Goal: Task Accomplishment & Management: Use online tool/utility

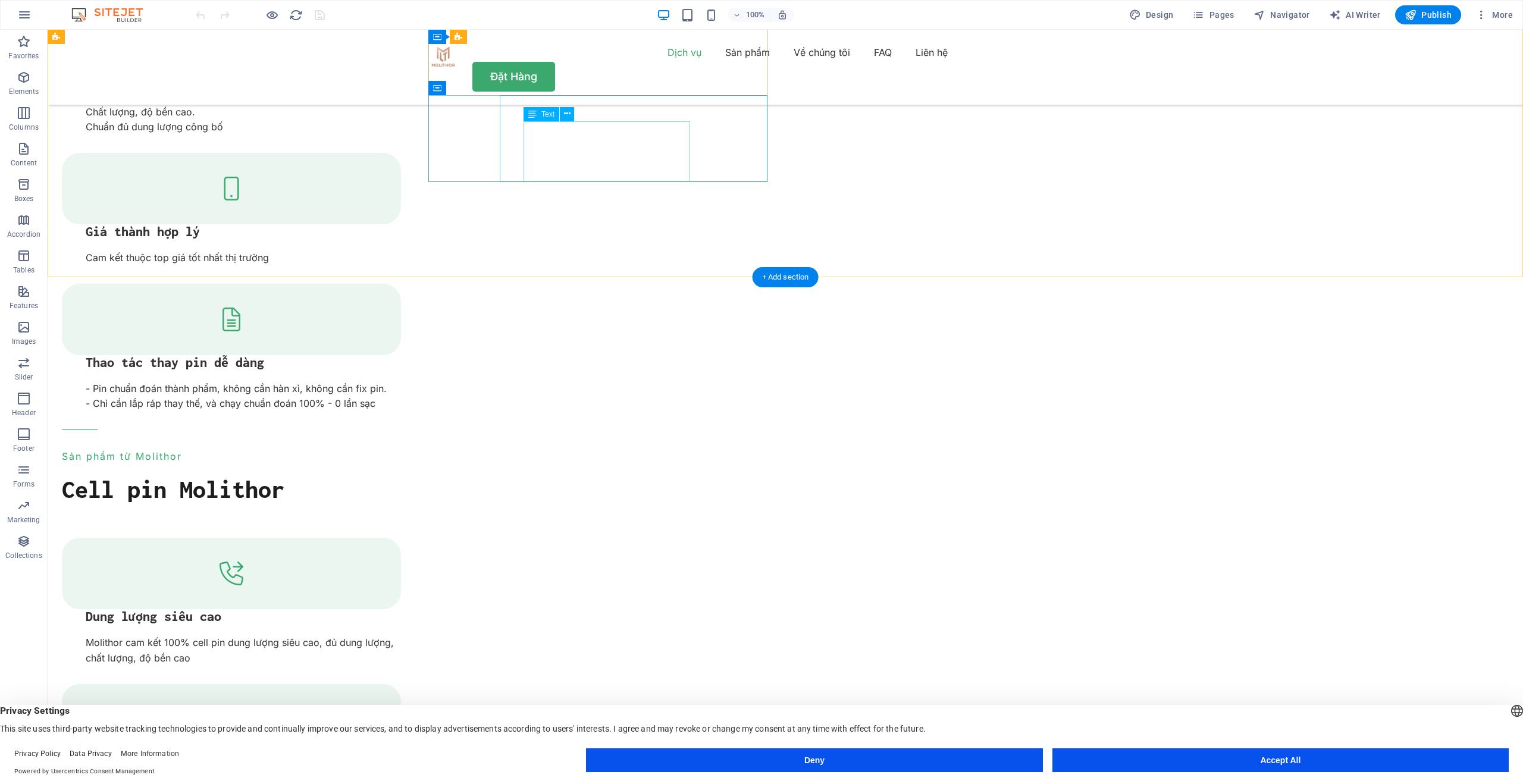
scroll to position [900, 0]
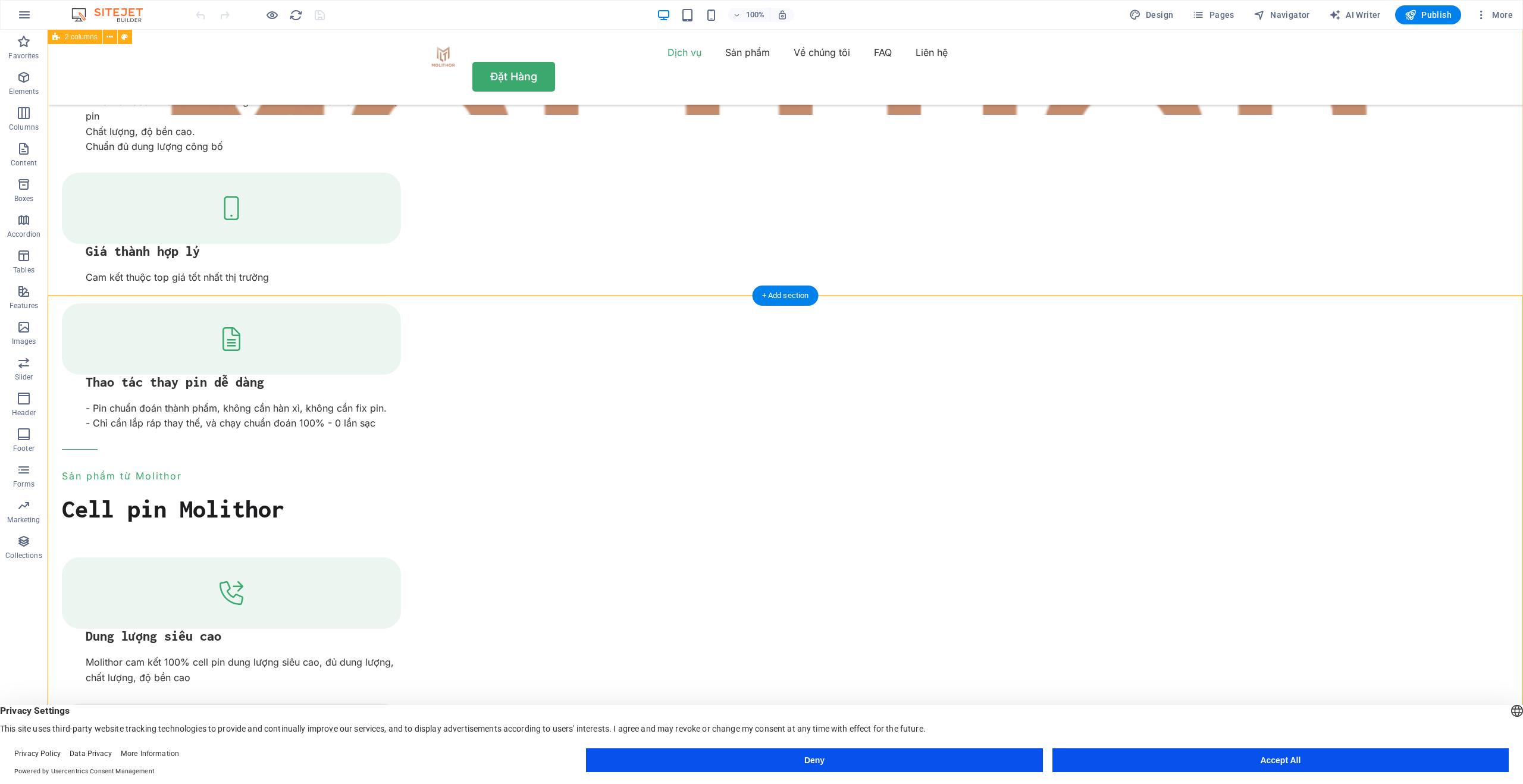
scroll to position [798, 0]
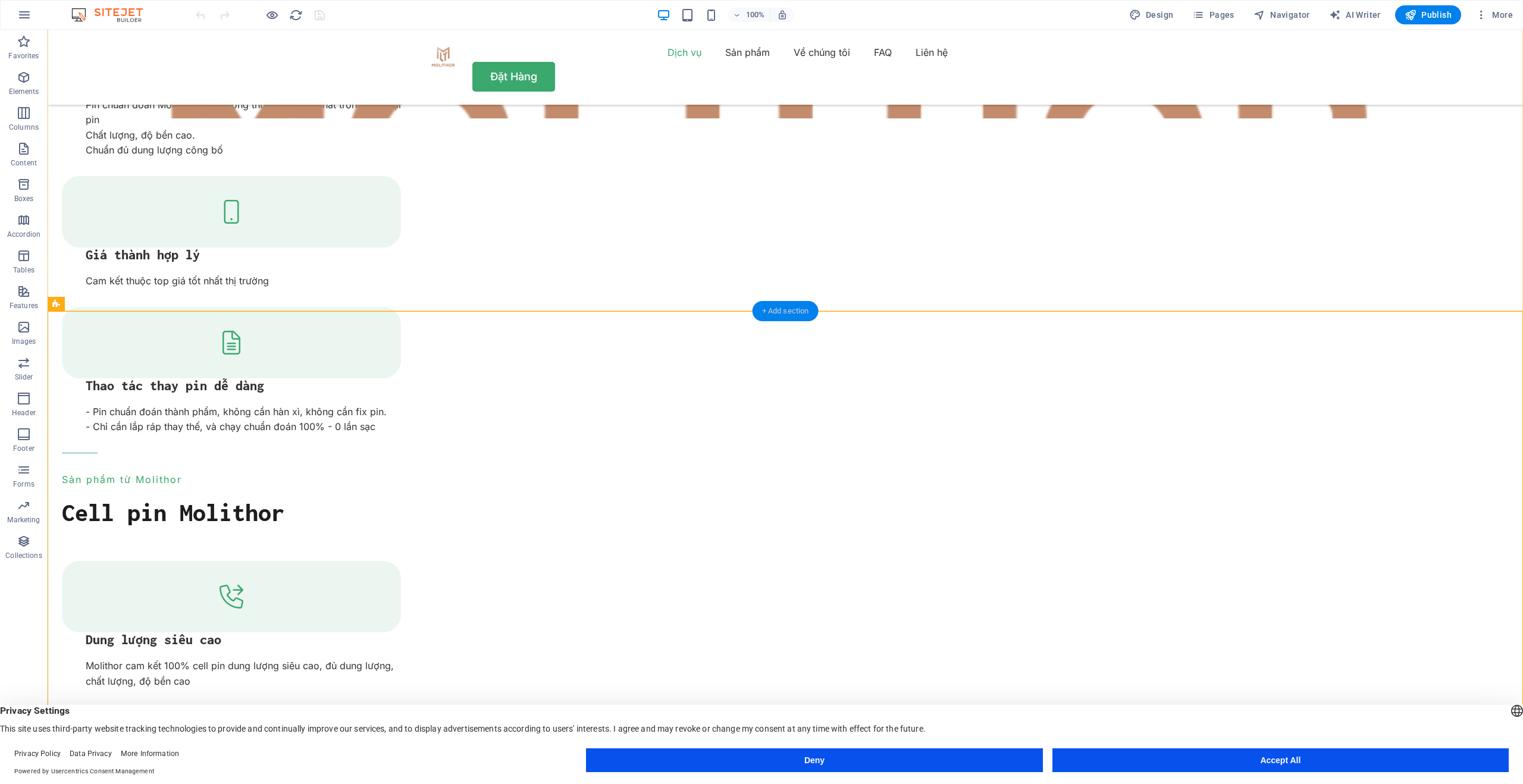
click at [757, 305] on div "+ Add section" at bounding box center [786, 311] width 66 height 20
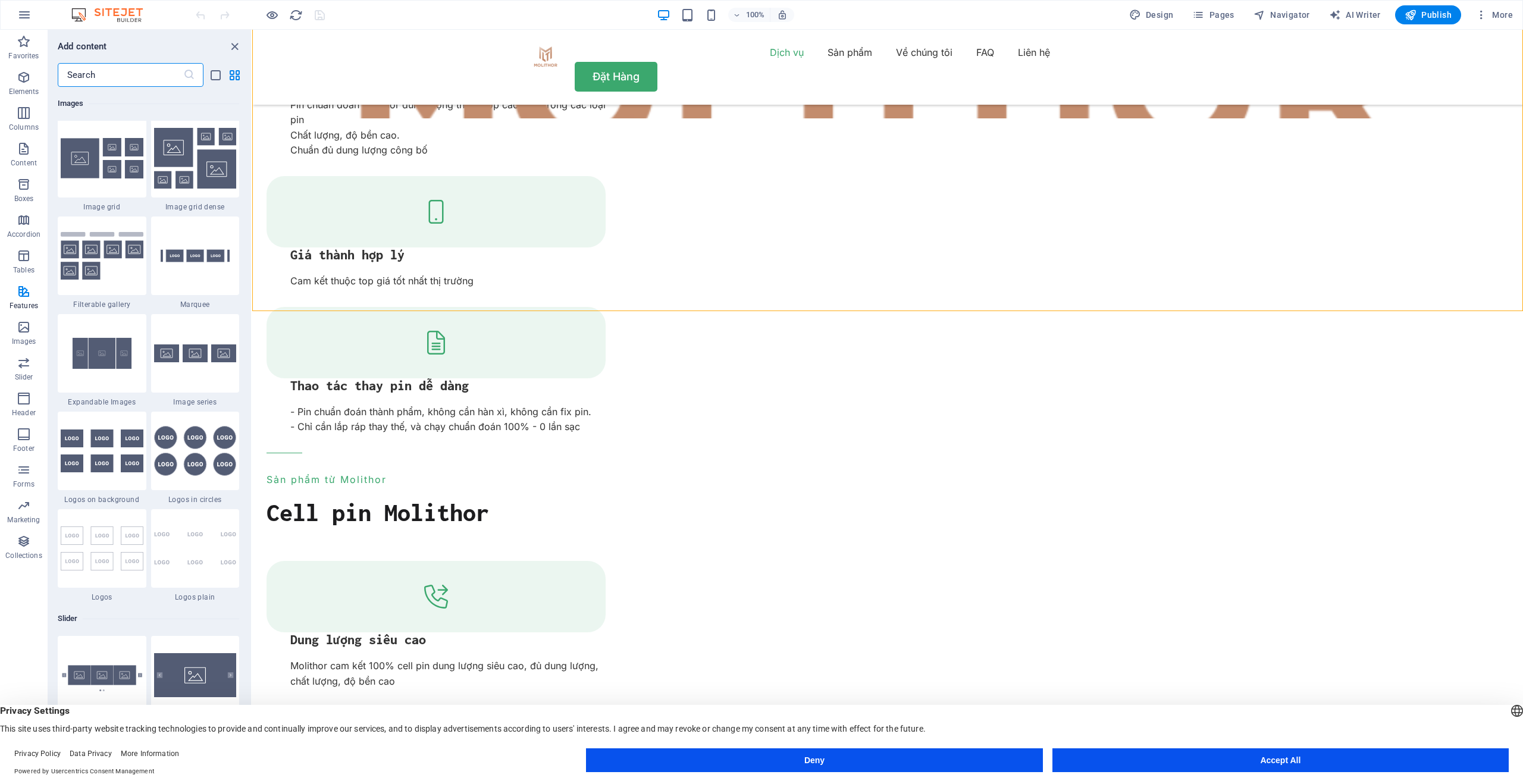
scroll to position [6716, 0]
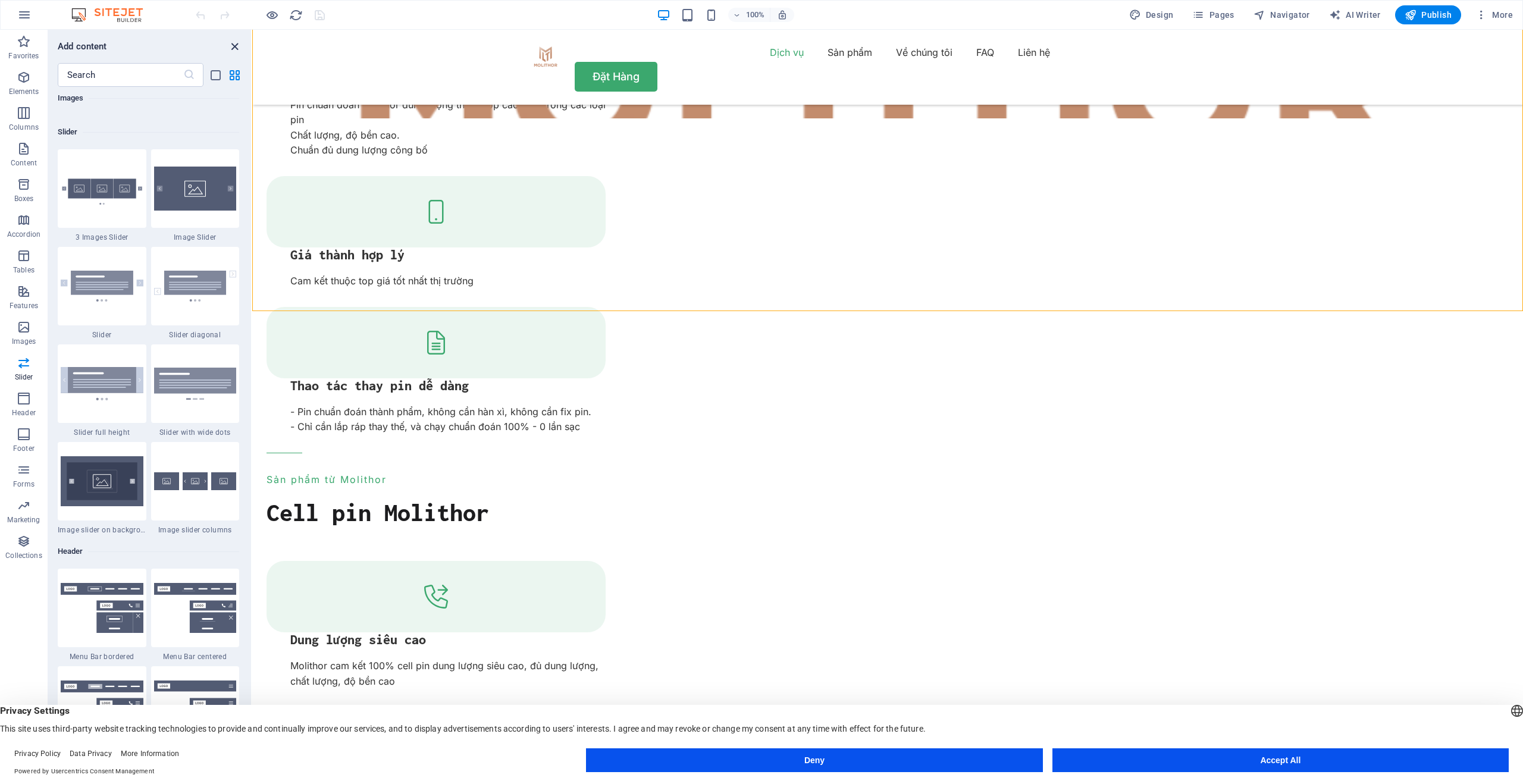
click at [235, 41] on icon "close panel" at bounding box center [235, 47] width 14 height 14
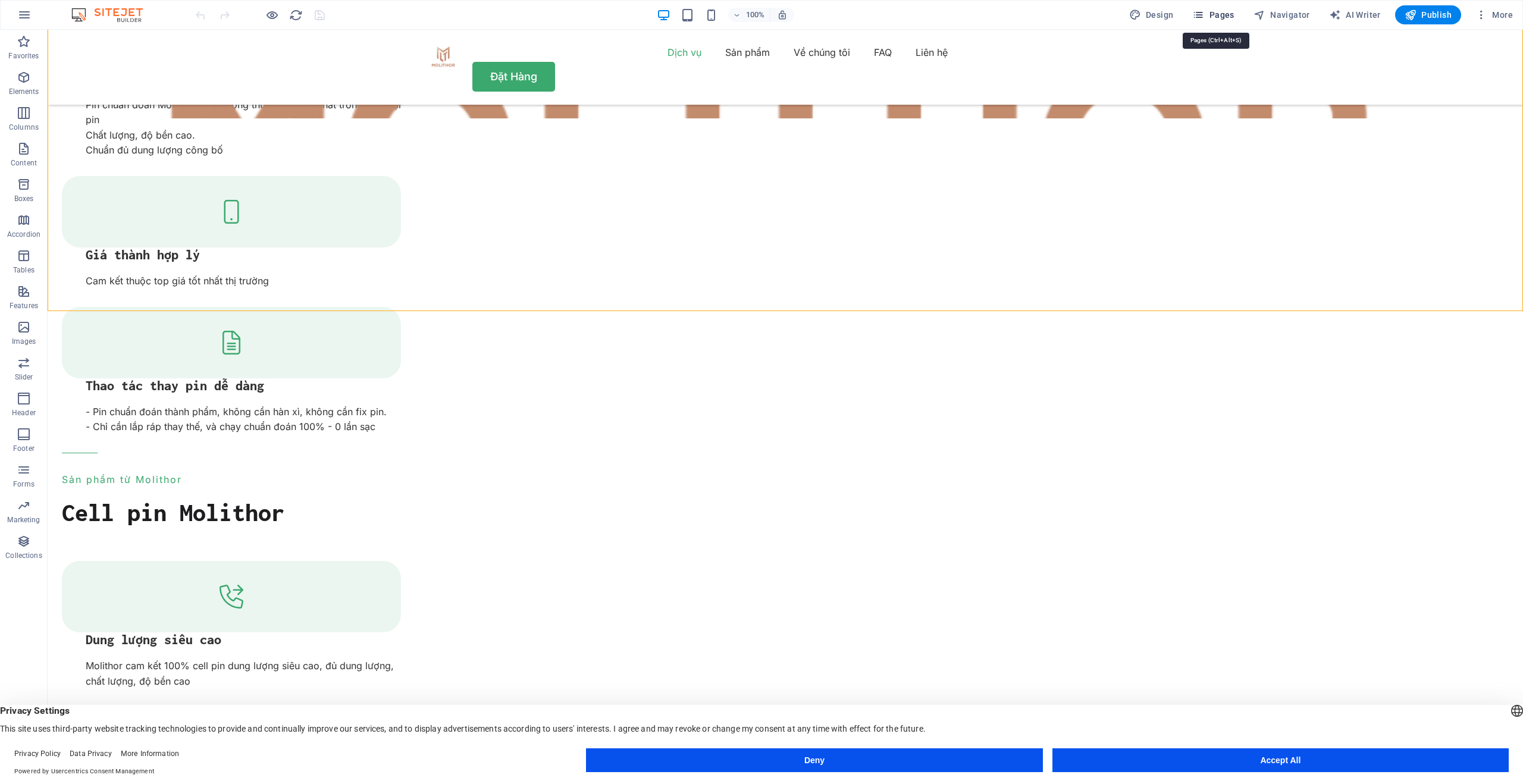
click at [1211, 14] on span "Pages" at bounding box center [1213, 15] width 42 height 12
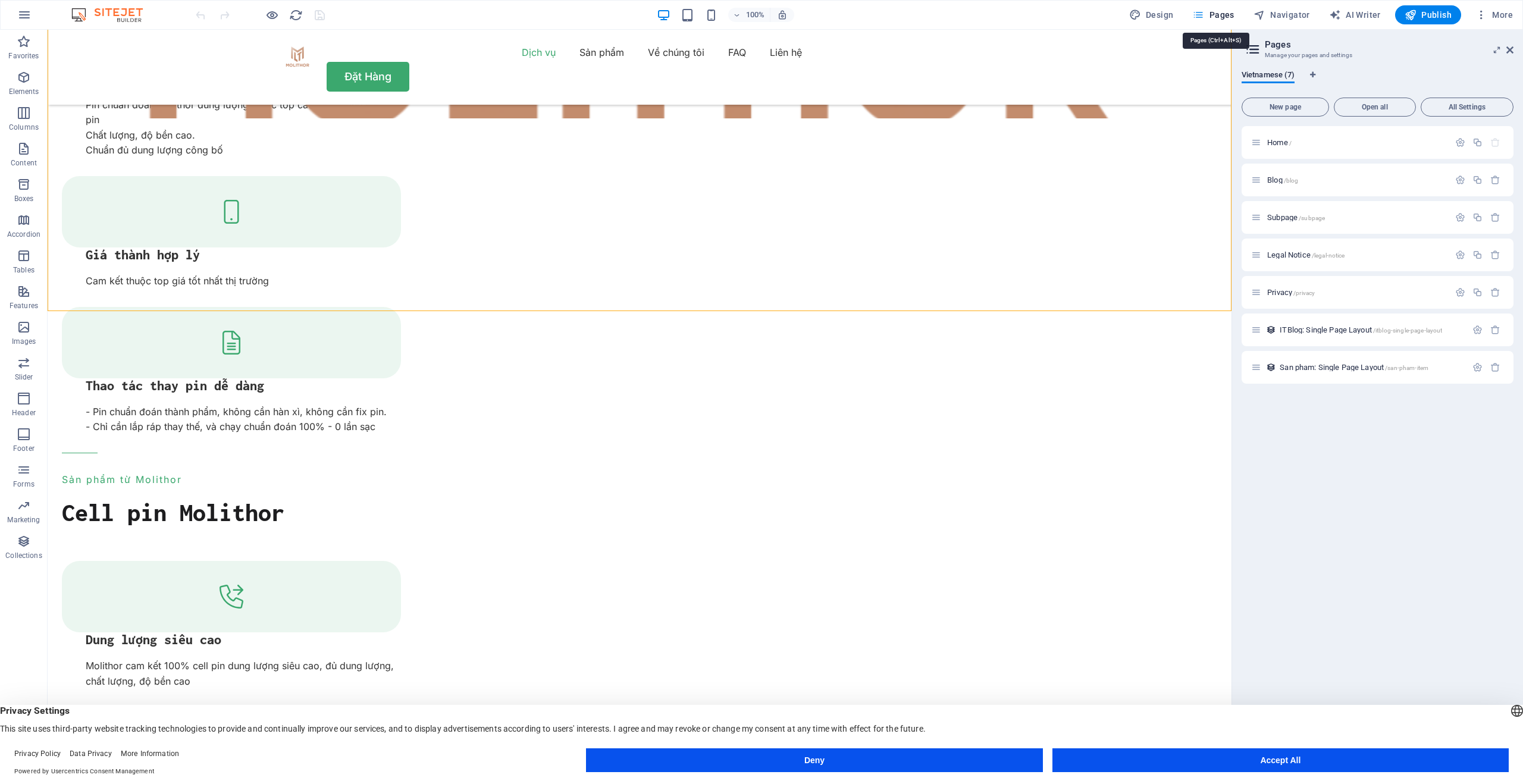
click at [1211, 14] on span "Pages" at bounding box center [1213, 15] width 42 height 12
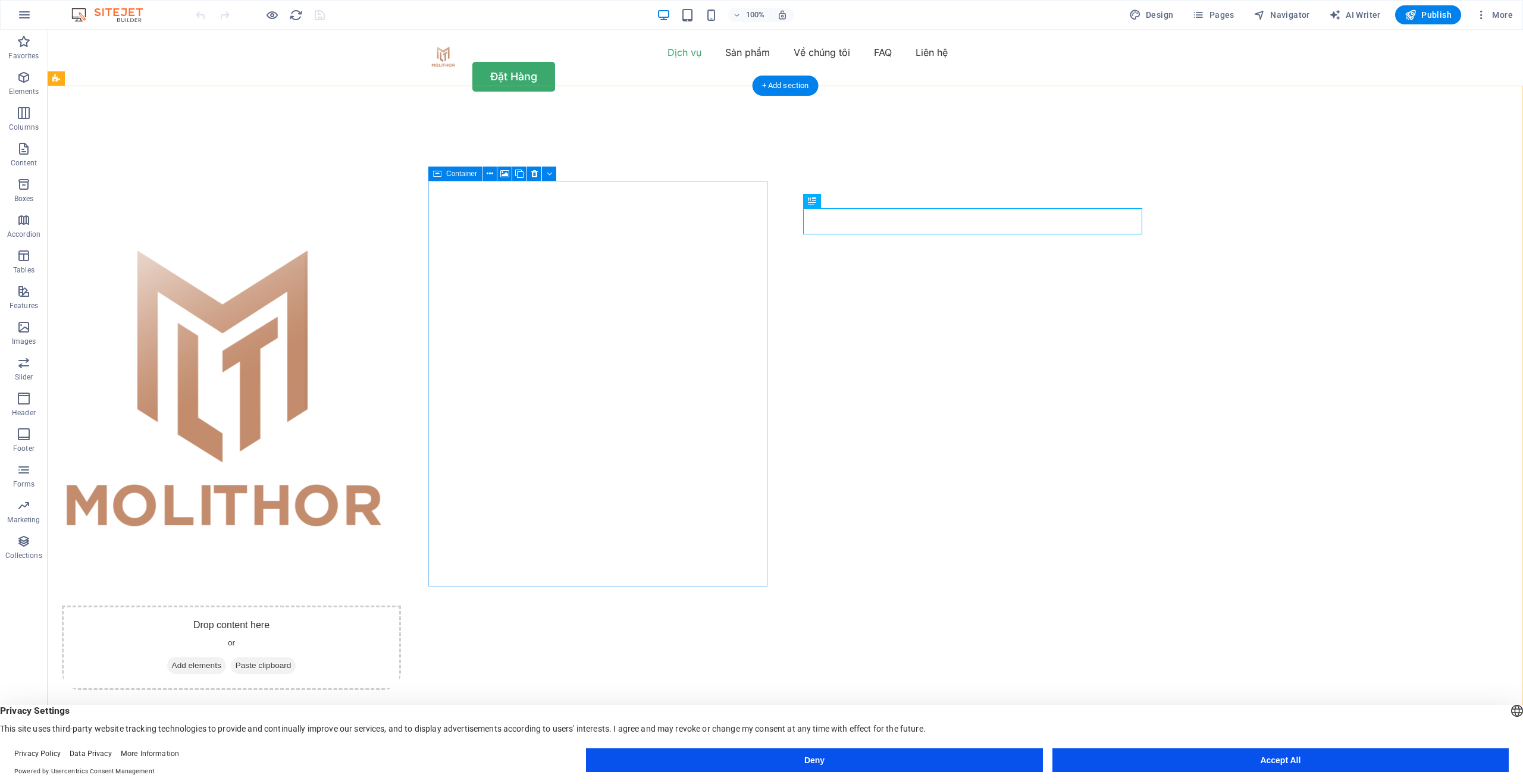
click at [226, 657] on span "Add elements" at bounding box center [197, 666] width 59 height 17
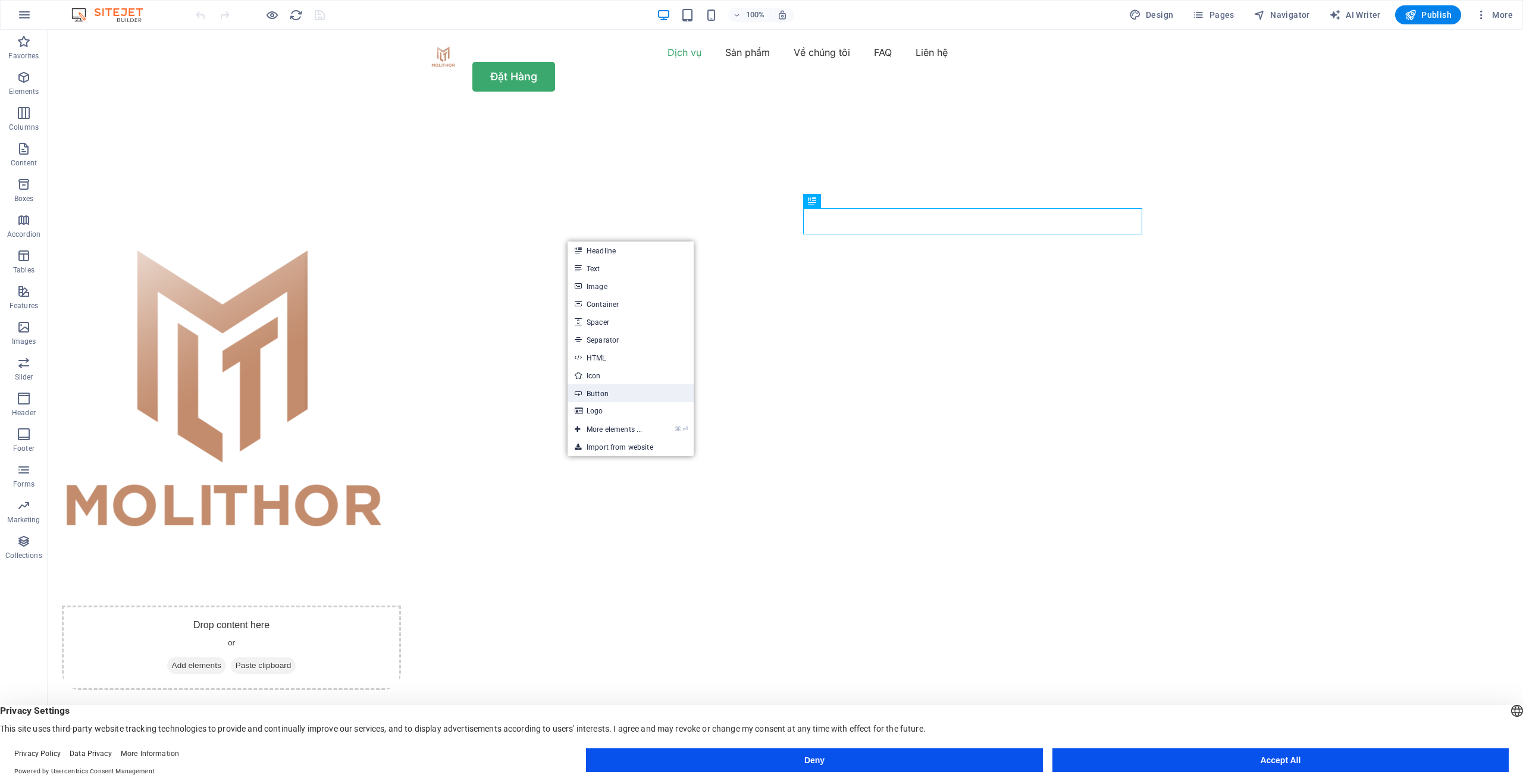
click at [617, 391] on link "Button" at bounding box center [630, 393] width 126 height 18
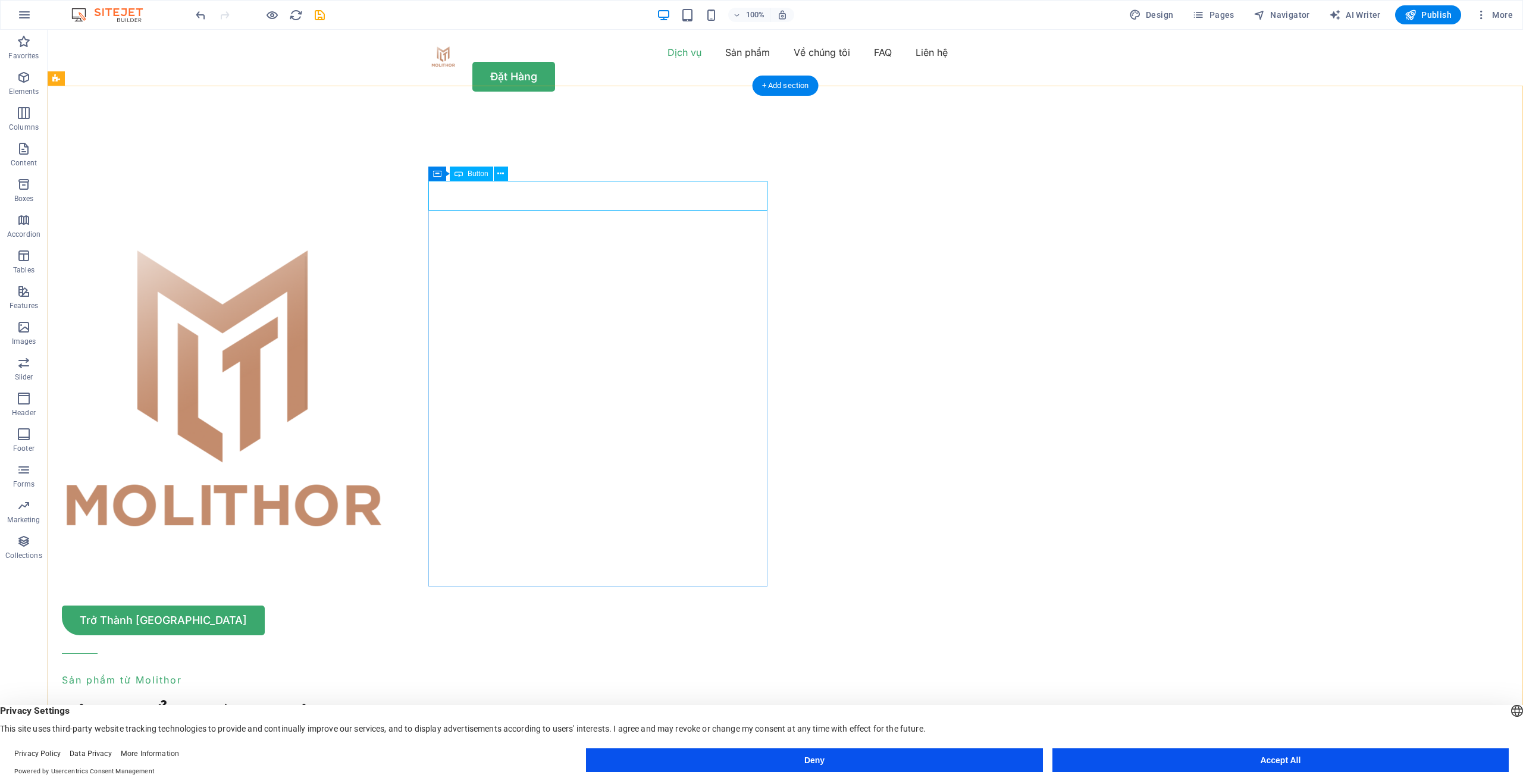
click at [401, 606] on div "Trở Thành Đại Lý" at bounding box center [231, 620] width 339 height 29
click at [202, 14] on icon "undo" at bounding box center [201, 15] width 14 height 14
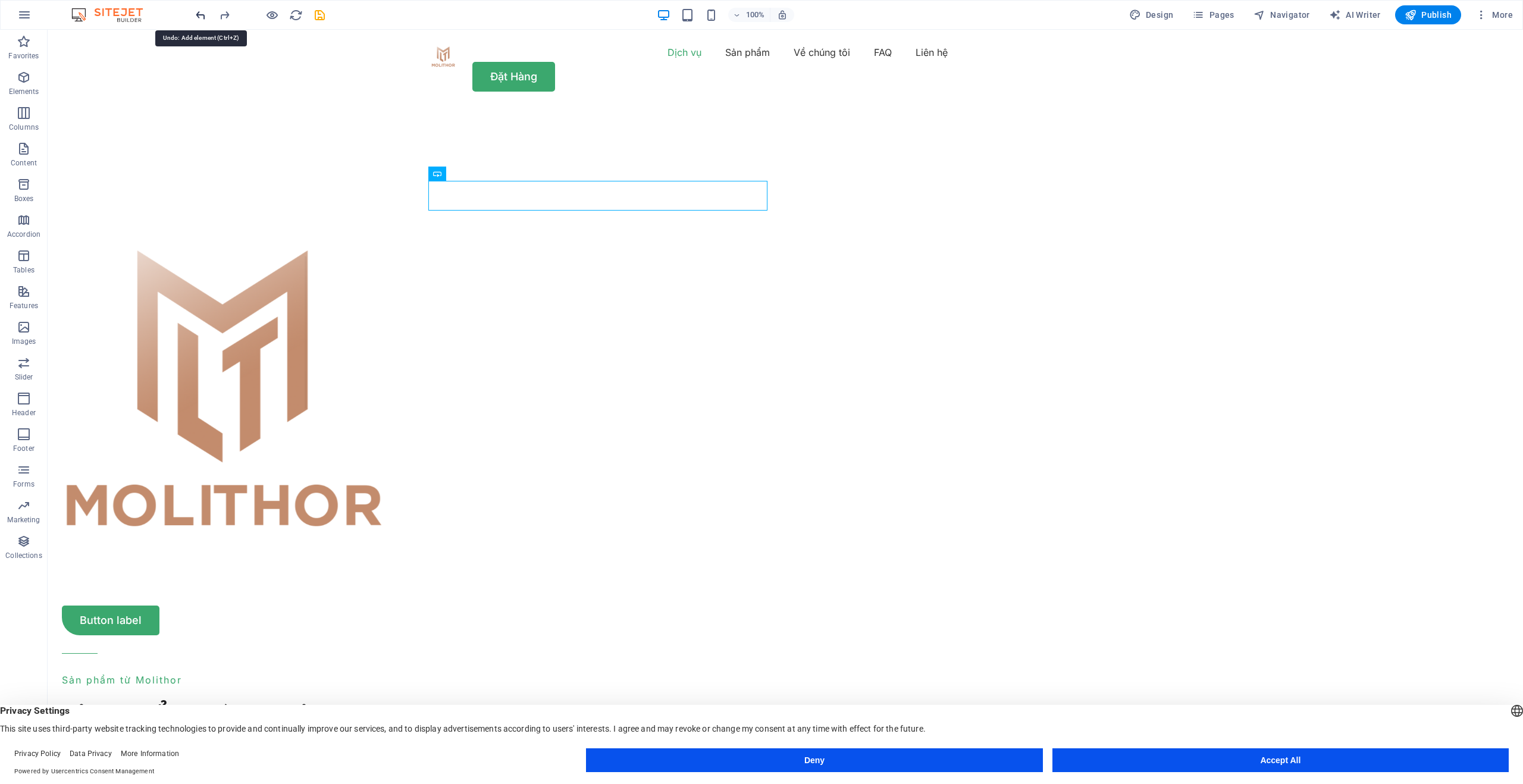
click at [202, 14] on icon "undo" at bounding box center [201, 15] width 14 height 14
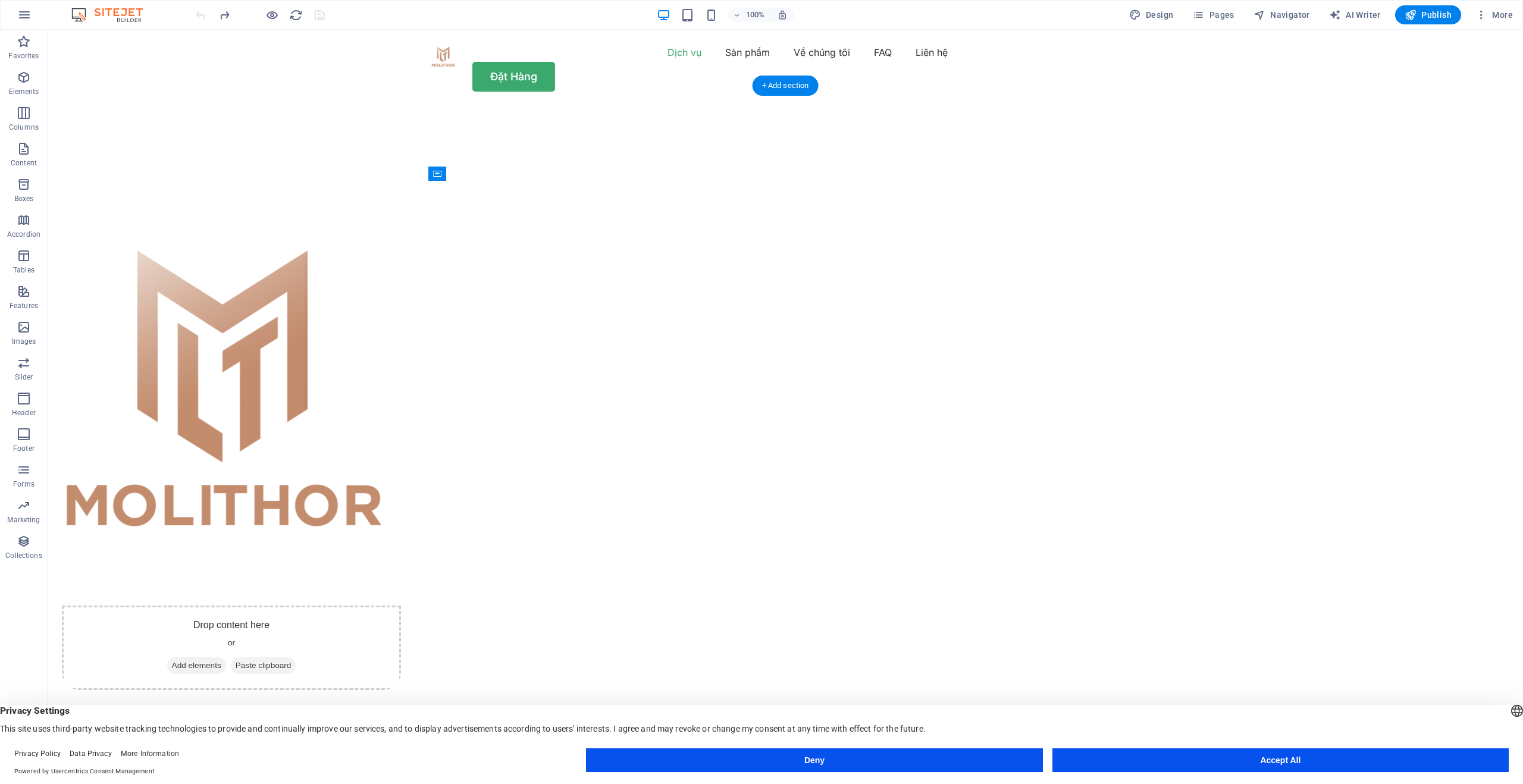
click at [401, 350] on figure at bounding box center [231, 403] width 339 height 406
click at [401, 370] on figure at bounding box center [231, 403] width 339 height 406
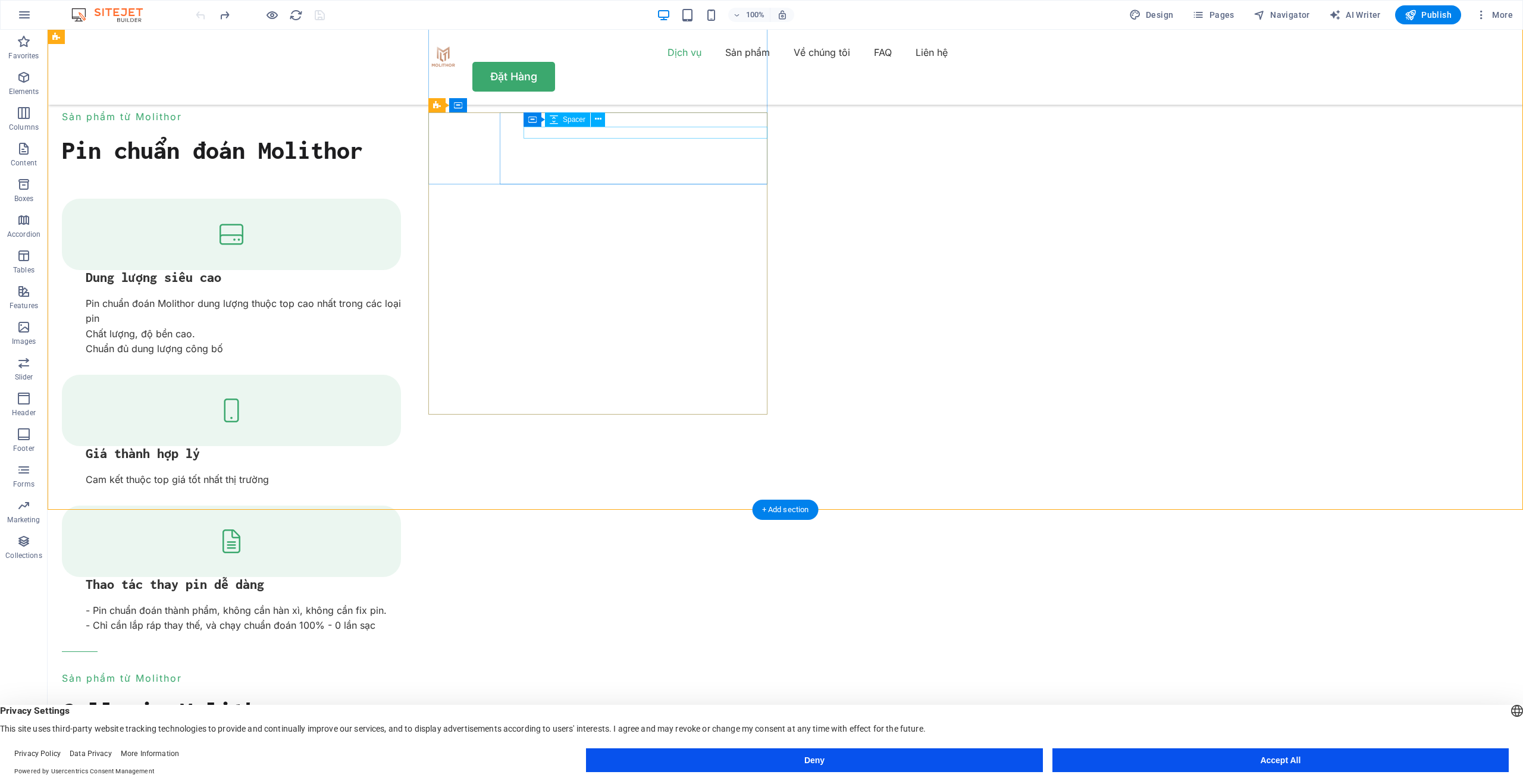
scroll to position [606, 0]
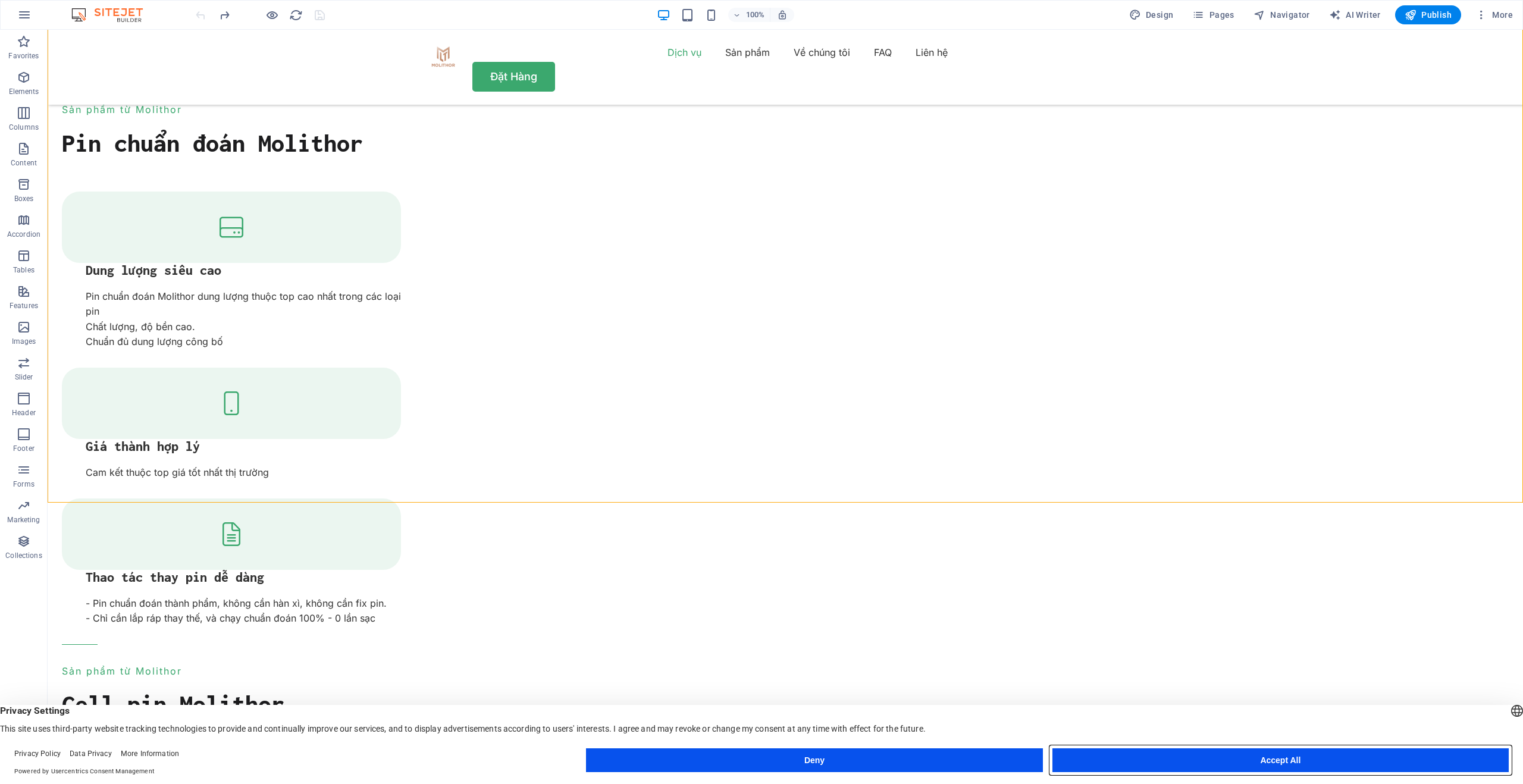
click at [1091, 754] on button "Accept All" at bounding box center [1281, 761] width 457 height 24
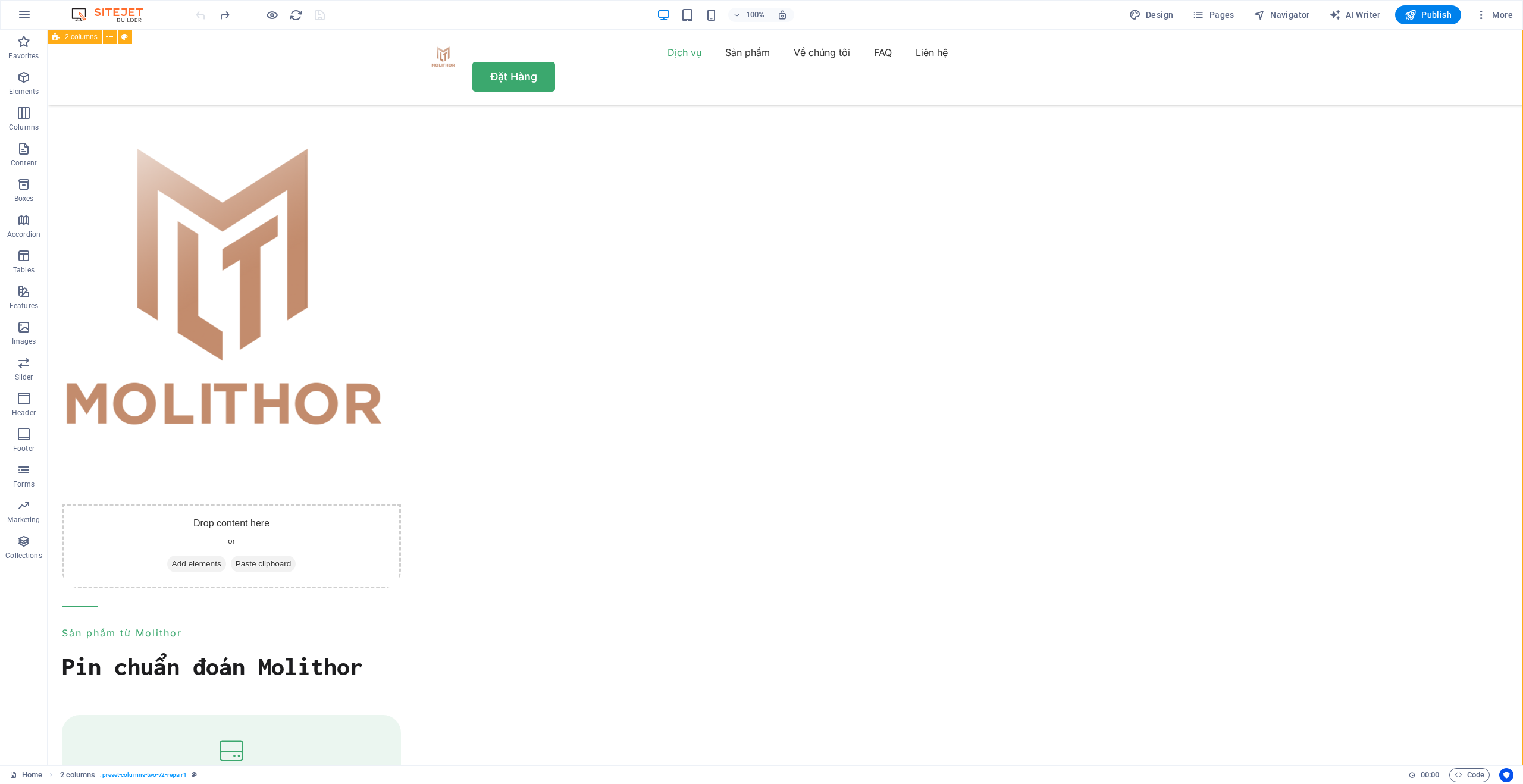
scroll to position [0, 0]
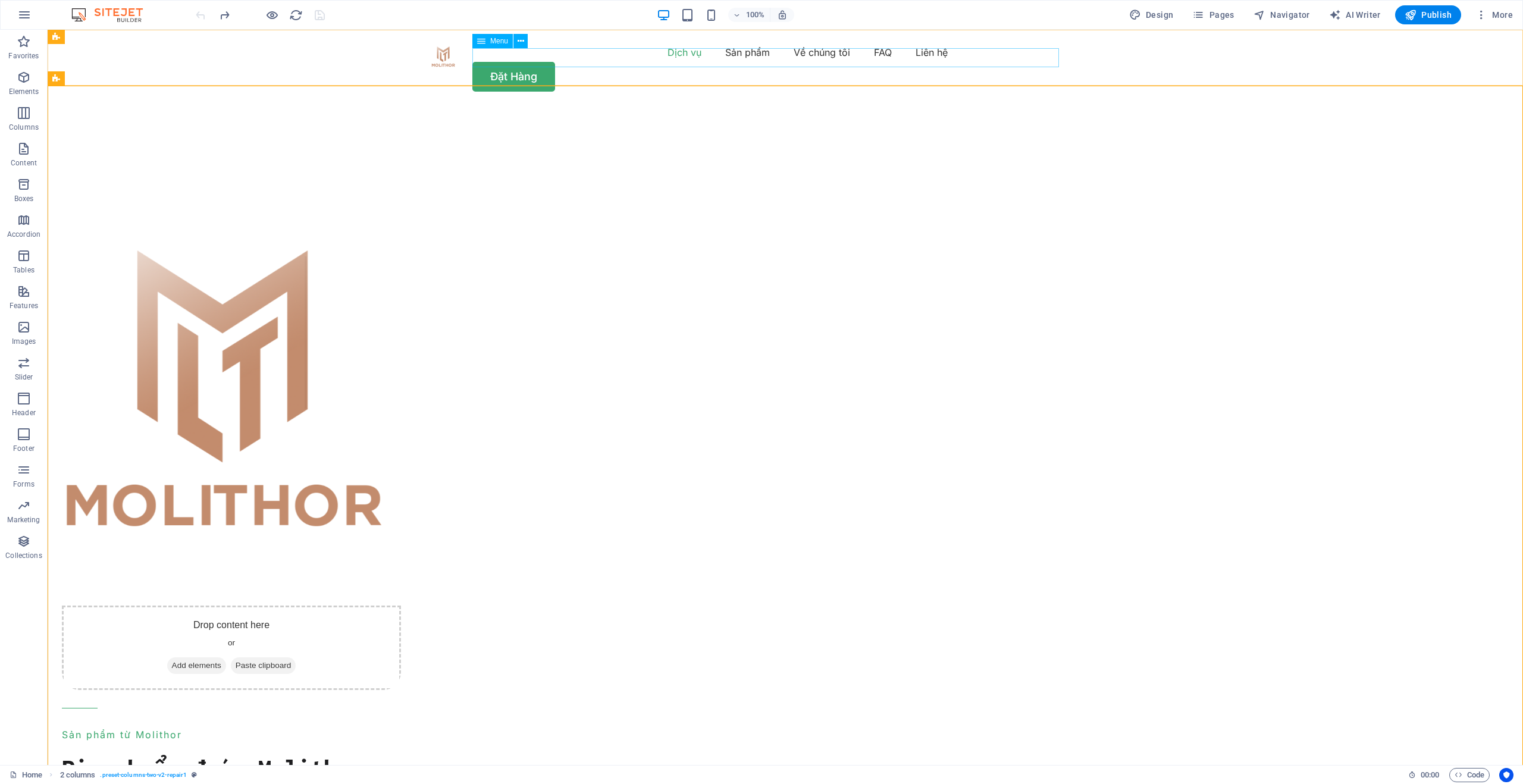
click at [485, 42] on icon at bounding box center [481, 41] width 8 height 14
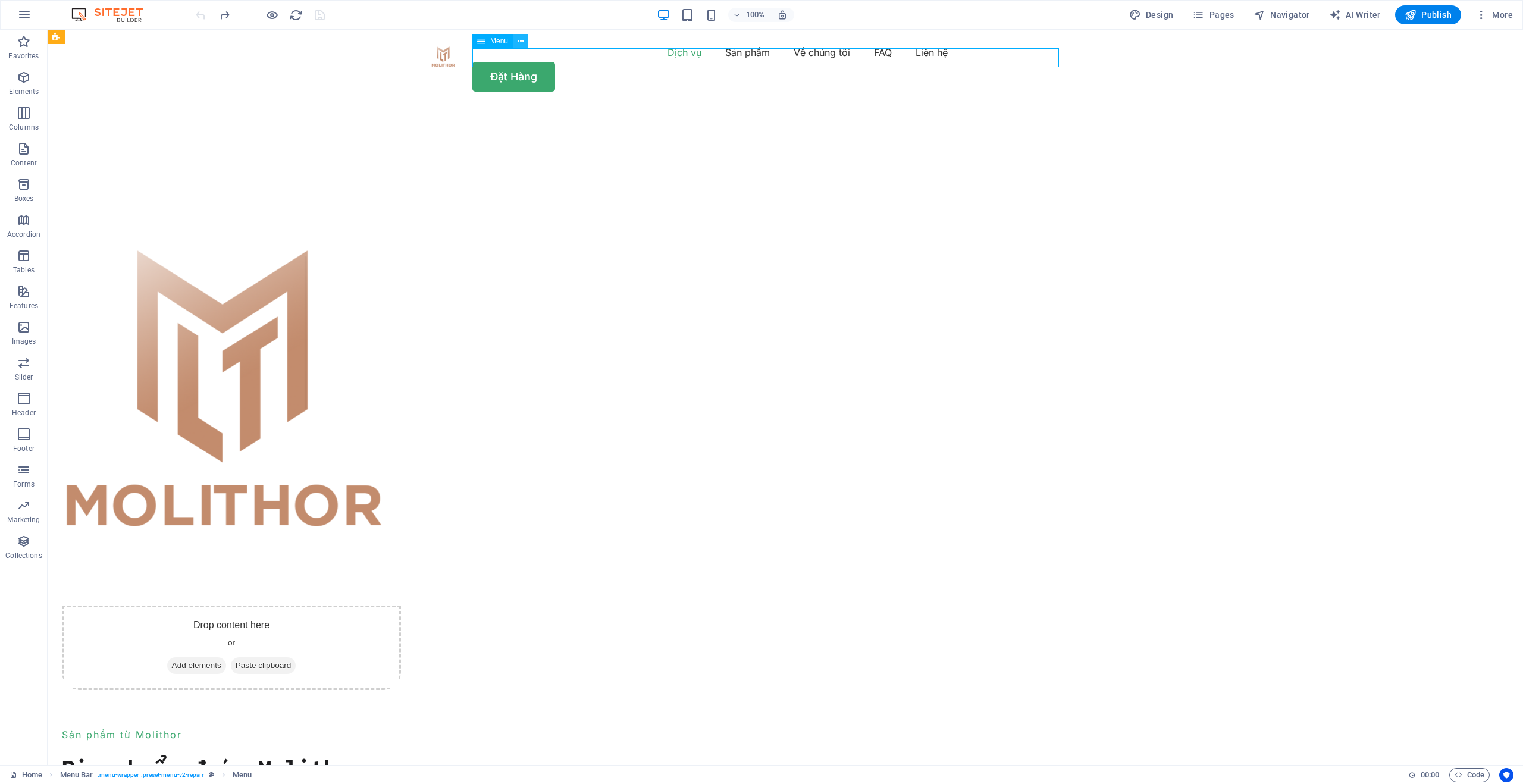
click at [521, 39] on icon at bounding box center [521, 42] width 7 height 13
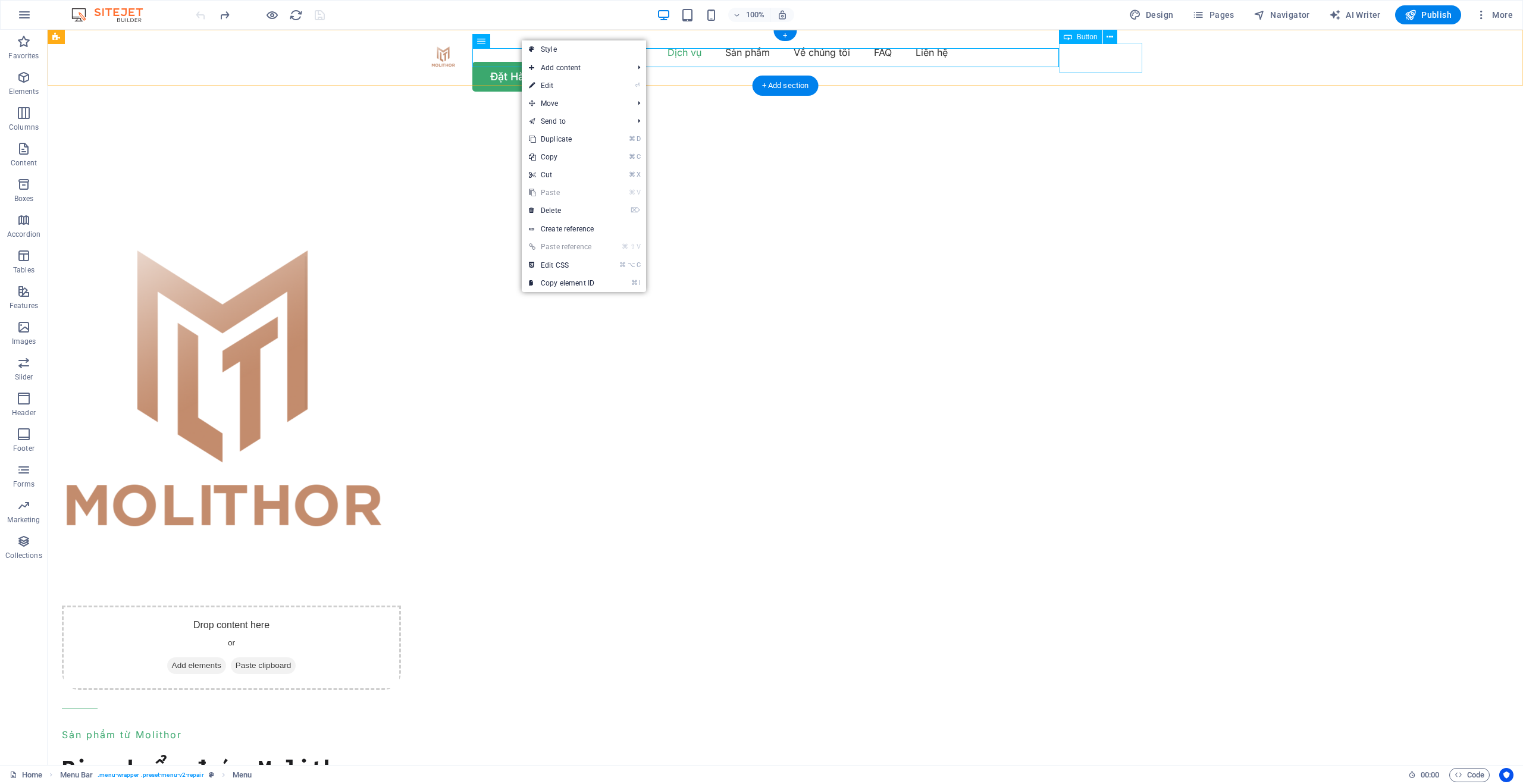
click at [1078, 62] on div "Đặt Hàng" at bounding box center [786, 76] width 714 height 29
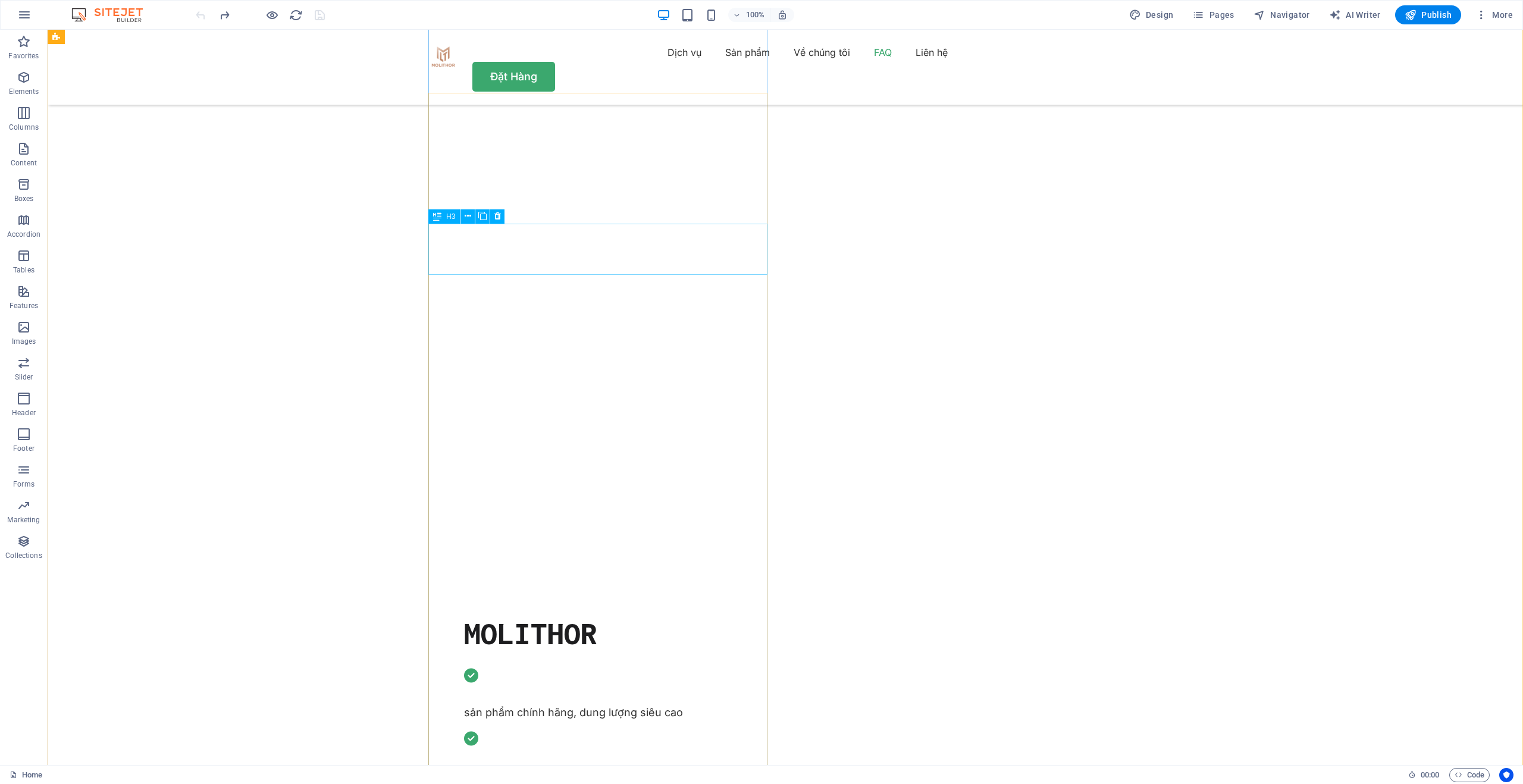
scroll to position [2491, 0]
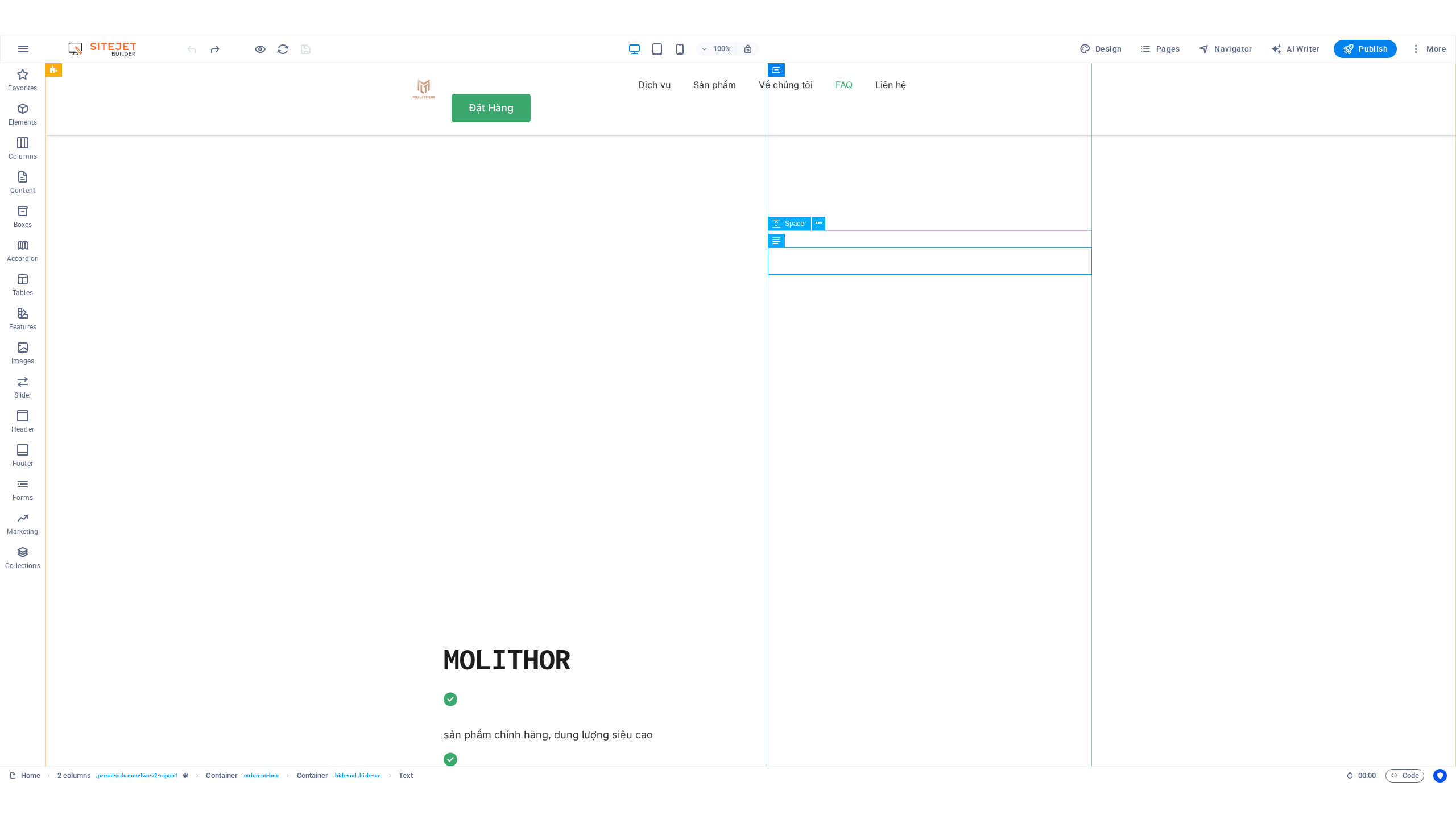
scroll to position [2346, 0]
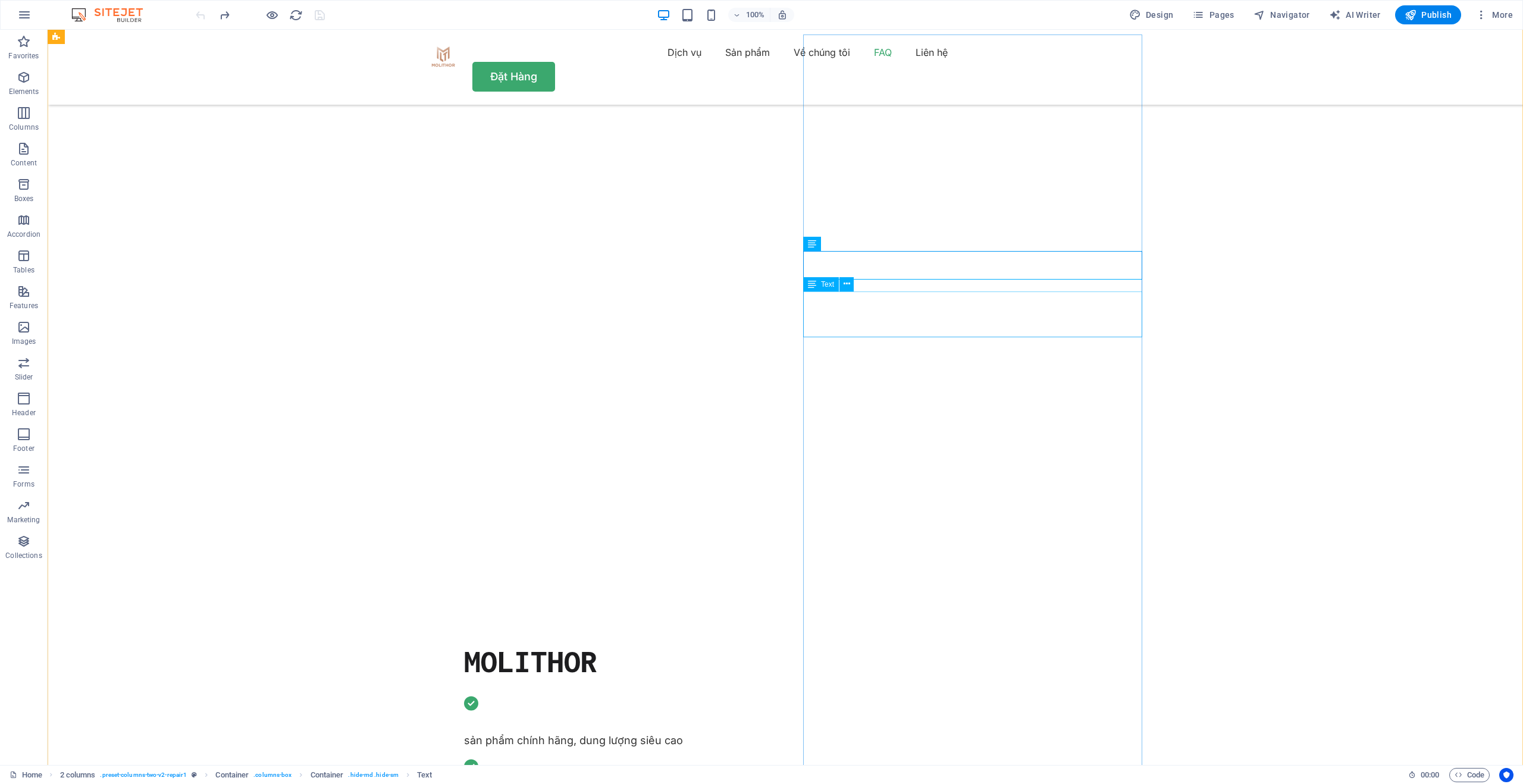
click at [842, 284] on button at bounding box center [846, 284] width 14 height 14
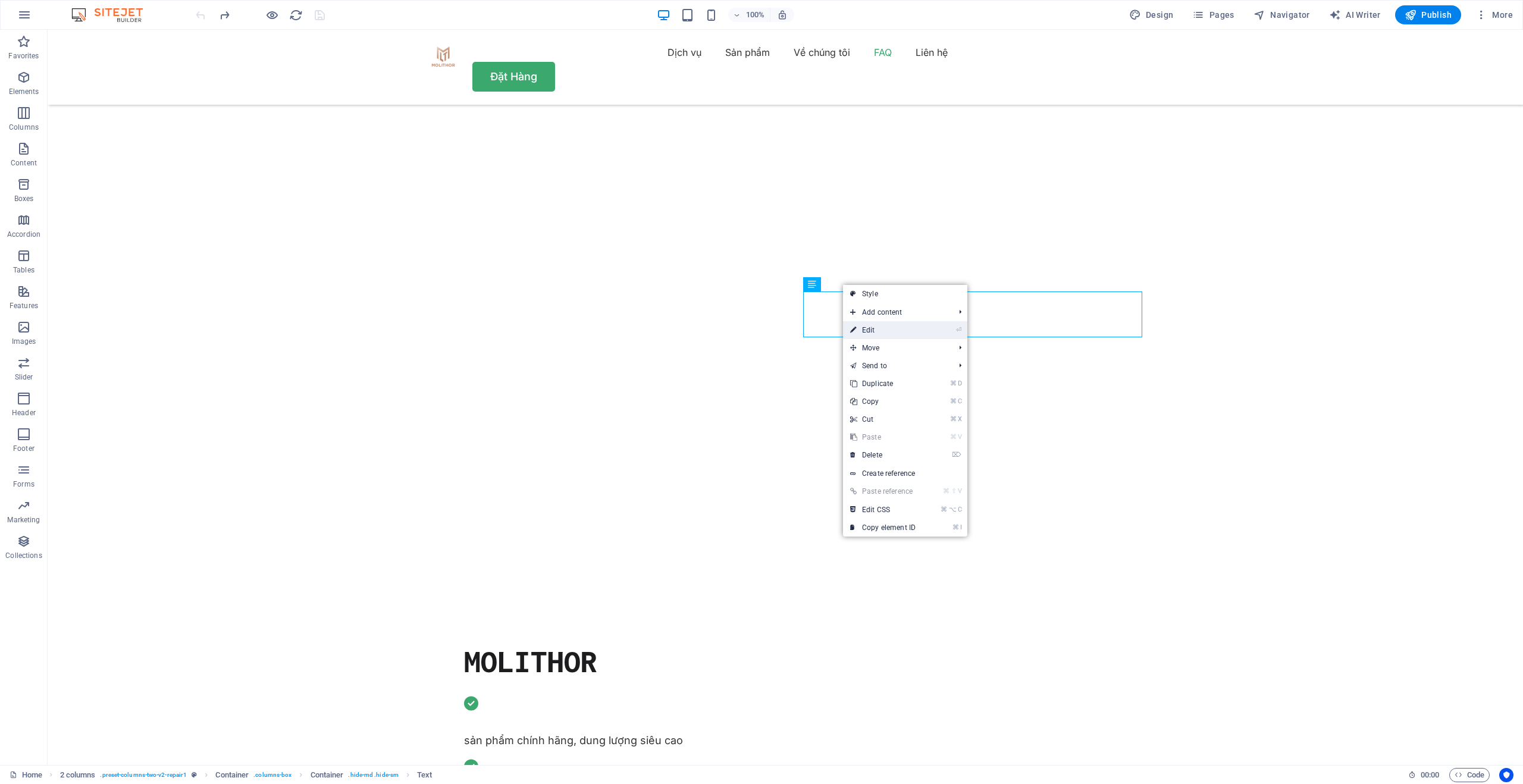
click at [867, 327] on link "⏎ Edit" at bounding box center [883, 331] width 80 height 18
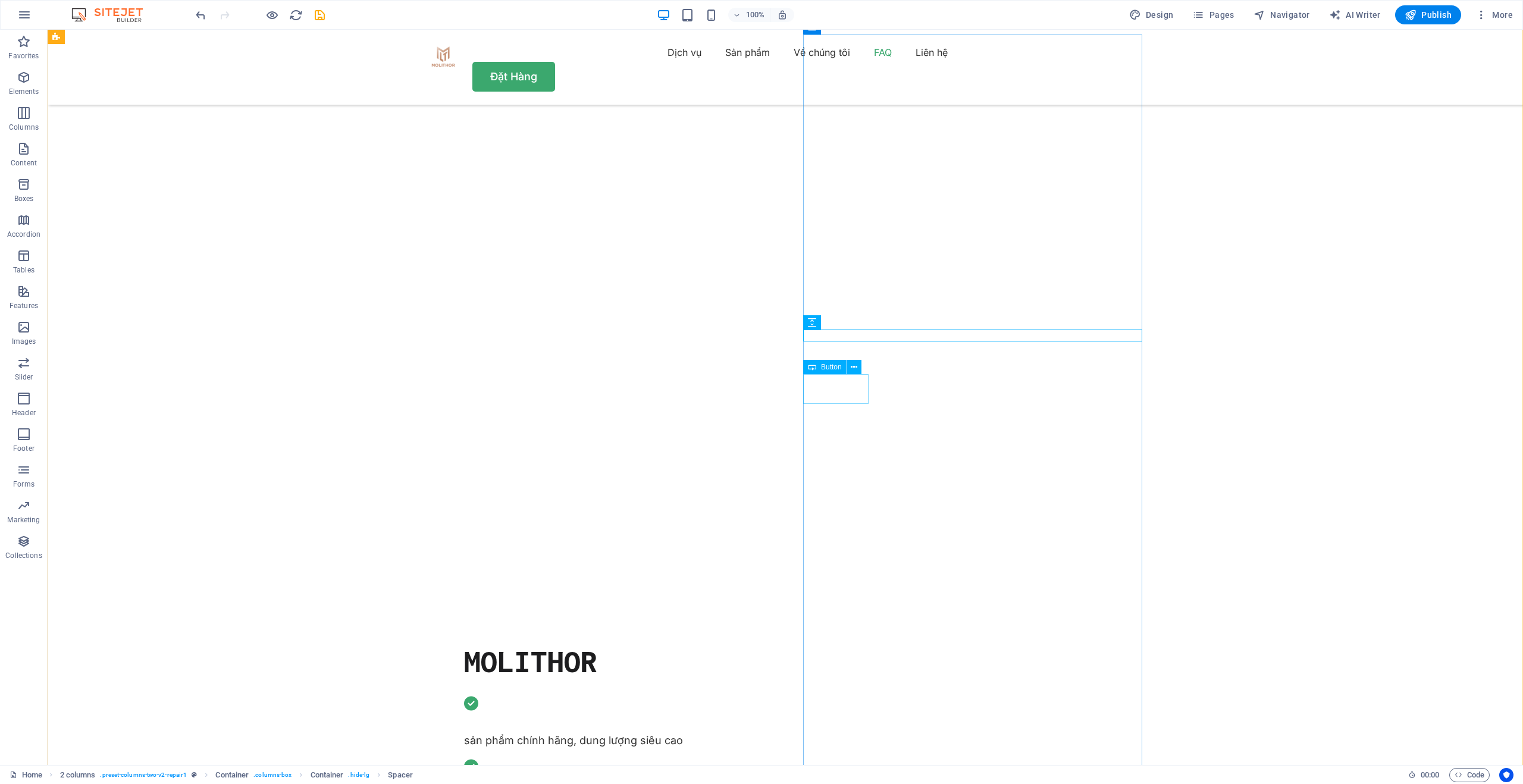
click at [854, 370] on icon at bounding box center [854, 367] width 7 height 13
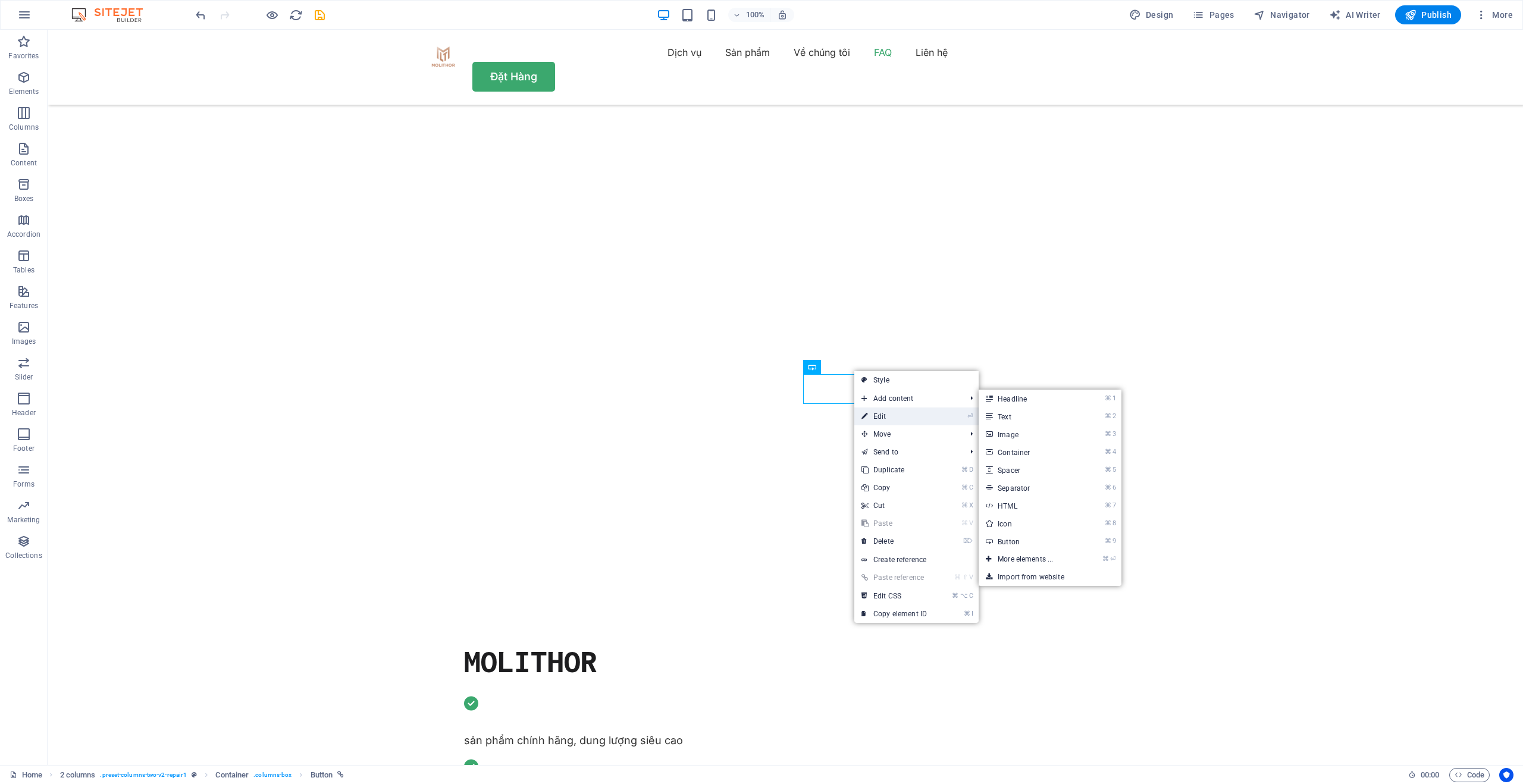
drag, startPoint x: 622, startPoint y: 381, endPoint x: 878, endPoint y: 412, distance: 257.9
click at [878, 412] on link "⏎ Edit" at bounding box center [894, 417] width 80 height 18
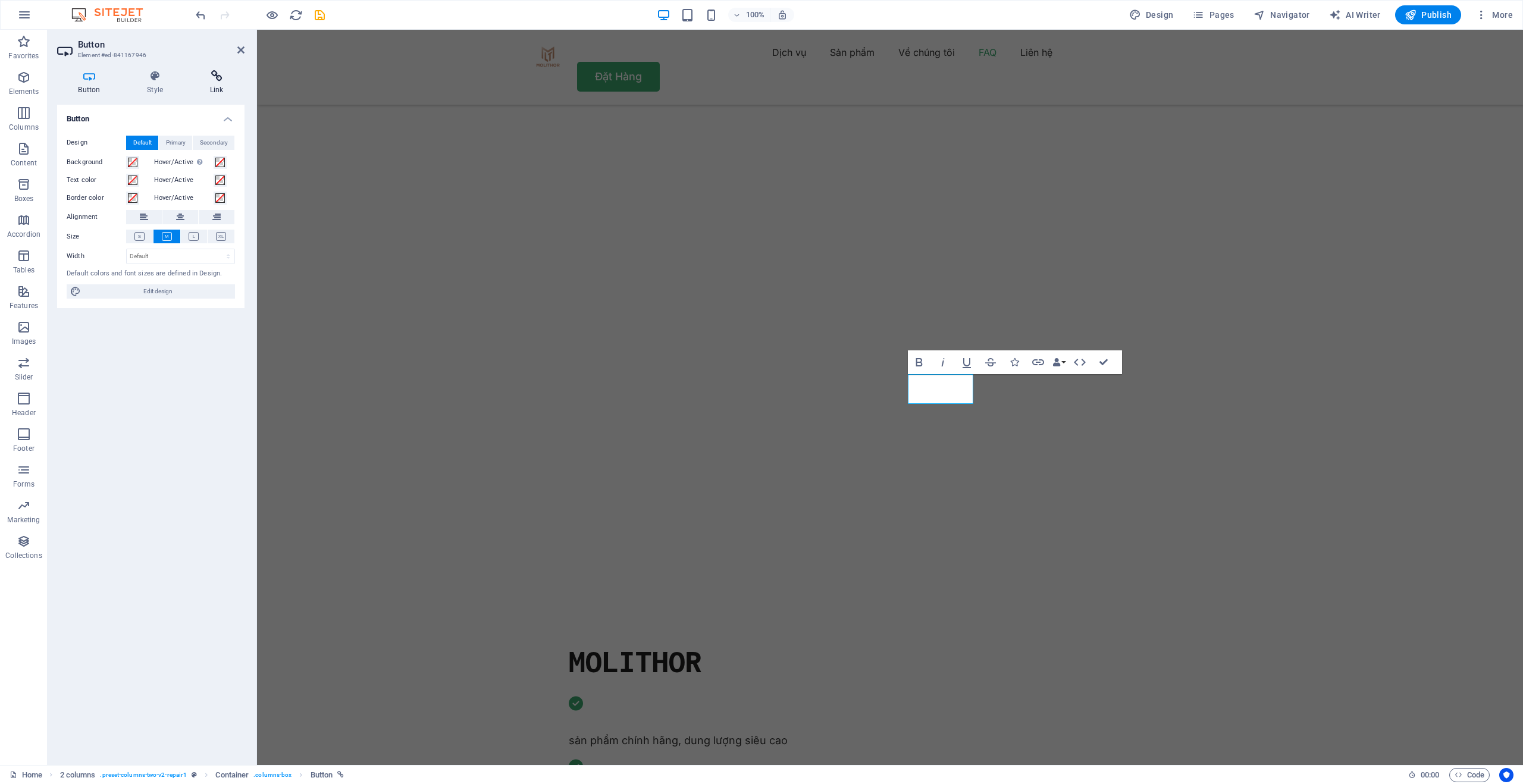
click at [211, 81] on icon at bounding box center [217, 76] width 56 height 12
click at [152, 87] on h4 "Style" at bounding box center [158, 82] width 63 height 25
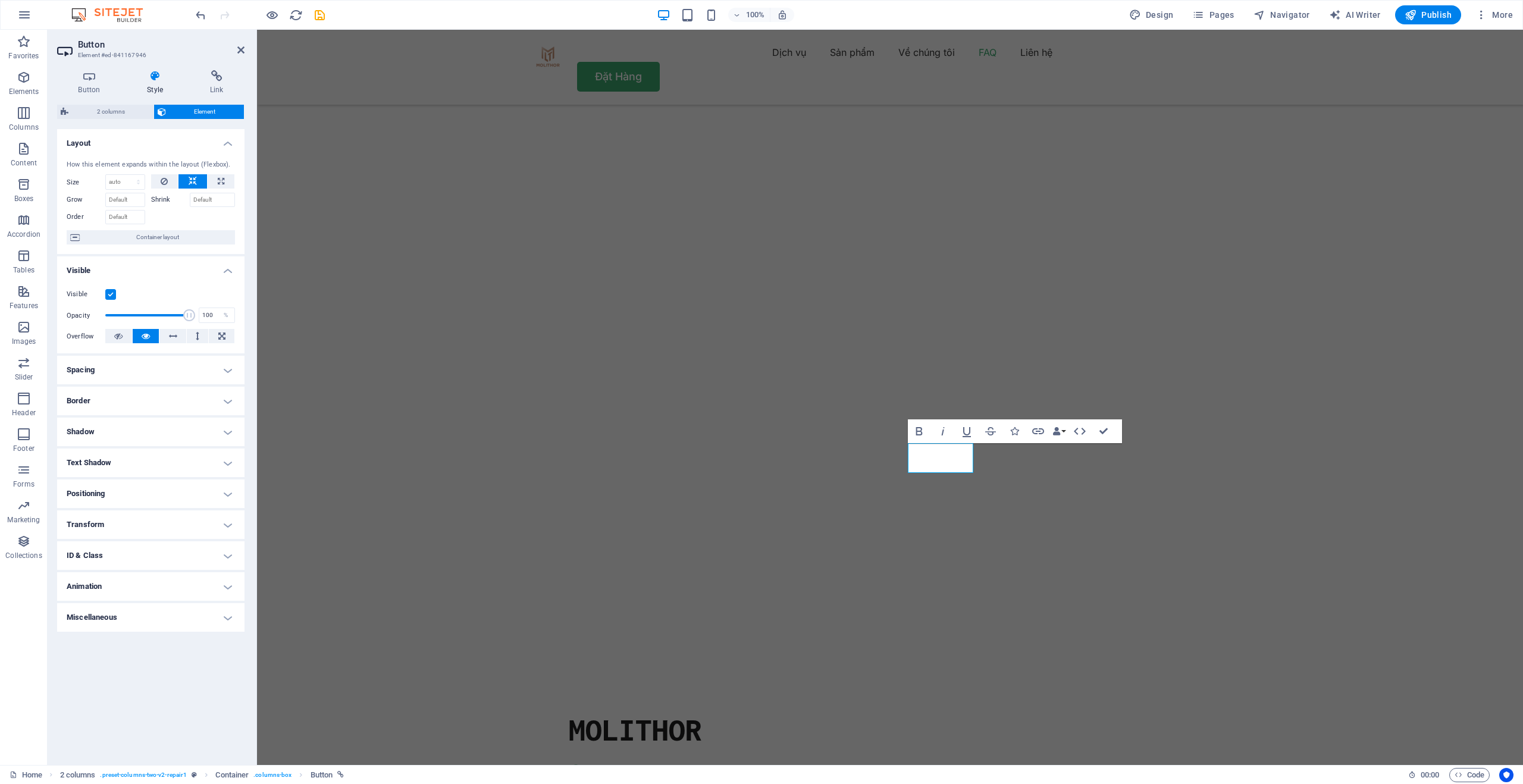
scroll to position [2385, 0]
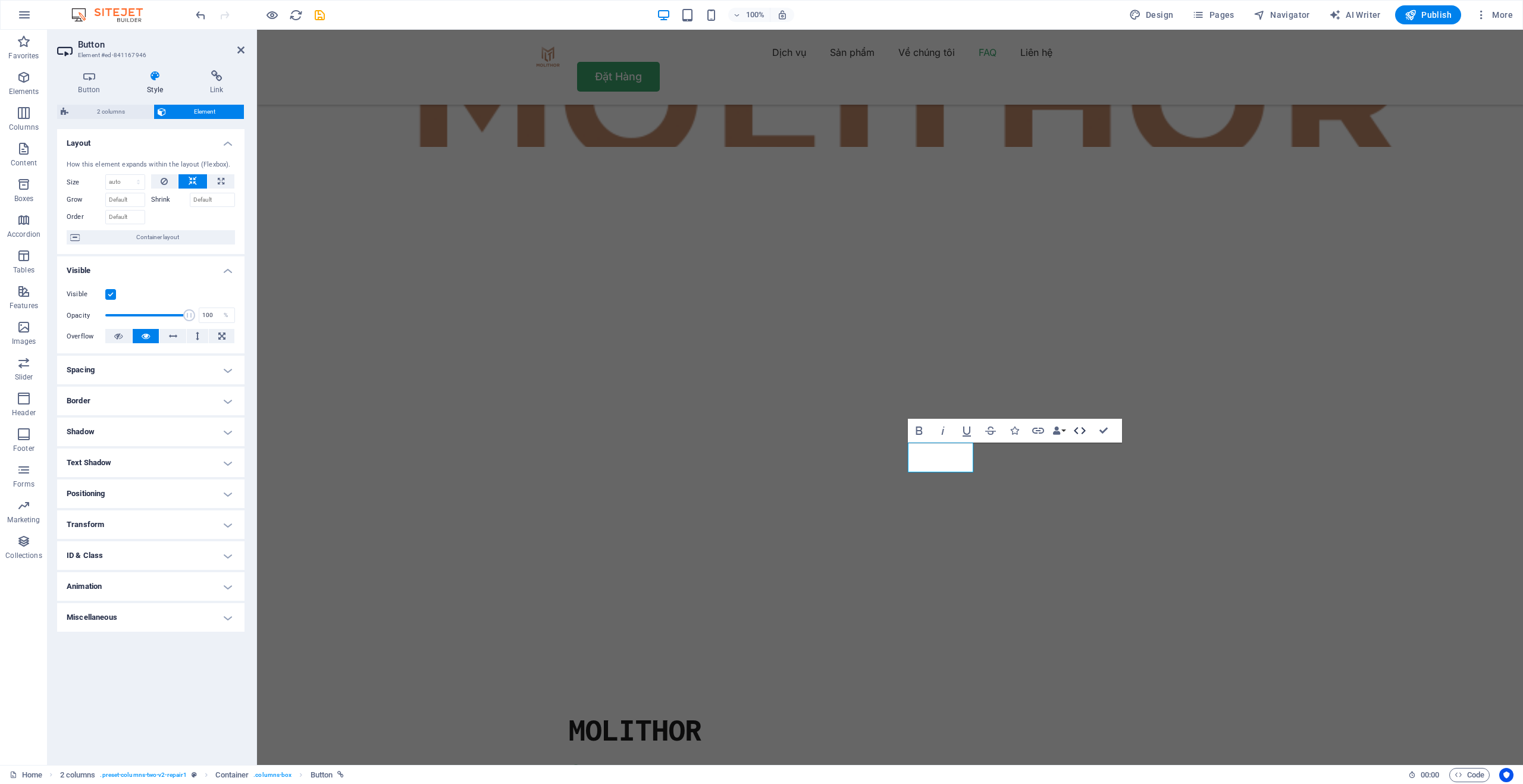
click at [1081, 430] on icon "button" at bounding box center [1079, 430] width 14 height 14
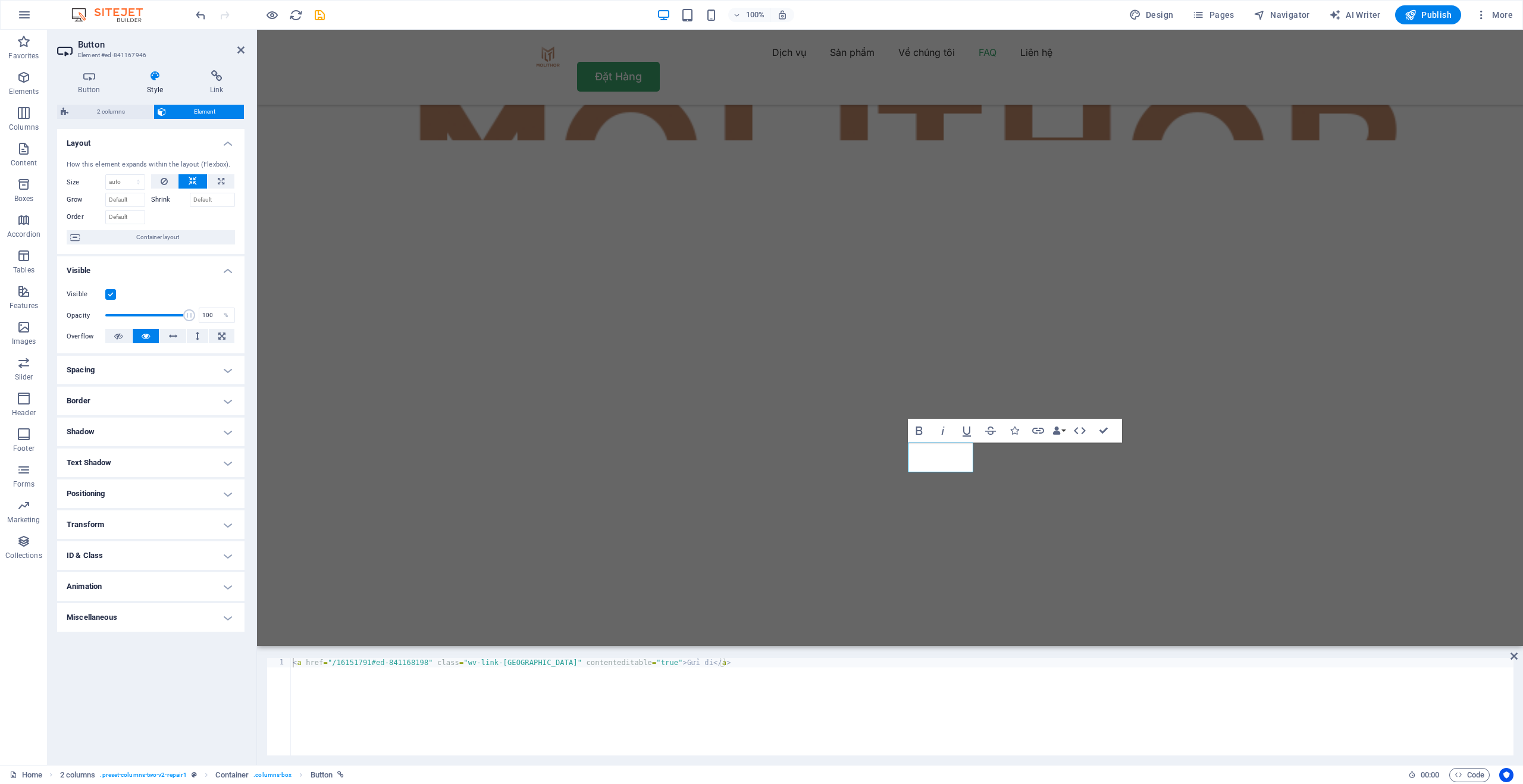
click at [470, 666] on div "< a href = "/16151791#ed-841168198" class = "wv-link-elm button center" content…" at bounding box center [902, 716] width 1223 height 117
paste textarea "script data-b24-form="click/9/ykvp1a" data-skip-moving="true">(function(w,d,u){…"
type textarea "<script data-b24-form="click/9/ykvp1a" data-skip-moving="true">(function(w,d,u)…"
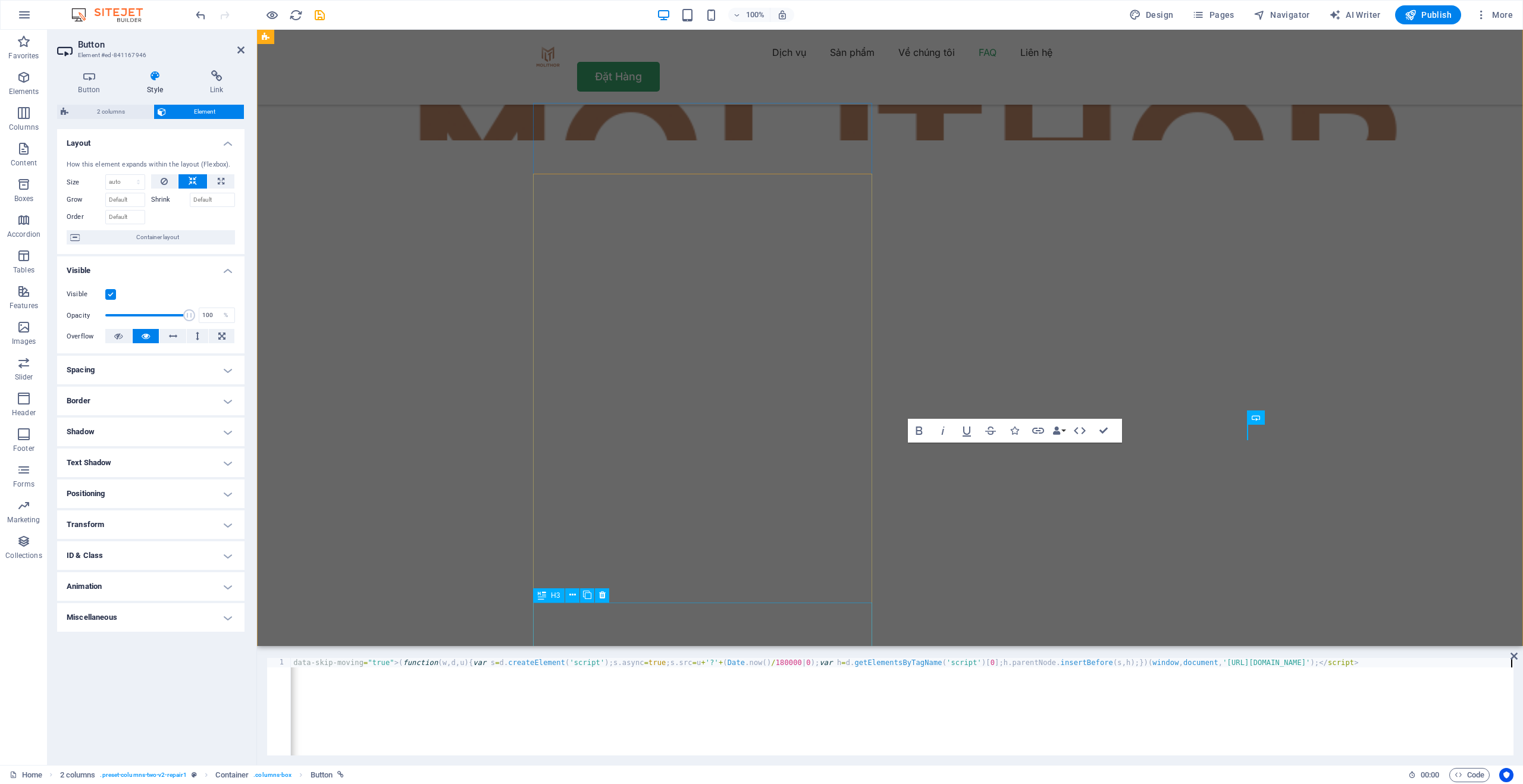
scroll to position [2385, 0]
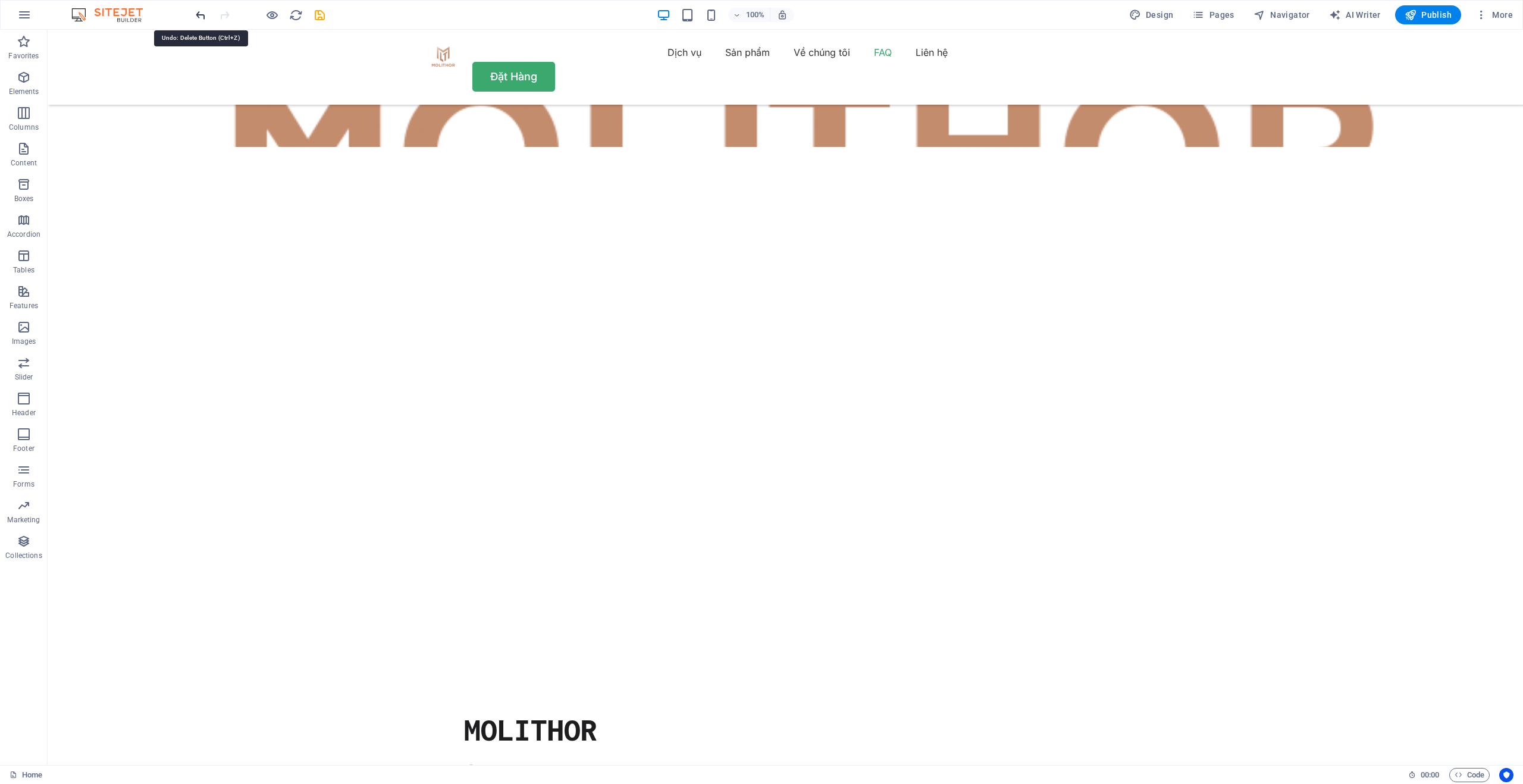
click at [202, 17] on icon "undo" at bounding box center [201, 15] width 14 height 14
click at [854, 438] on icon at bounding box center [854, 435] width 7 height 13
click at [856, 436] on icon at bounding box center [854, 435] width 7 height 13
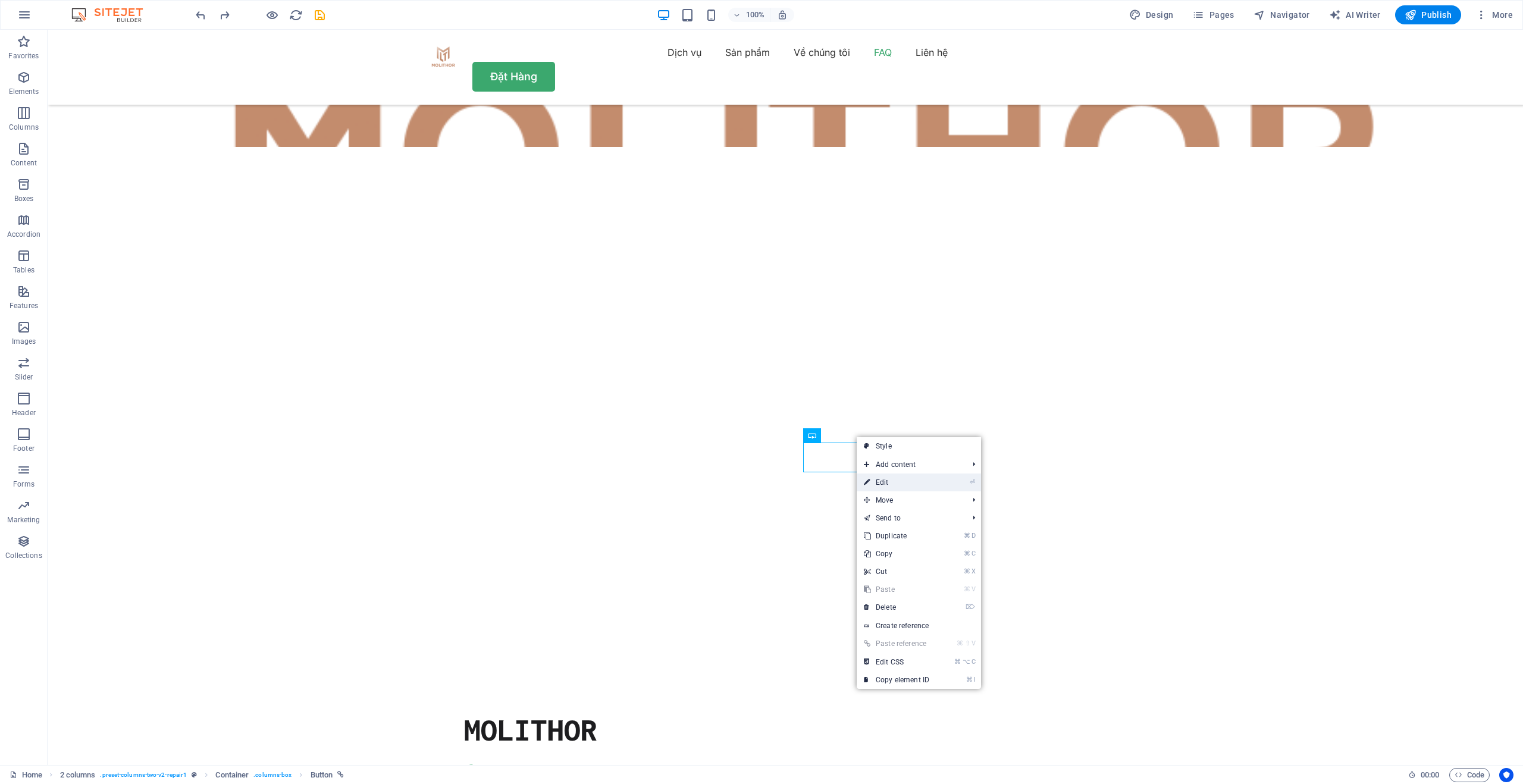
click at [895, 483] on link "⏎ Edit" at bounding box center [897, 483] width 80 height 18
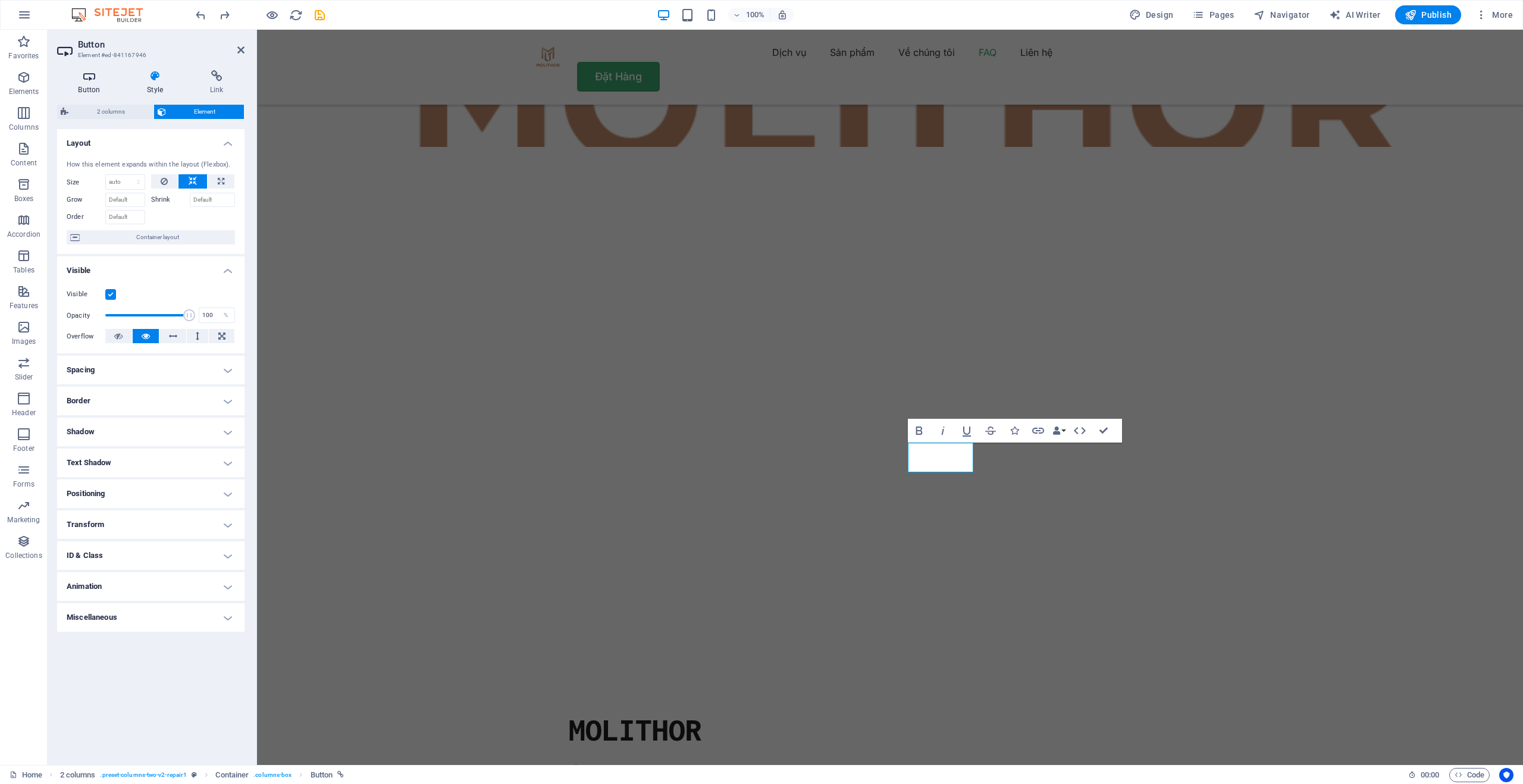
click at [97, 78] on icon at bounding box center [89, 76] width 64 height 12
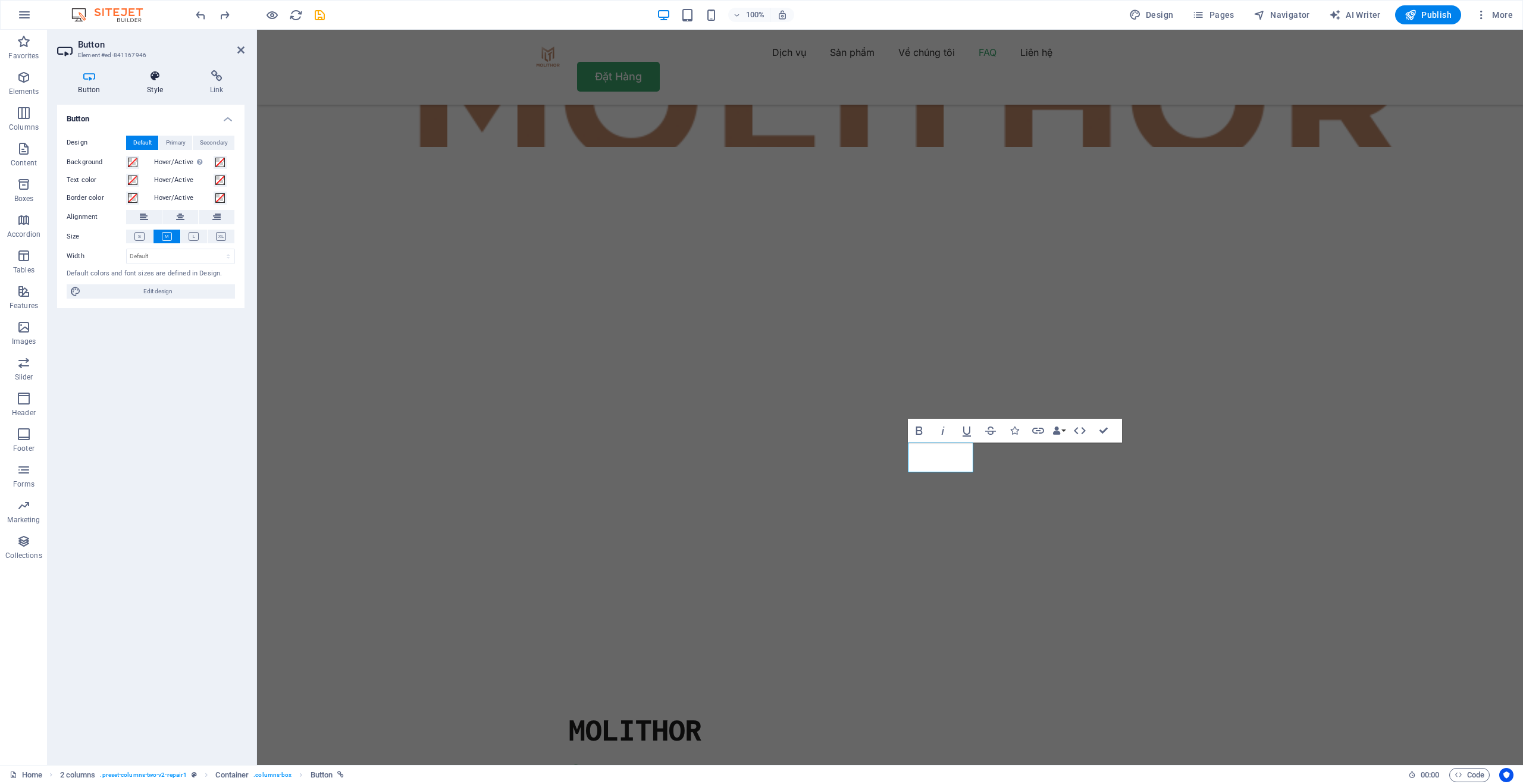
click at [156, 83] on h4 "Style" at bounding box center [158, 82] width 63 height 25
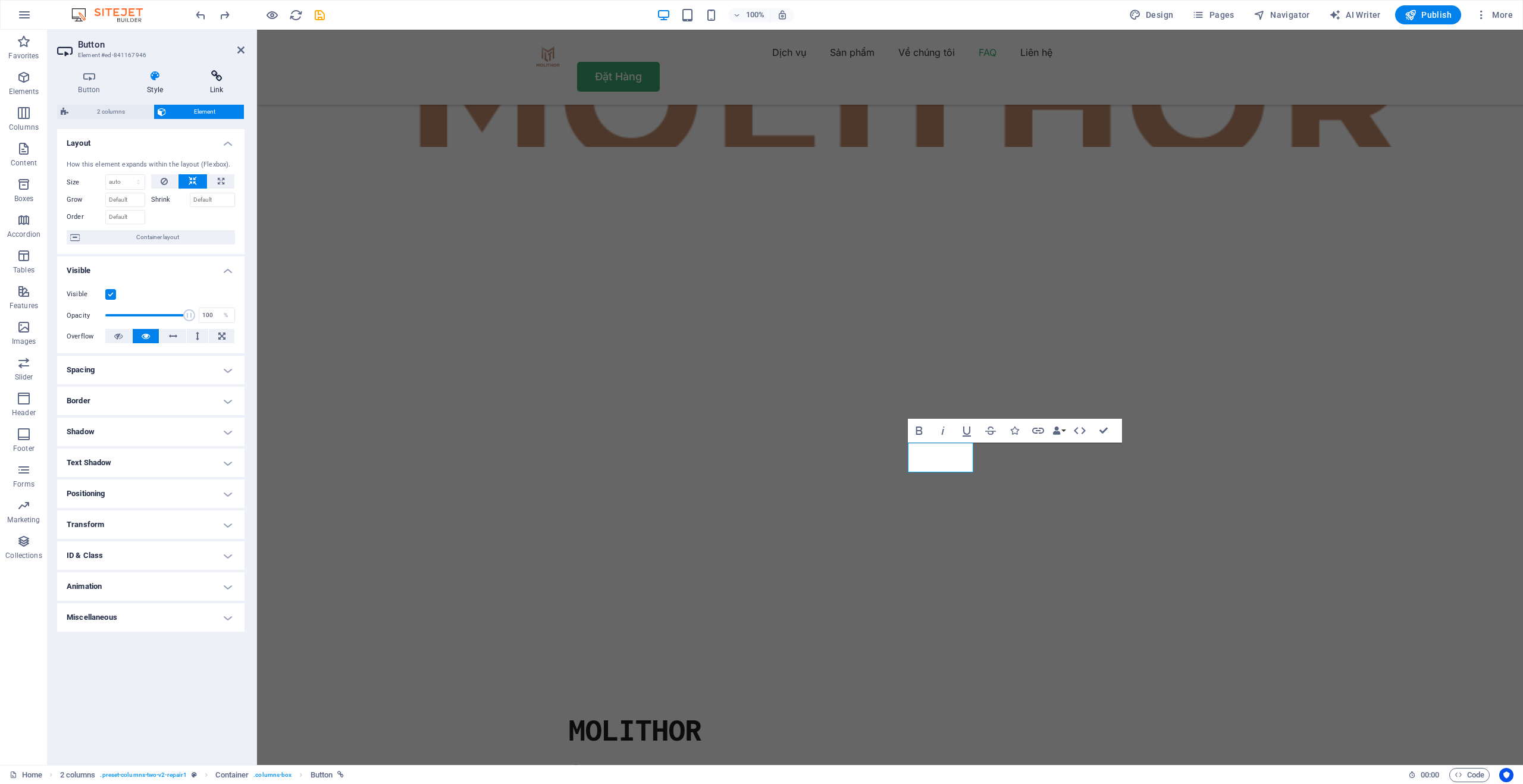
click at [209, 80] on icon at bounding box center [217, 76] width 56 height 12
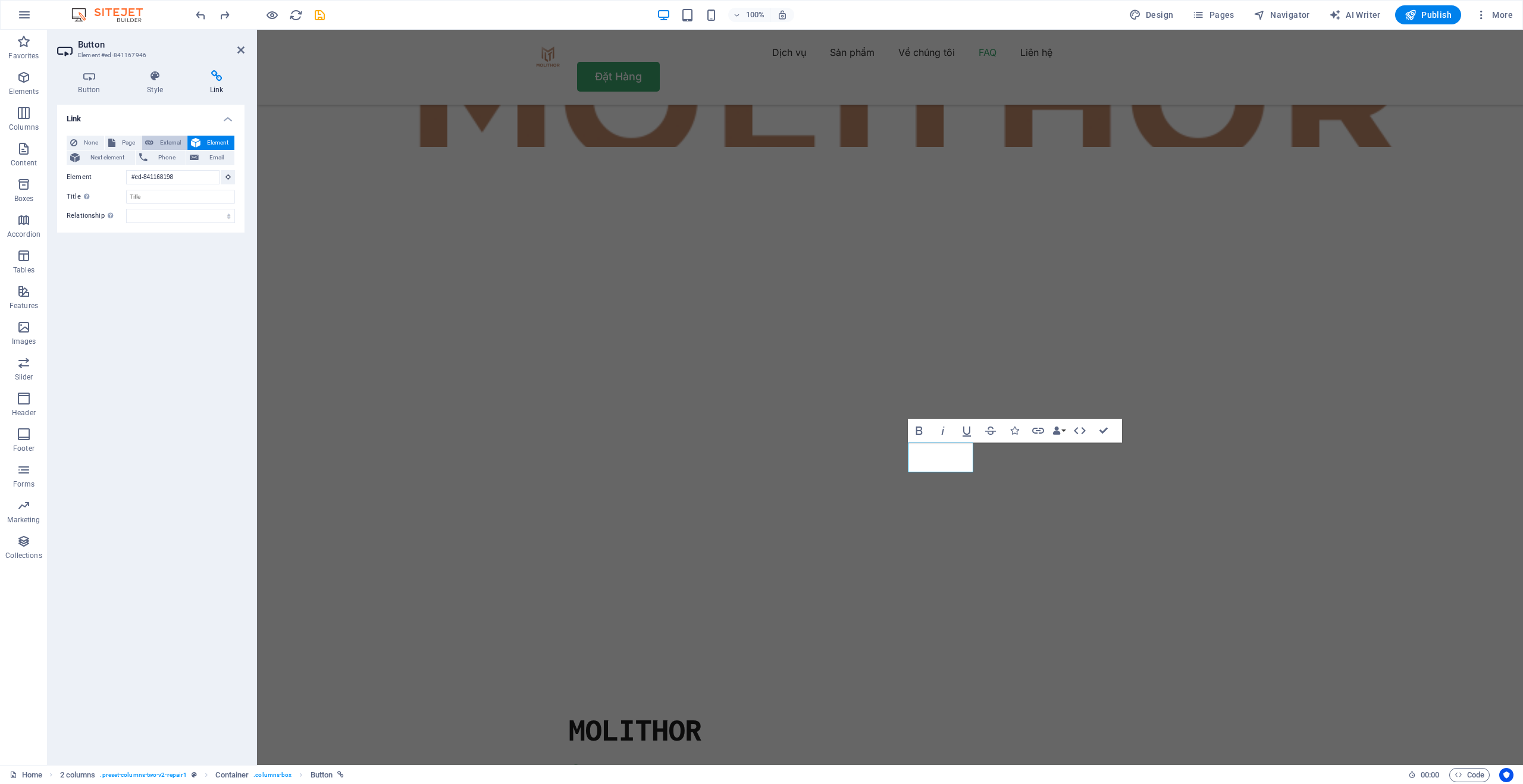
click at [165, 140] on span "External" at bounding box center [170, 143] width 26 height 14
select select "blank"
click at [238, 52] on icon at bounding box center [241, 50] width 7 height 10
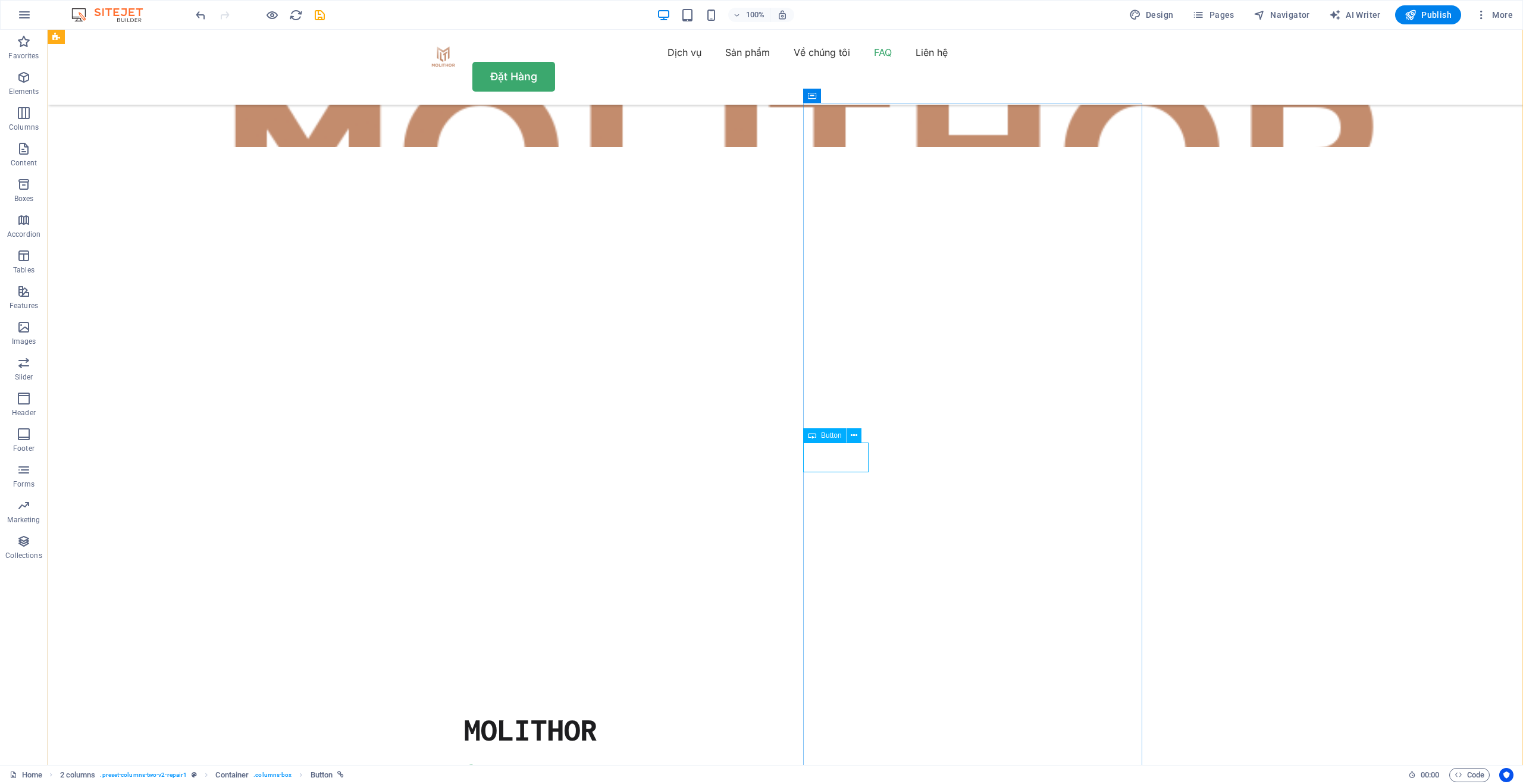
click at [856, 434] on icon at bounding box center [854, 435] width 7 height 13
click at [855, 440] on icon at bounding box center [854, 435] width 7 height 13
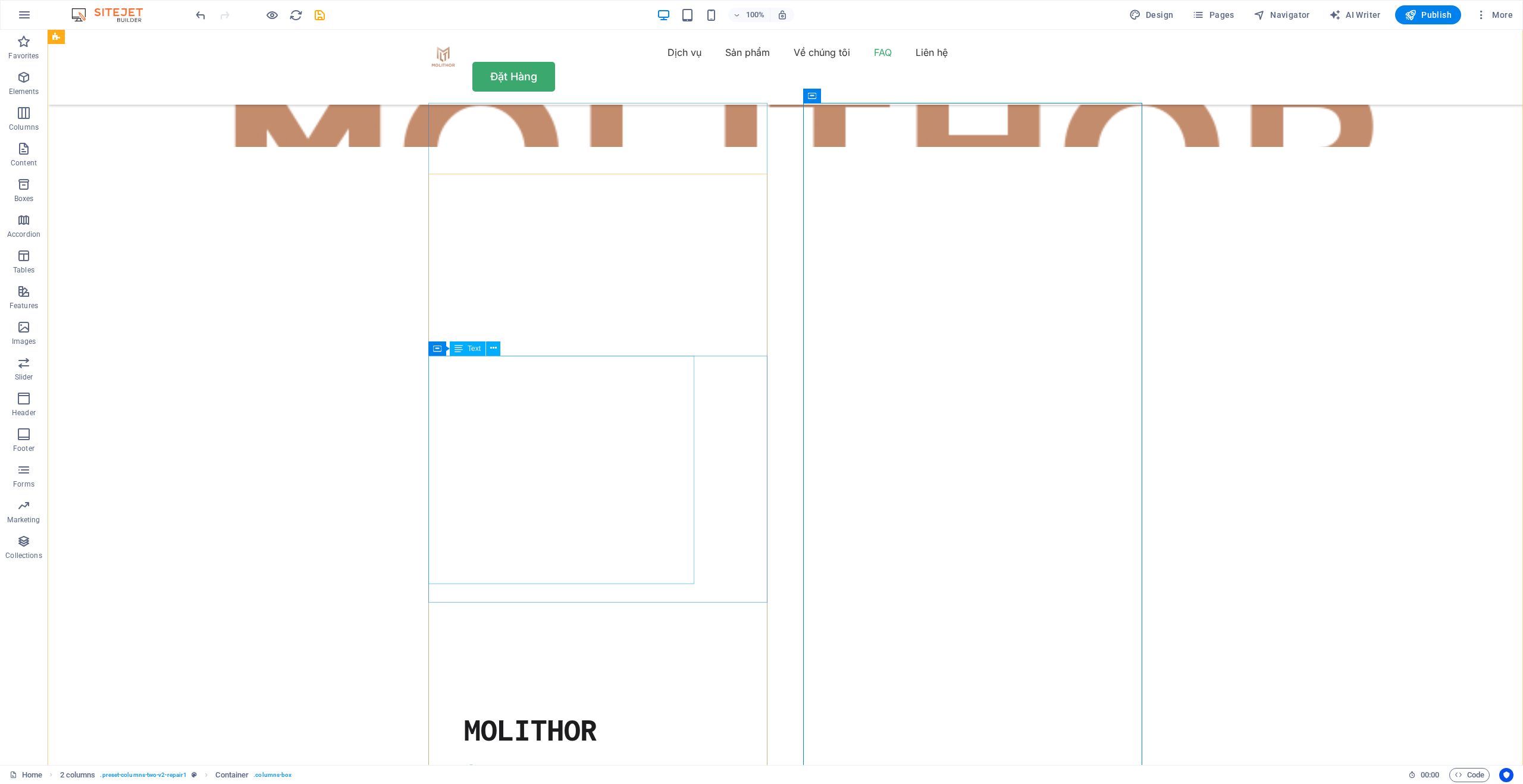
click at [853, 438] on icon at bounding box center [854, 435] width 7 height 13
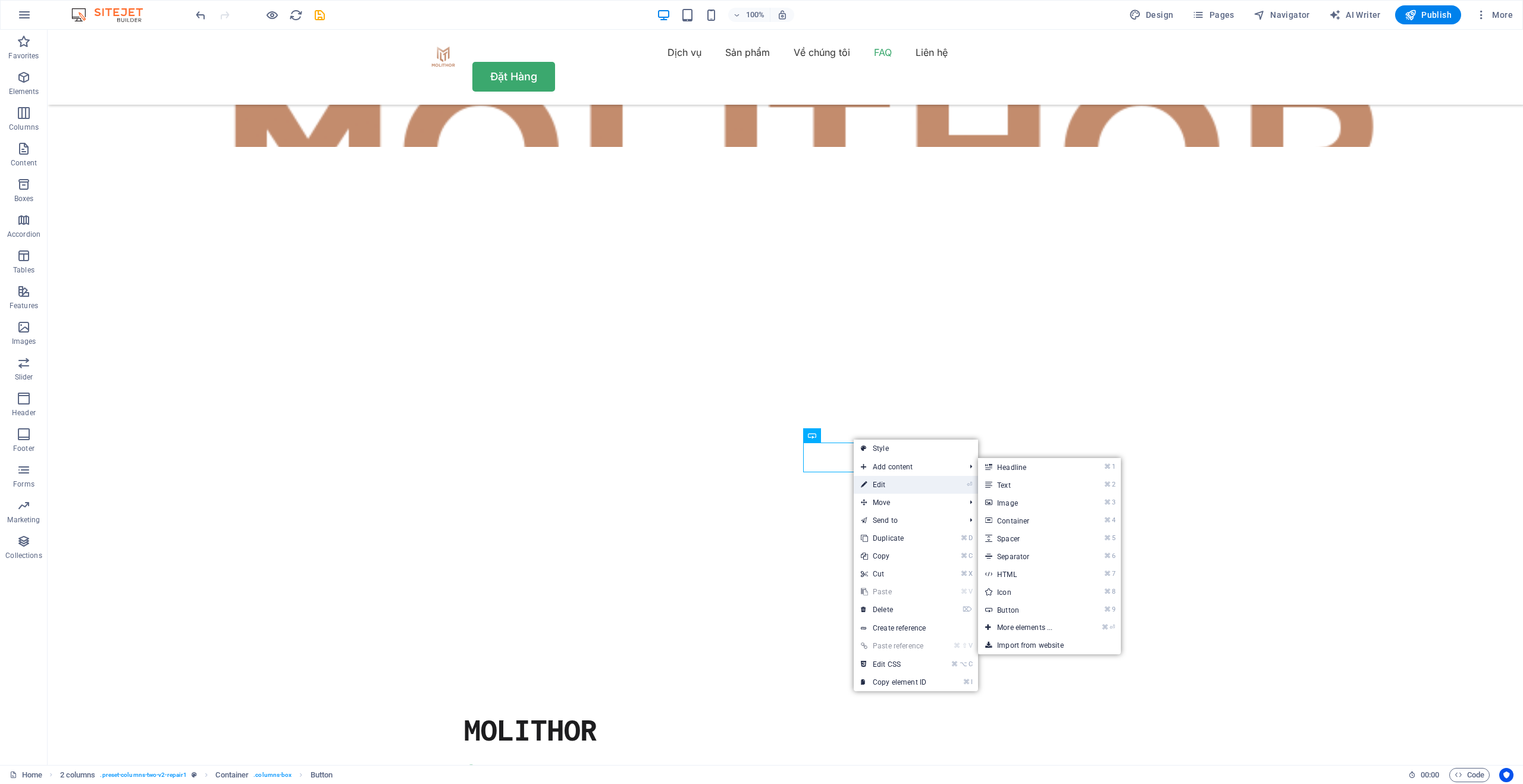
click at [877, 481] on link "⏎ Edit" at bounding box center [894, 485] width 80 height 18
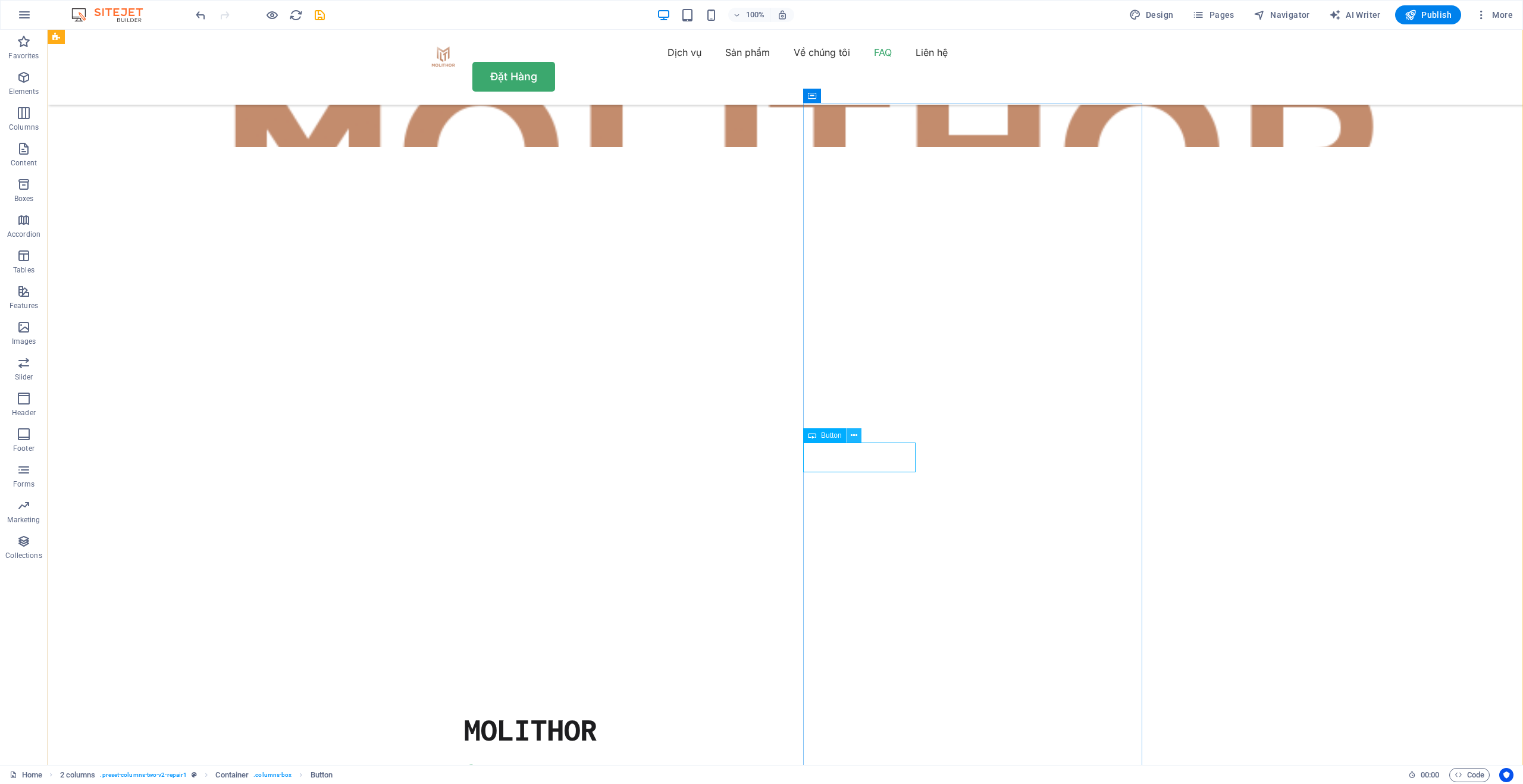
click at [852, 440] on icon at bounding box center [854, 435] width 7 height 13
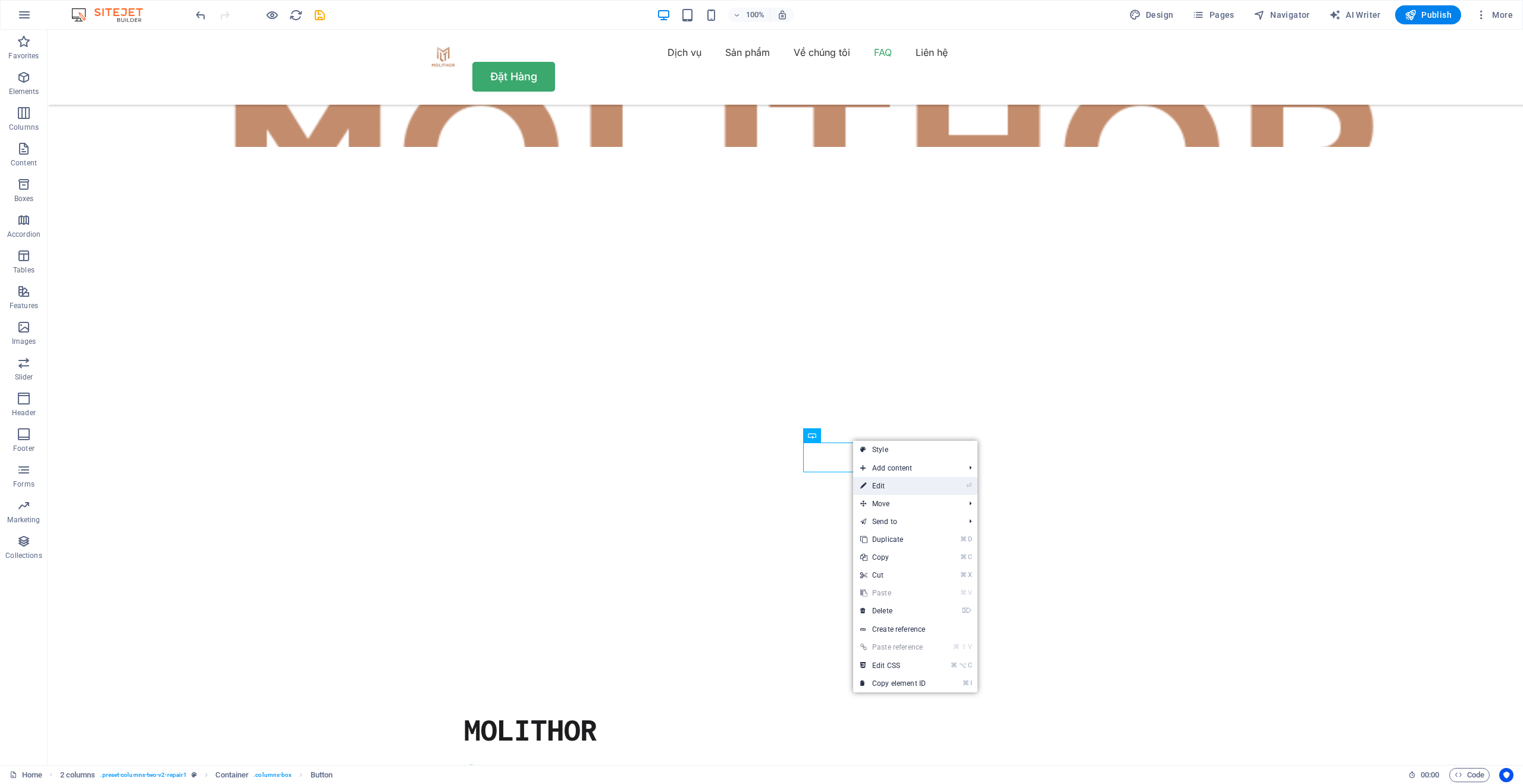
click at [872, 482] on link "⏎ Edit" at bounding box center [894, 486] width 80 height 18
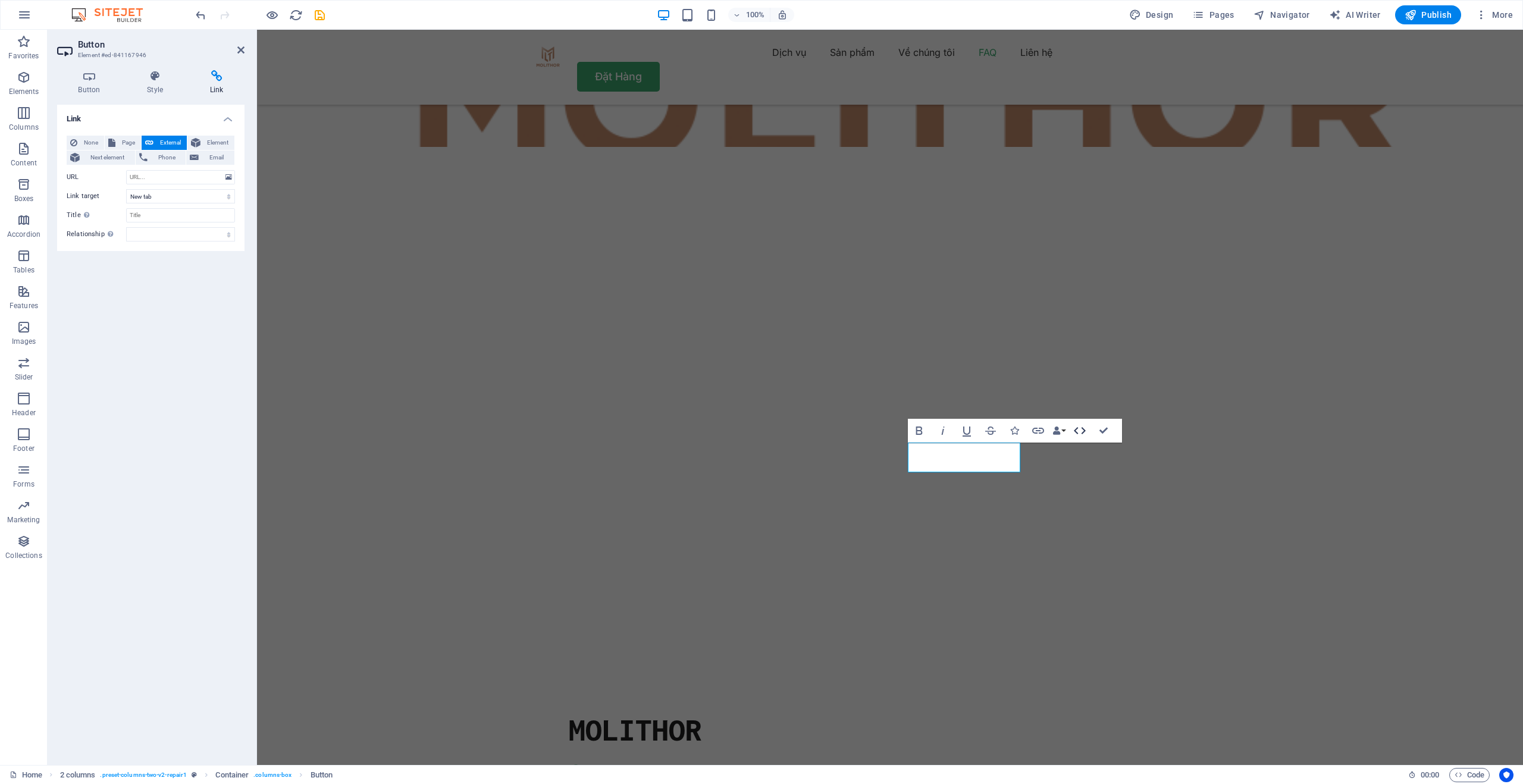
click at [1081, 429] on icon "button" at bounding box center [1079, 430] width 14 height 14
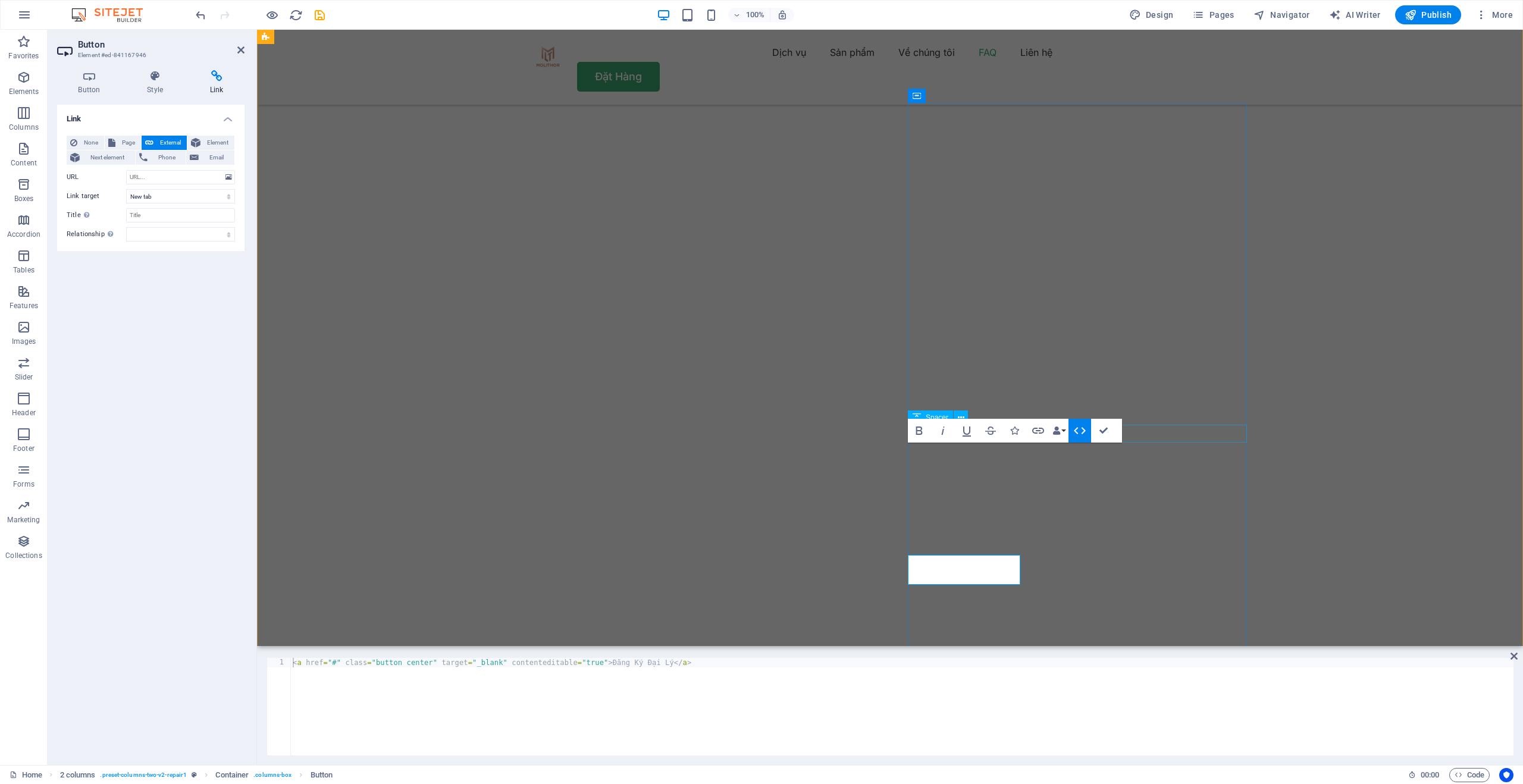
scroll to position [2273, 0]
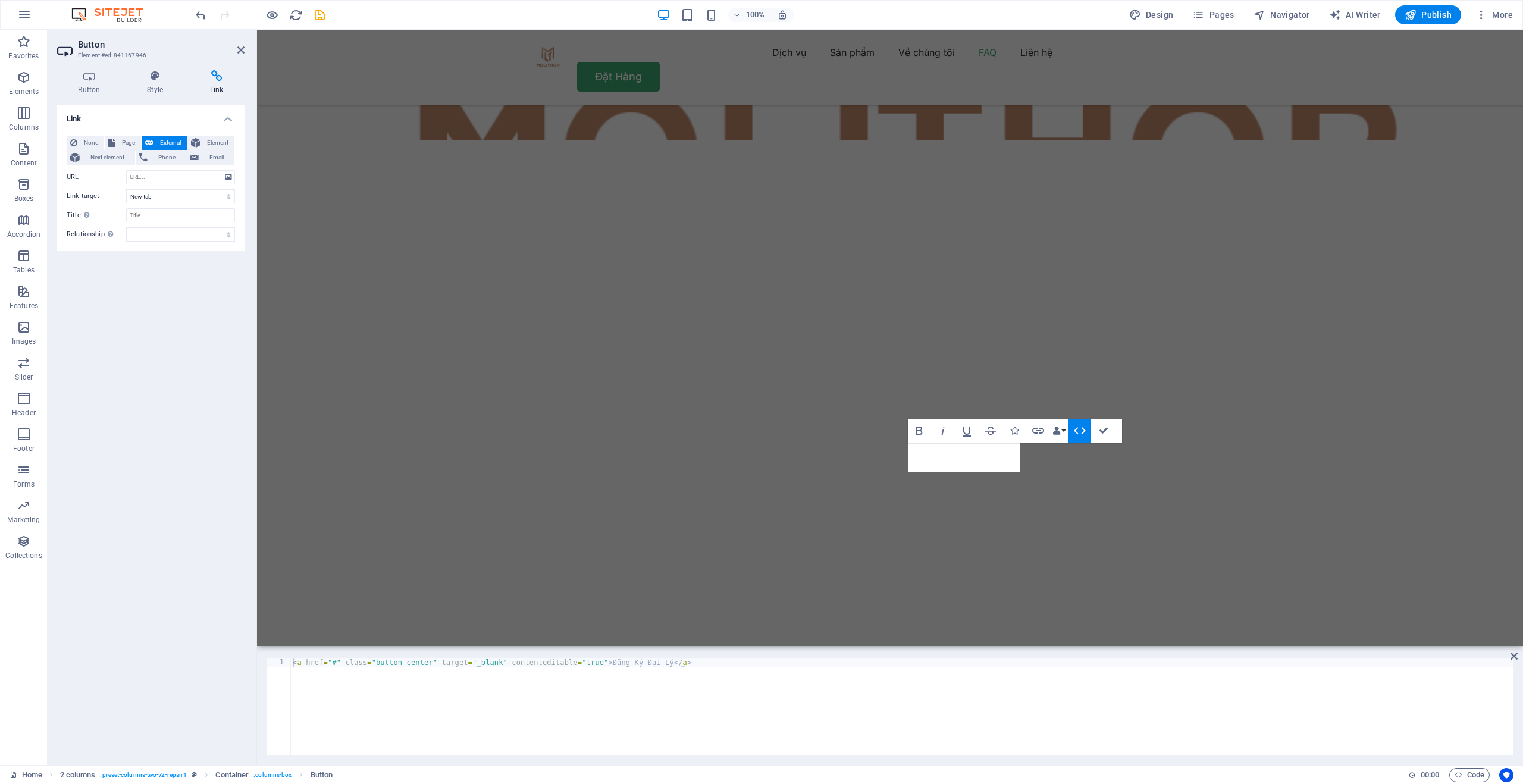
type textarea "<a href="#" class="button center" target="_blank" contenteditable="true">Đăng K…"
click at [715, 672] on div "< a href = "#" class = "button center" target = "_blank" contenteditable = "tru…" at bounding box center [902, 716] width 1223 height 117
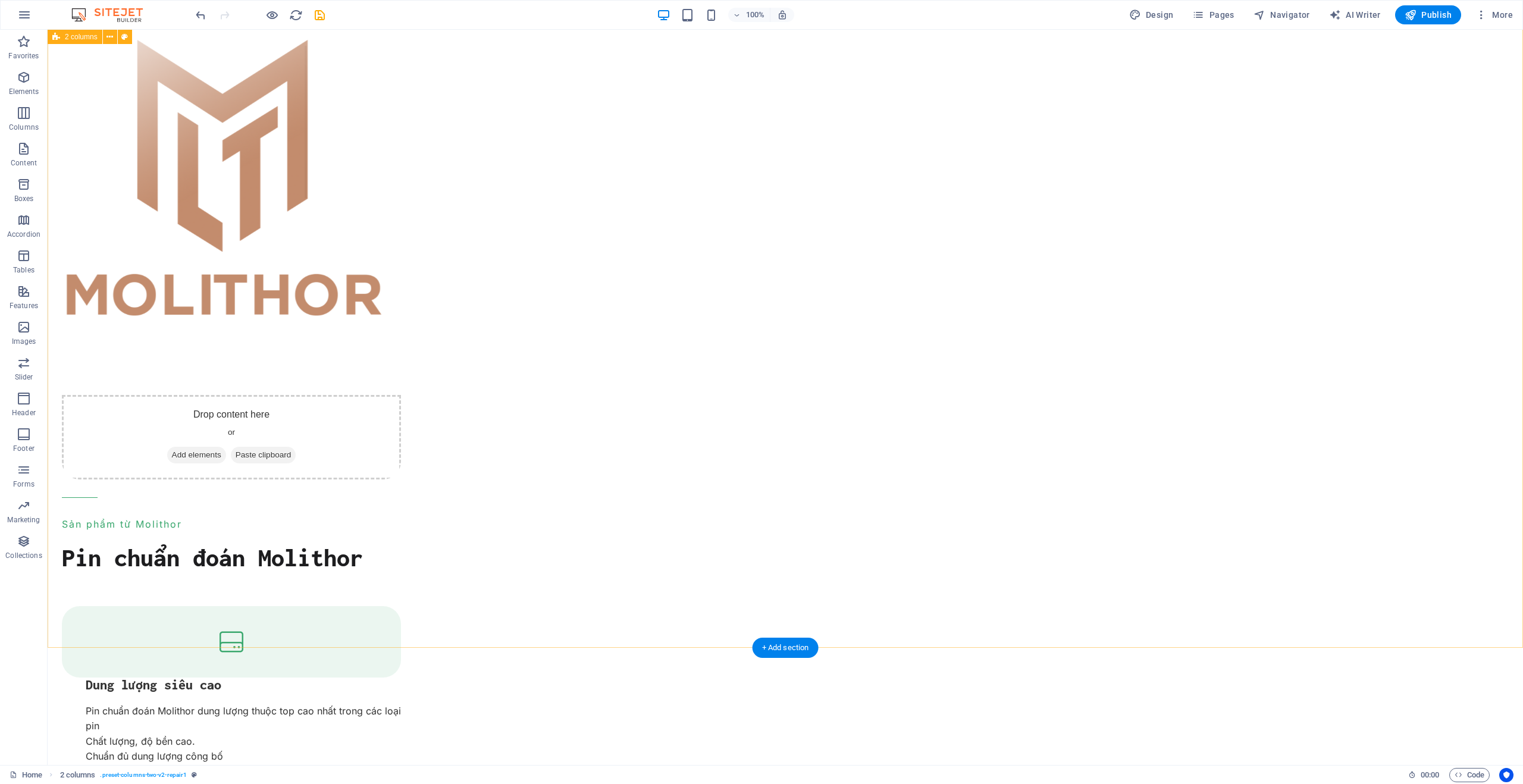
scroll to position [0, 0]
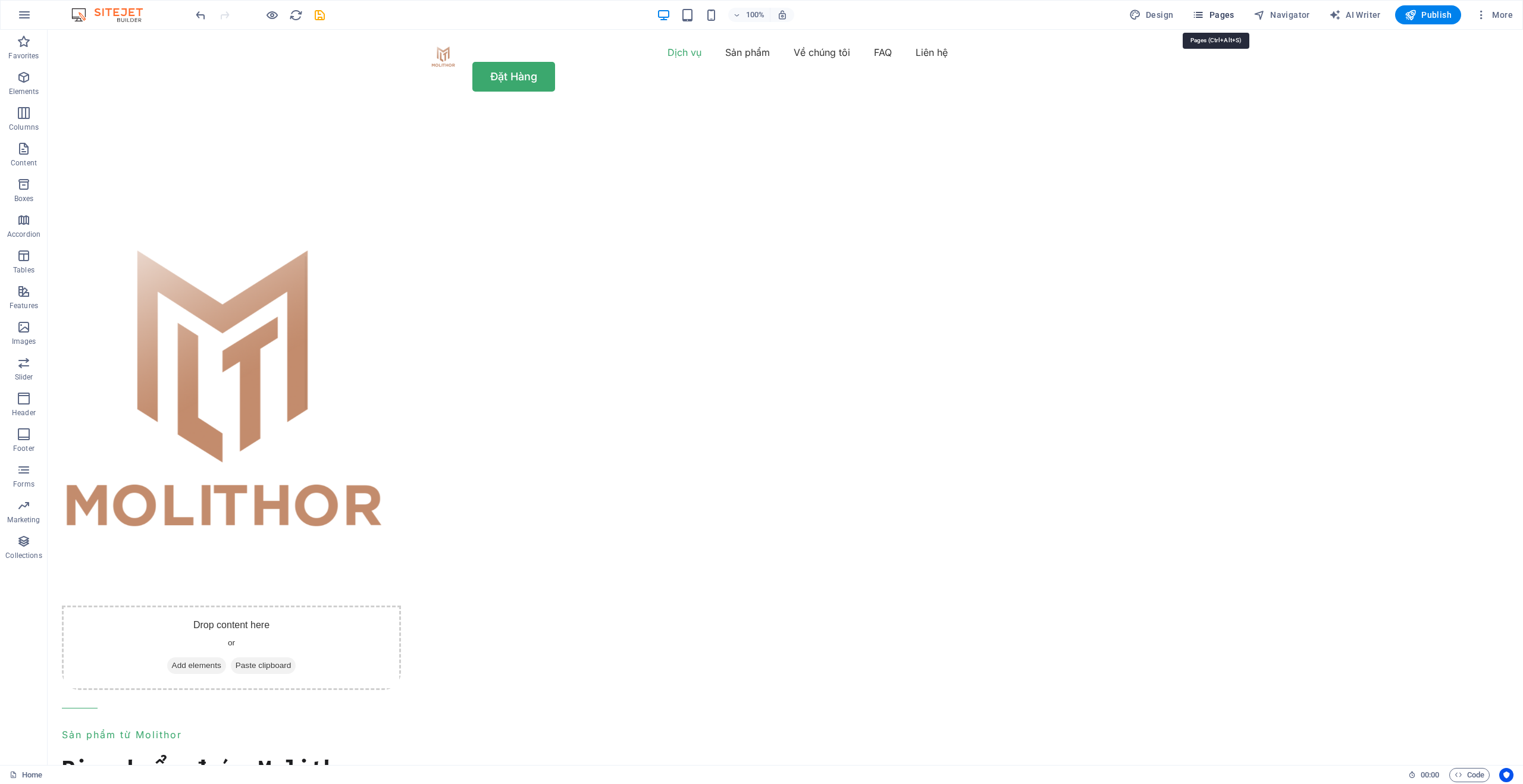
click at [1203, 14] on icon "button" at bounding box center [1198, 15] width 12 height 12
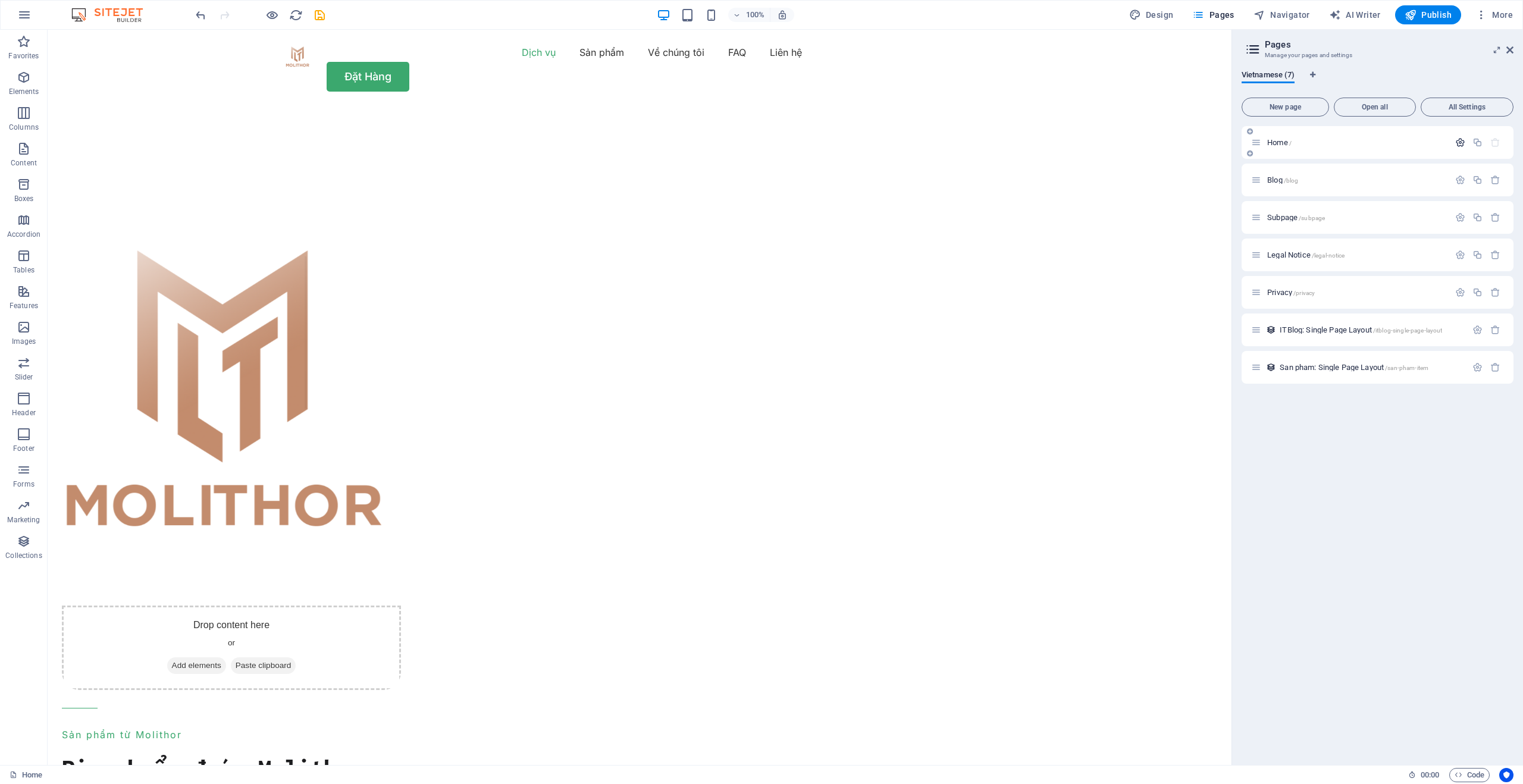
click at [1458, 141] on icon "button" at bounding box center [1460, 142] width 10 height 10
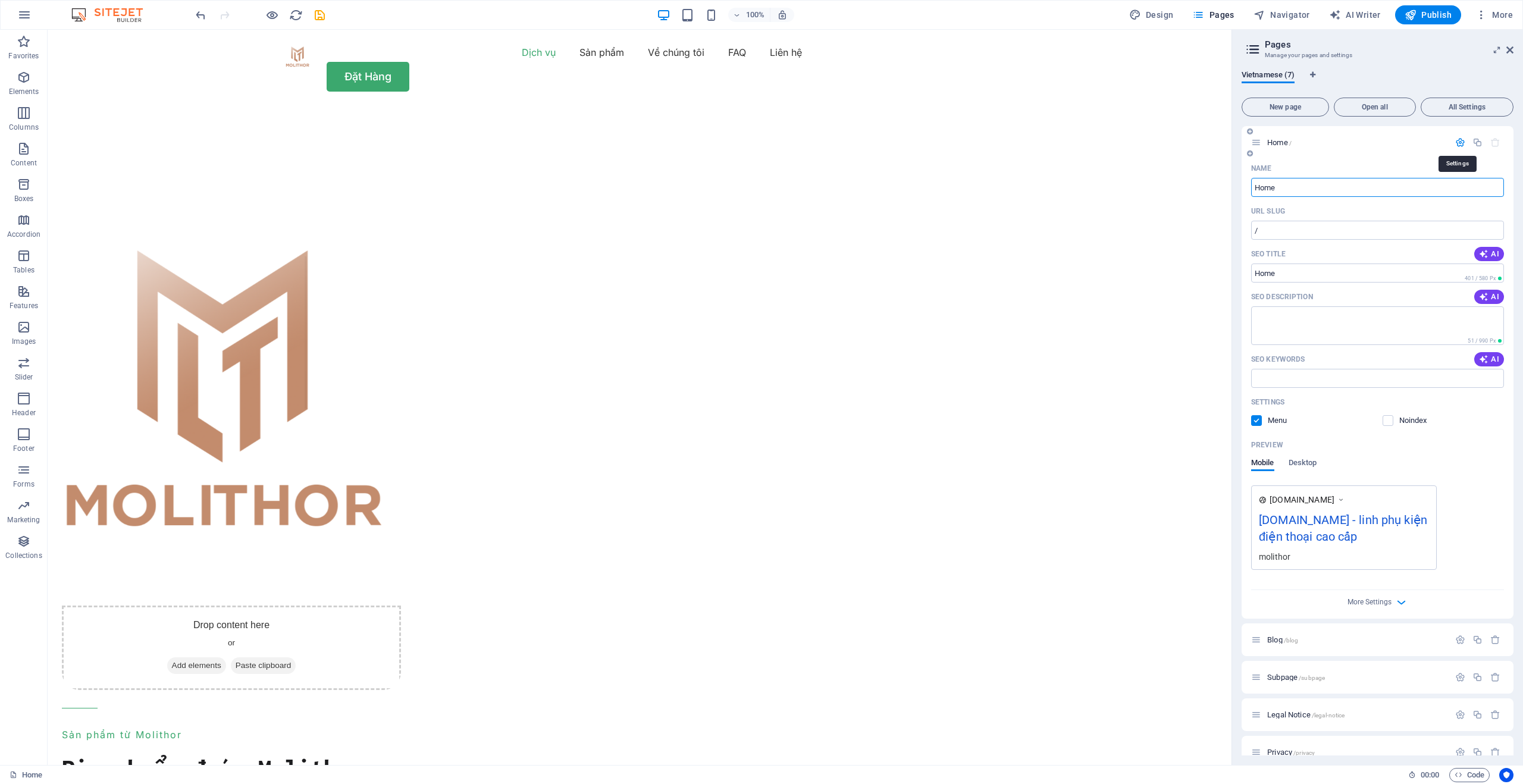
click at [1457, 142] on icon "button" at bounding box center [1460, 142] width 10 height 10
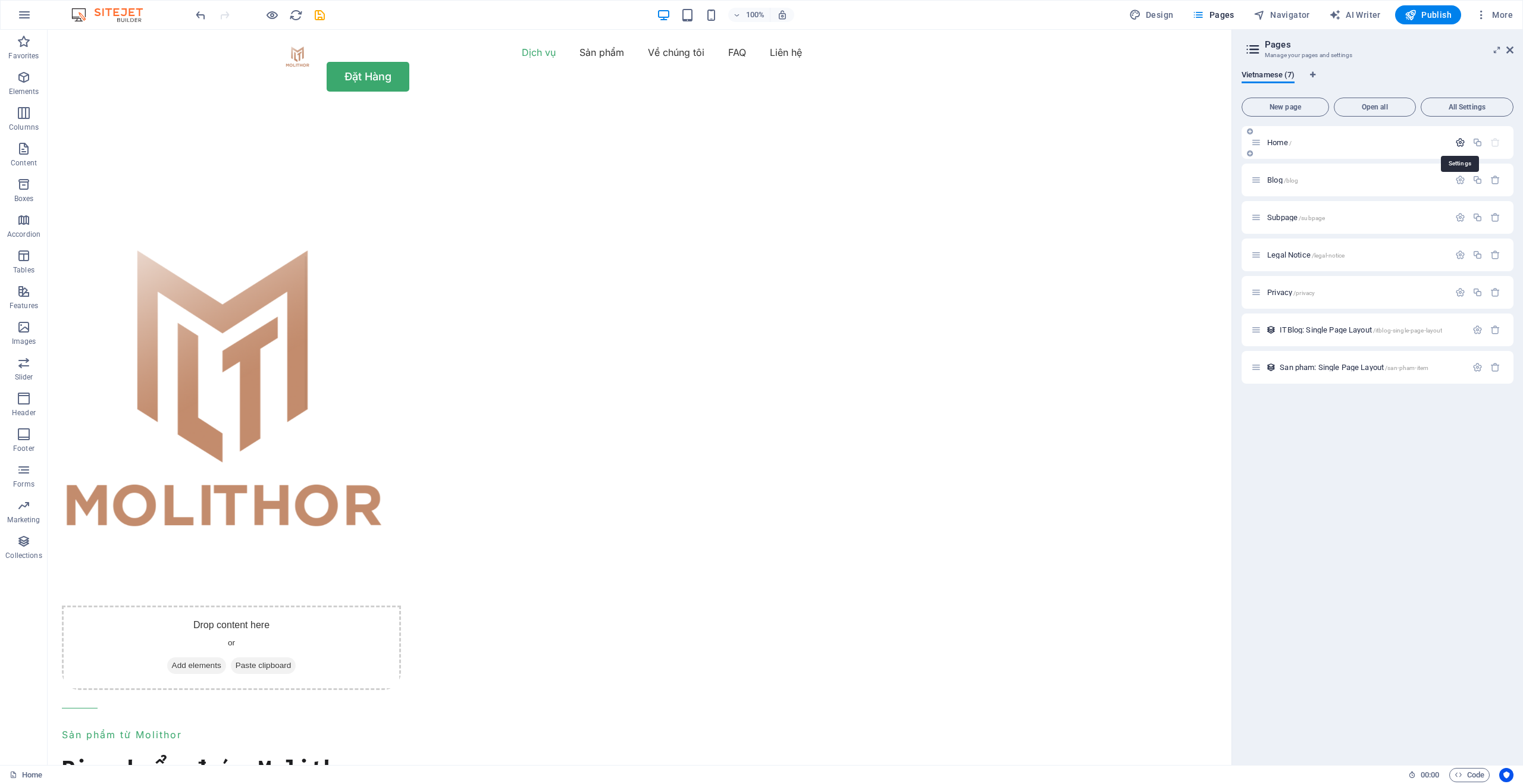
click at [1457, 142] on icon "button" at bounding box center [1460, 142] width 10 height 10
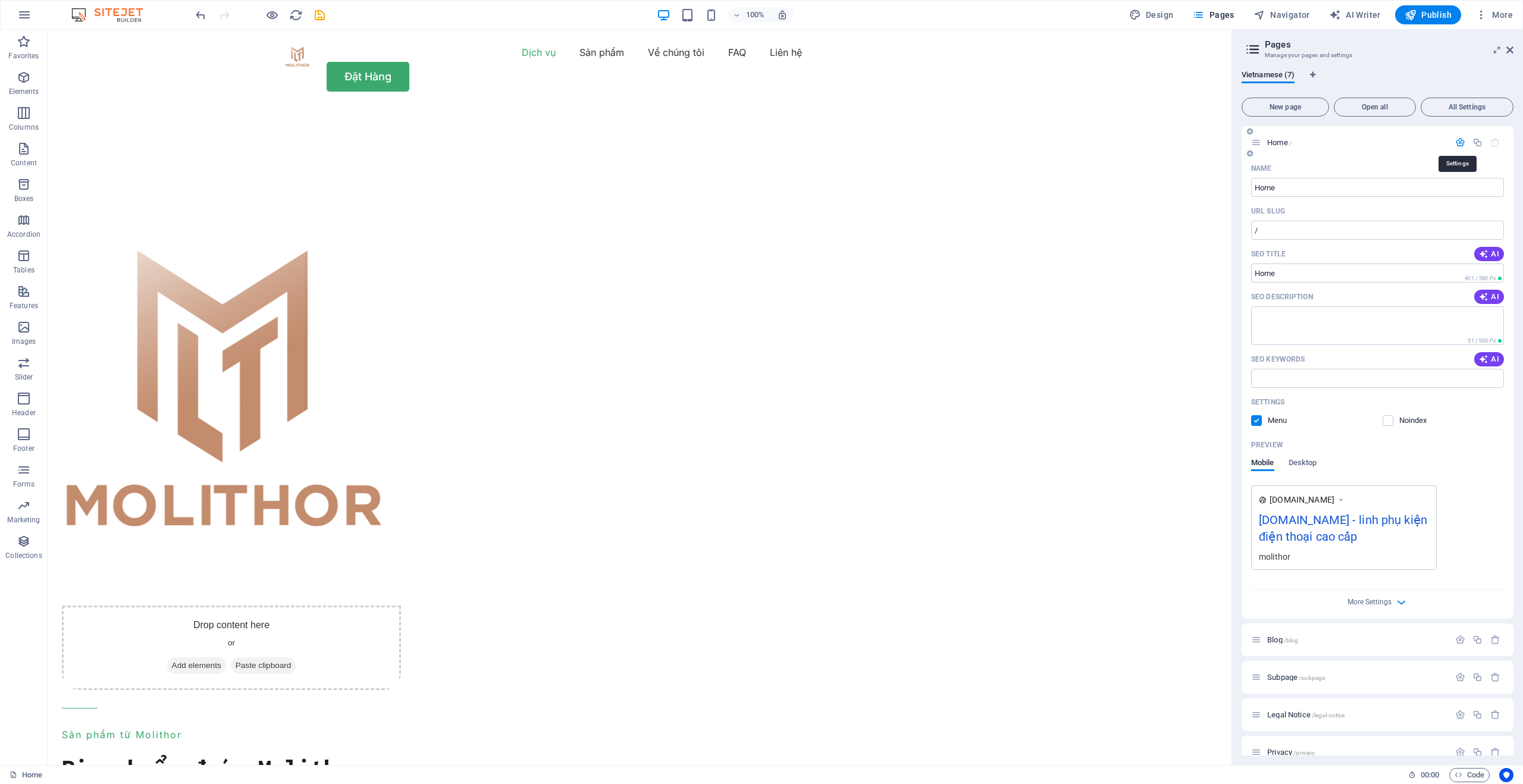
click at [1457, 142] on icon "button" at bounding box center [1460, 142] width 10 height 10
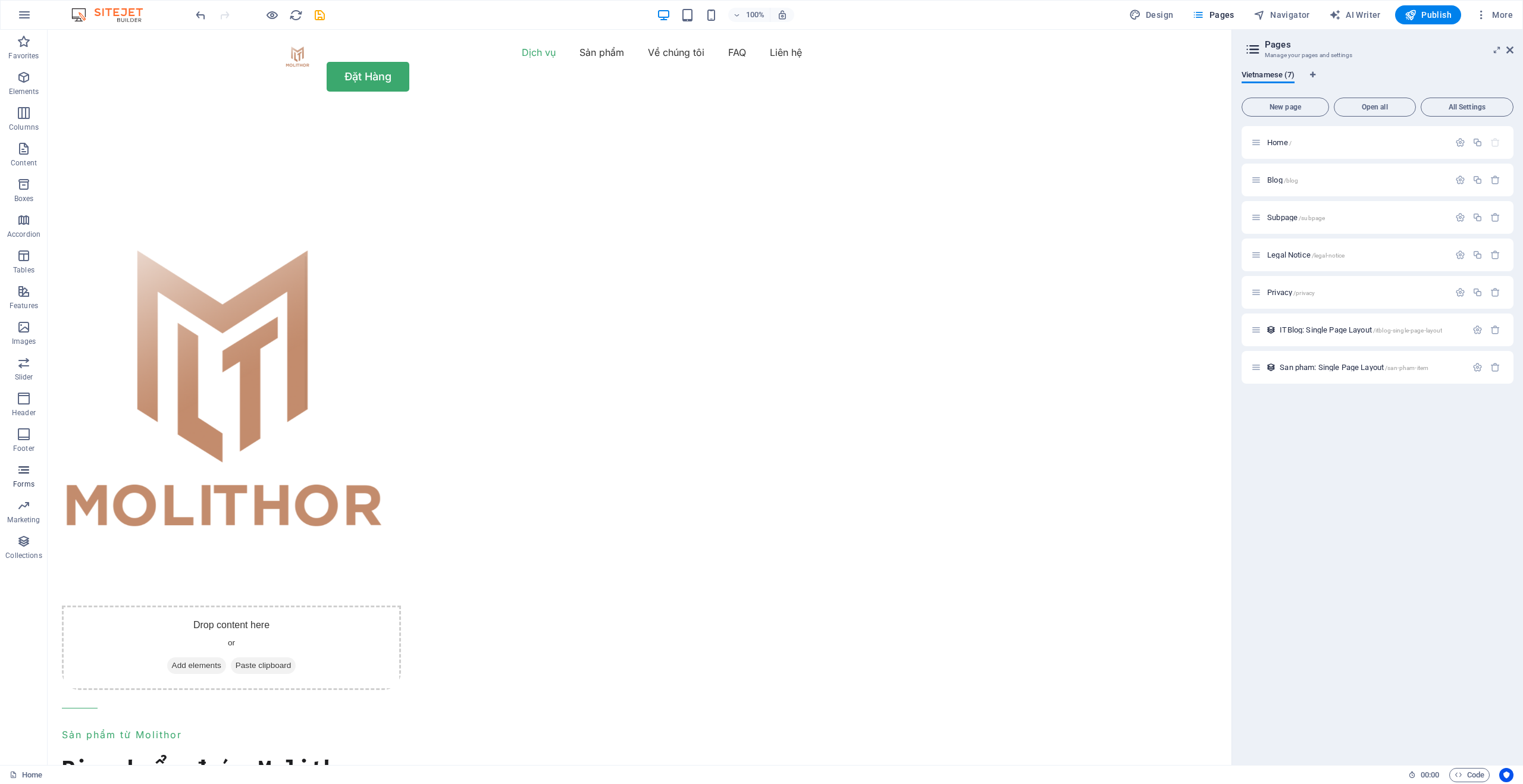
click at [29, 475] on icon "button" at bounding box center [23, 469] width 14 height 14
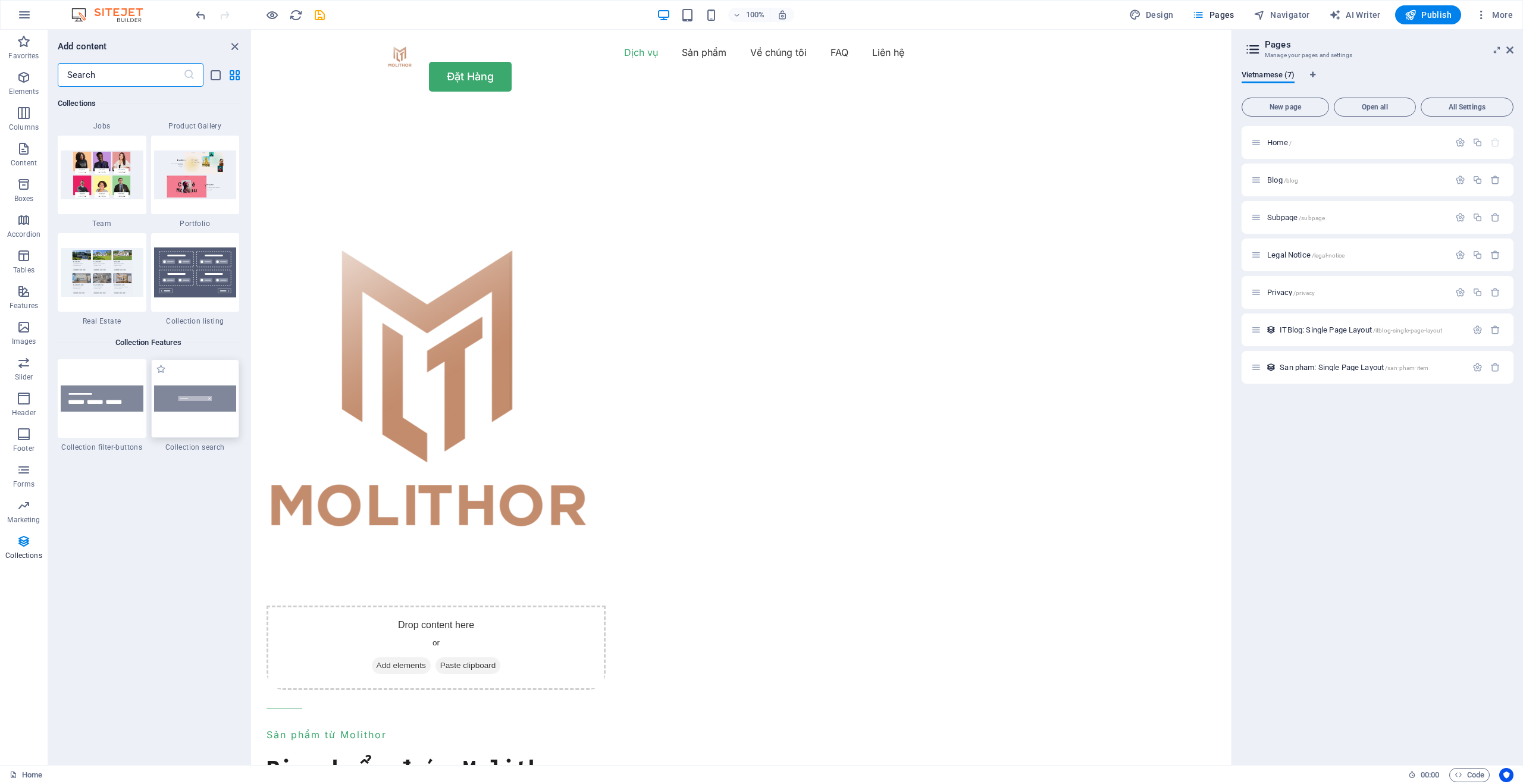
scroll to position [11136, 0]
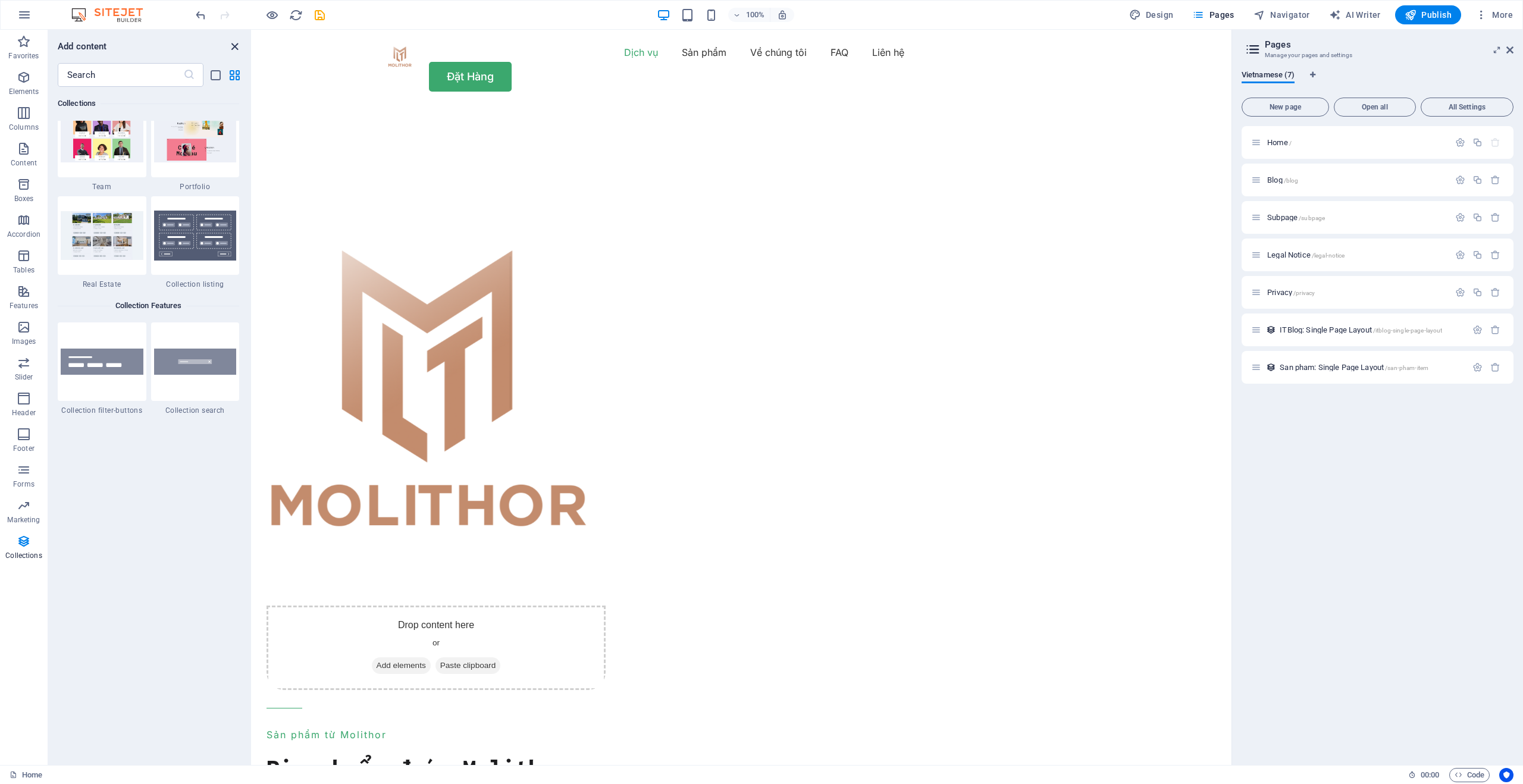
drag, startPoint x: 236, startPoint y: 44, endPoint x: 189, endPoint y: 14, distance: 55.8
click at [236, 44] on icon "close panel" at bounding box center [235, 47] width 14 height 14
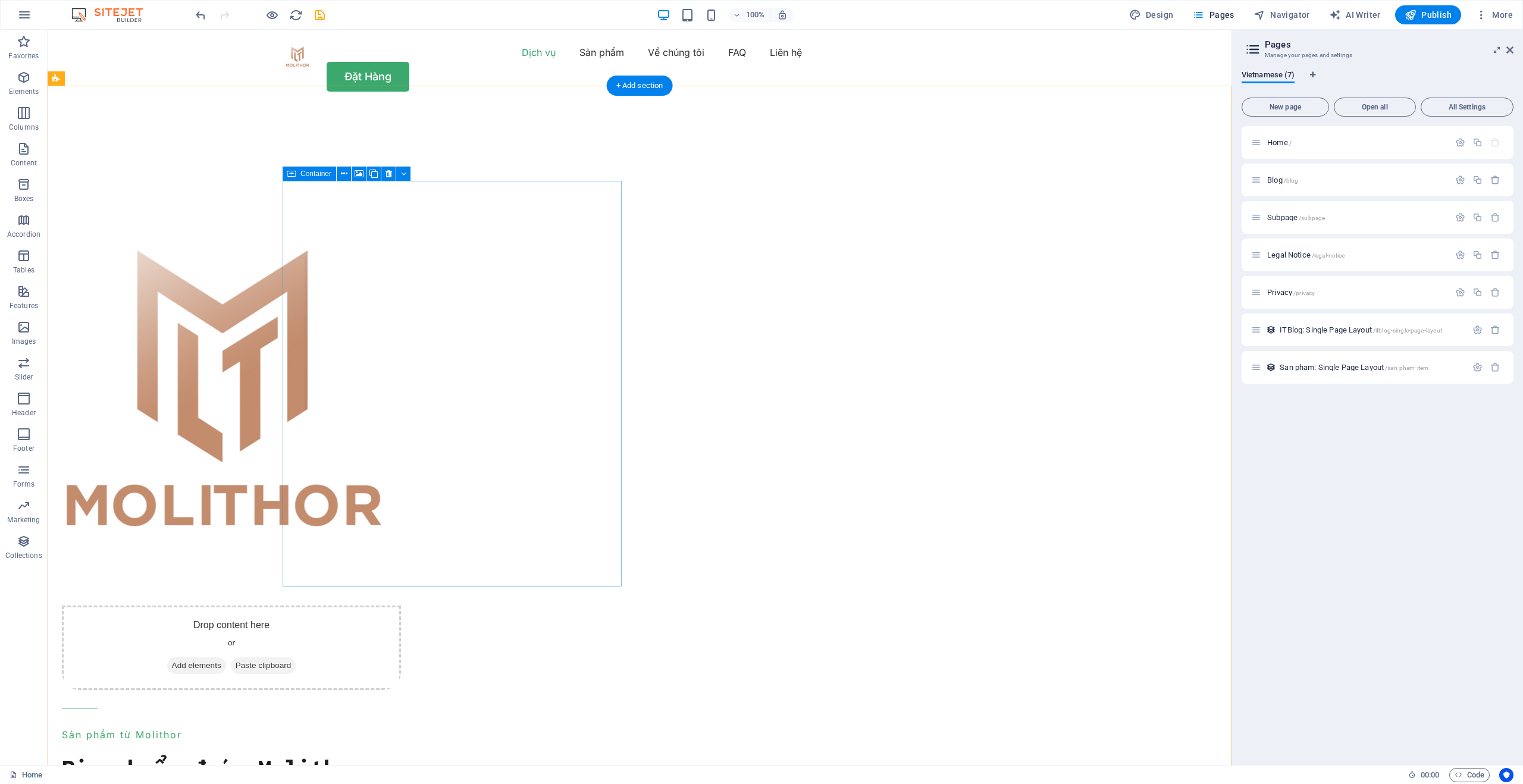
click at [226, 657] on span "Add elements" at bounding box center [197, 666] width 59 height 17
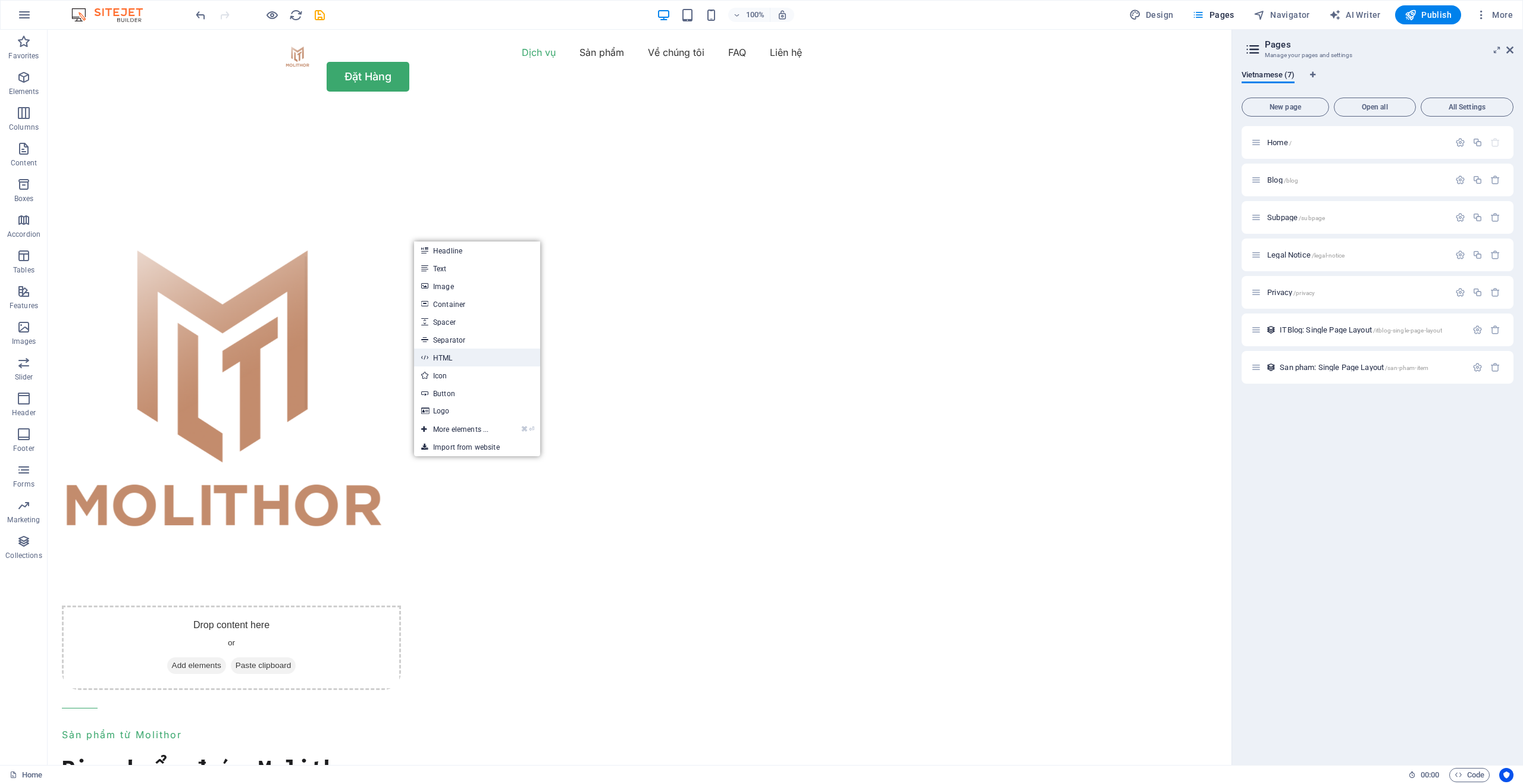
click at [450, 354] on link "HTML" at bounding box center [477, 358] width 126 height 18
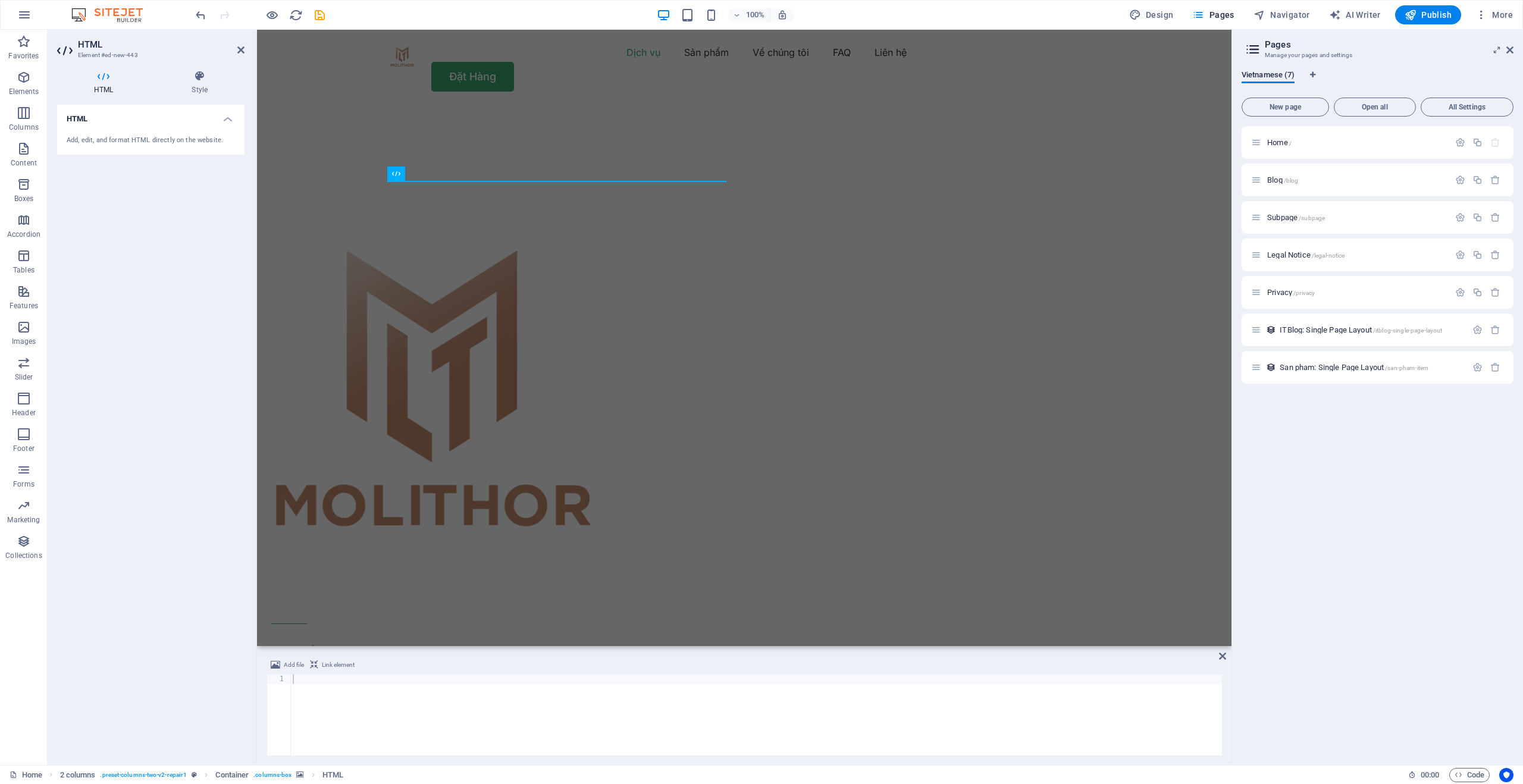
click at [168, 138] on div "Add, edit, and format HTML directly on the website." at bounding box center [150, 140] width 168 height 10
click at [195, 128] on div "Add, edit, and format HTML directly on the website." at bounding box center [151, 140] width 187 height 29
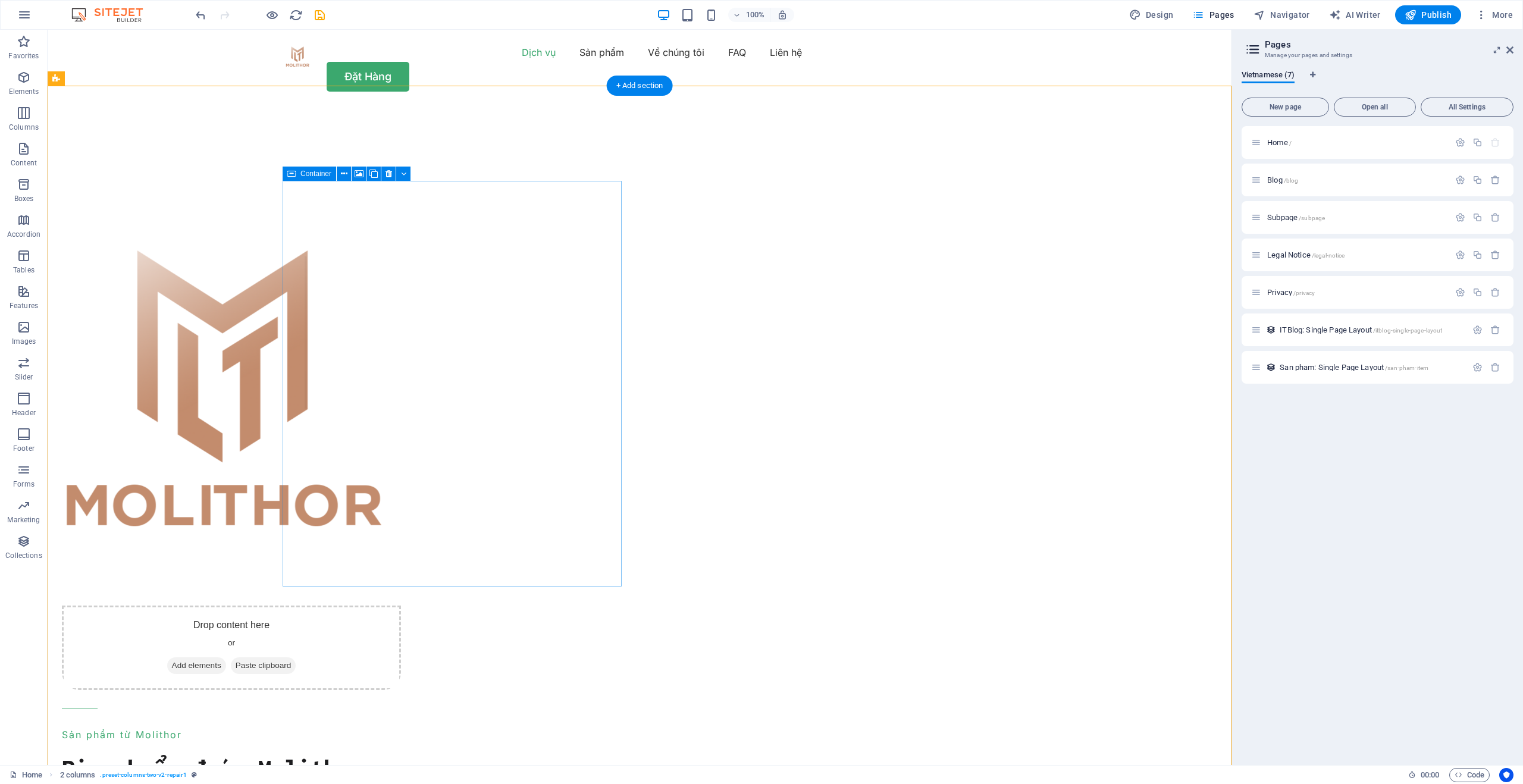
click at [226, 657] on span "Add elements" at bounding box center [197, 666] width 59 height 17
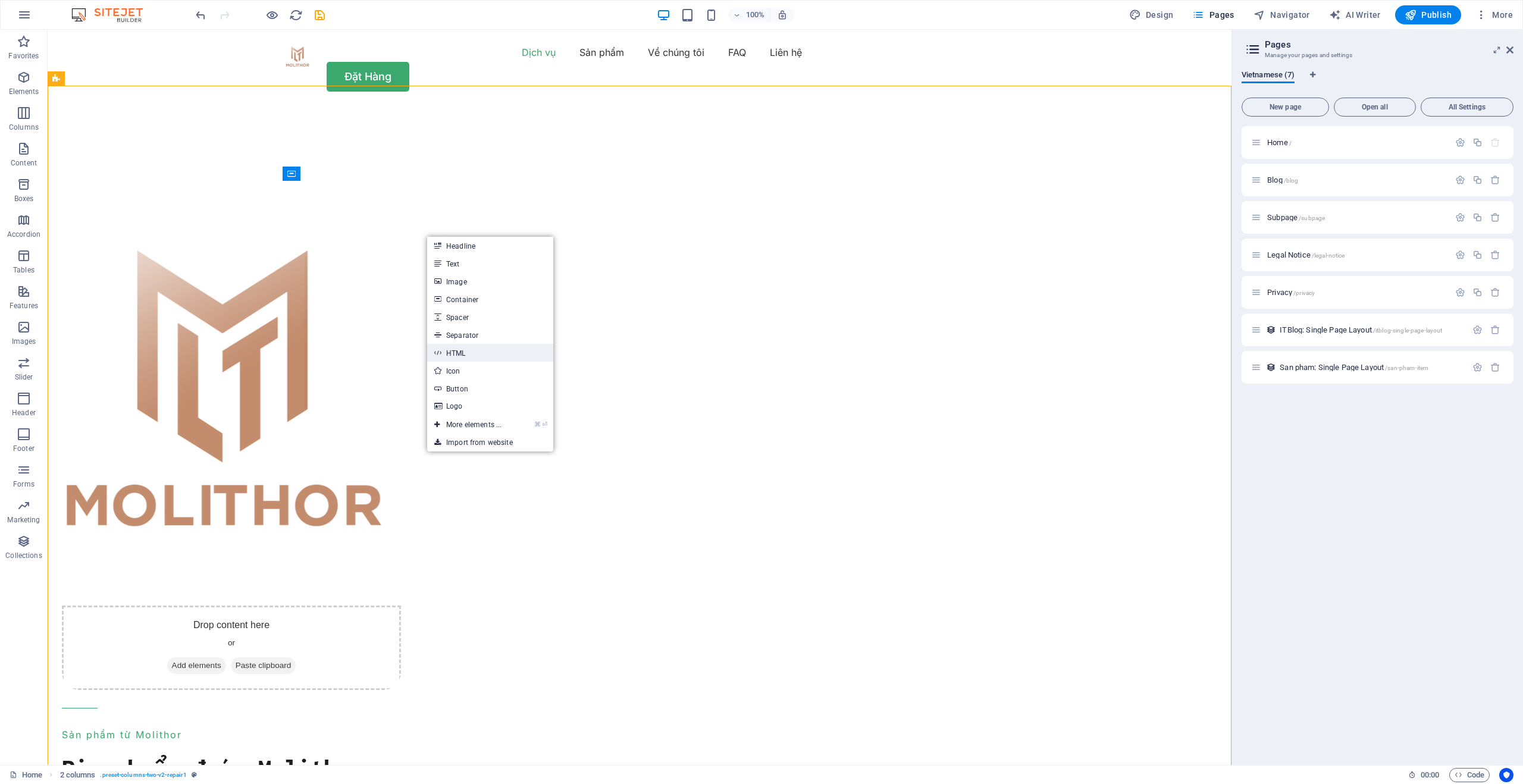
click at [464, 355] on link "HTML" at bounding box center [490, 353] width 126 height 18
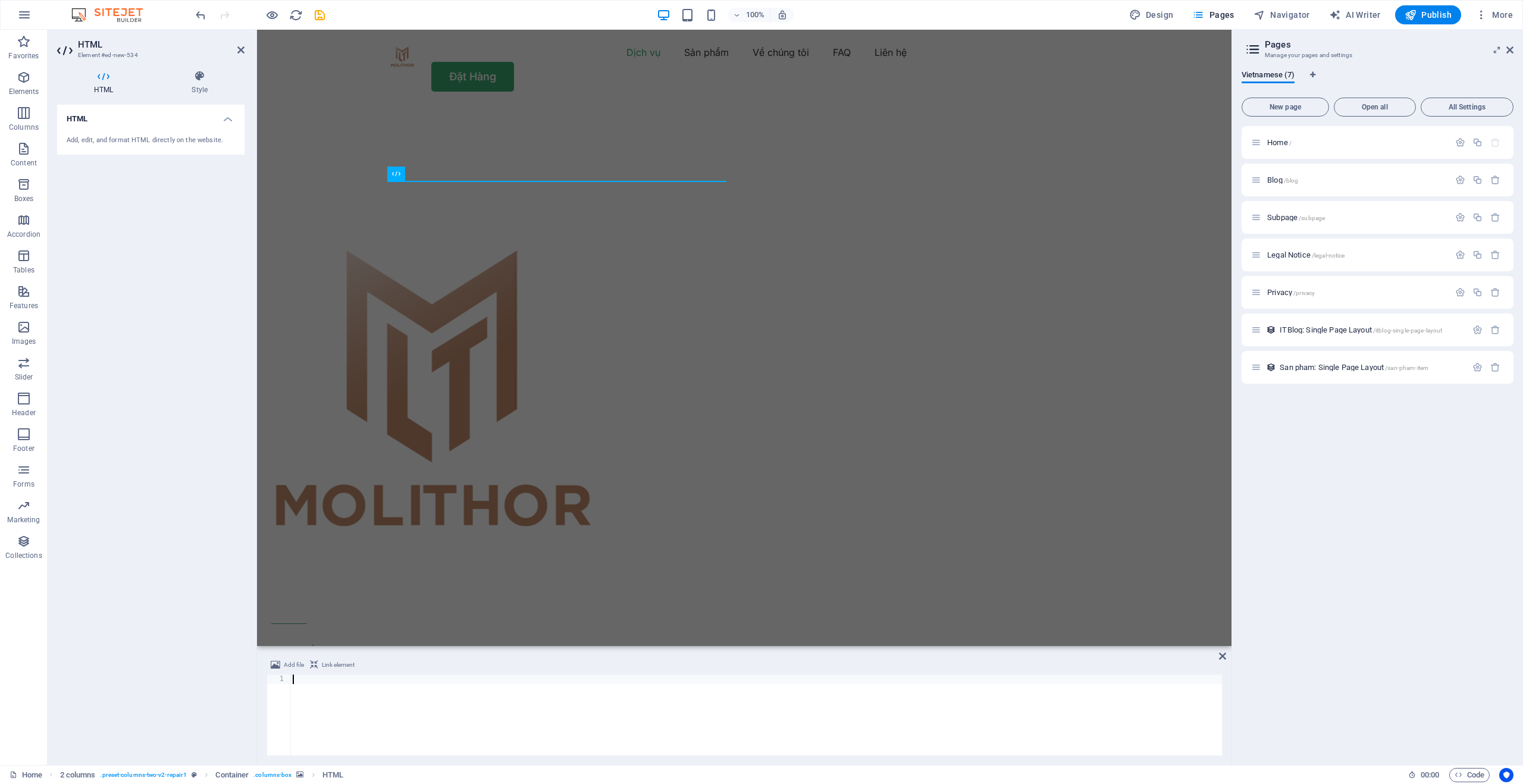
type textarea "<script data-b24-form="click/3/c36ajc" data-skip-moving="true">(function(w,d,u)…"
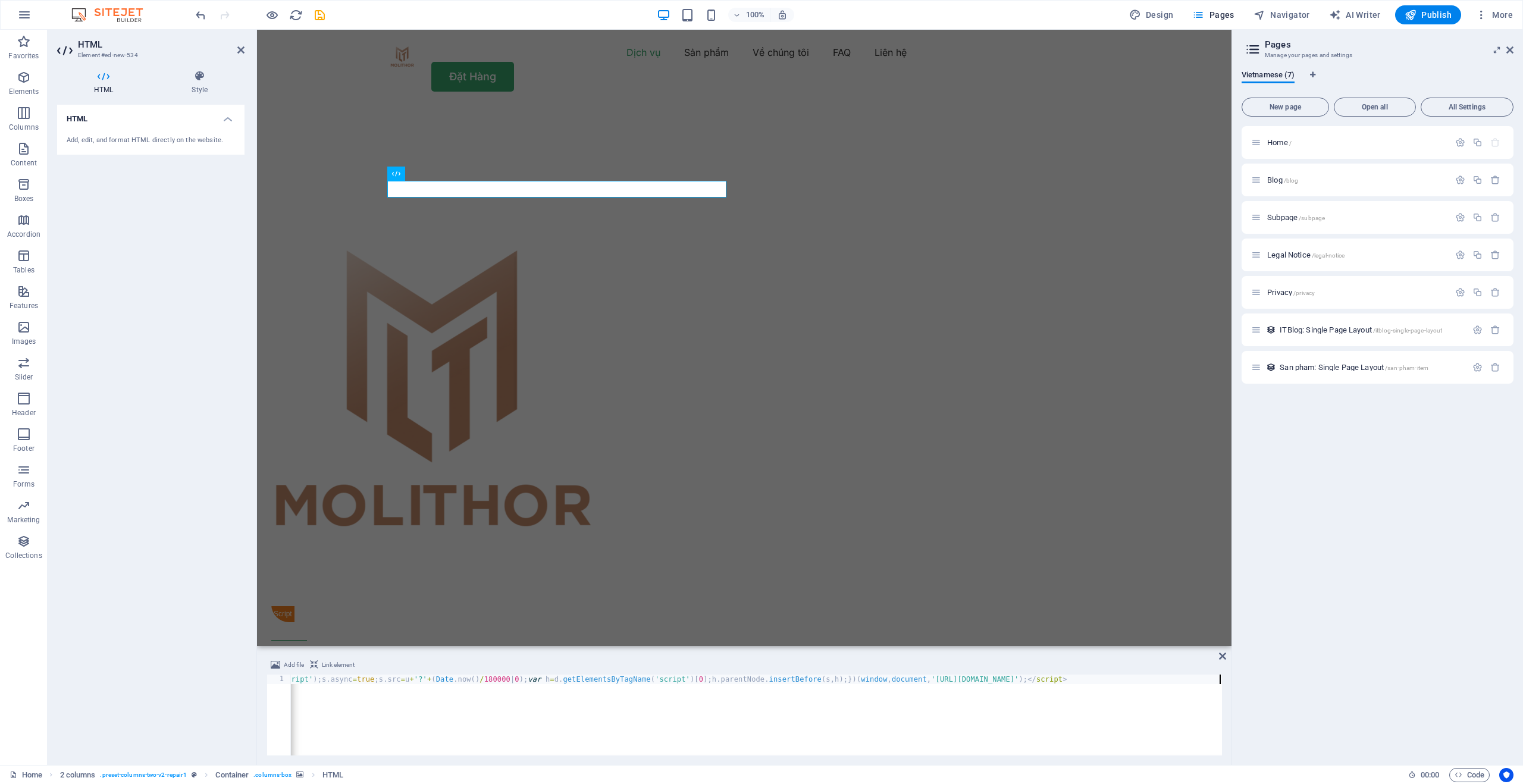
click at [878, 715] on div "< script data-b24-form = "click/3/c36ajc" data-skip-moving = "true" > ( functio…" at bounding box center [525, 724] width 1393 height 100
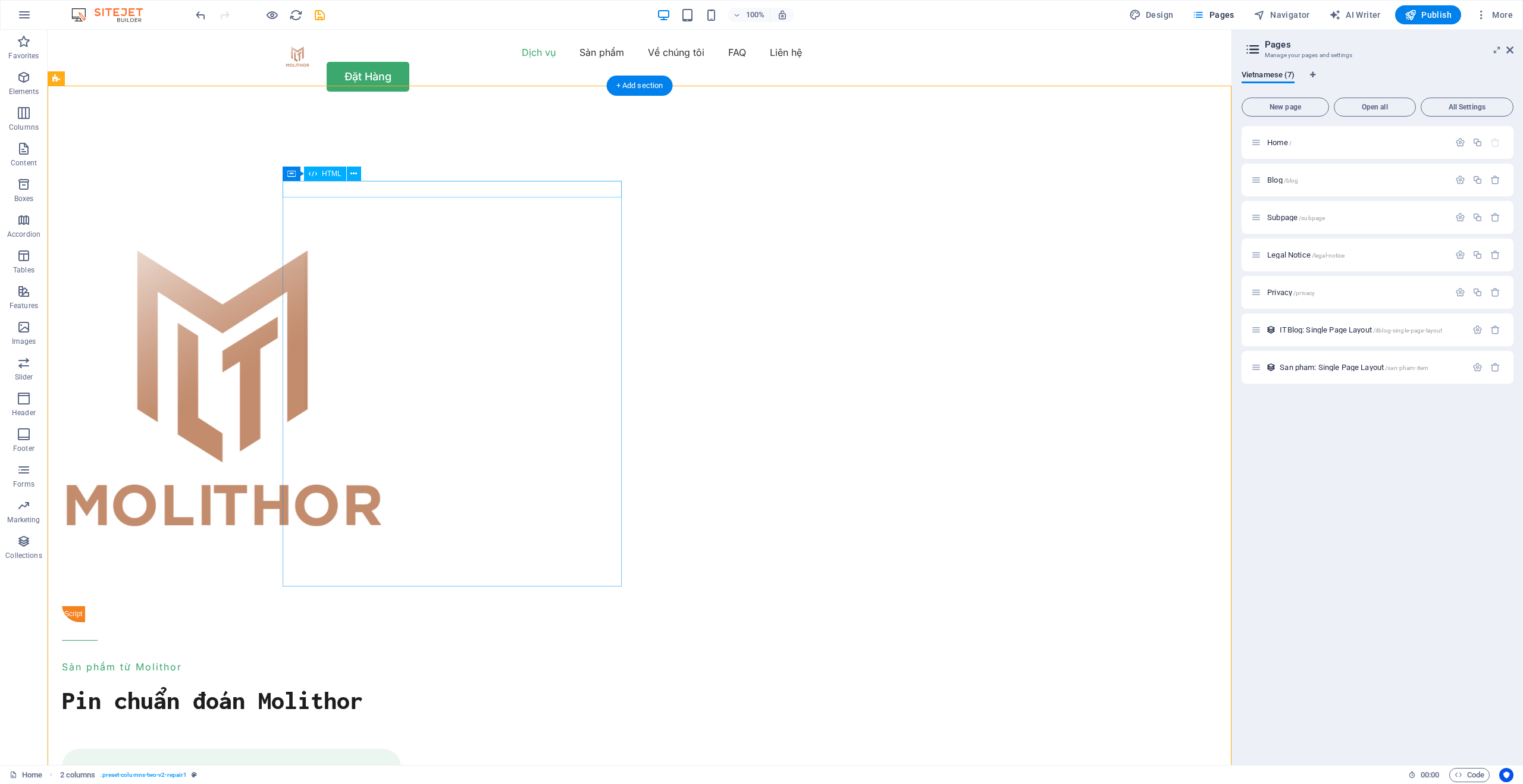
click at [300, 606] on div at bounding box center [231, 614] width 339 height 17
click at [386, 176] on icon at bounding box center [389, 174] width 7 height 13
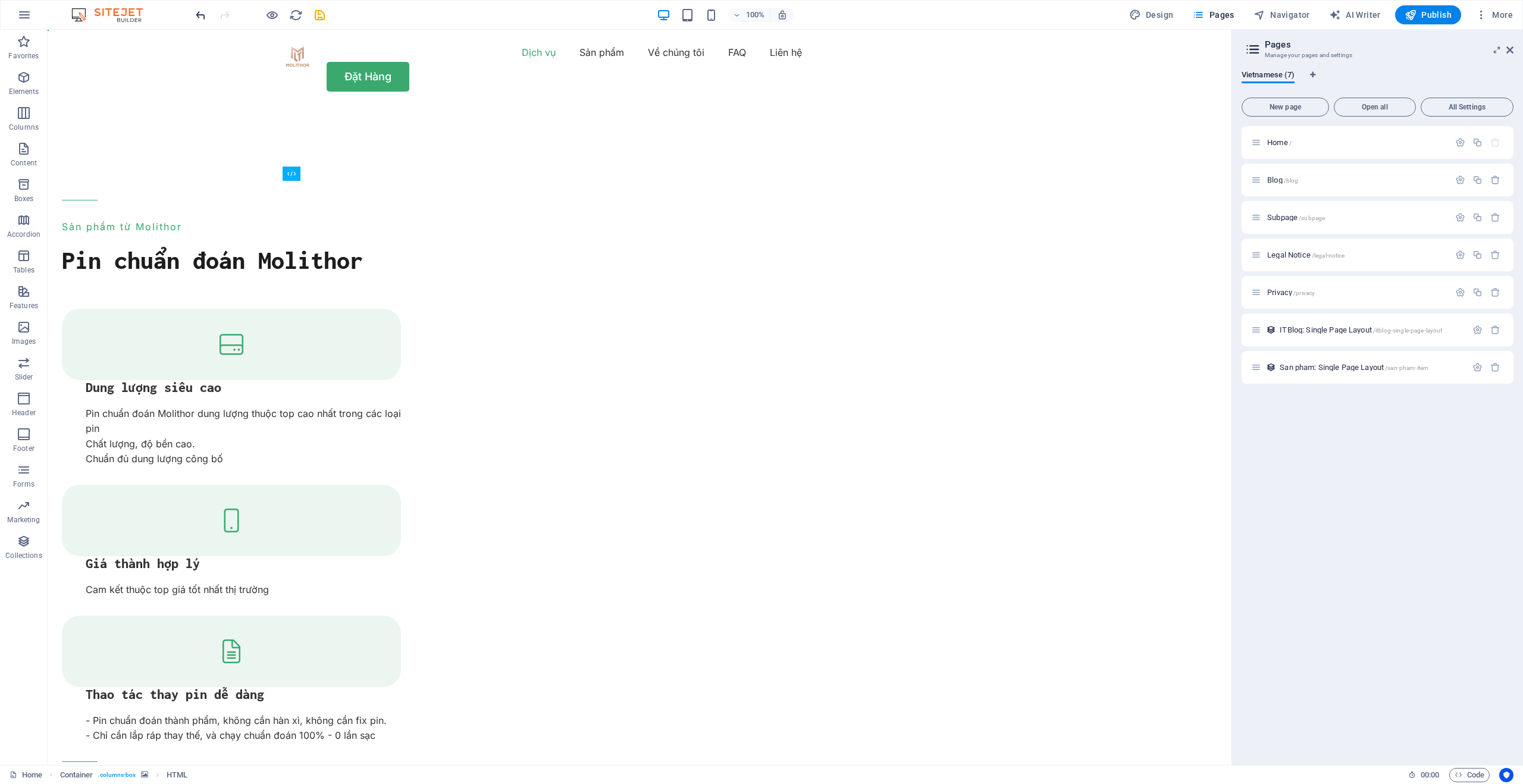
click at [198, 14] on icon "undo" at bounding box center [201, 15] width 14 height 14
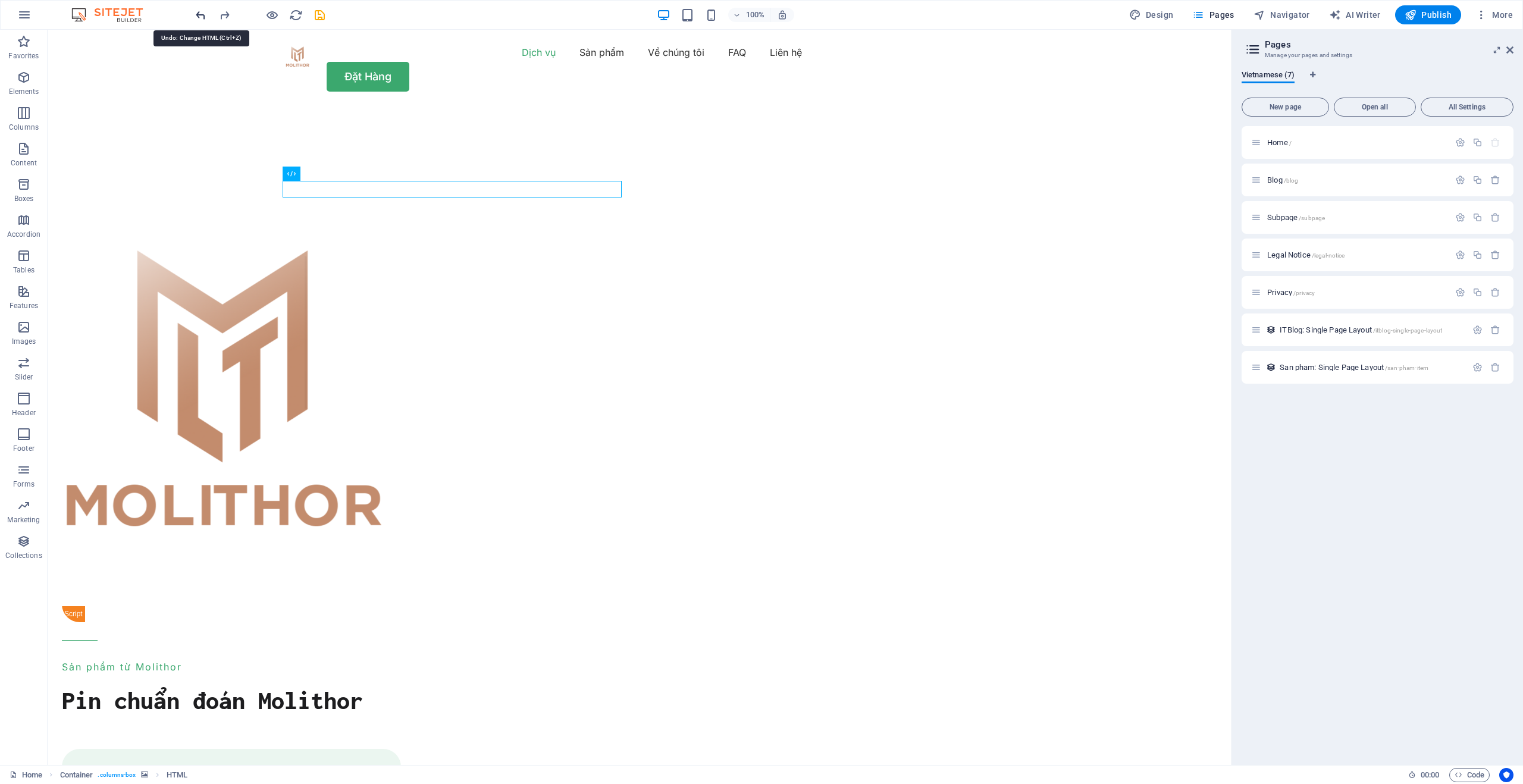
click at [198, 14] on icon "undo" at bounding box center [201, 15] width 14 height 14
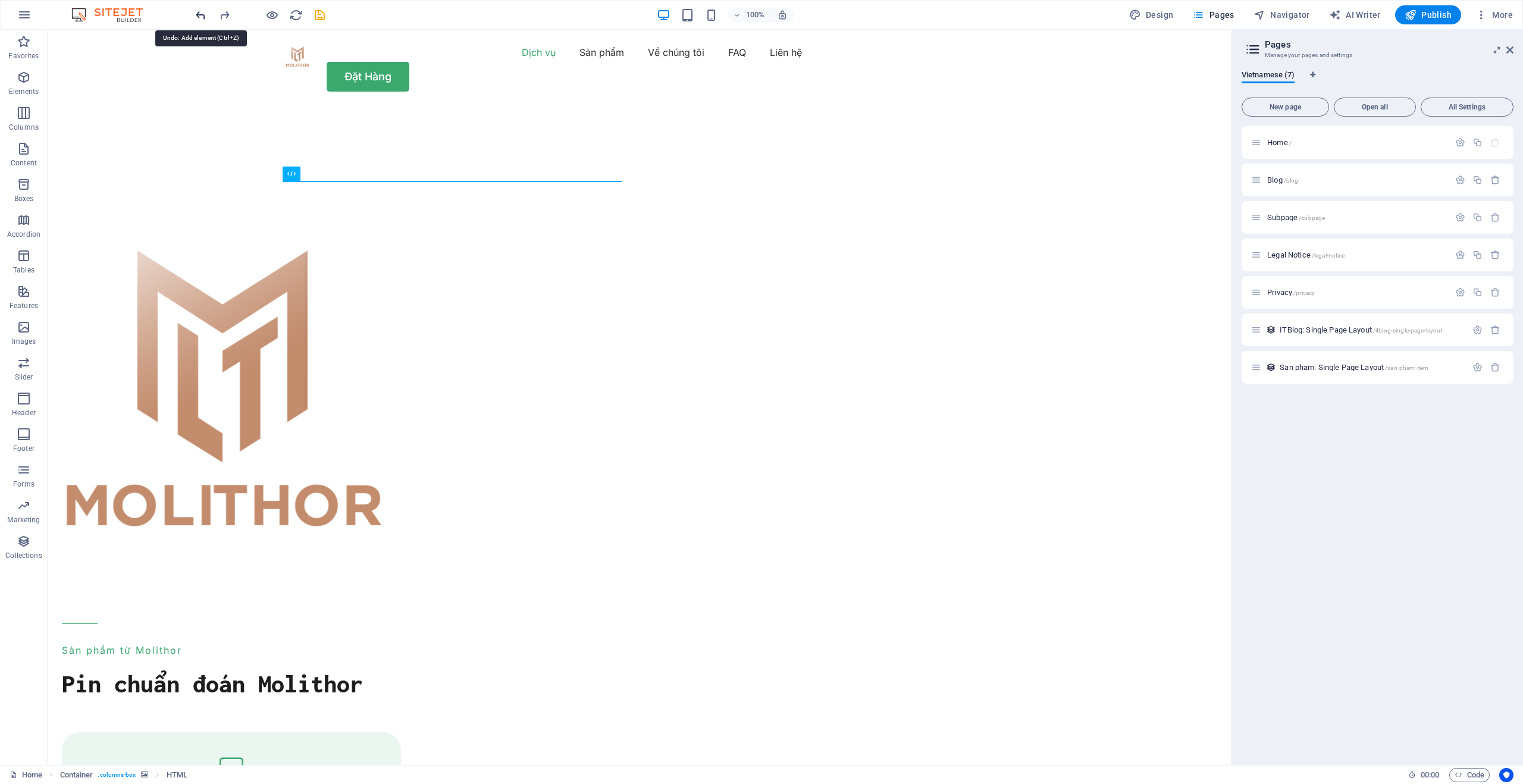
click at [201, 11] on icon "undo" at bounding box center [201, 15] width 14 height 14
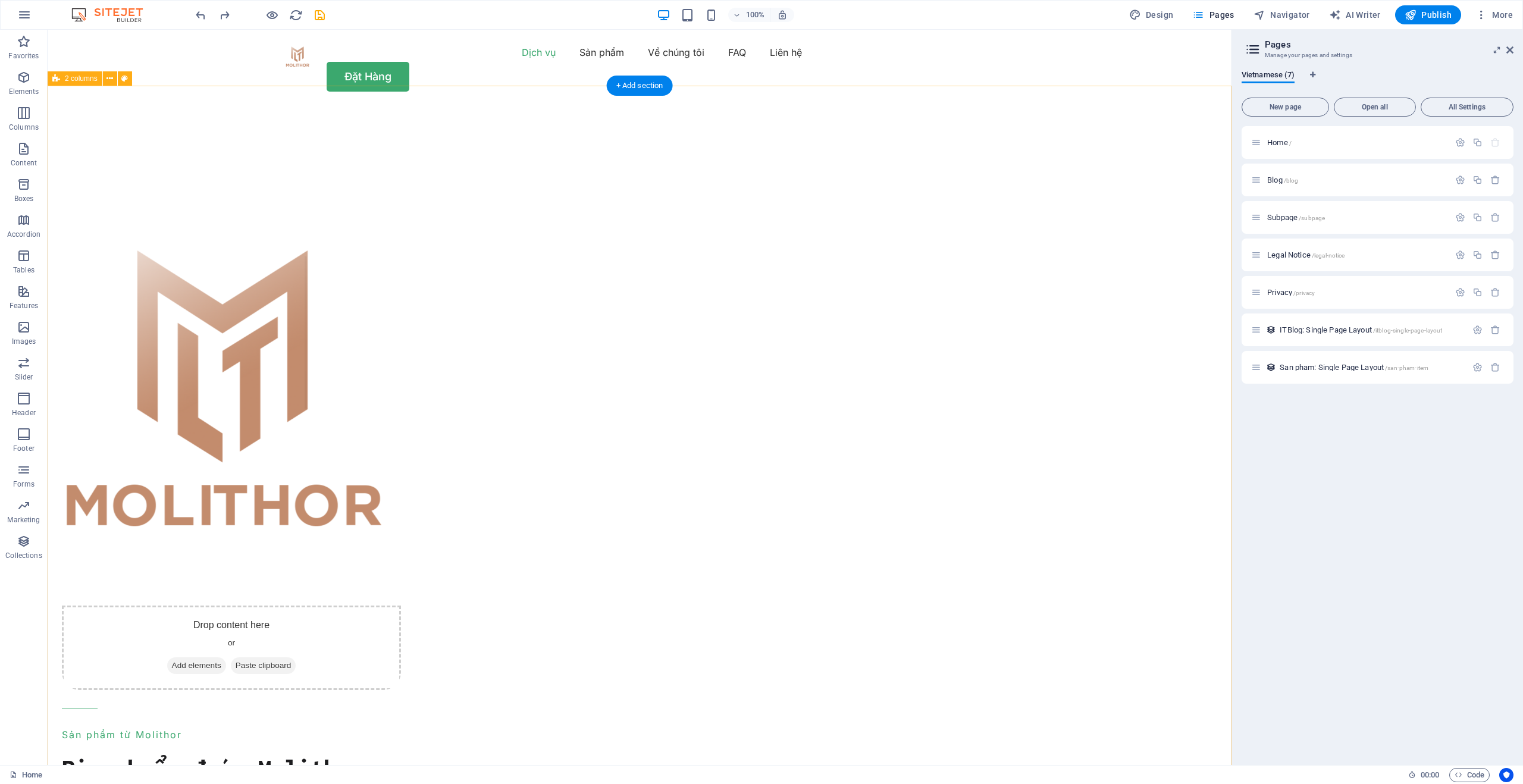
click at [620, 87] on div "+ Add section" at bounding box center [640, 85] width 66 height 20
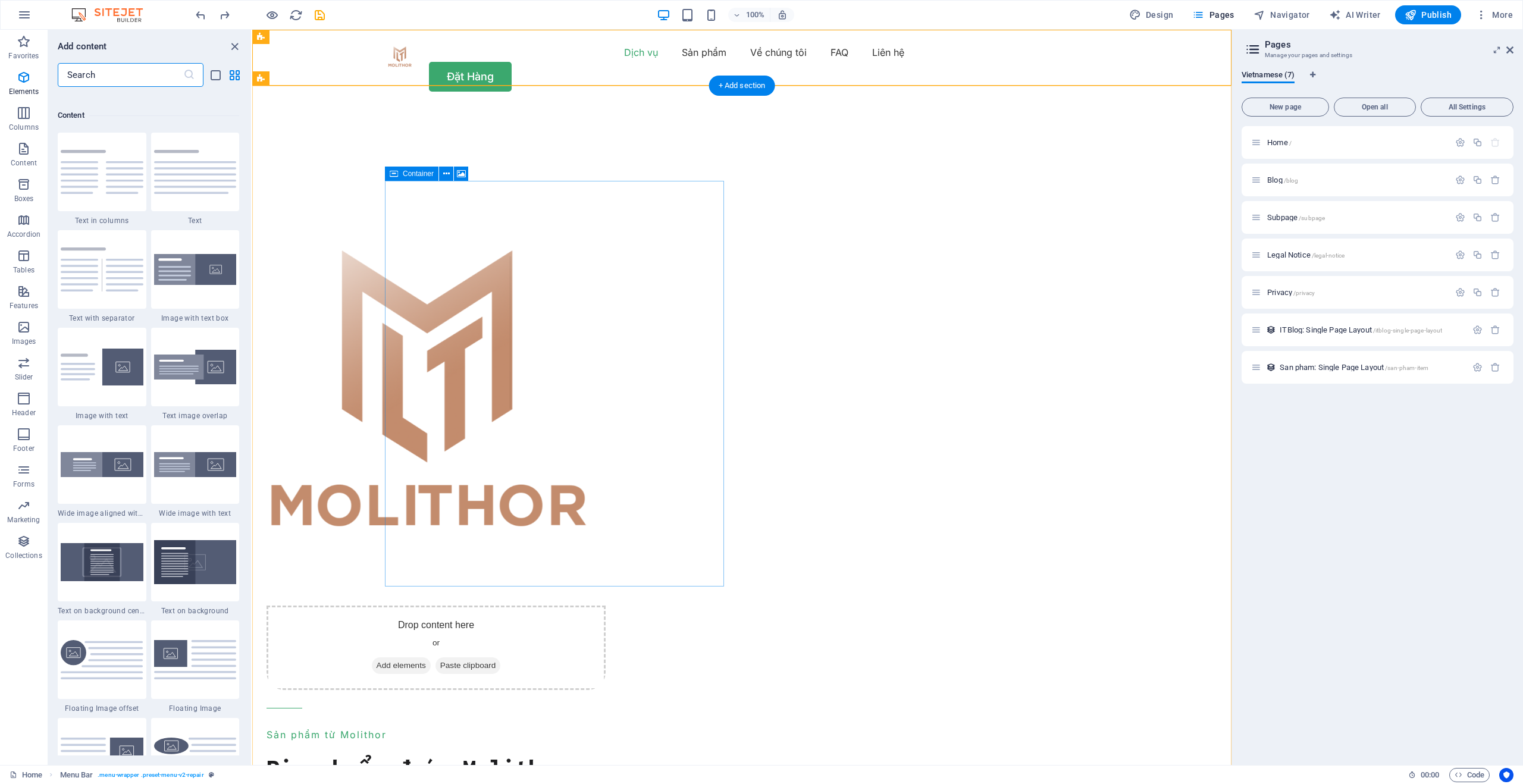
scroll to position [2082, 0]
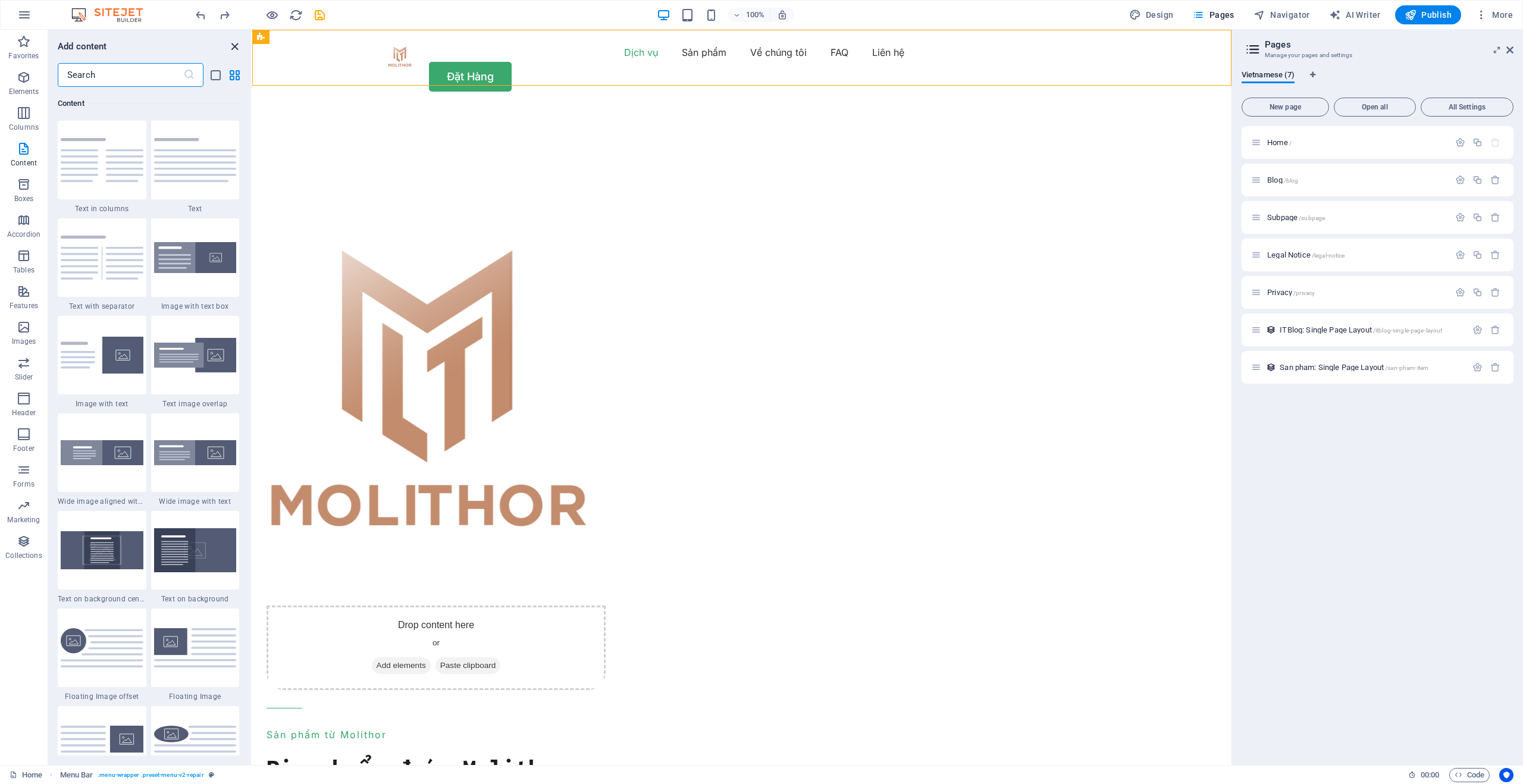
click at [229, 42] on icon "close panel" at bounding box center [235, 47] width 14 height 14
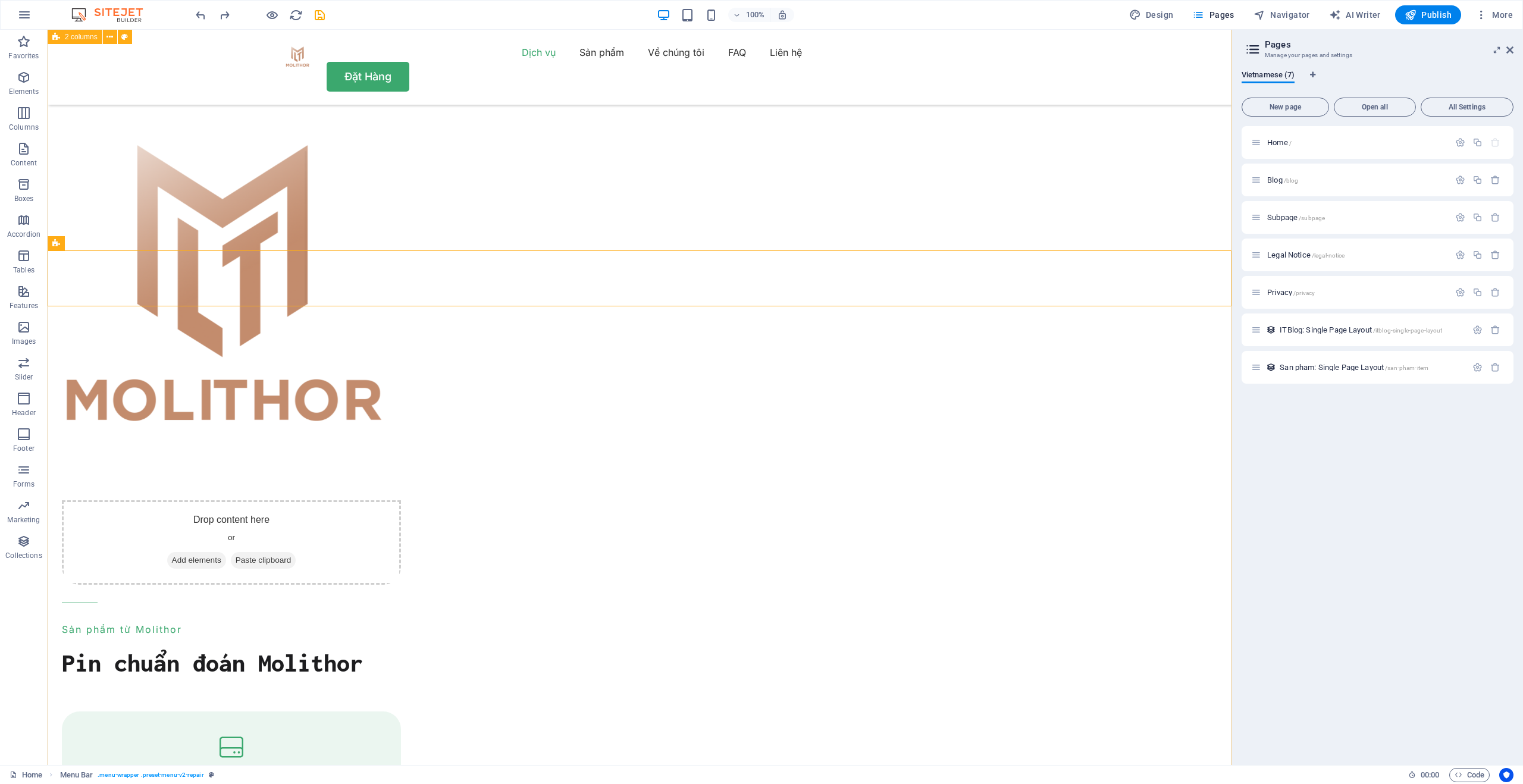
scroll to position [0, 0]
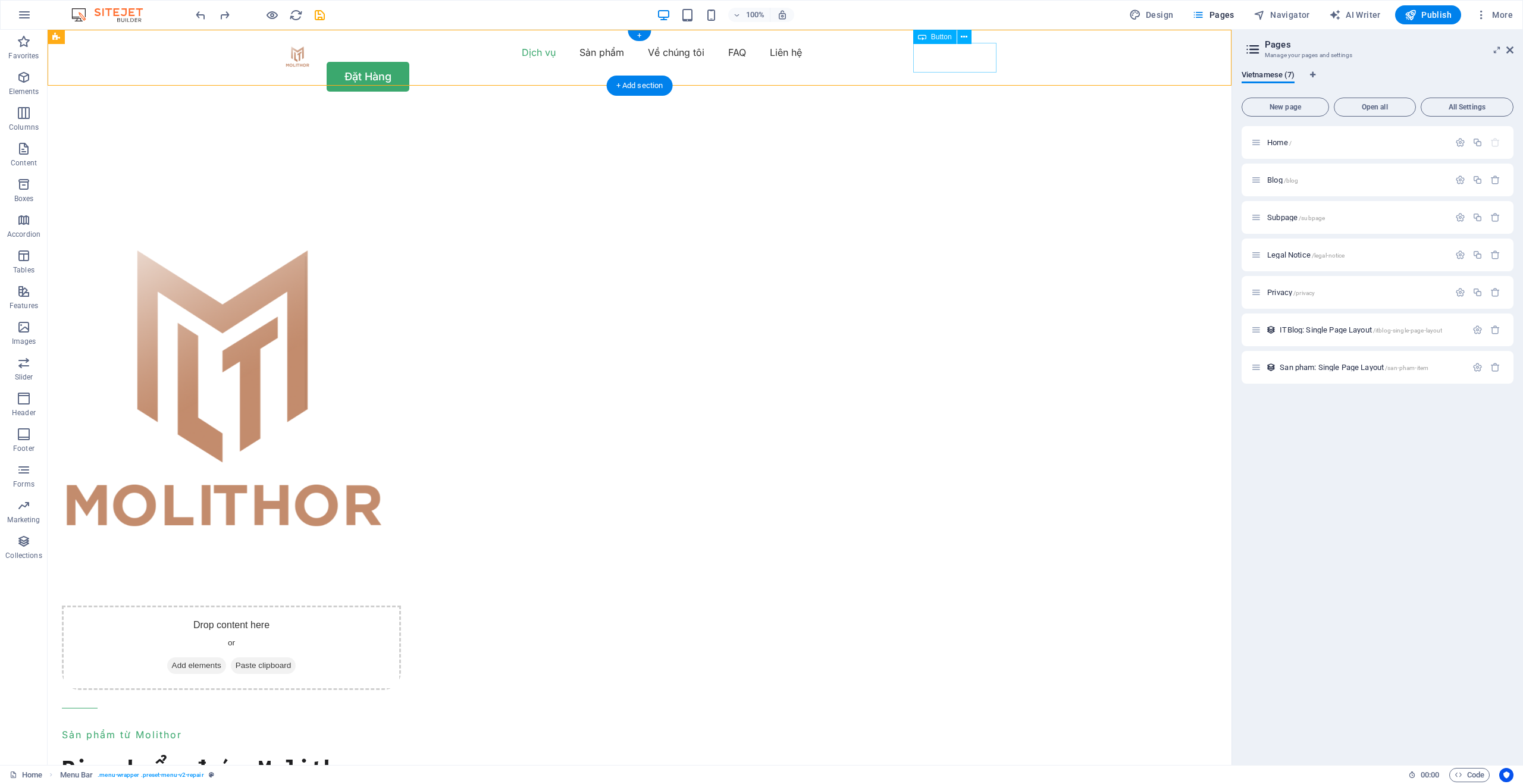
click at [960, 67] on div "Đặt Hàng" at bounding box center [639, 76] width 714 height 29
click at [963, 38] on icon at bounding box center [964, 37] width 7 height 13
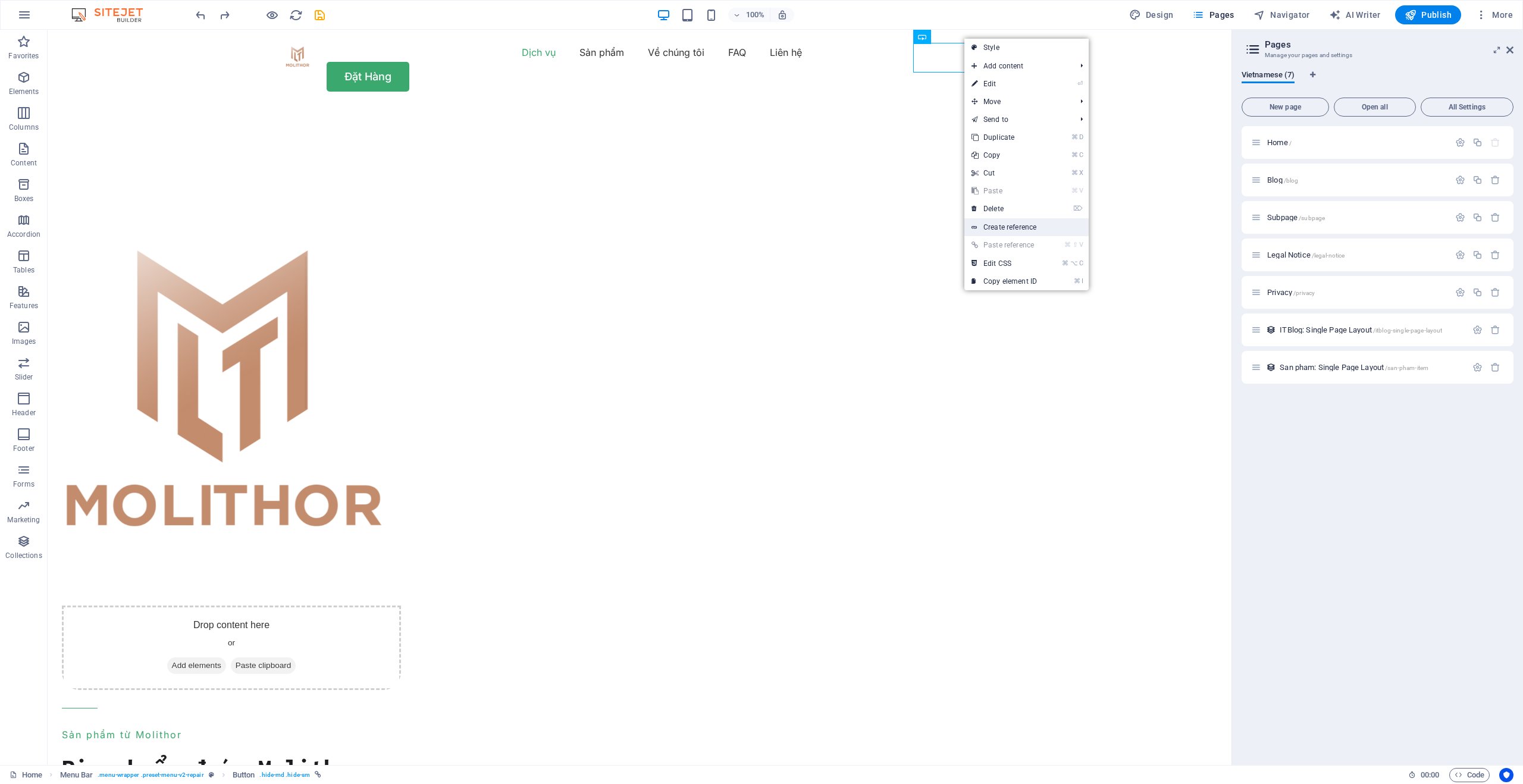
drag, startPoint x: 1010, startPoint y: 225, endPoint x: 752, endPoint y: 201, distance: 259.1
click at [1010, 225] on link "Create reference" at bounding box center [1026, 227] width 125 height 18
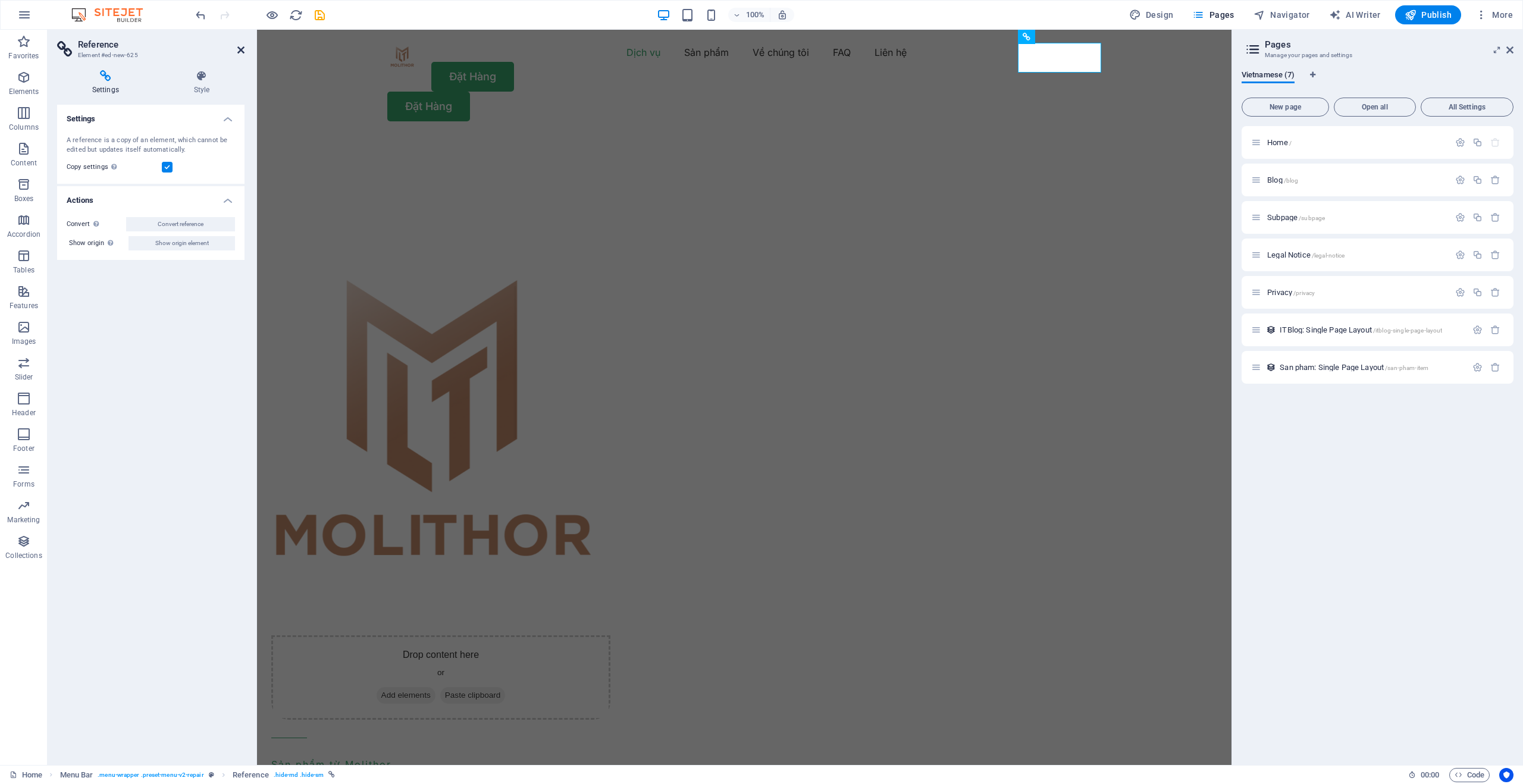
click at [238, 48] on icon at bounding box center [241, 50] width 7 height 10
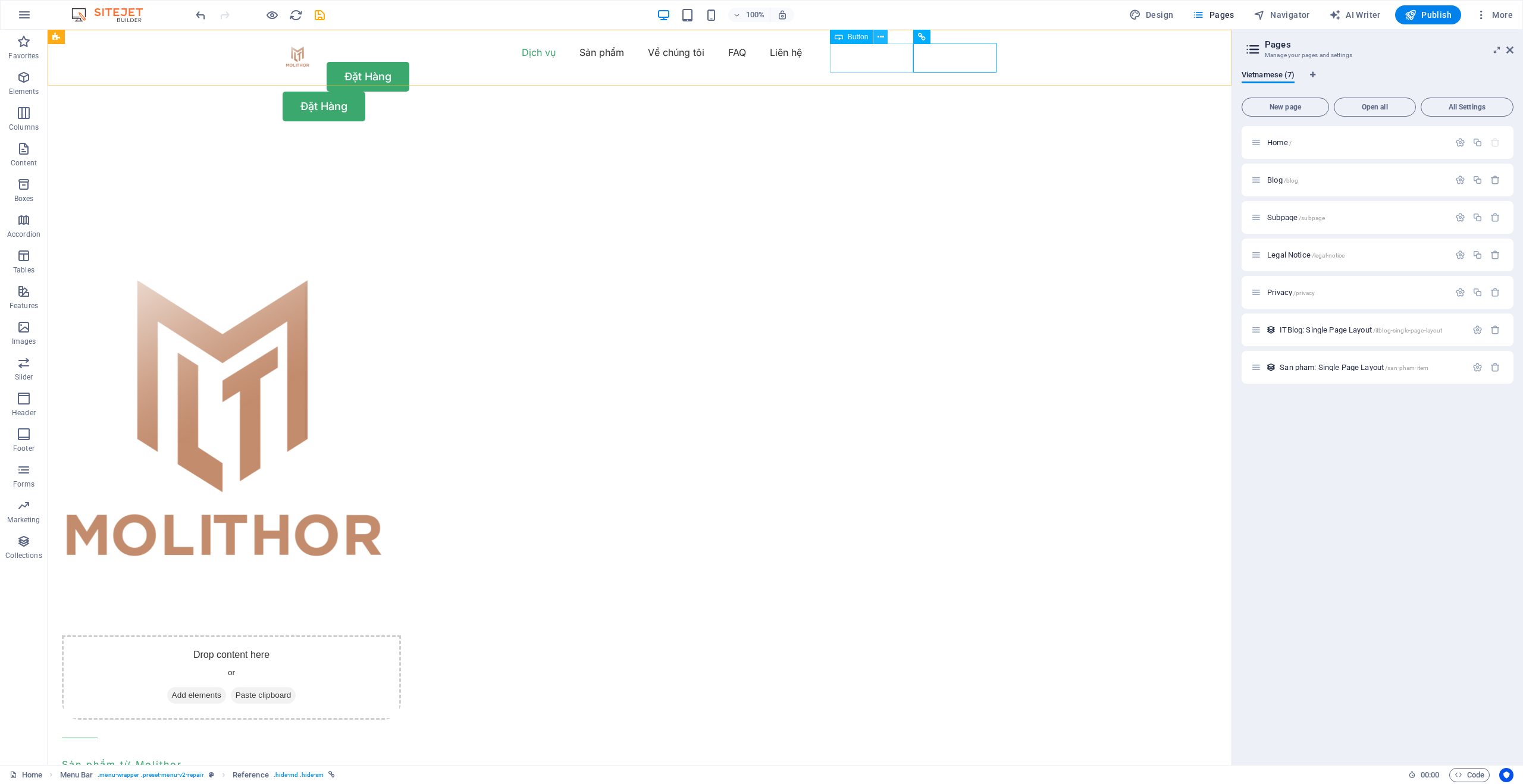
click at [882, 38] on icon at bounding box center [881, 37] width 7 height 13
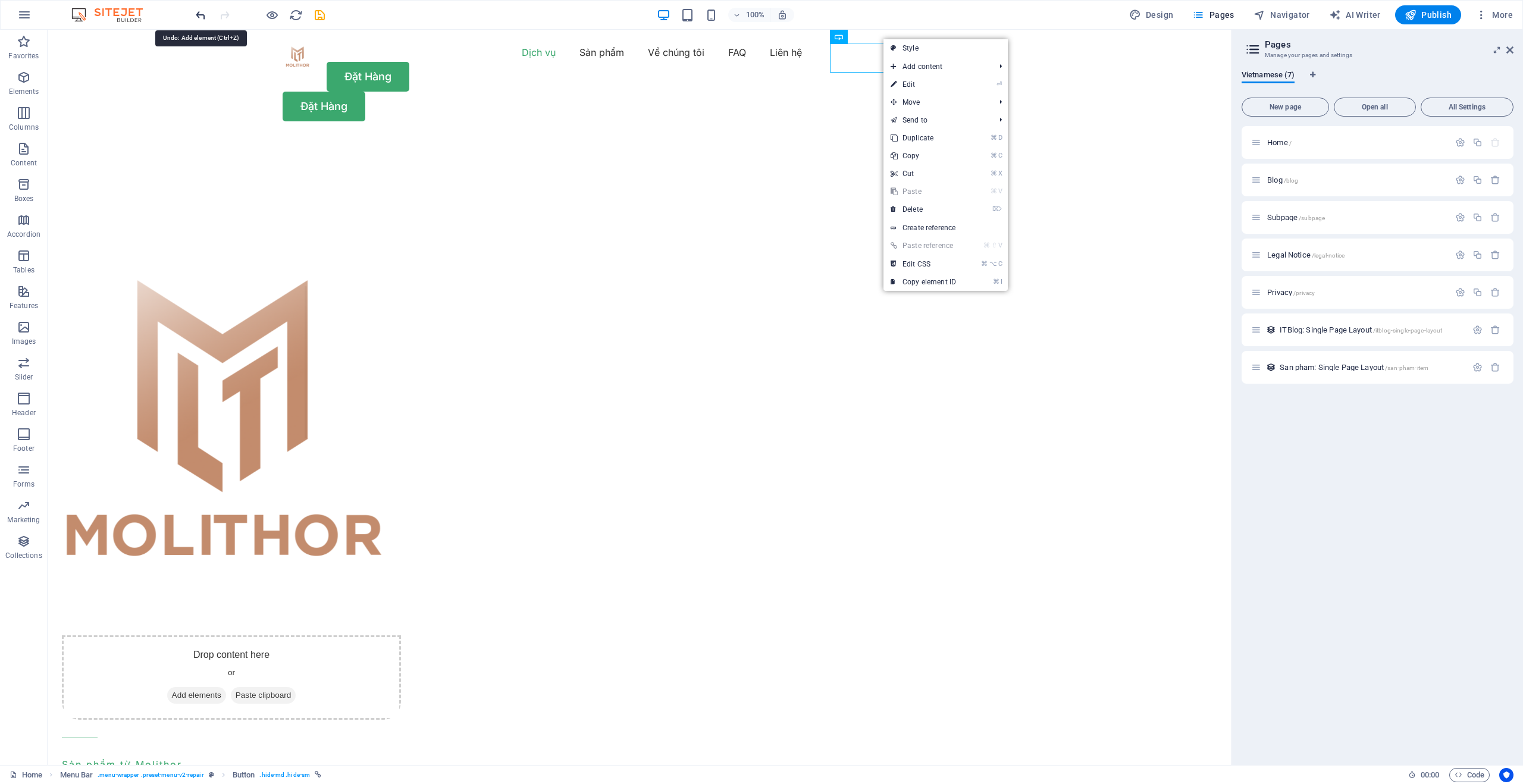
click at [194, 14] on icon "undo" at bounding box center [201, 15] width 14 height 14
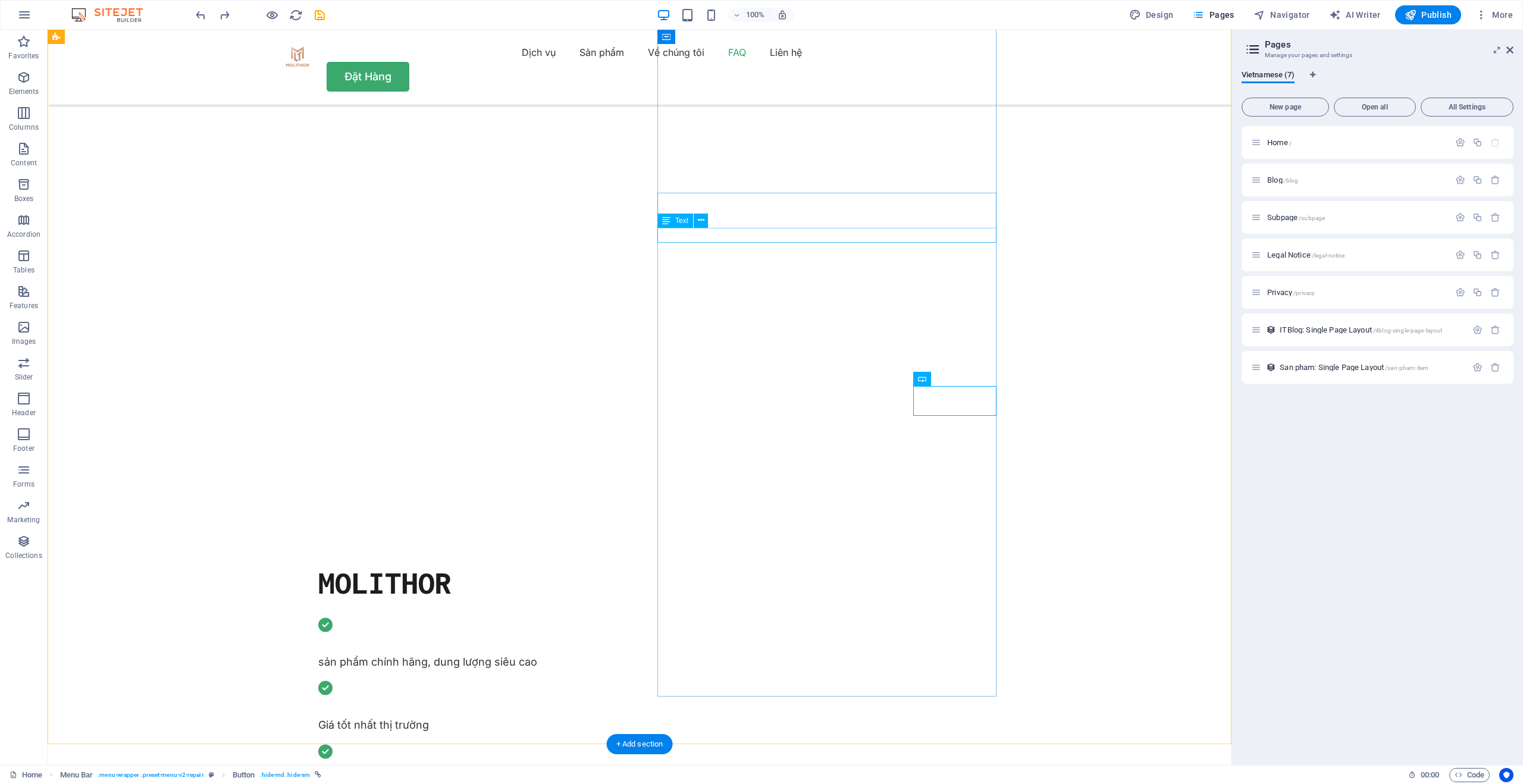
scroll to position [2526, 0]
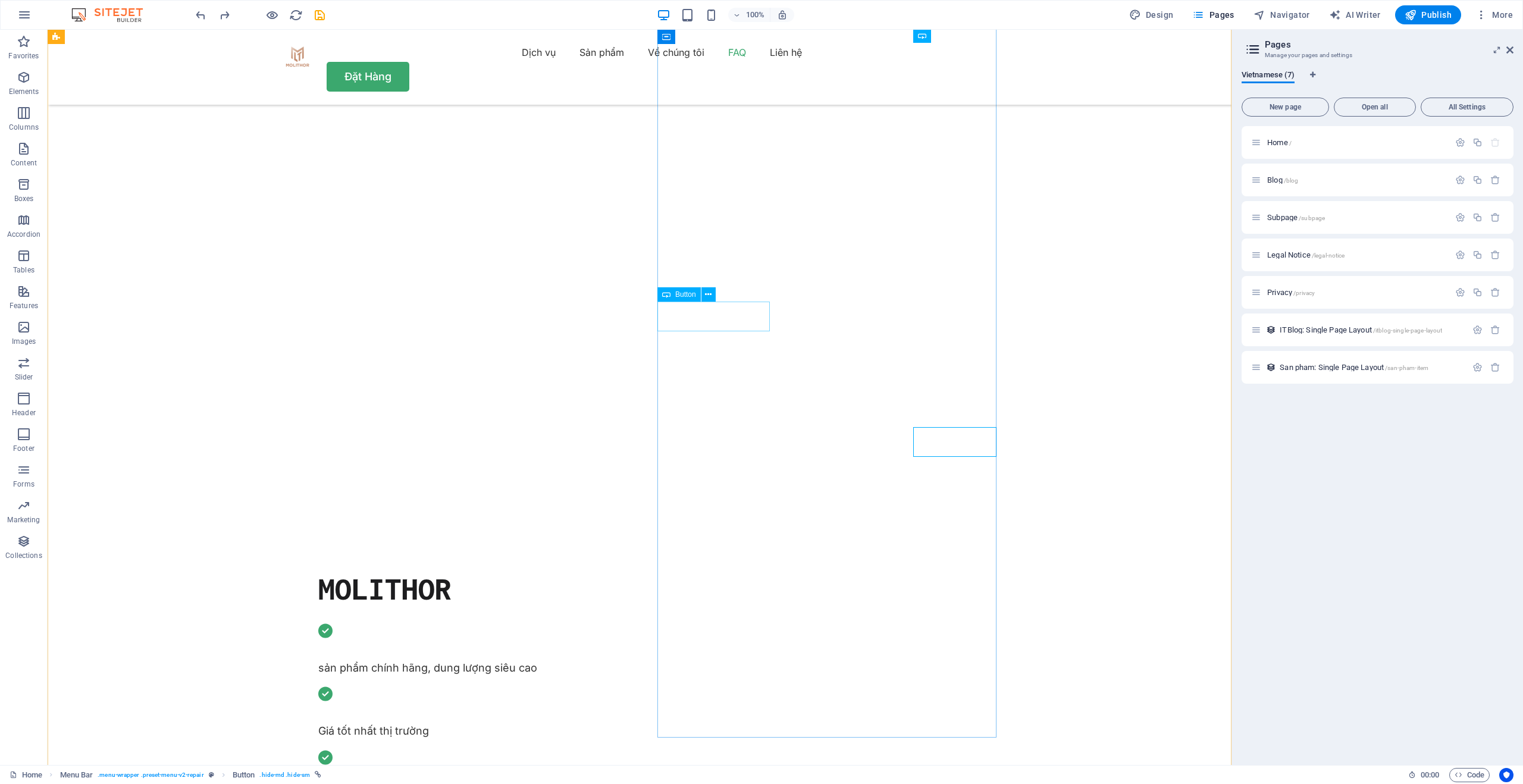
click at [710, 295] on icon at bounding box center [708, 294] width 7 height 13
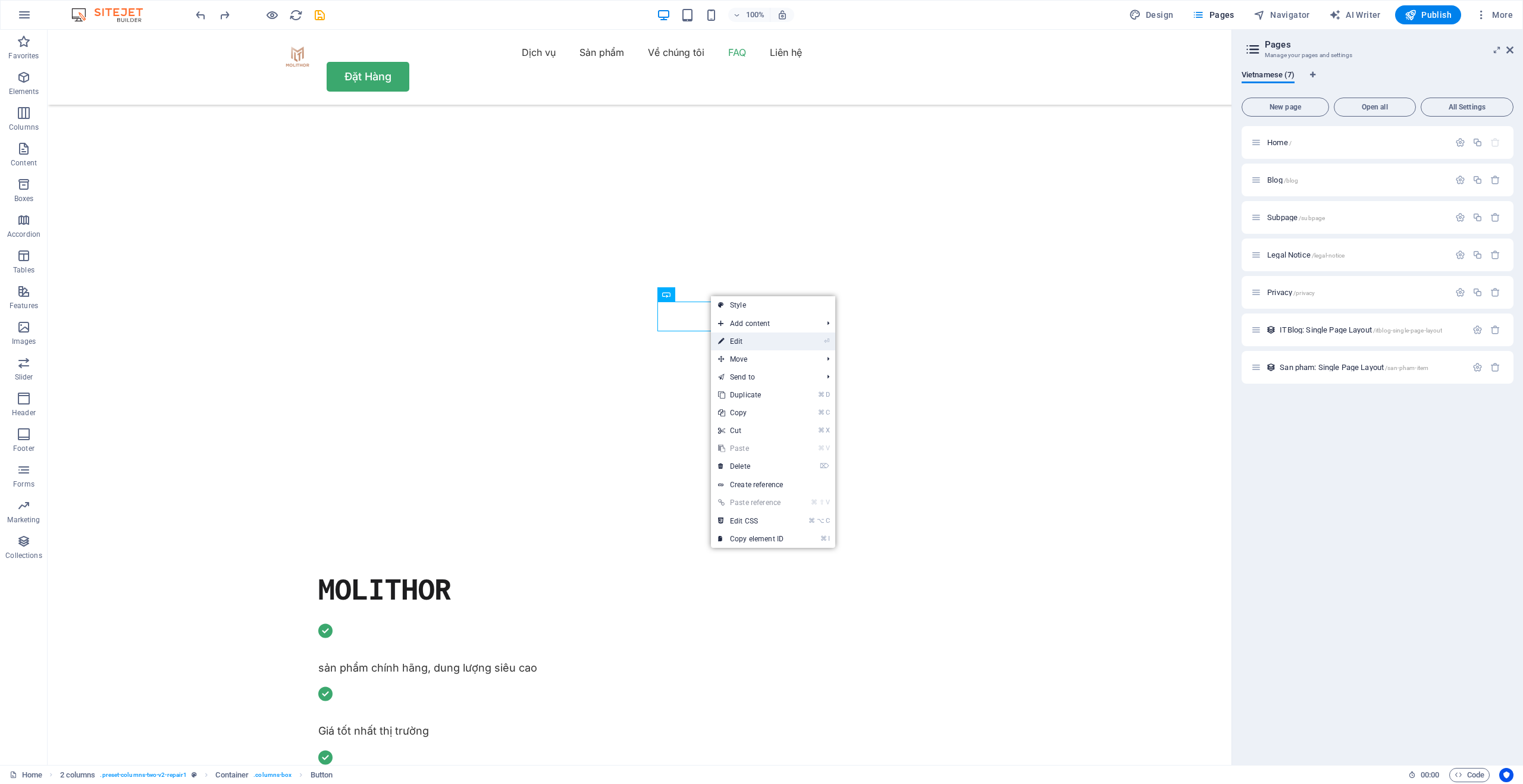
drag, startPoint x: 722, startPoint y: 337, endPoint x: 465, endPoint y: 307, distance: 258.7
click at [722, 337] on icon at bounding box center [722, 342] width 6 height 18
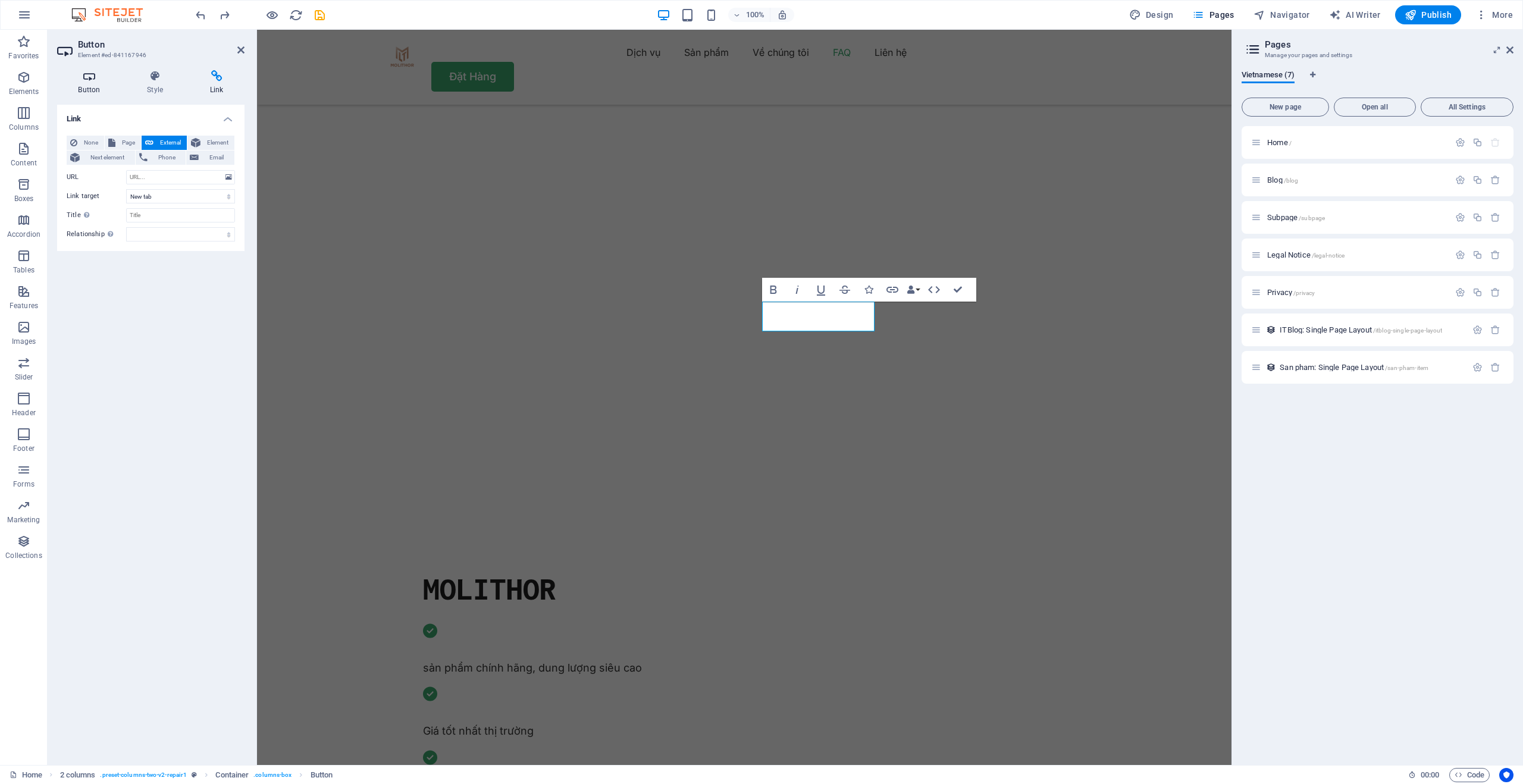
click at [97, 84] on h4 "Button" at bounding box center [91, 82] width 69 height 25
click at [156, 85] on h4 "Style" at bounding box center [158, 82] width 63 height 25
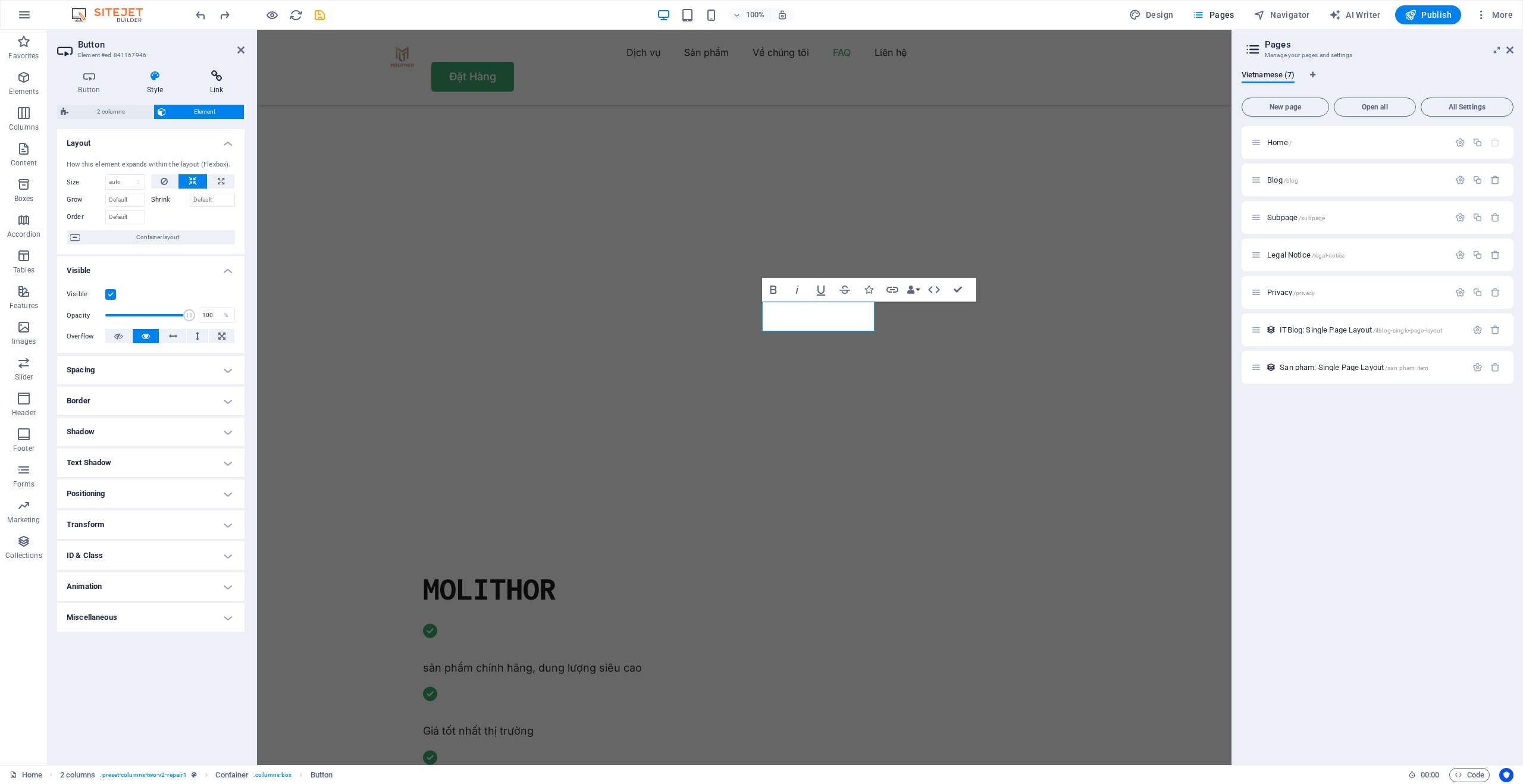
click at [212, 81] on icon at bounding box center [217, 76] width 56 height 12
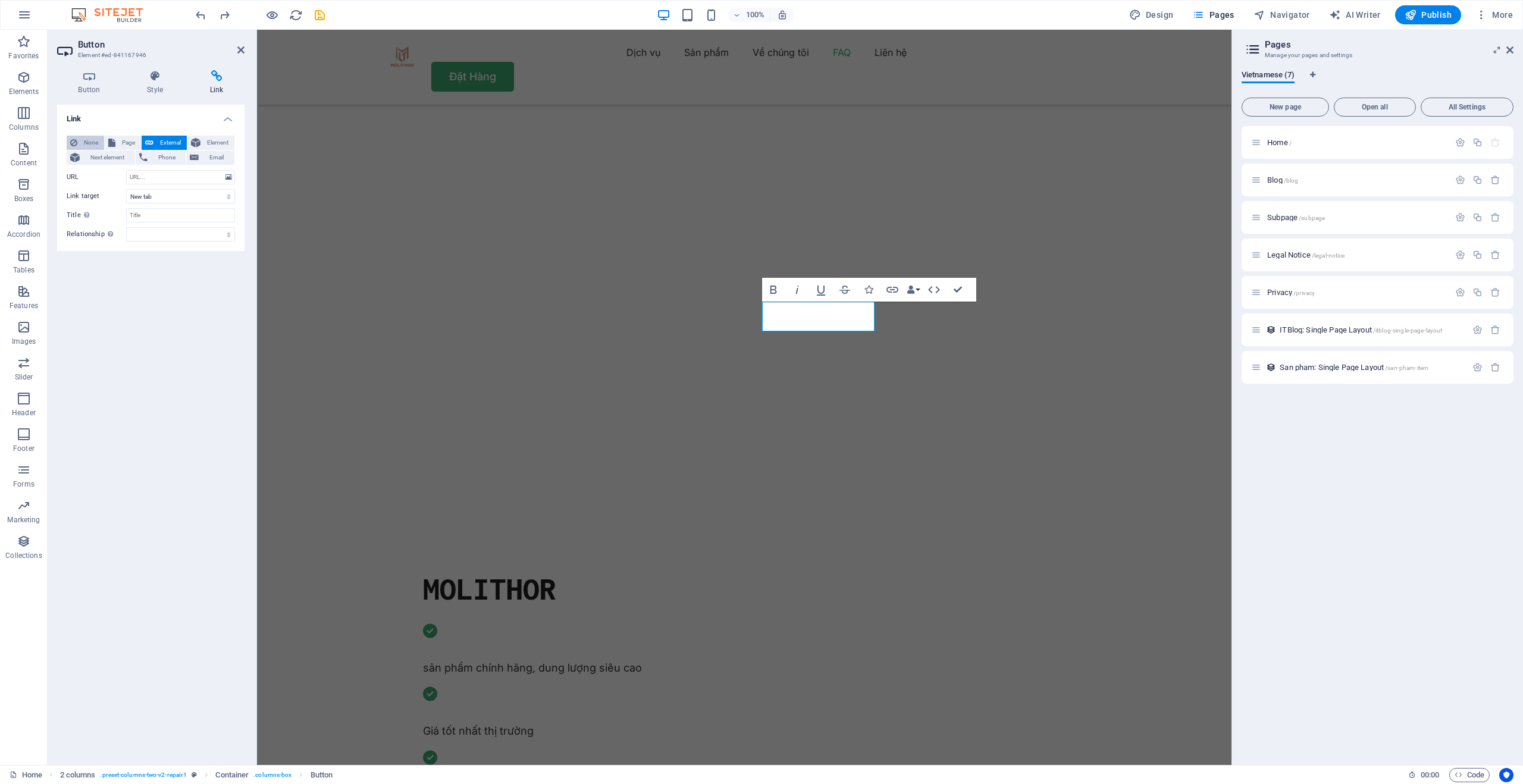
click at [71, 141] on icon at bounding box center [73, 143] width 7 height 14
click at [82, 153] on button "Next element" at bounding box center [100, 157] width 69 height 14
click at [149, 151] on button "Phone" at bounding box center [161, 157] width 51 height 14
click at [198, 153] on button "Email" at bounding box center [211, 157] width 48 height 14
click at [203, 143] on button "Element" at bounding box center [211, 143] width 47 height 14
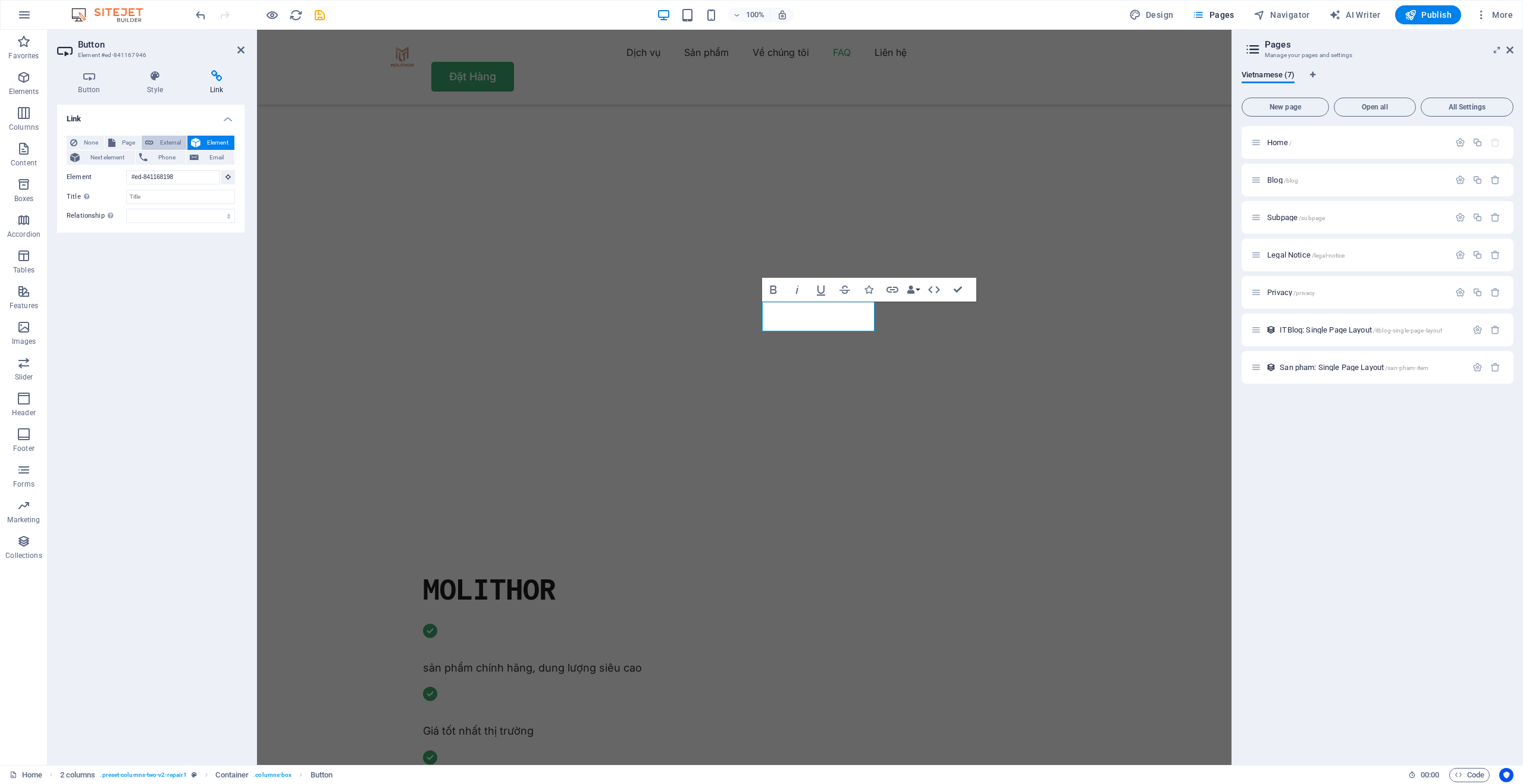
click at [173, 142] on span "External" at bounding box center [170, 143] width 26 height 14
click at [146, 180] on input "URL" at bounding box center [180, 177] width 109 height 14
click at [143, 193] on select "New tab Same tab Overlay" at bounding box center [180, 196] width 109 height 14
select select "overlay"
click at [142, 181] on input "URL" at bounding box center [180, 177] width 109 height 14
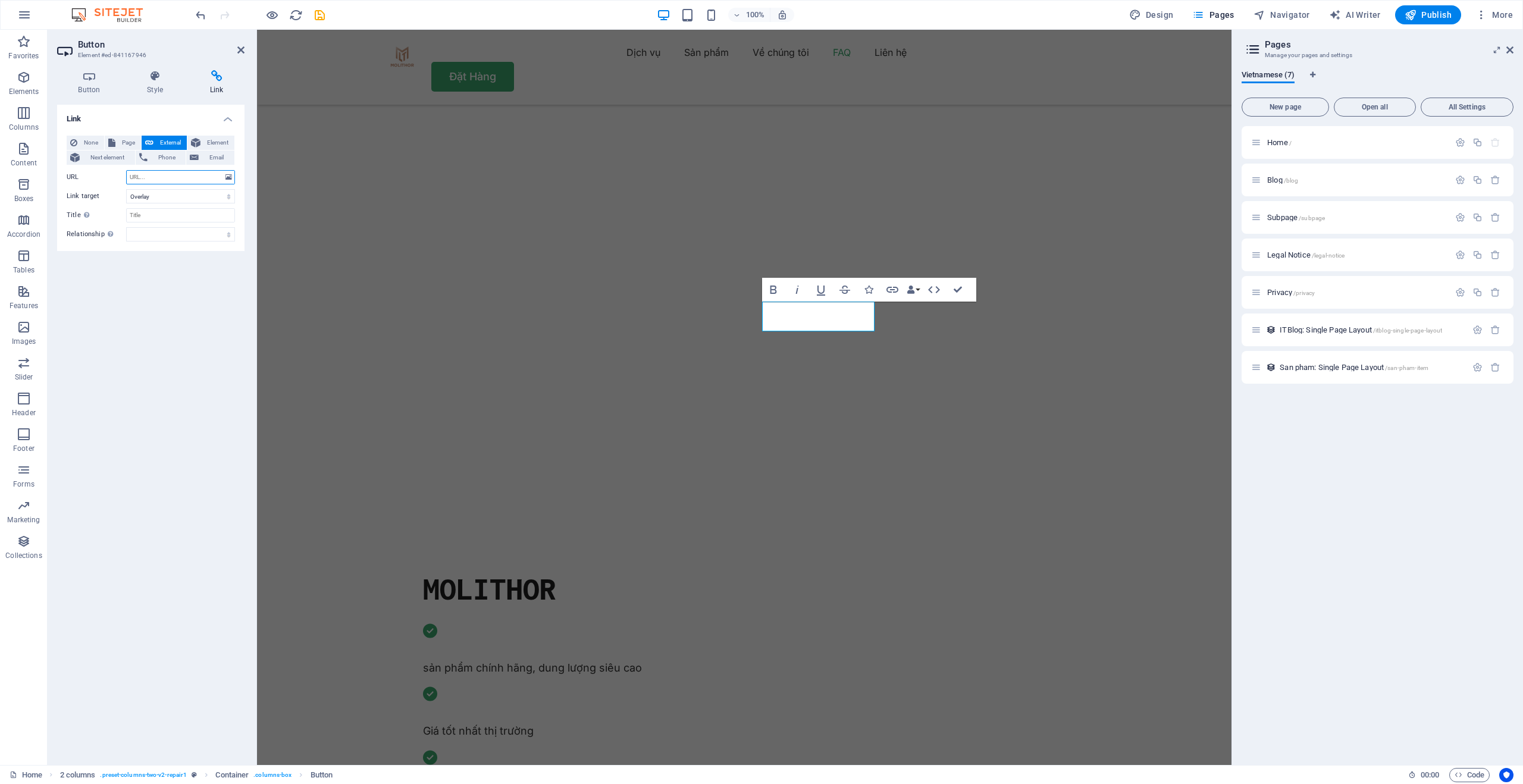
click at [154, 177] on input "URL" at bounding box center [180, 177] width 109 height 14
paste input "https://b24-5teiph.bitrix24.site/crm_form_t5yam/"
type input "https://b24-5teiph.bitrix24.site/crm_form_t5yam/"
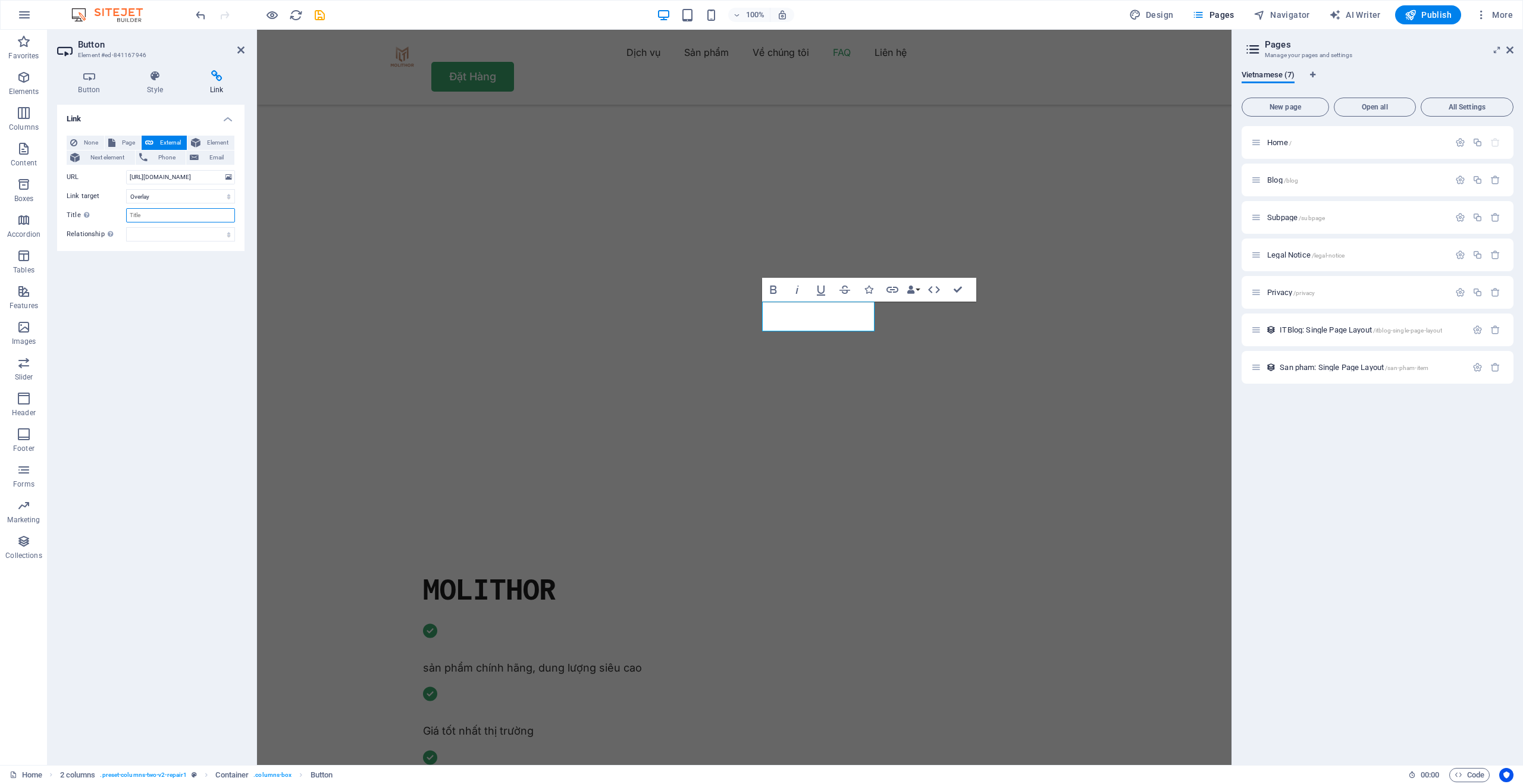
click at [162, 217] on input "Title Additional link description, should not be the same as the link text. The…" at bounding box center [180, 215] width 109 height 14
click at [167, 235] on select "alternate author bookmark external help license next nofollow noreferrer noopen…" at bounding box center [180, 234] width 109 height 14
click at [147, 215] on input "Title Additional link description, should not be the same as the link text. The…" at bounding box center [180, 215] width 109 height 14
click at [168, 211] on input "Title Additional link description, should not be the same as the link text. The…" at bounding box center [180, 215] width 109 height 14
click at [180, 281] on div "Link None Page External Element Next element Phone Email Page Home Blog Subpage…" at bounding box center [151, 430] width 187 height 650
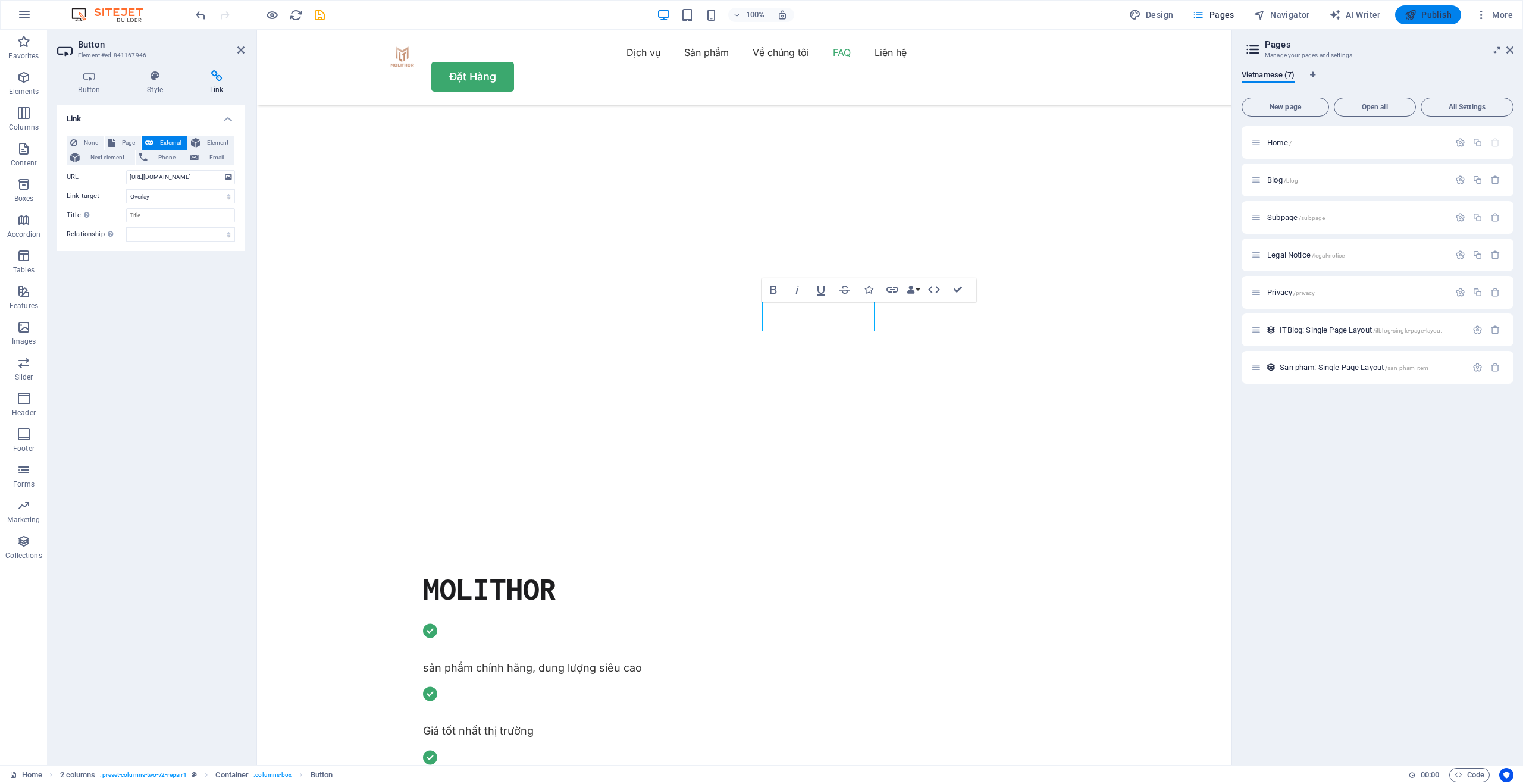
click at [1439, 14] on span "Publish" at bounding box center [1428, 15] width 47 height 12
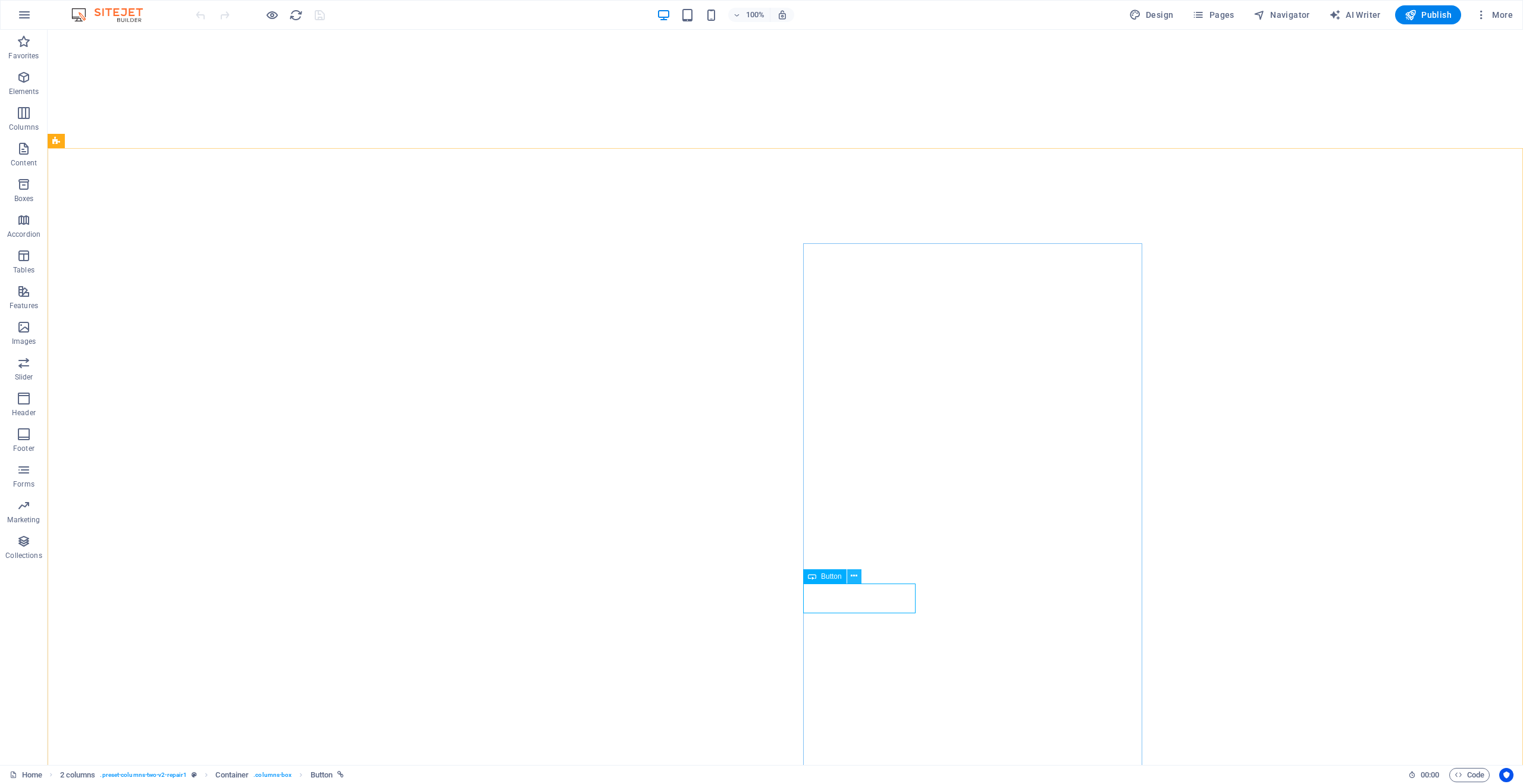
click at [855, 581] on icon at bounding box center [854, 576] width 7 height 13
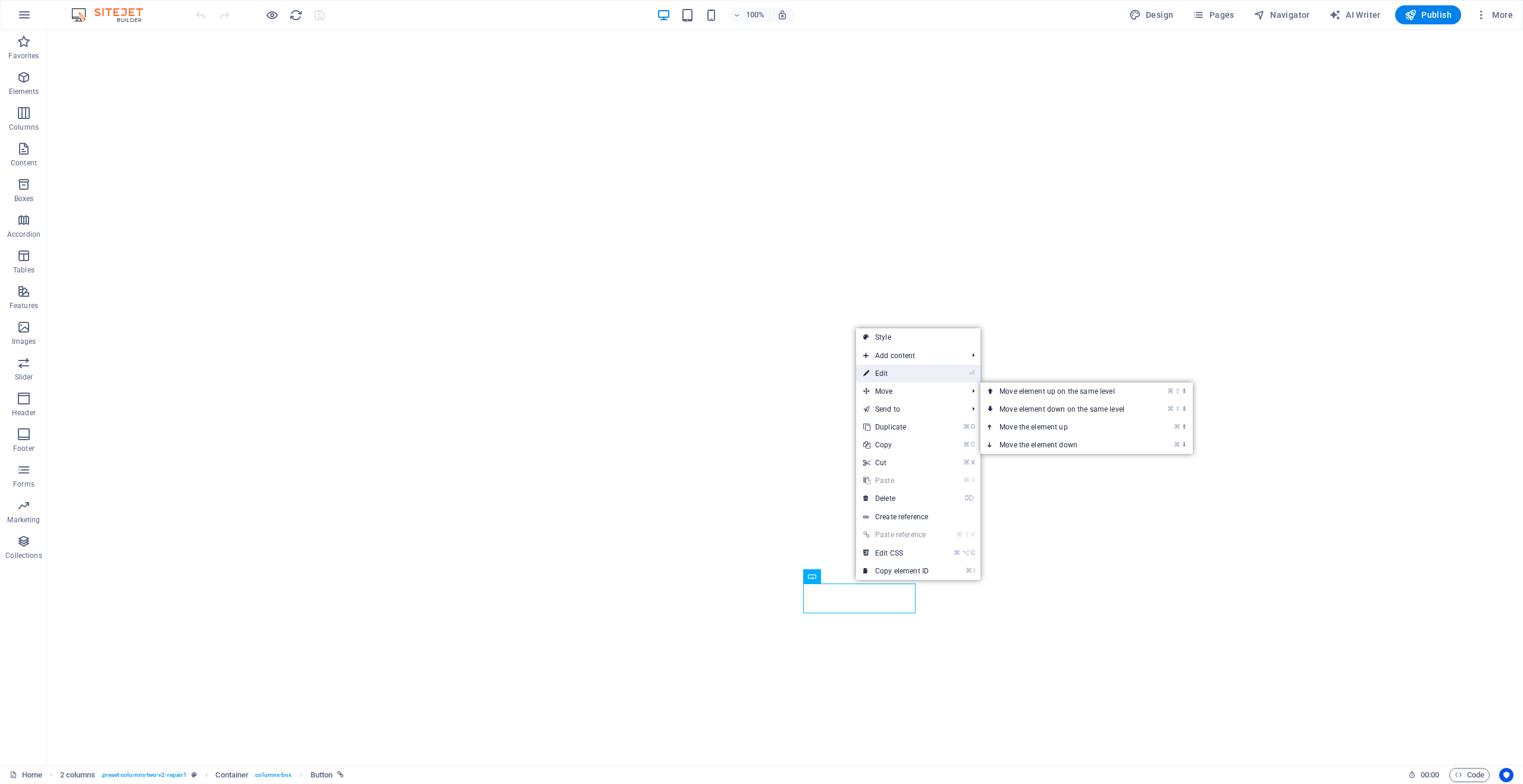
click at [881, 377] on link "⏎ Edit" at bounding box center [896, 374] width 80 height 18
select select "overlay"
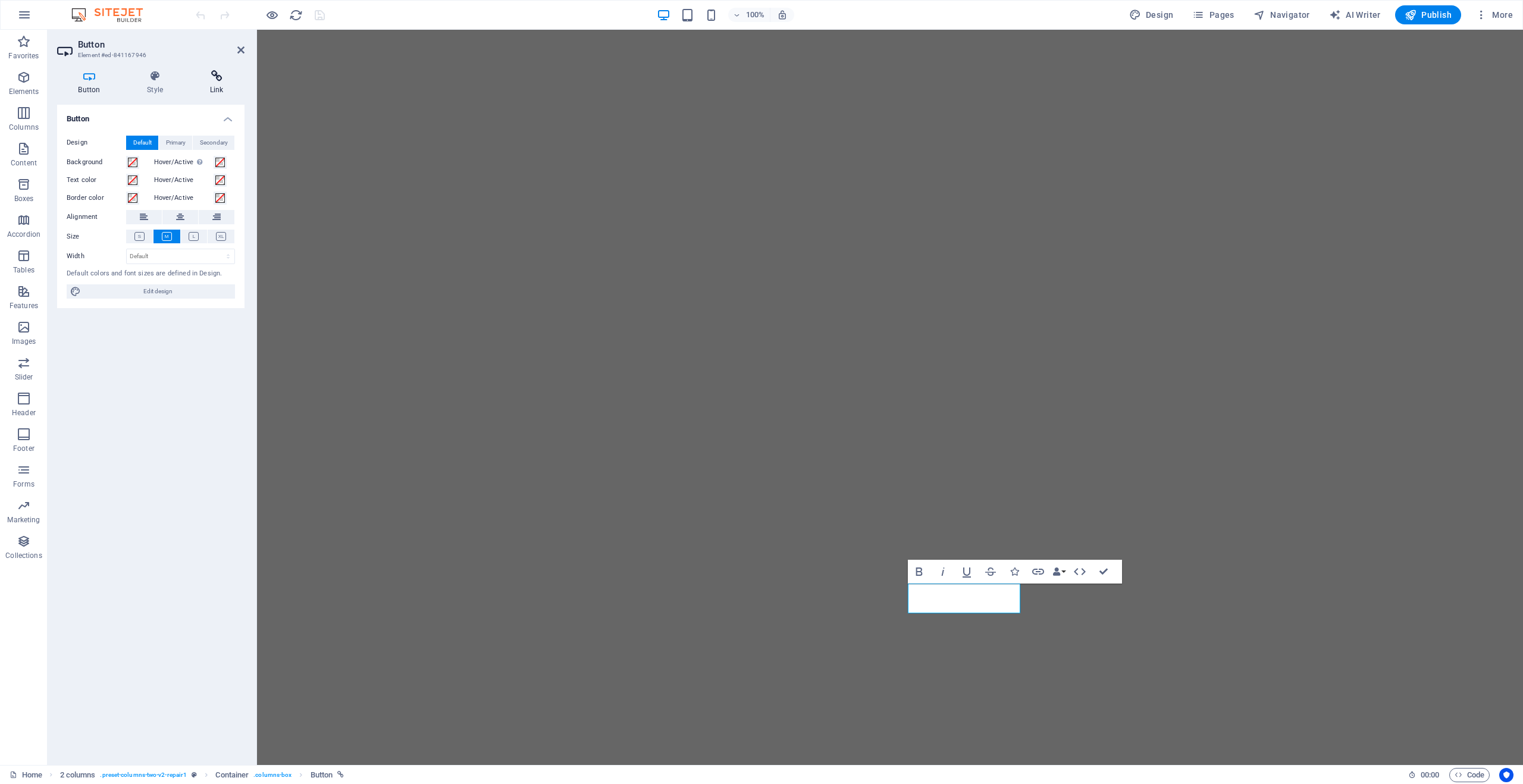
click at [201, 78] on icon at bounding box center [217, 76] width 56 height 12
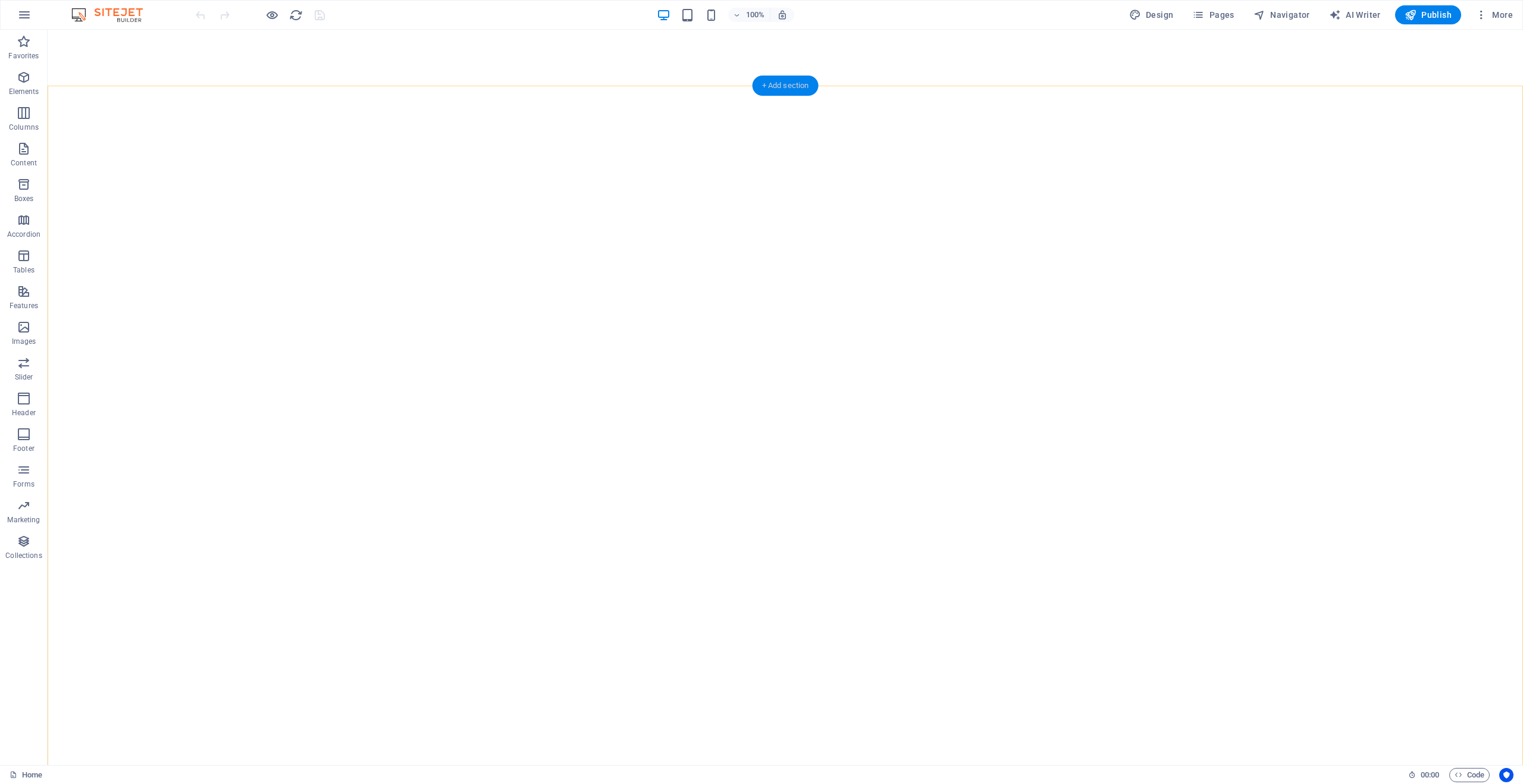
click at [781, 88] on div "+ Add section" at bounding box center [786, 85] width 66 height 20
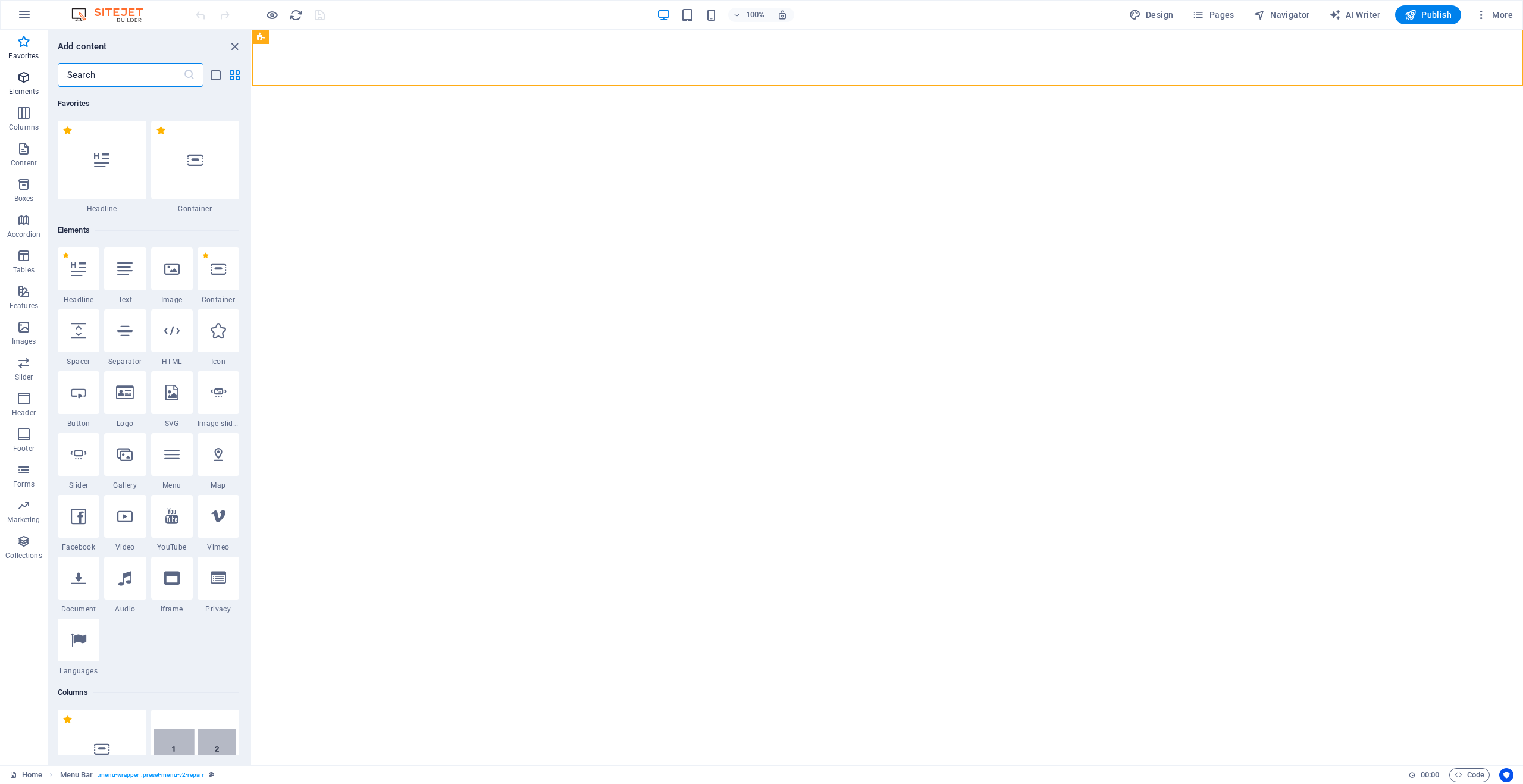
click at [32, 78] on span "Elements" at bounding box center [23, 85] width 48 height 29
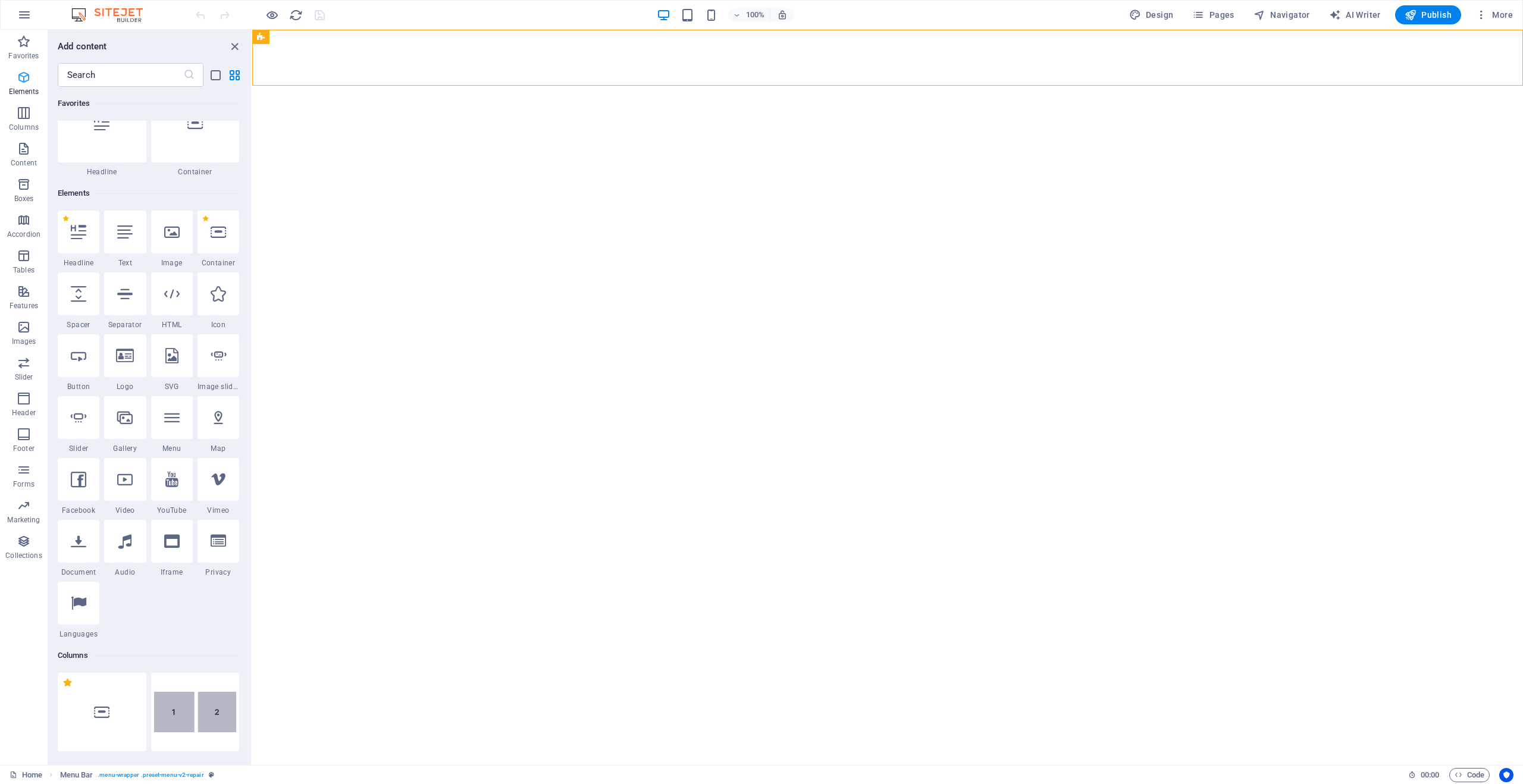
scroll to position [127, 0]
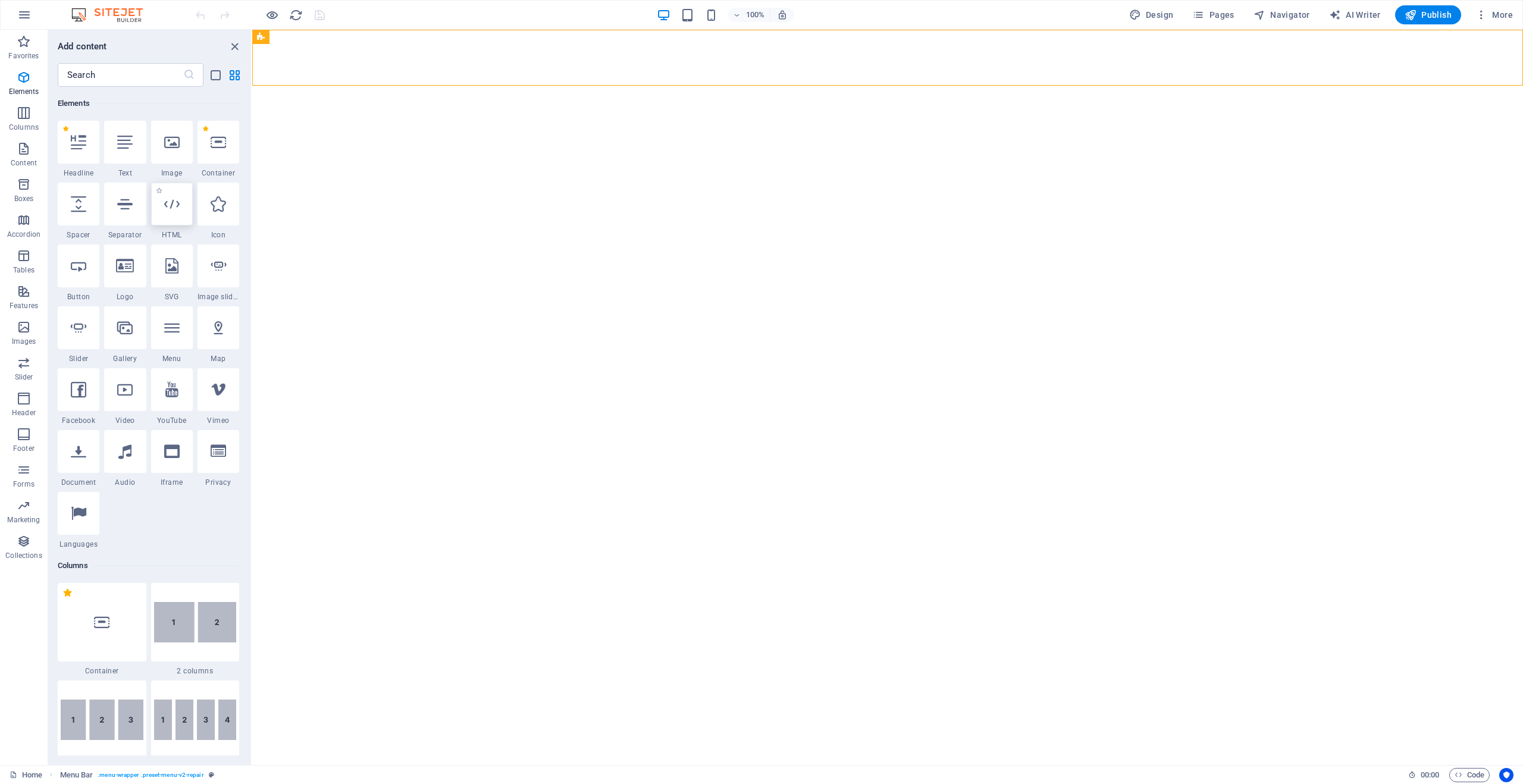
click at [174, 204] on icon at bounding box center [172, 204] width 15 height 15
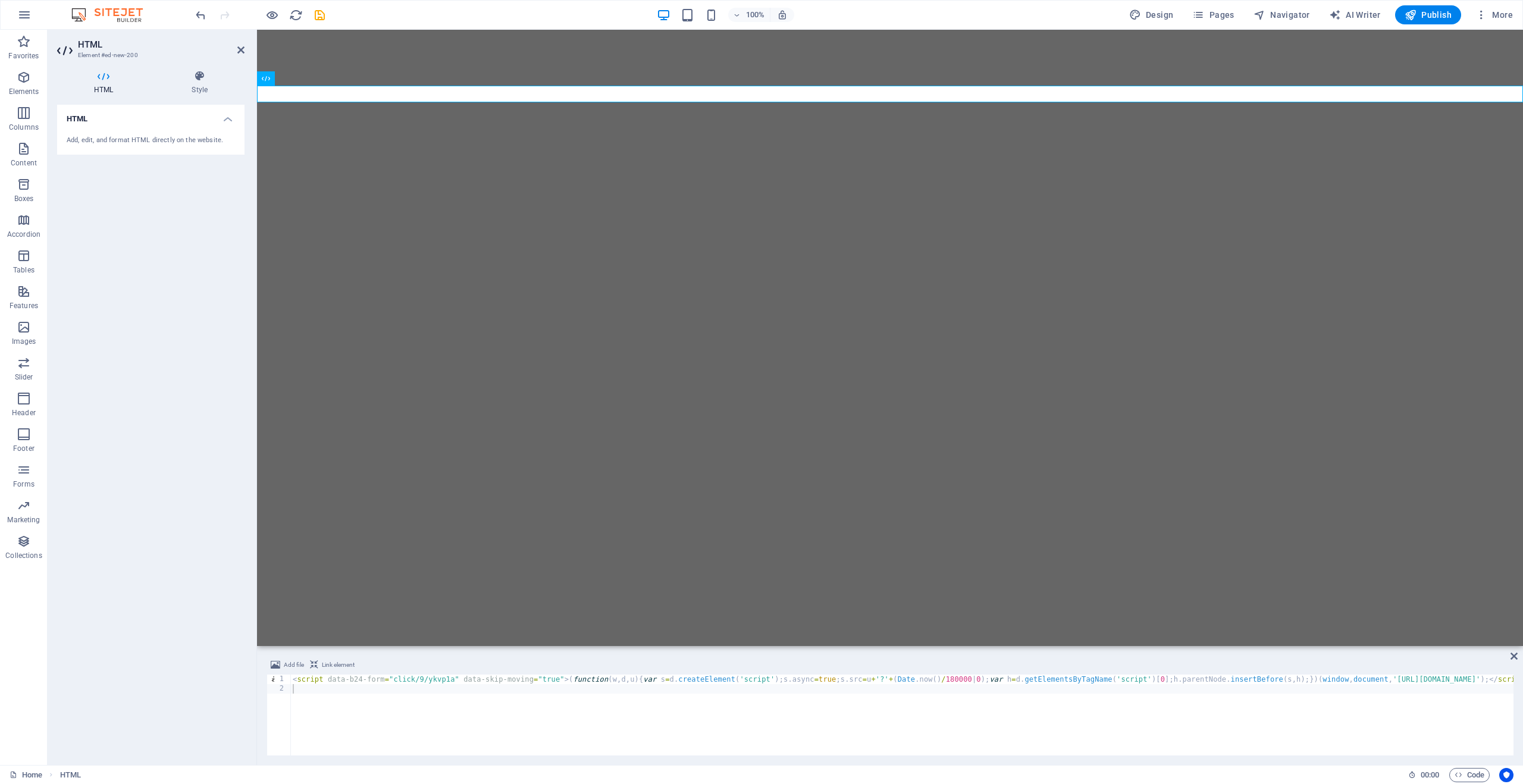
click at [1509, 655] on div "Add file Link element 1 2 < script data-b24-form = "click/9/ykvp1a" data-skip-m…" at bounding box center [891, 706] width 1266 height 117
click at [1514, 656] on icon at bounding box center [1514, 656] width 7 height 10
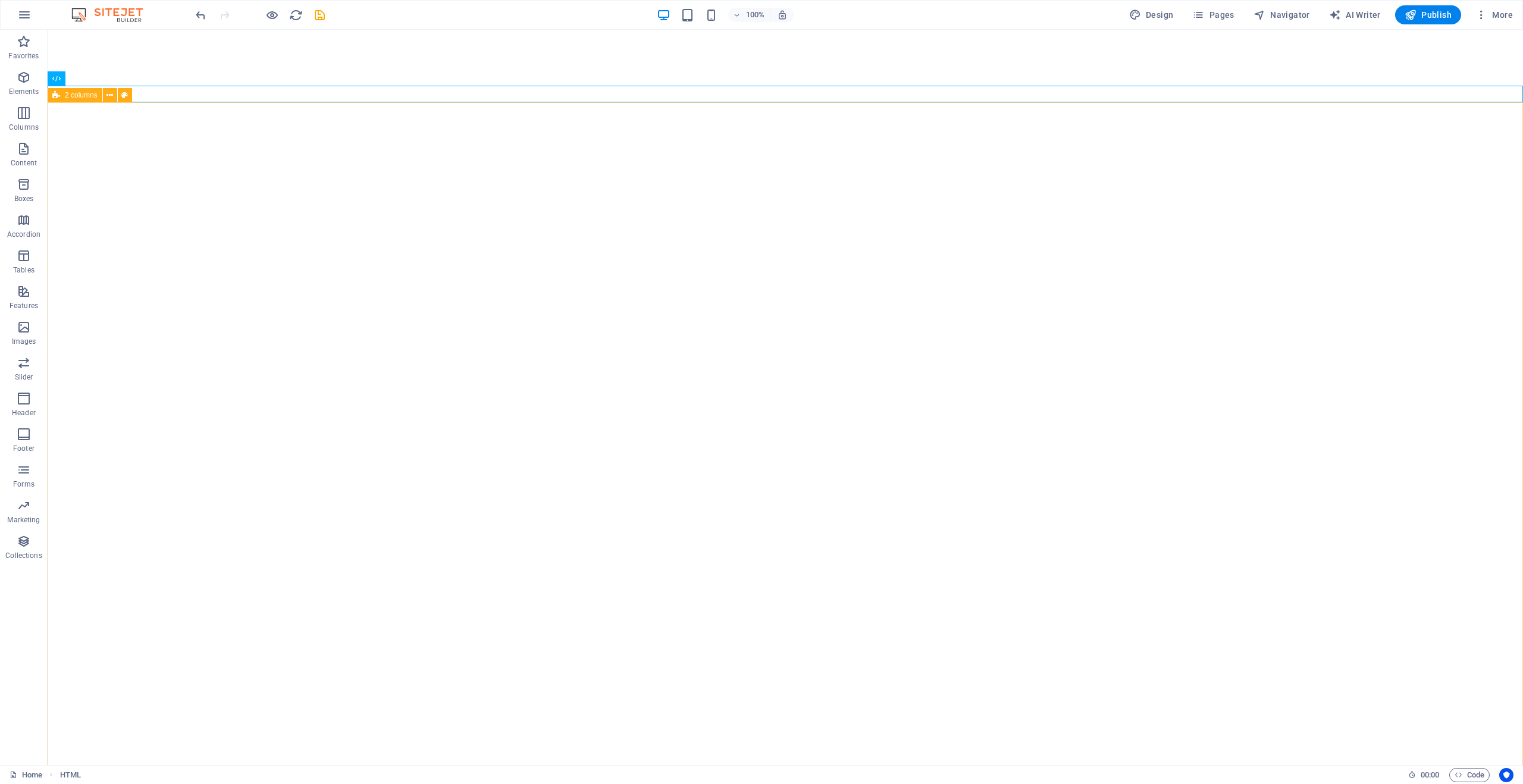
click at [80, 95] on span "2 columns" at bounding box center [81, 94] width 32 height 7
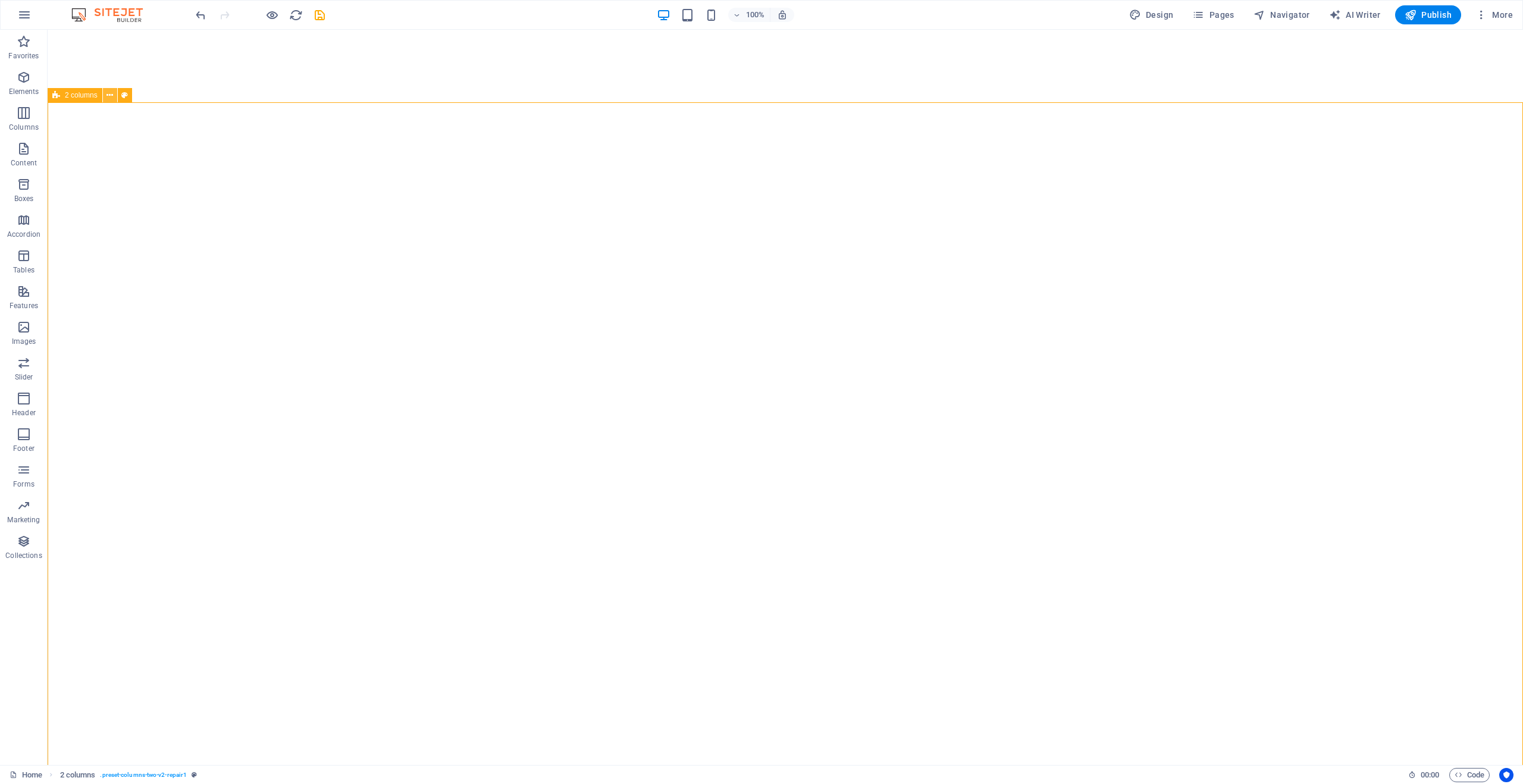
click at [108, 91] on icon at bounding box center [109, 95] width 7 height 13
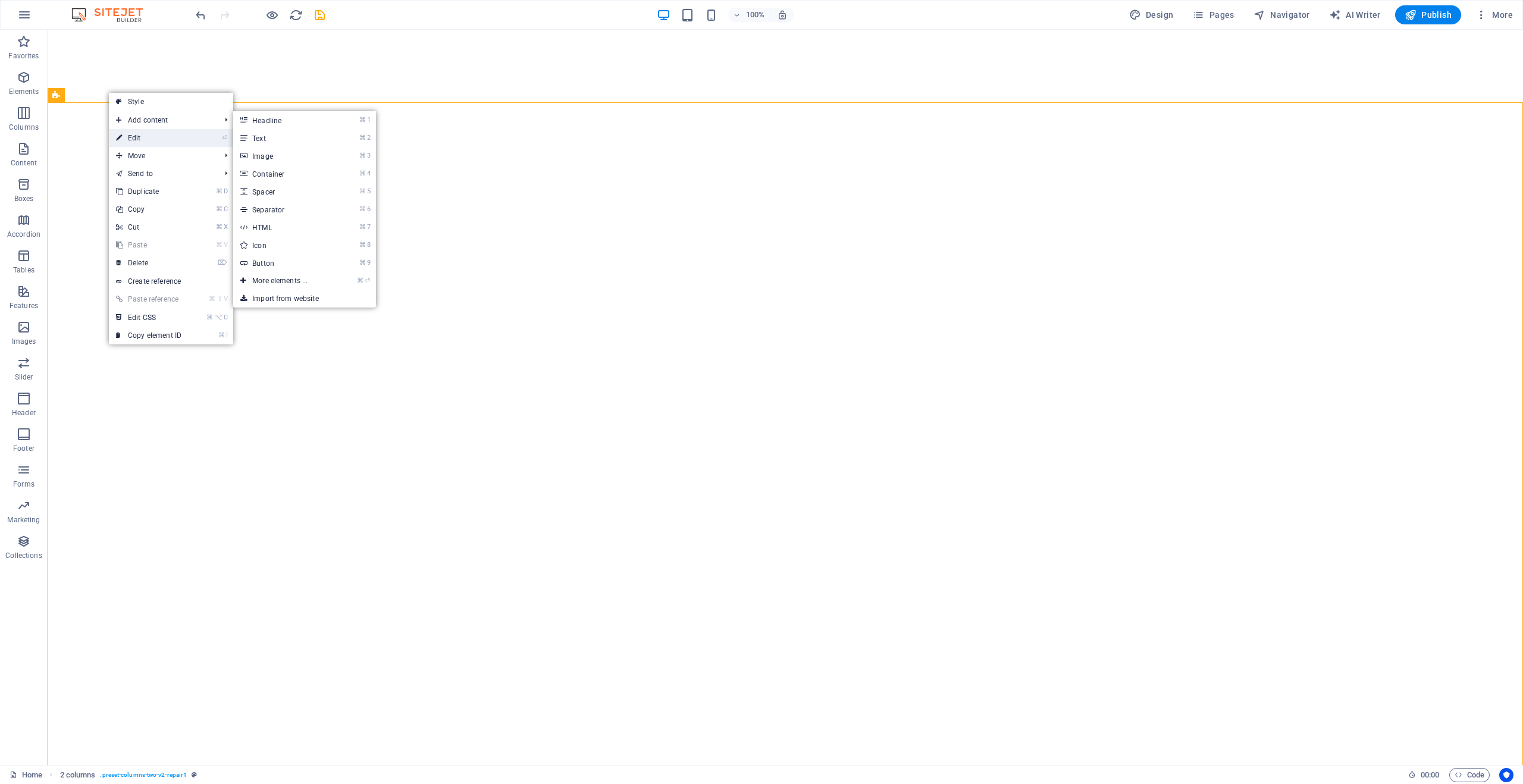
click at [130, 134] on link "⏎ Edit" at bounding box center [149, 138] width 80 height 18
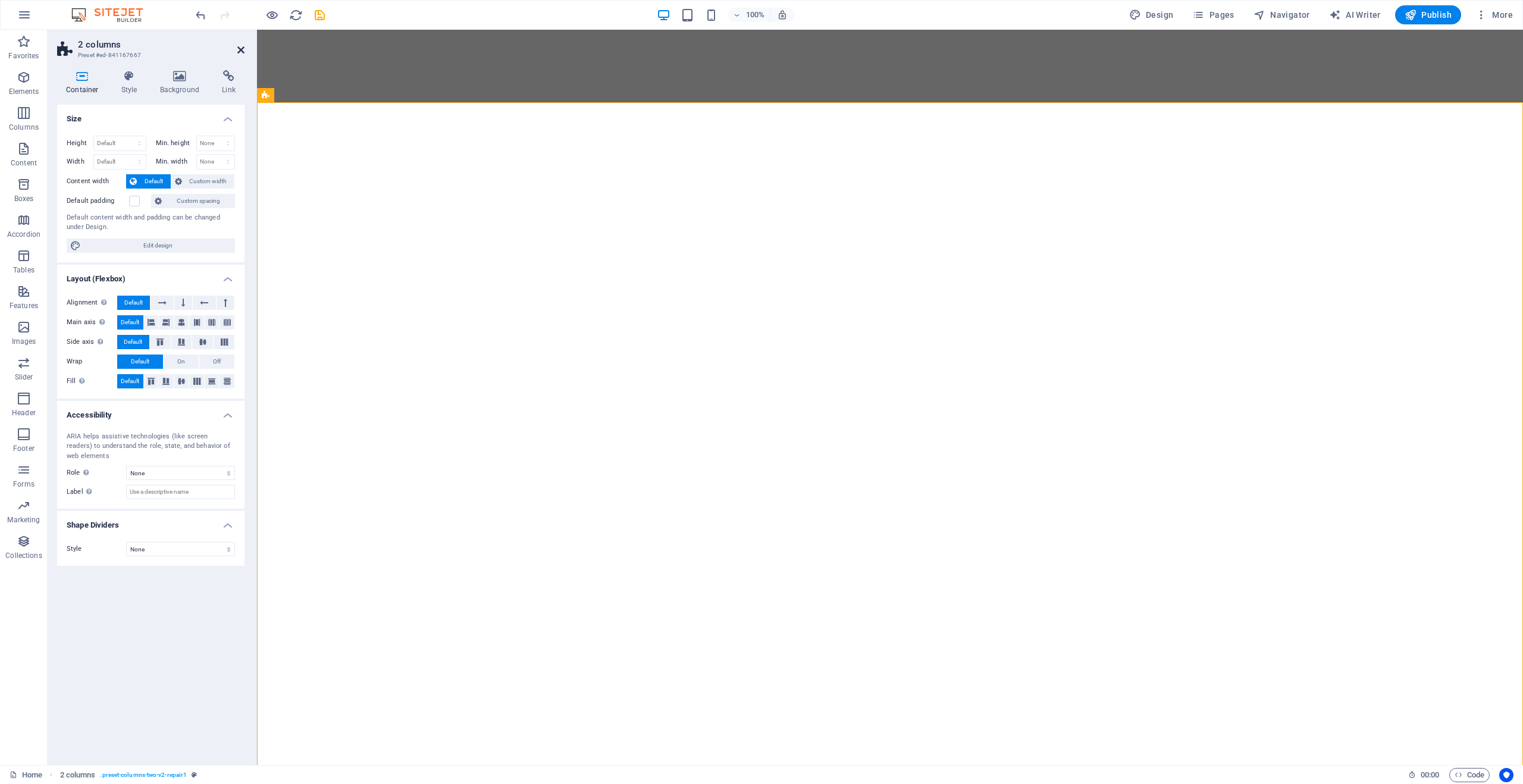
click at [238, 47] on icon at bounding box center [241, 50] width 7 height 10
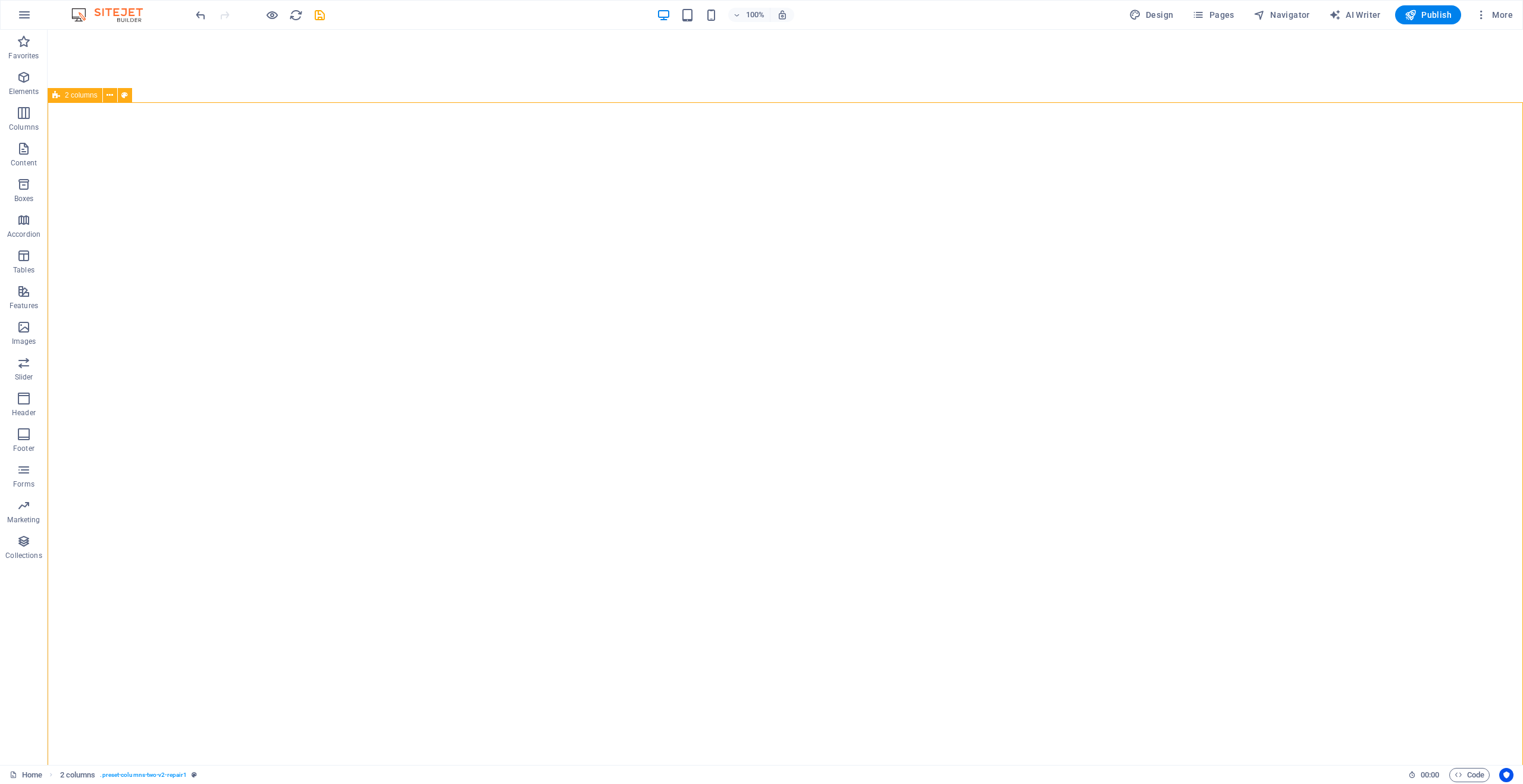
click at [97, 97] on span "2 columns" at bounding box center [81, 94] width 32 height 7
click at [109, 94] on icon at bounding box center [109, 95] width 7 height 13
click at [205, 14] on icon "undo" at bounding box center [201, 15] width 14 height 14
click at [204, 13] on icon "undo" at bounding box center [201, 15] width 14 height 14
click at [29, 13] on icon "button" at bounding box center [24, 14] width 14 height 14
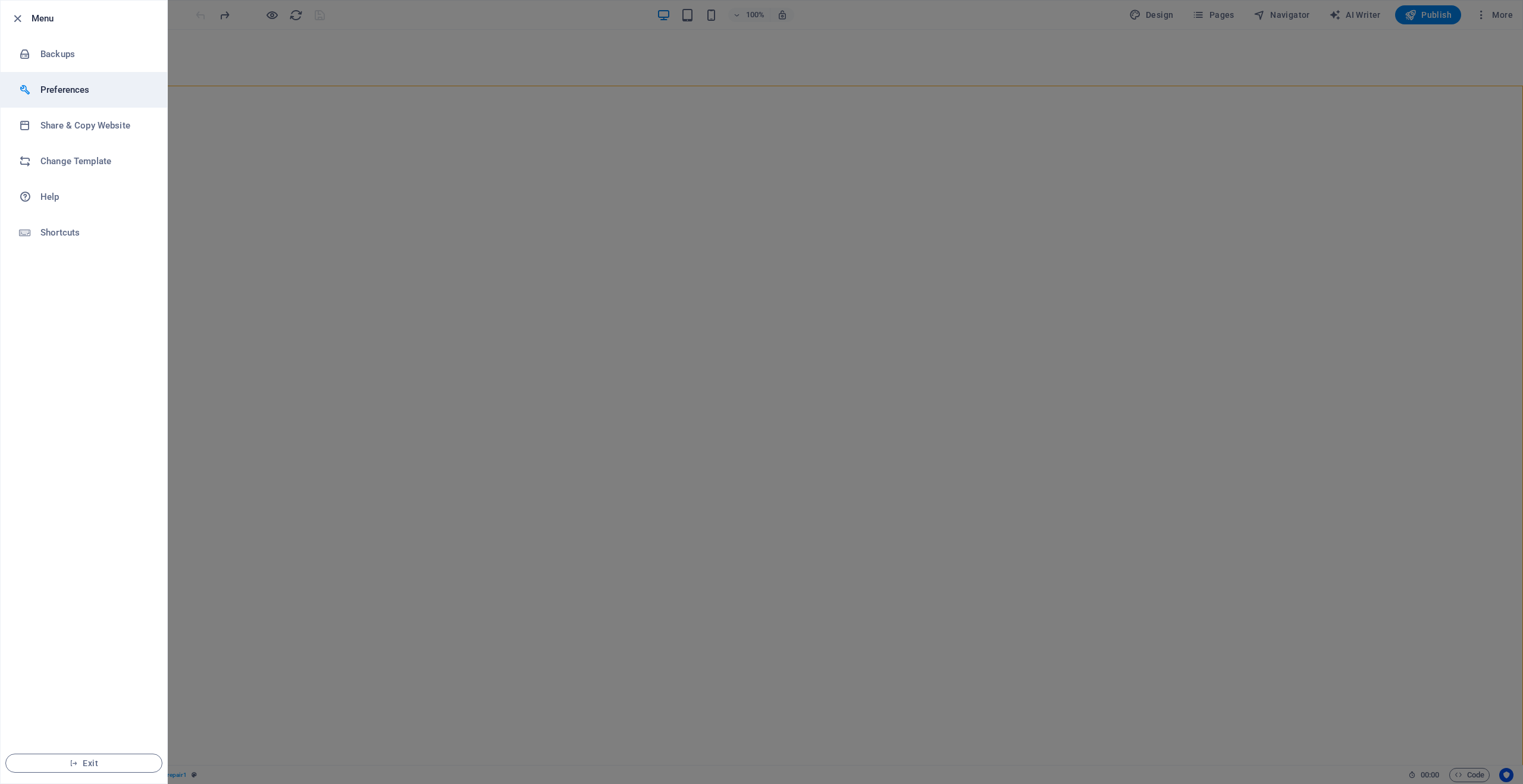
click at [75, 93] on h6 "Preferences" at bounding box center [96, 90] width 110 height 14
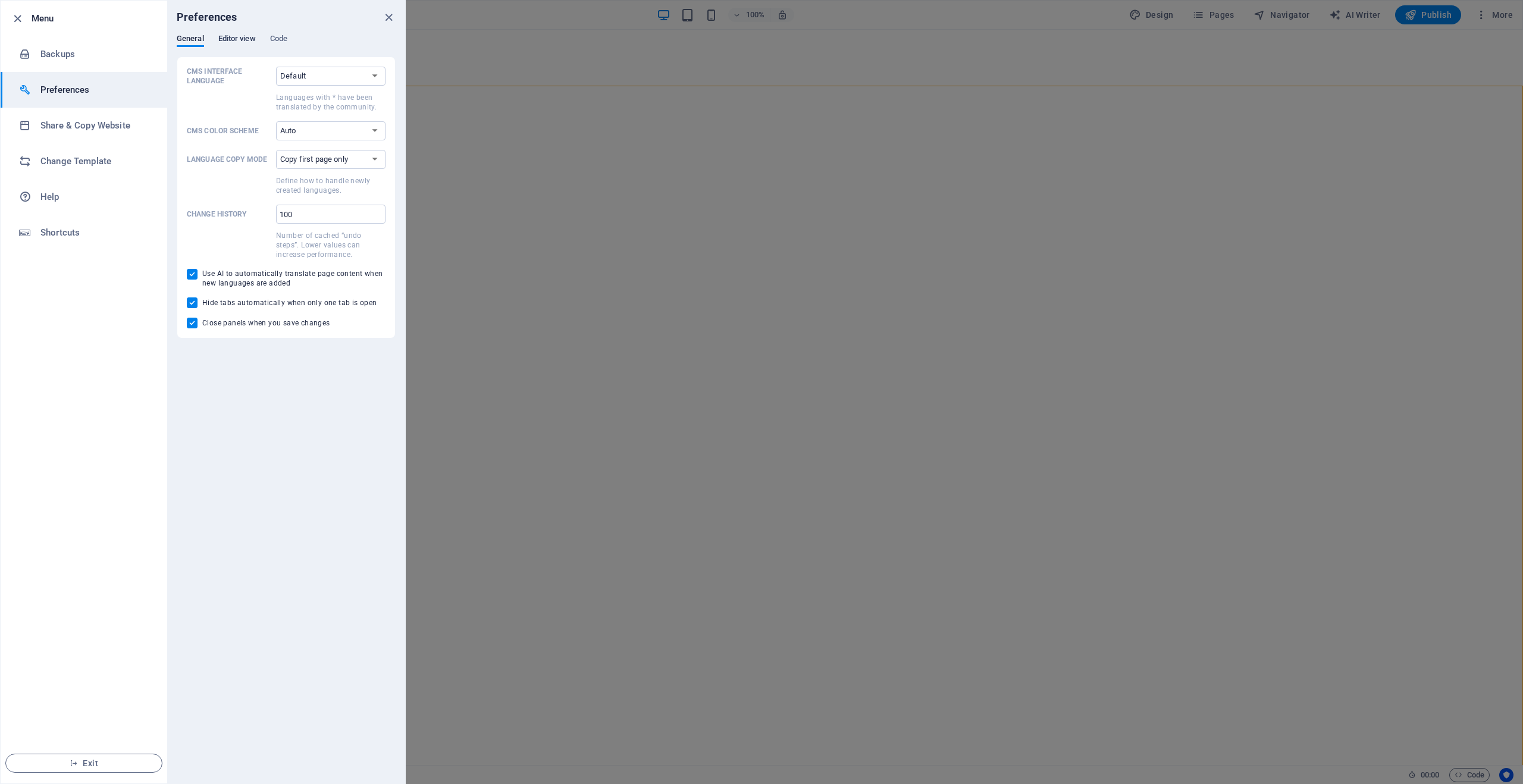
click at [229, 38] on span "Editor view" at bounding box center [237, 40] width 38 height 17
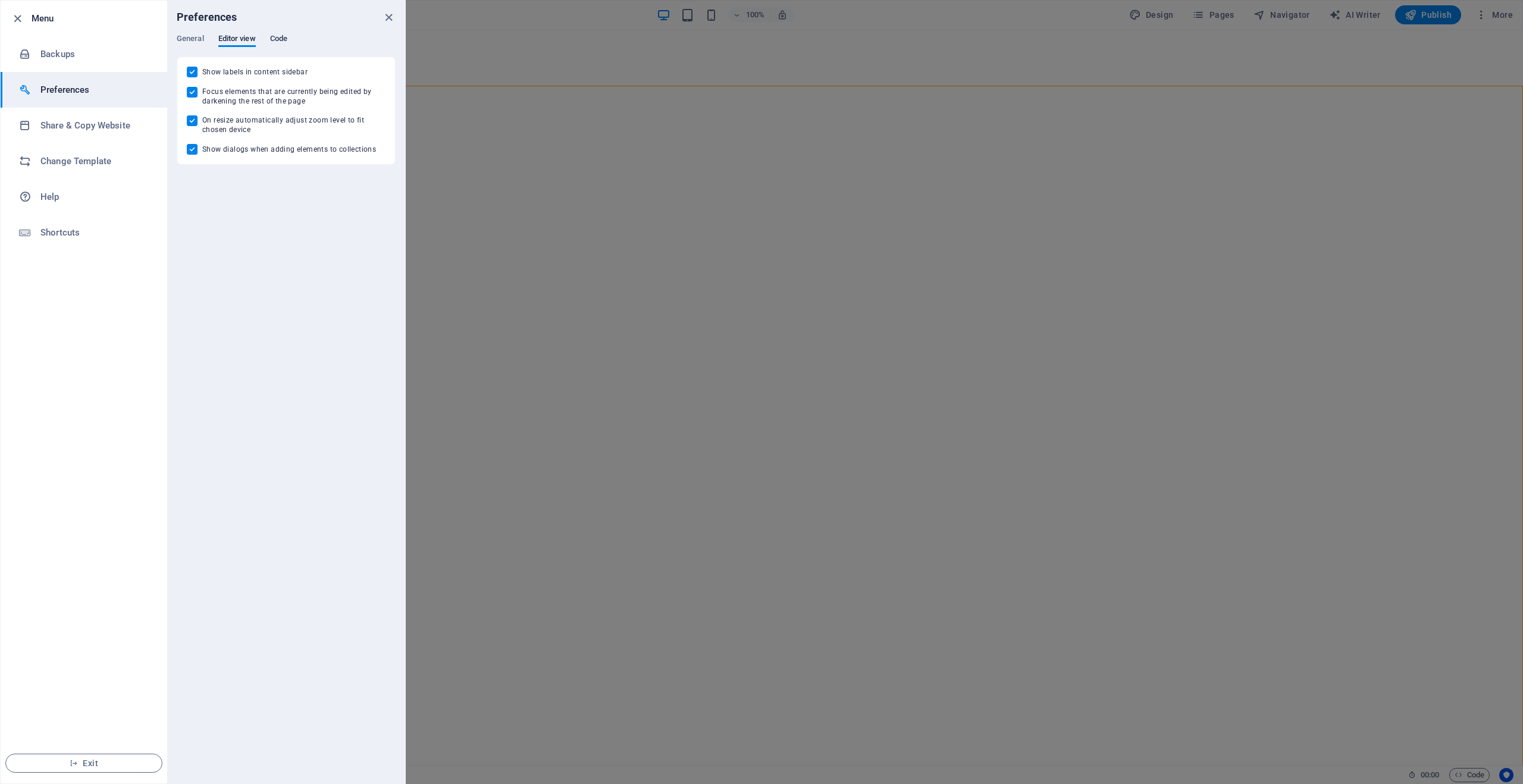
click at [276, 37] on span "Code" at bounding box center [278, 40] width 17 height 17
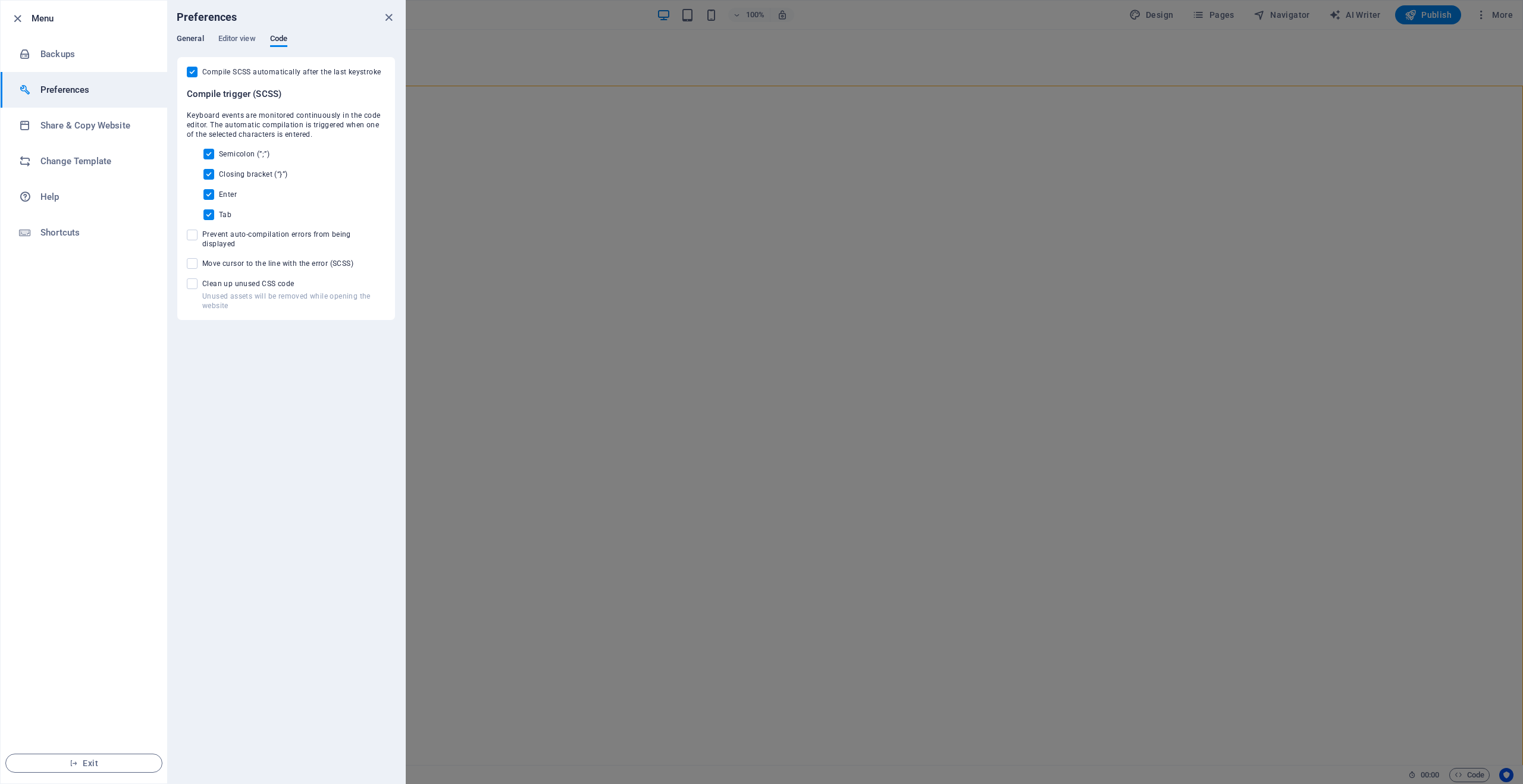
click at [201, 38] on span "General" at bounding box center [190, 40] width 27 height 17
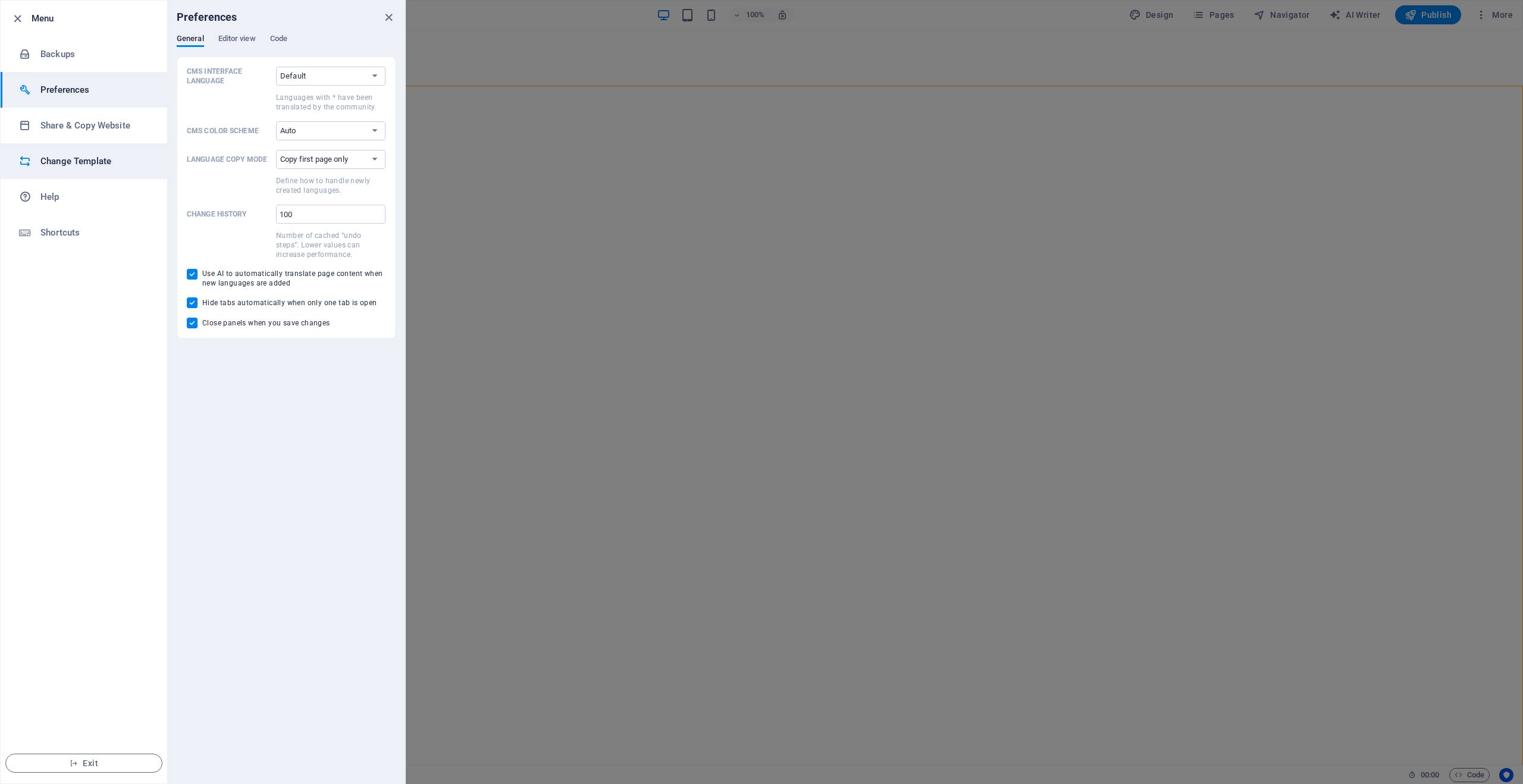
click at [114, 154] on h6 "Change Template" at bounding box center [96, 161] width 110 height 14
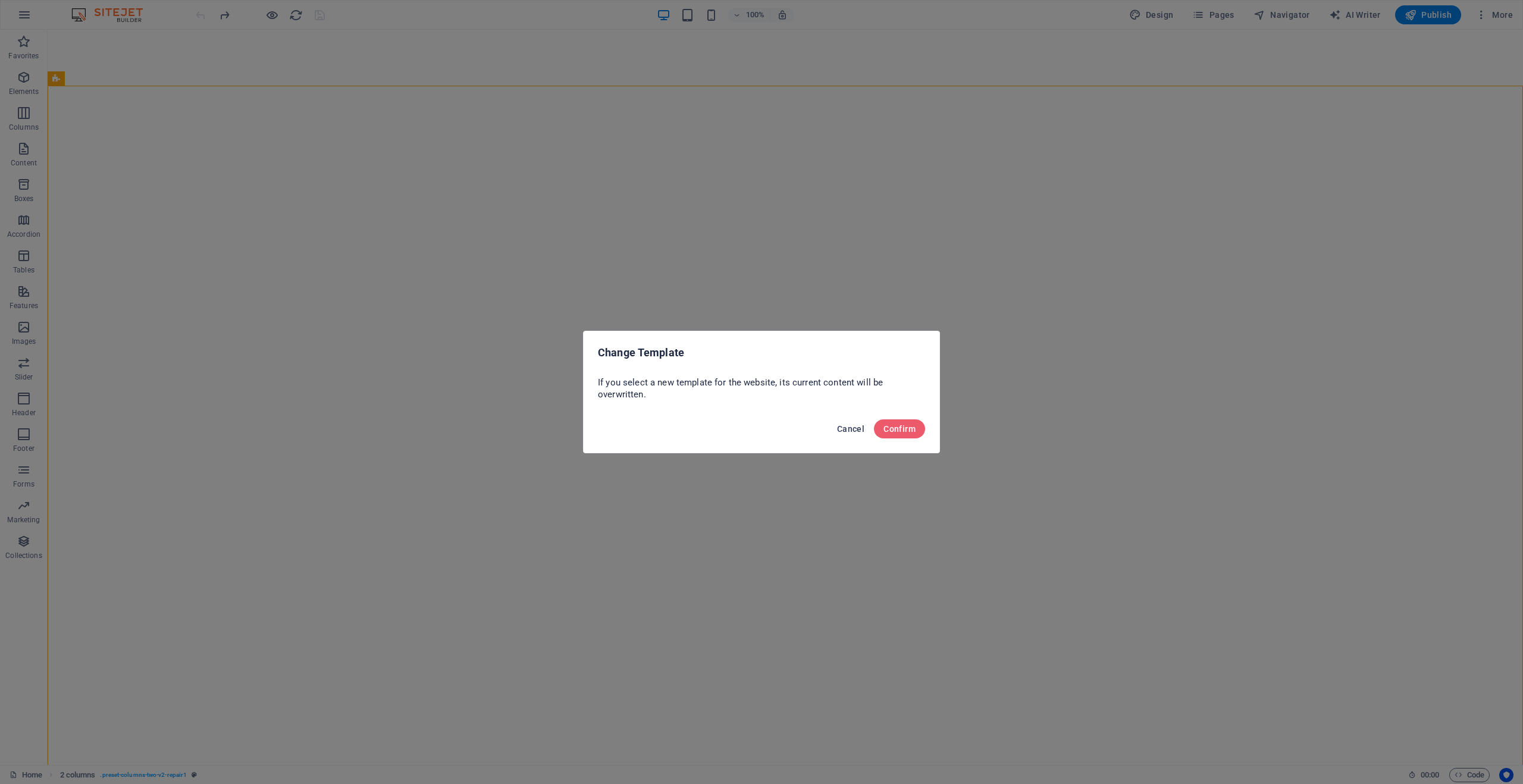
click at [851, 429] on span "Cancel" at bounding box center [851, 429] width 27 height 10
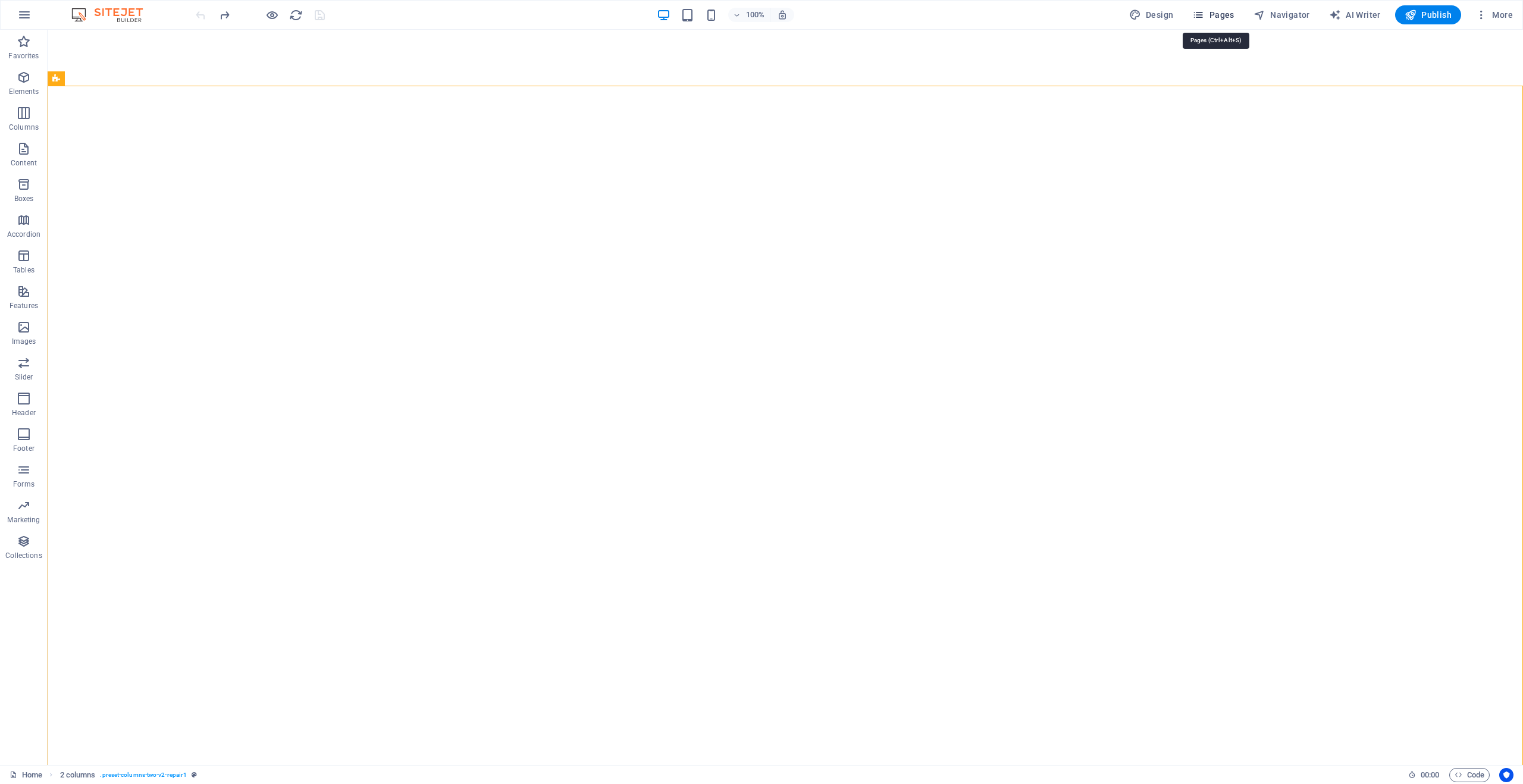
click at [1209, 13] on span "Pages" at bounding box center [1213, 15] width 42 height 12
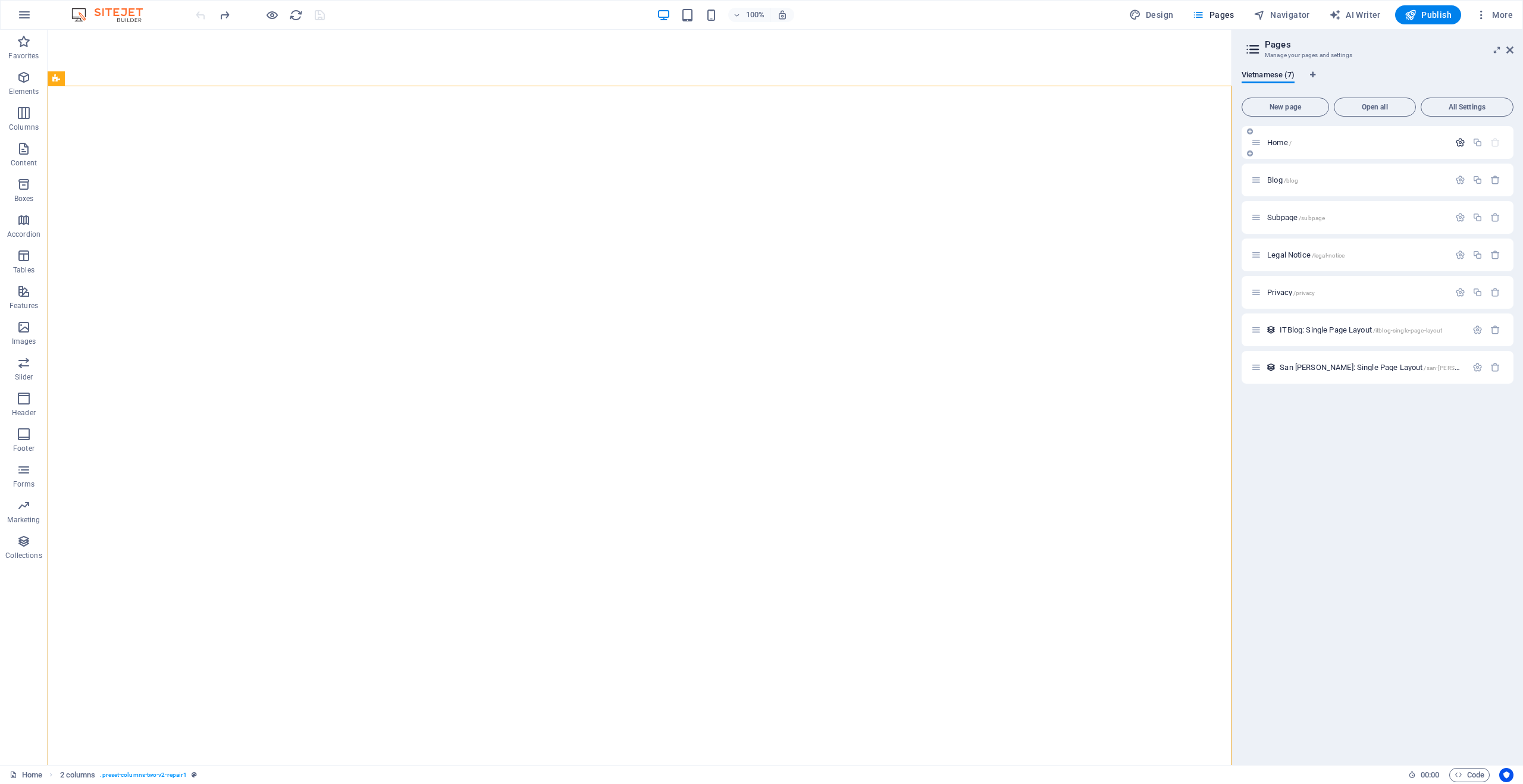
click at [1464, 142] on icon "button" at bounding box center [1460, 142] width 10 height 10
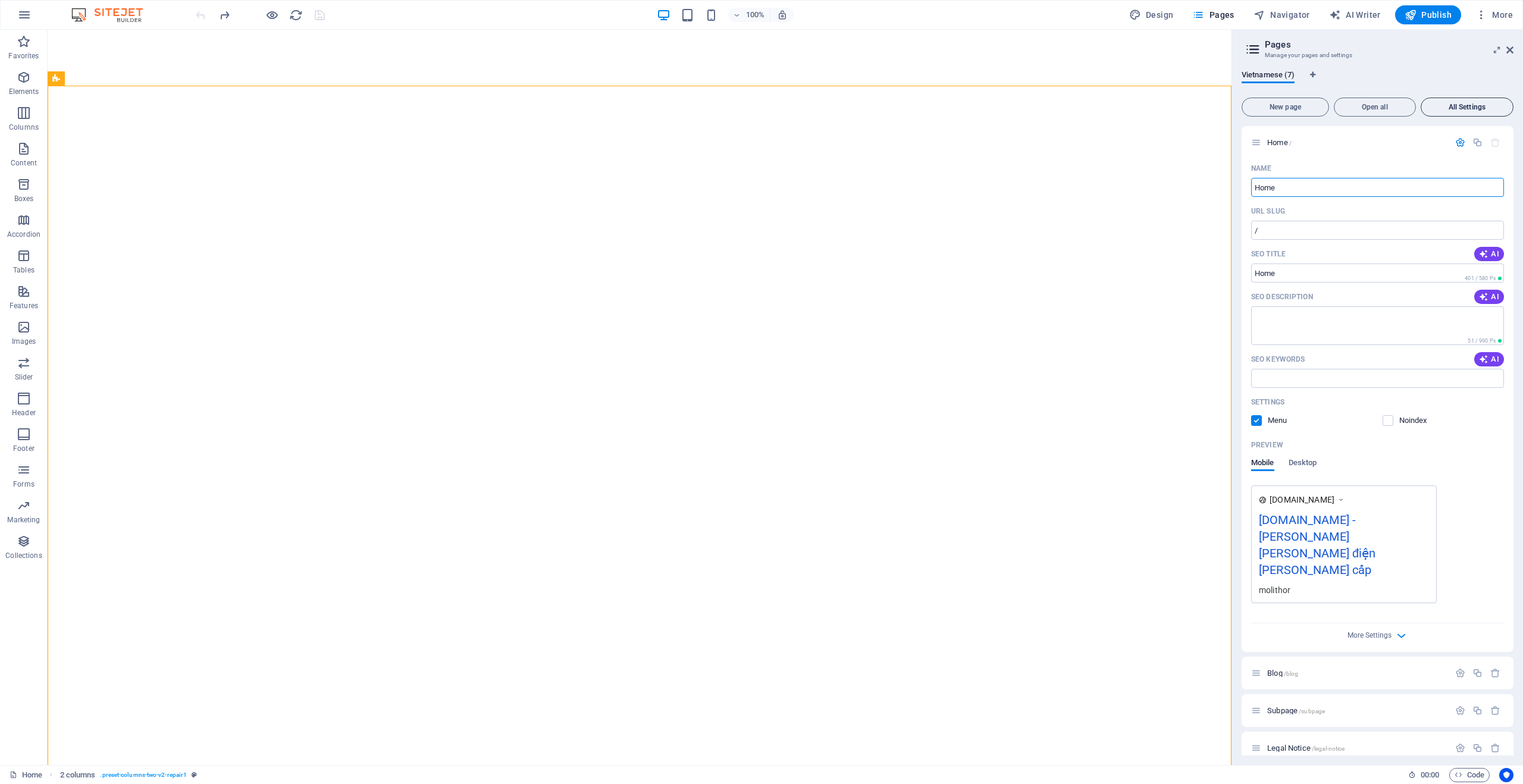
click at [1475, 106] on span "All Settings" at bounding box center [1467, 106] width 82 height 7
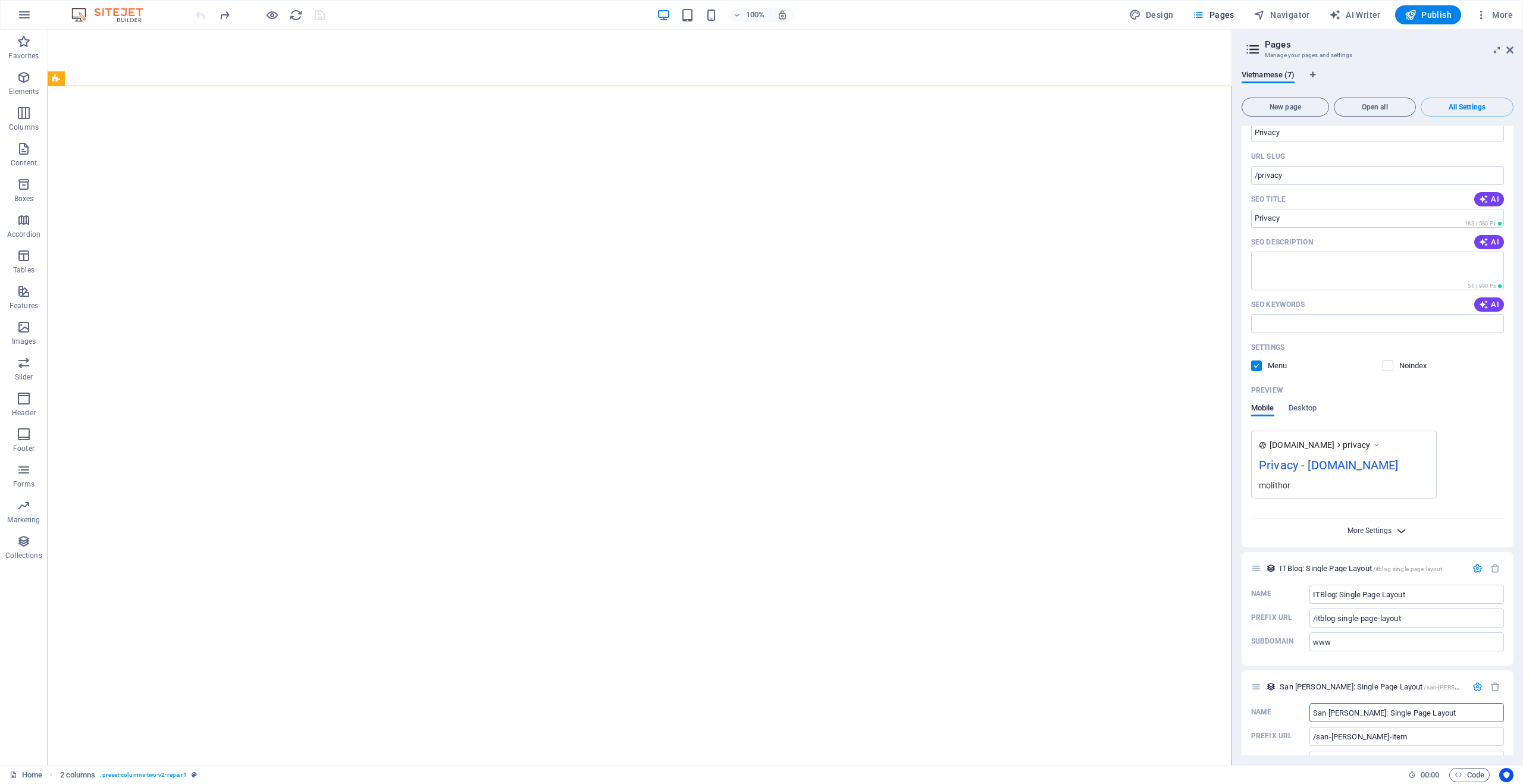
click at [1353, 527] on span "More Settings" at bounding box center [1370, 530] width 44 height 8
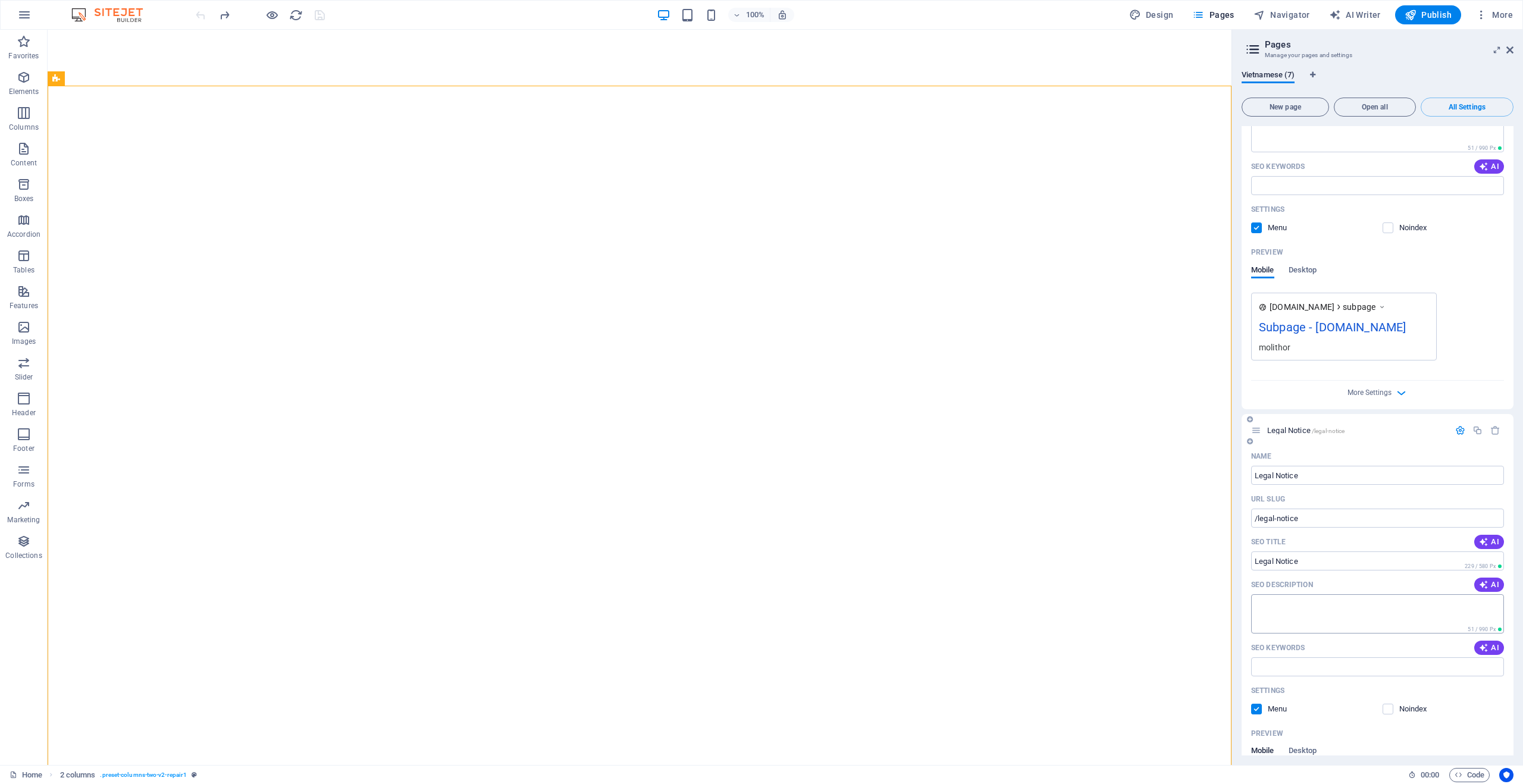
scroll to position [1207, 0]
click at [637, 83] on div "+ Add section" at bounding box center [640, 85] width 66 height 20
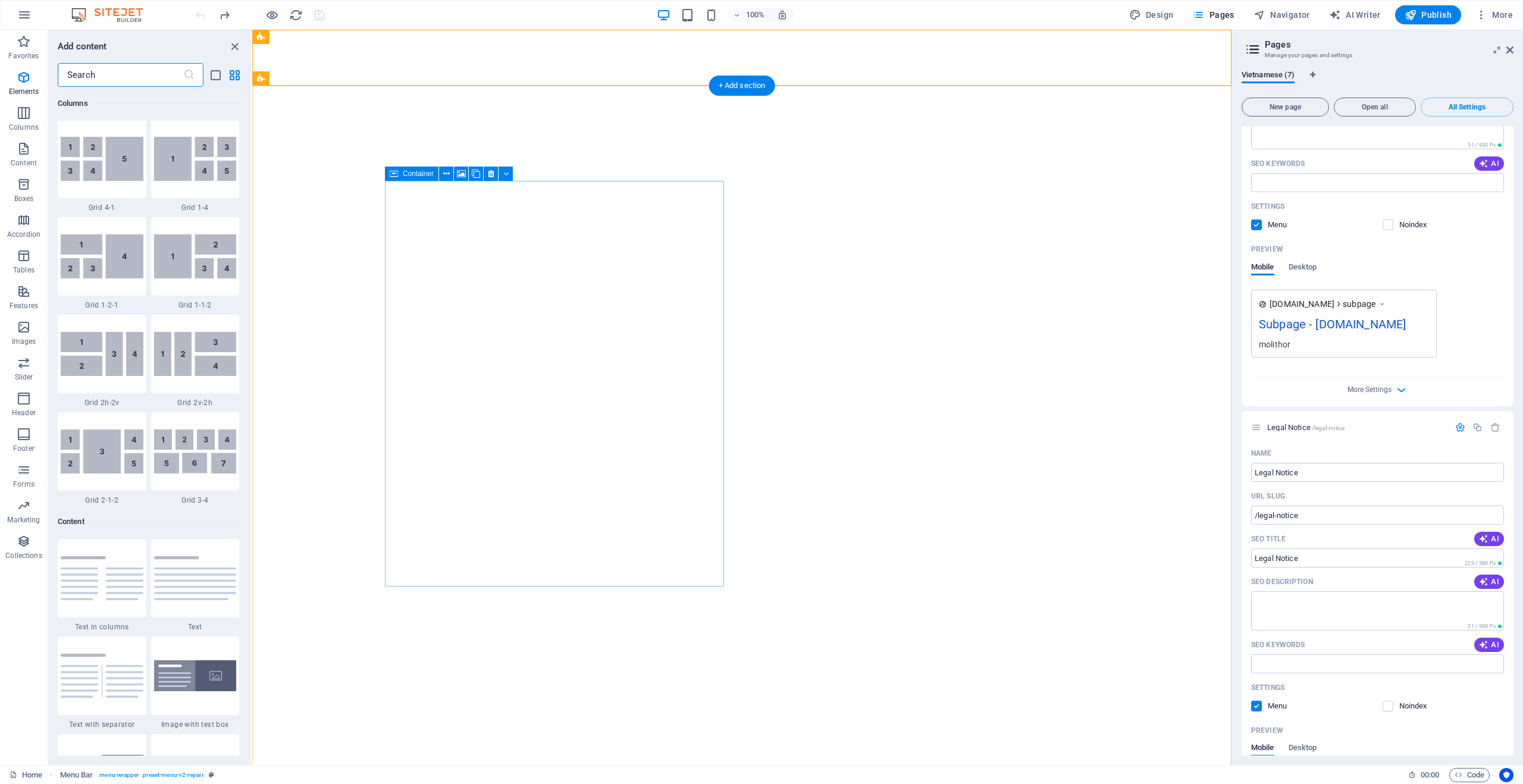
scroll to position [2082, 0]
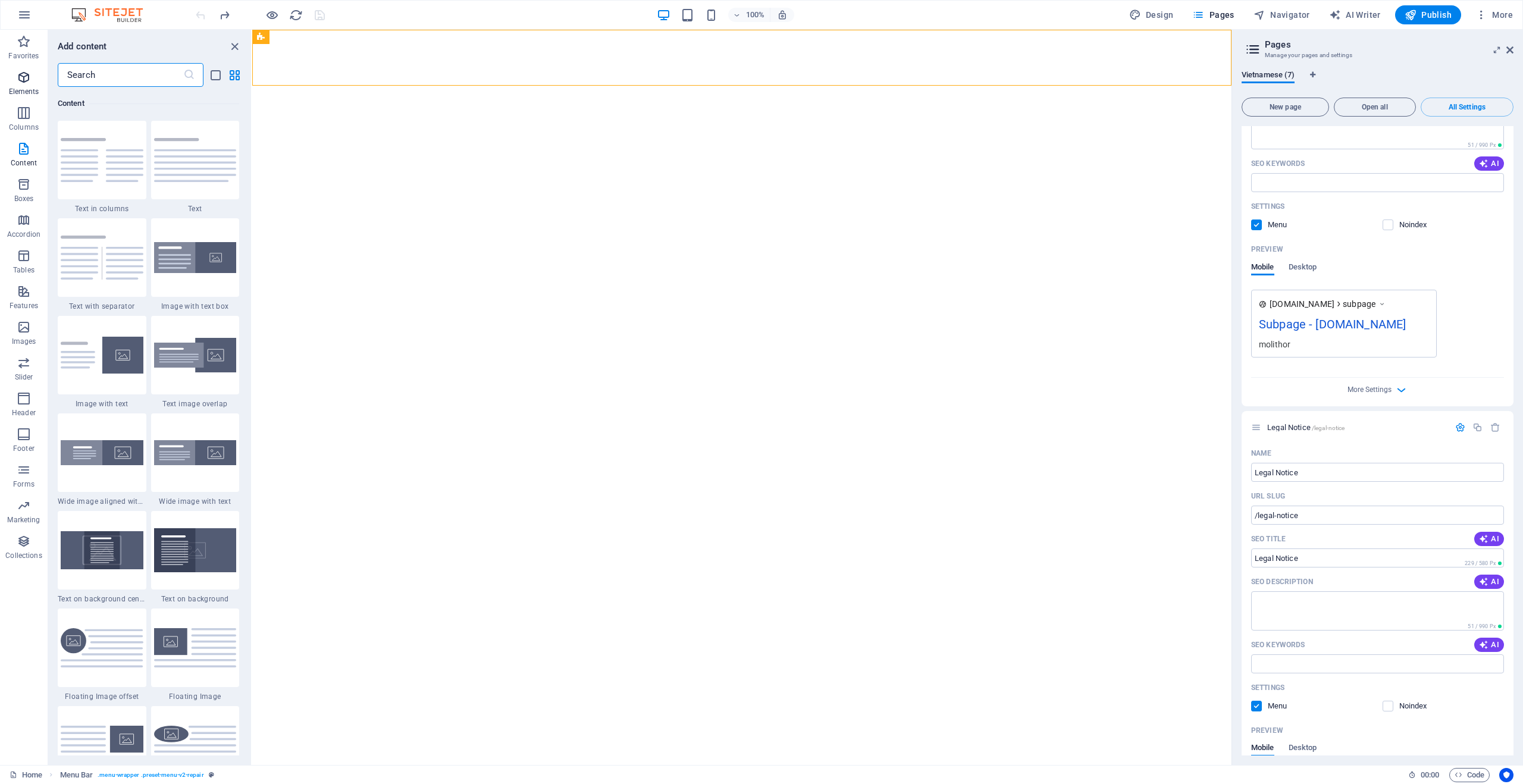
click at [26, 83] on icon "button" at bounding box center [23, 77] width 14 height 14
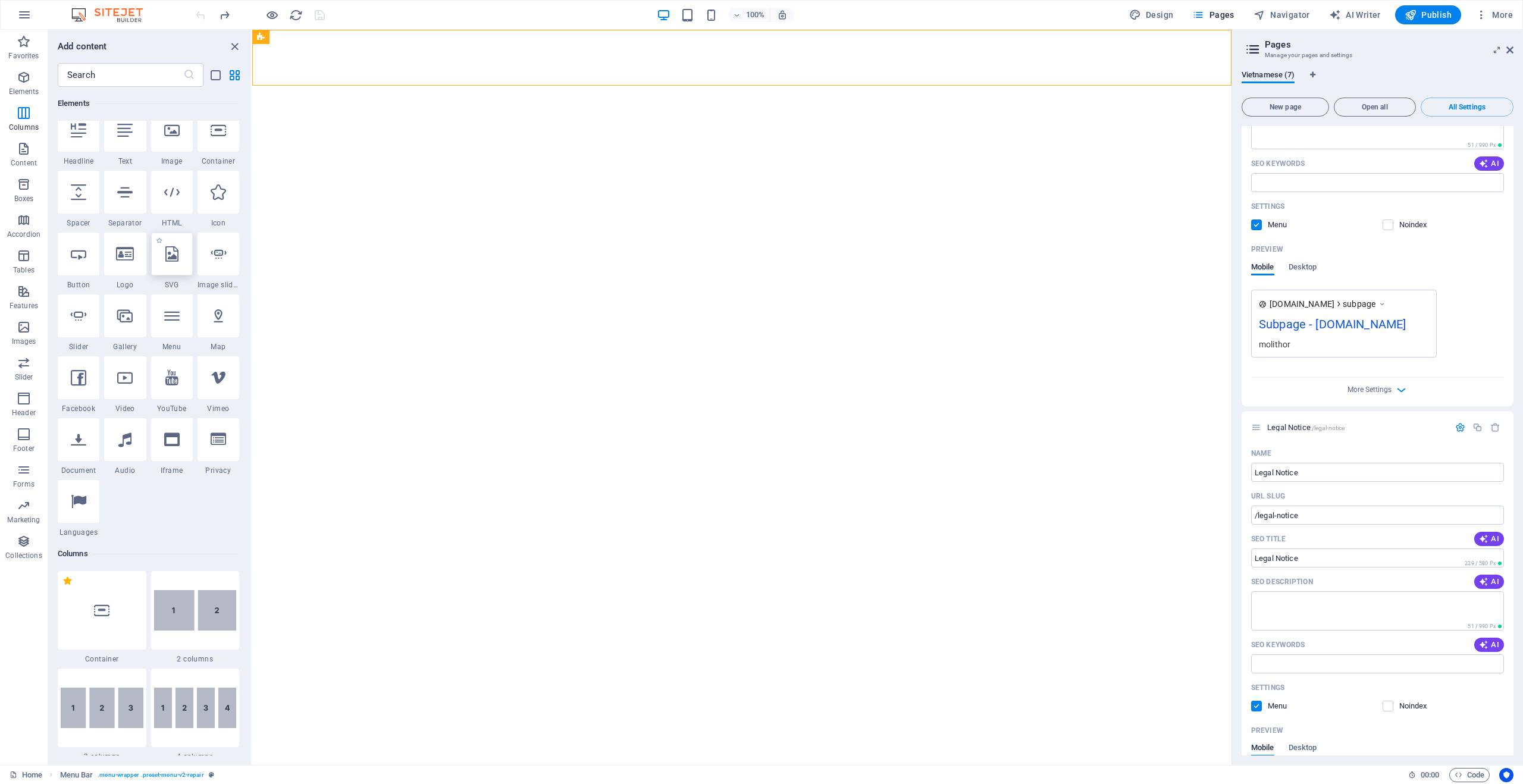
scroll to position [127, 0]
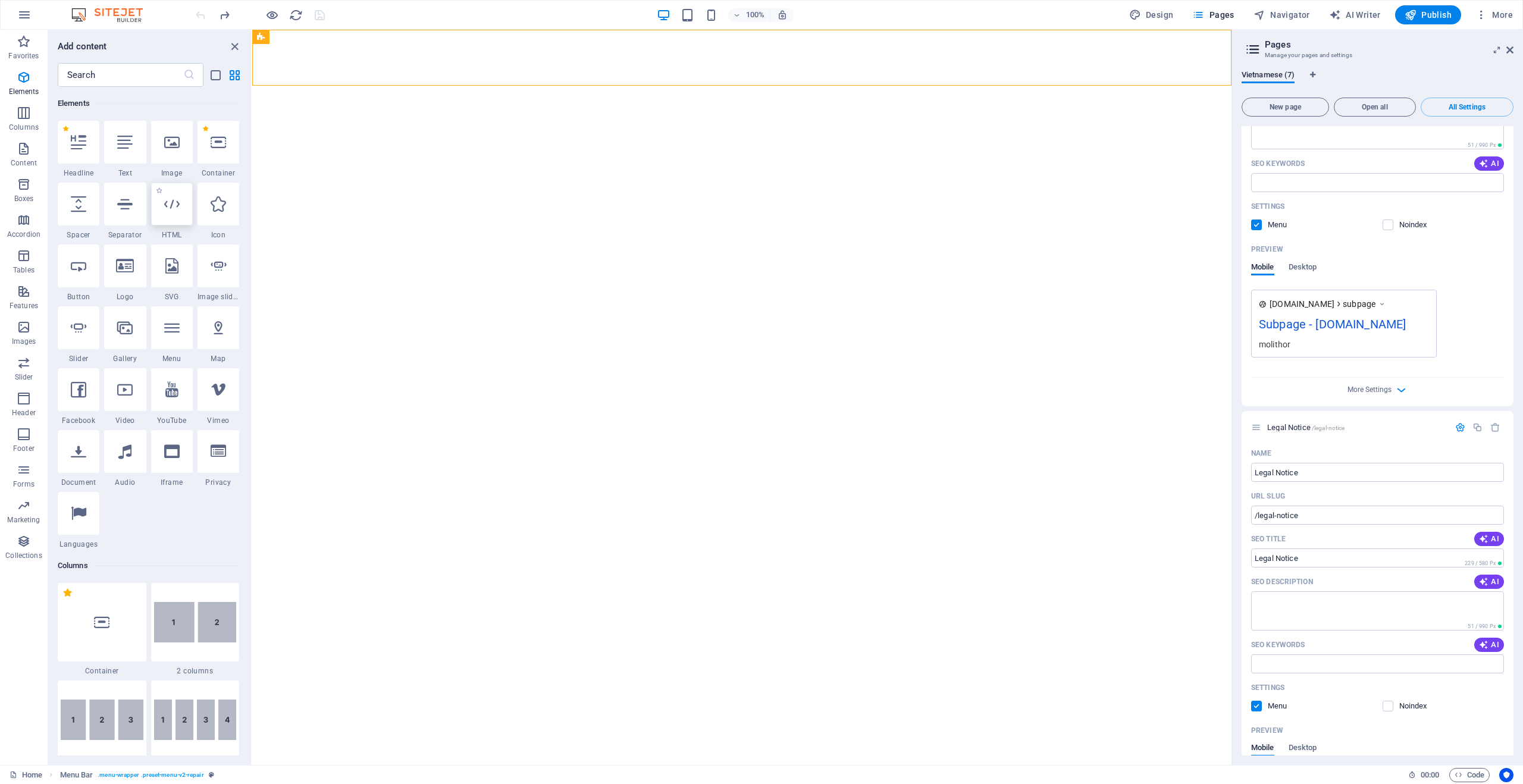
click at [173, 214] on div at bounding box center [171, 204] width 42 height 43
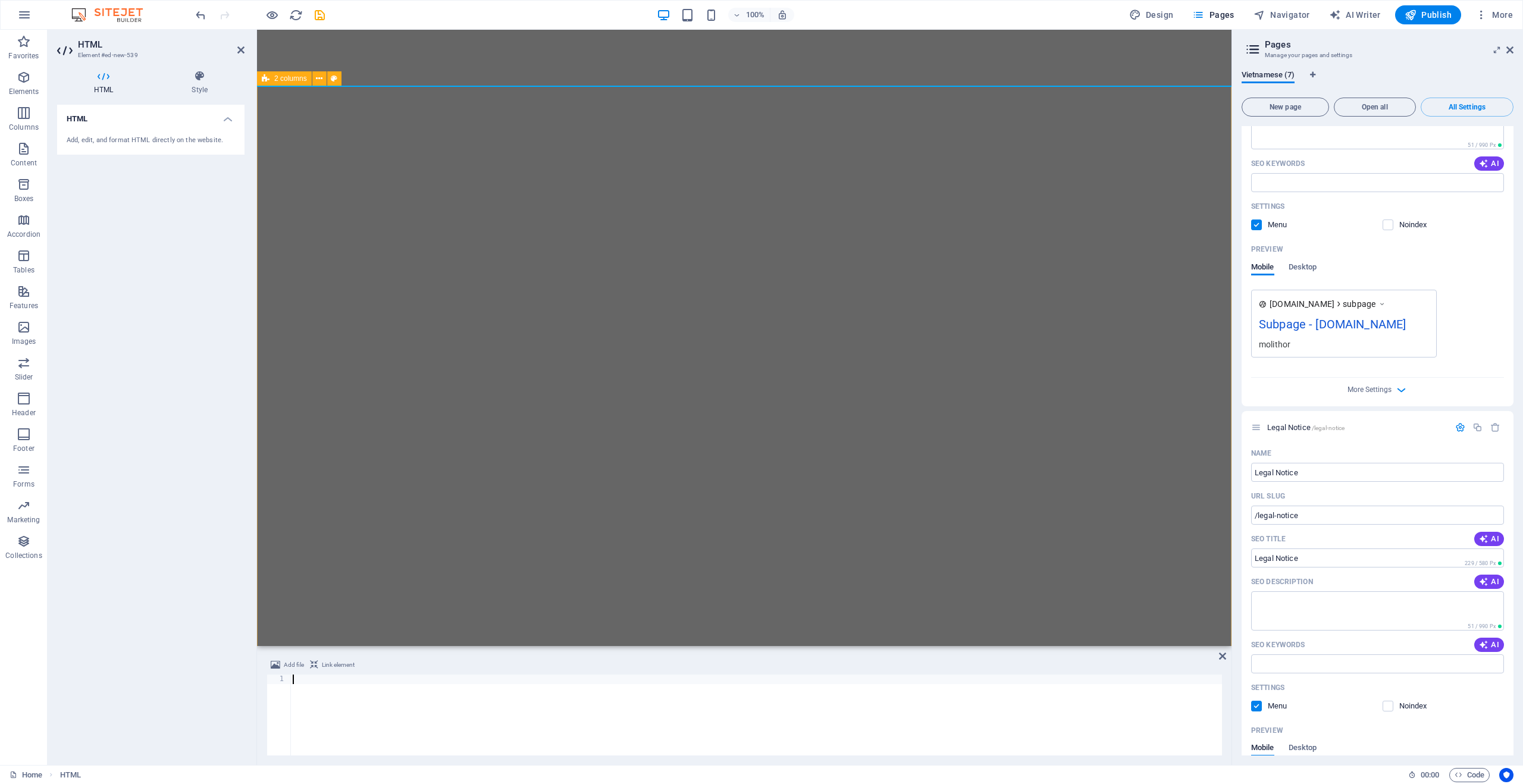
type textarea "</script>"
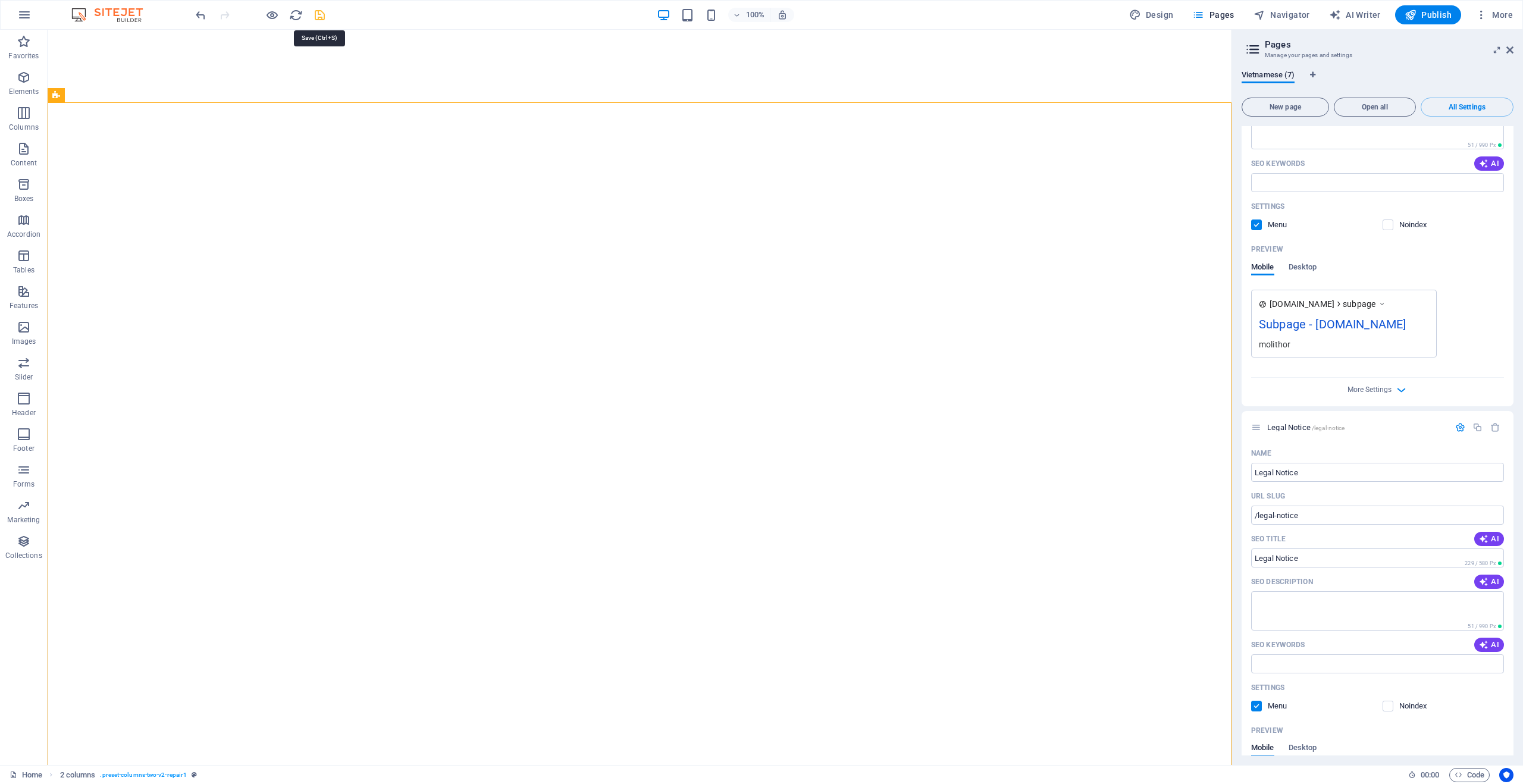
click at [322, 12] on icon "save" at bounding box center [320, 15] width 14 height 14
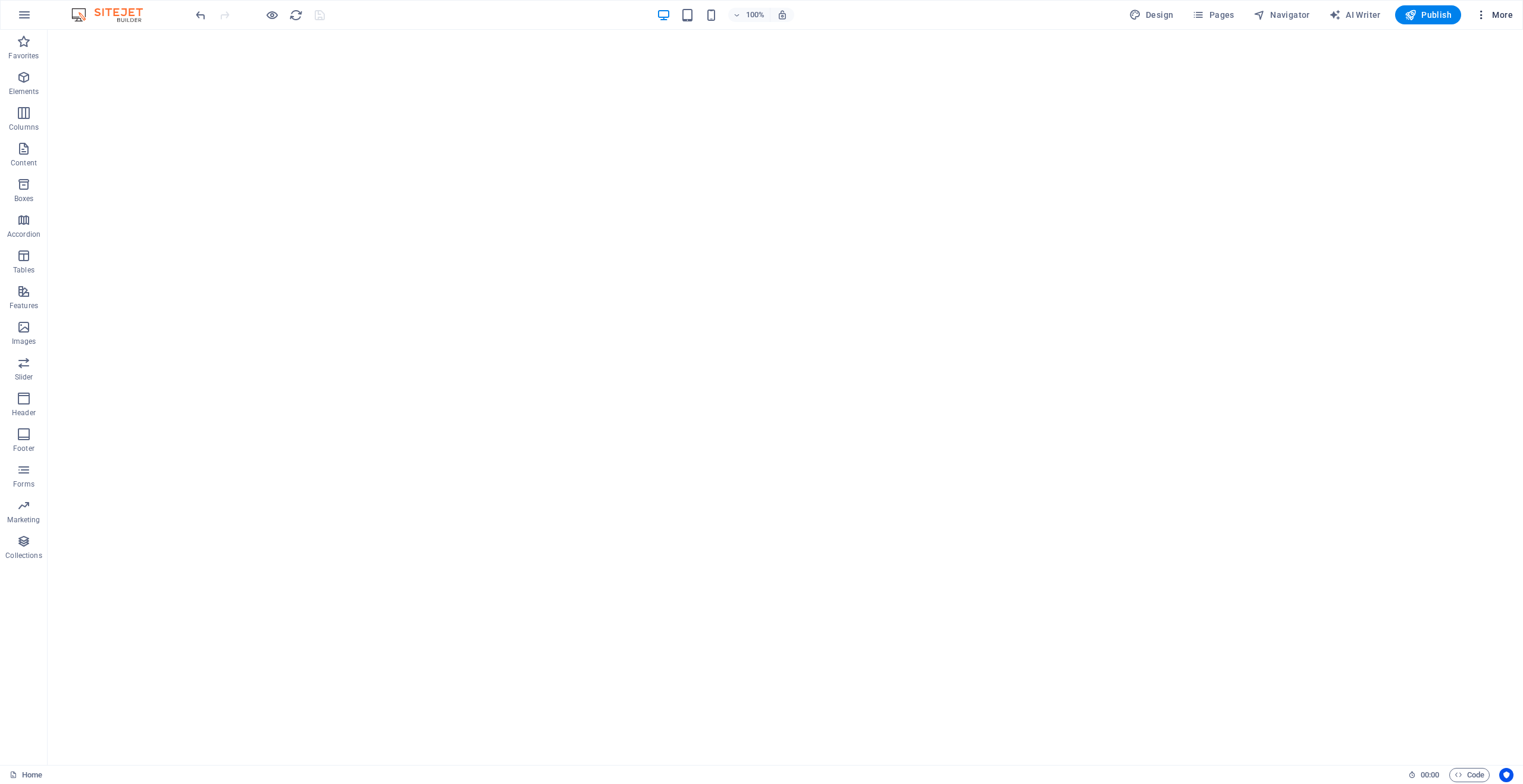
click at [1487, 15] on icon "button" at bounding box center [1481, 15] width 12 height 12
click at [273, 15] on div at bounding box center [762, 392] width 1523 height 784
click at [270, 48] on h6 "Preview Ctrl+P" at bounding box center [282, 45] width 80 height 14
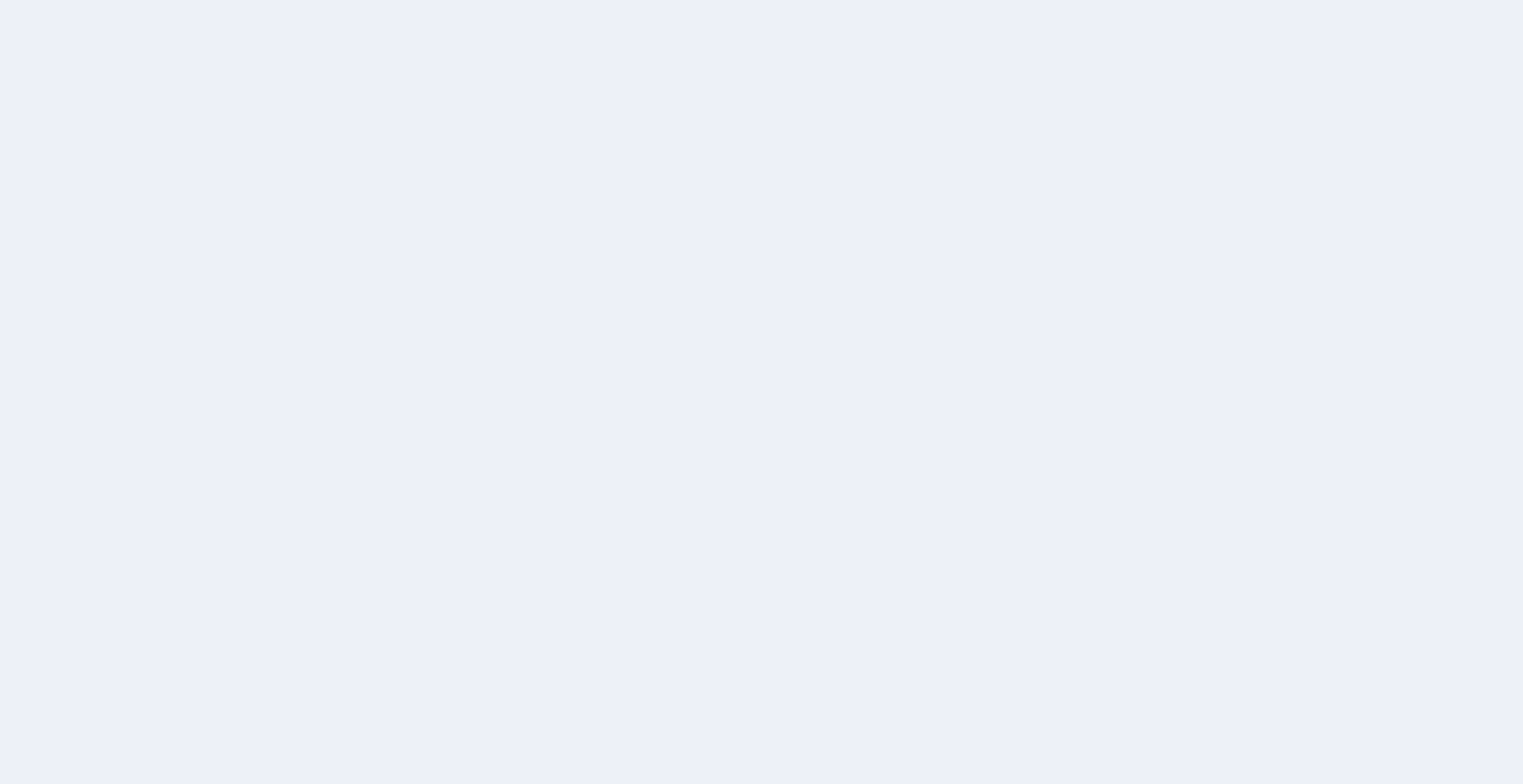
click at [885, 426] on div at bounding box center [762, 392] width 1523 height 784
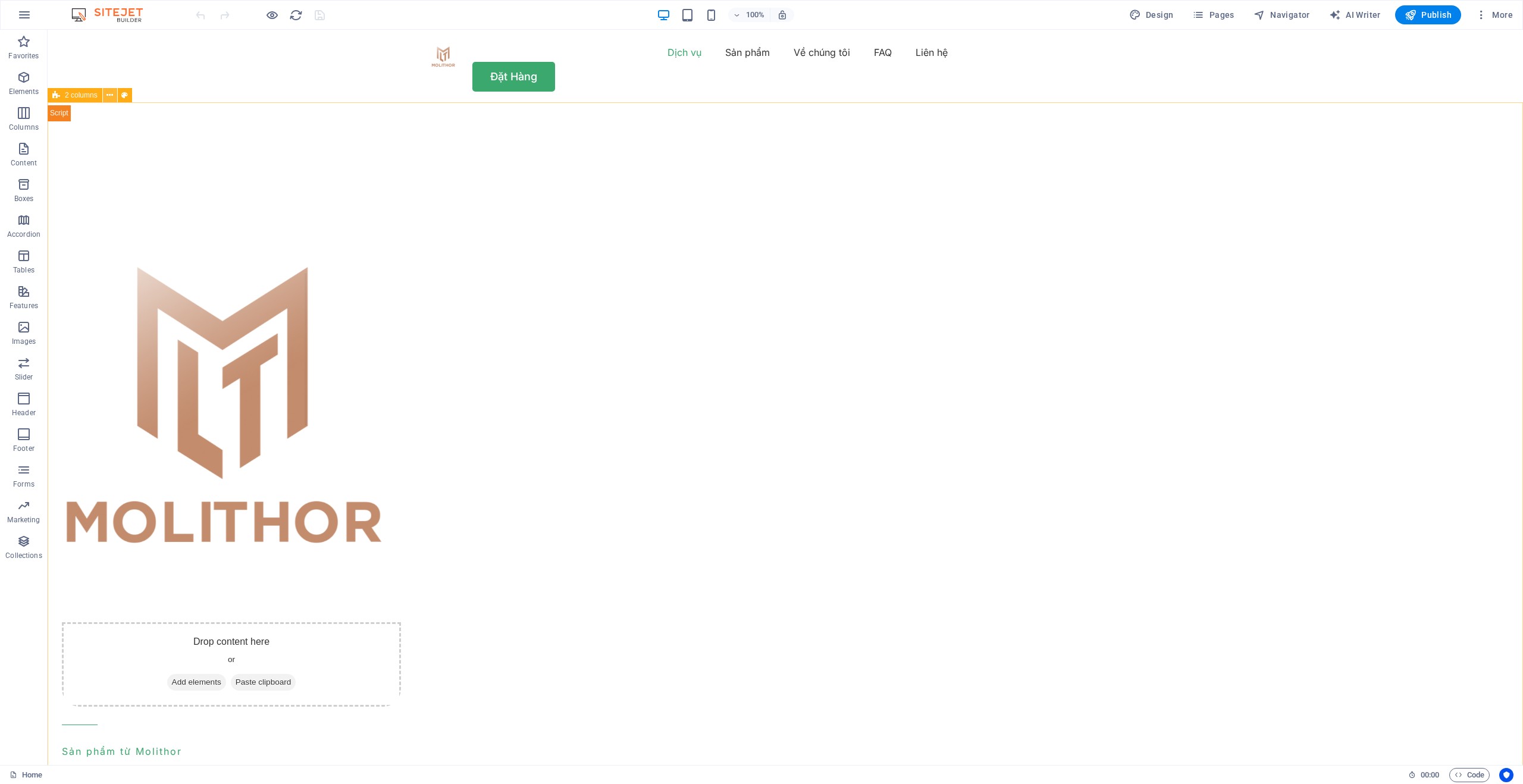
click at [108, 97] on icon at bounding box center [109, 95] width 7 height 13
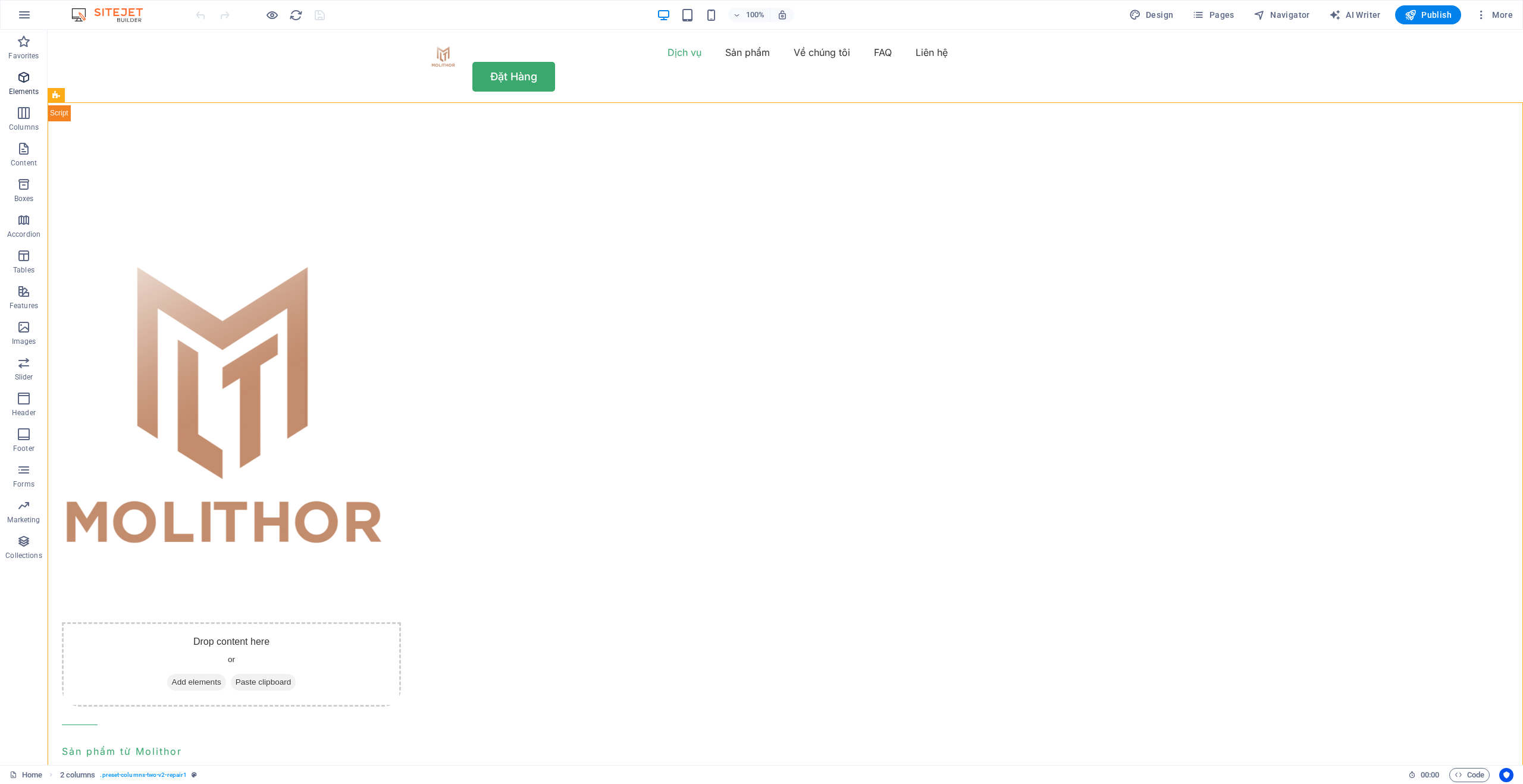
click at [20, 81] on icon "button" at bounding box center [23, 77] width 14 height 14
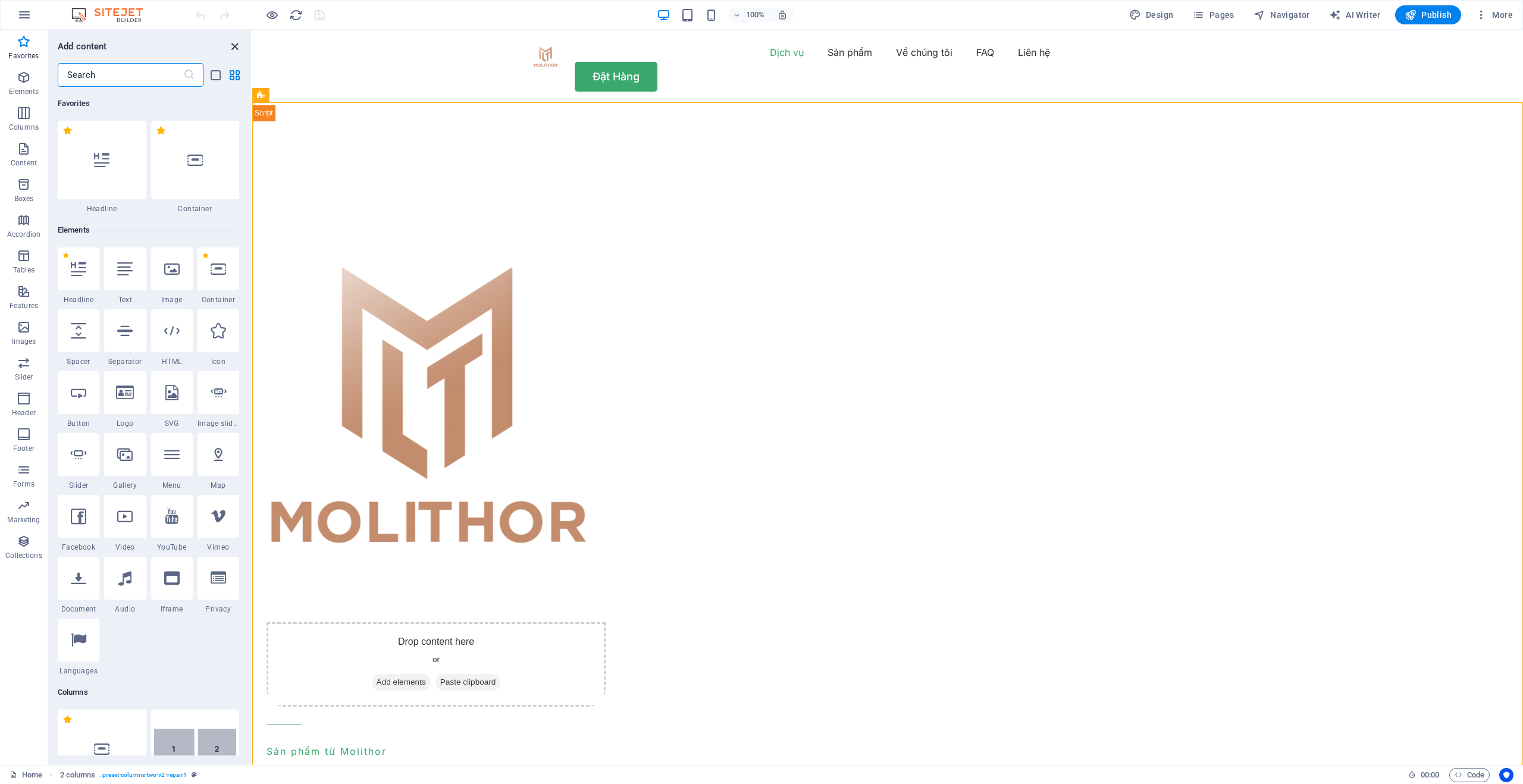
click at [232, 41] on icon "close panel" at bounding box center [235, 47] width 14 height 14
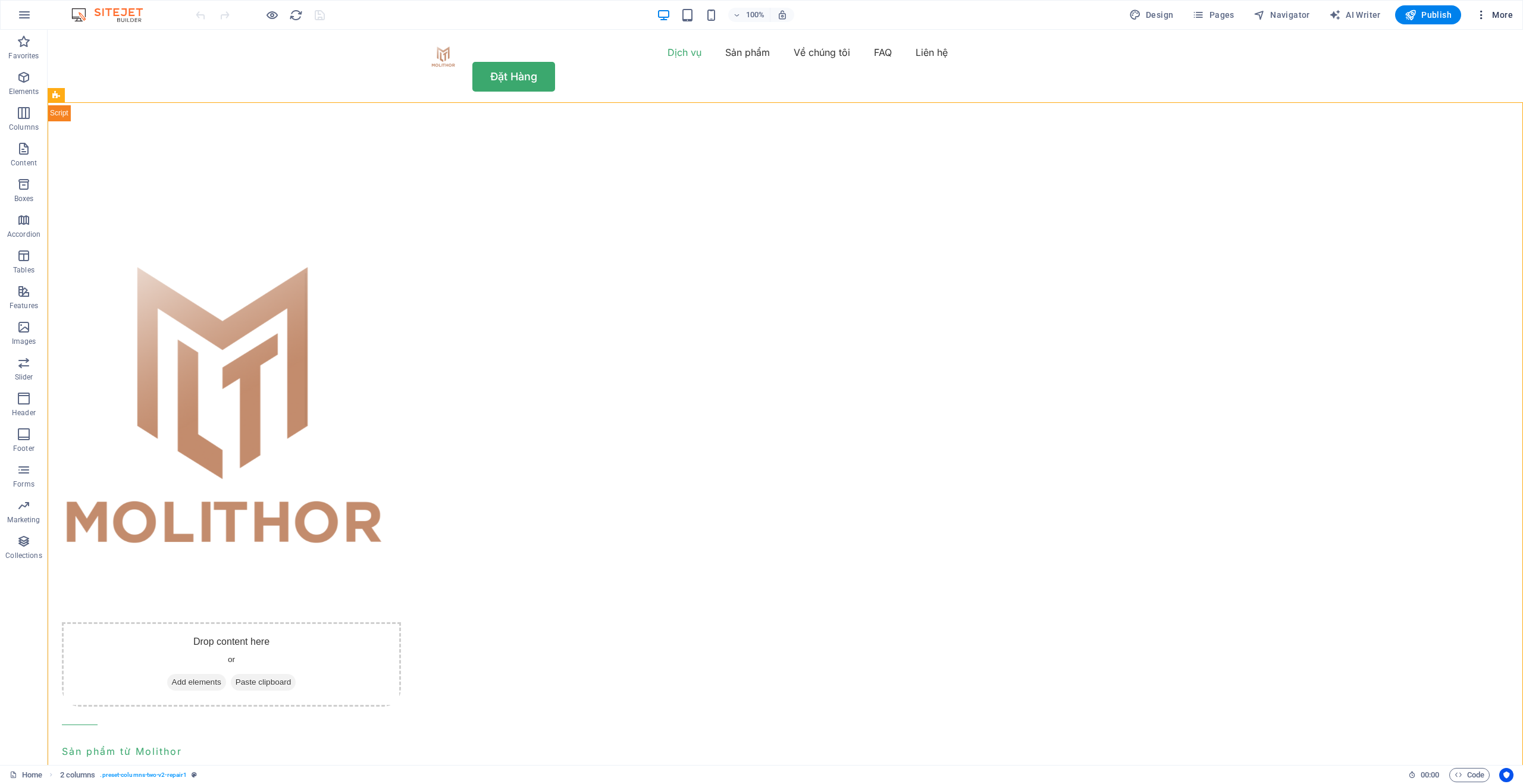
click at [1489, 16] on span "More" at bounding box center [1494, 15] width 38 height 12
click at [1450, 49] on h6 "Website Settings" at bounding box center [1469, 45] width 71 height 14
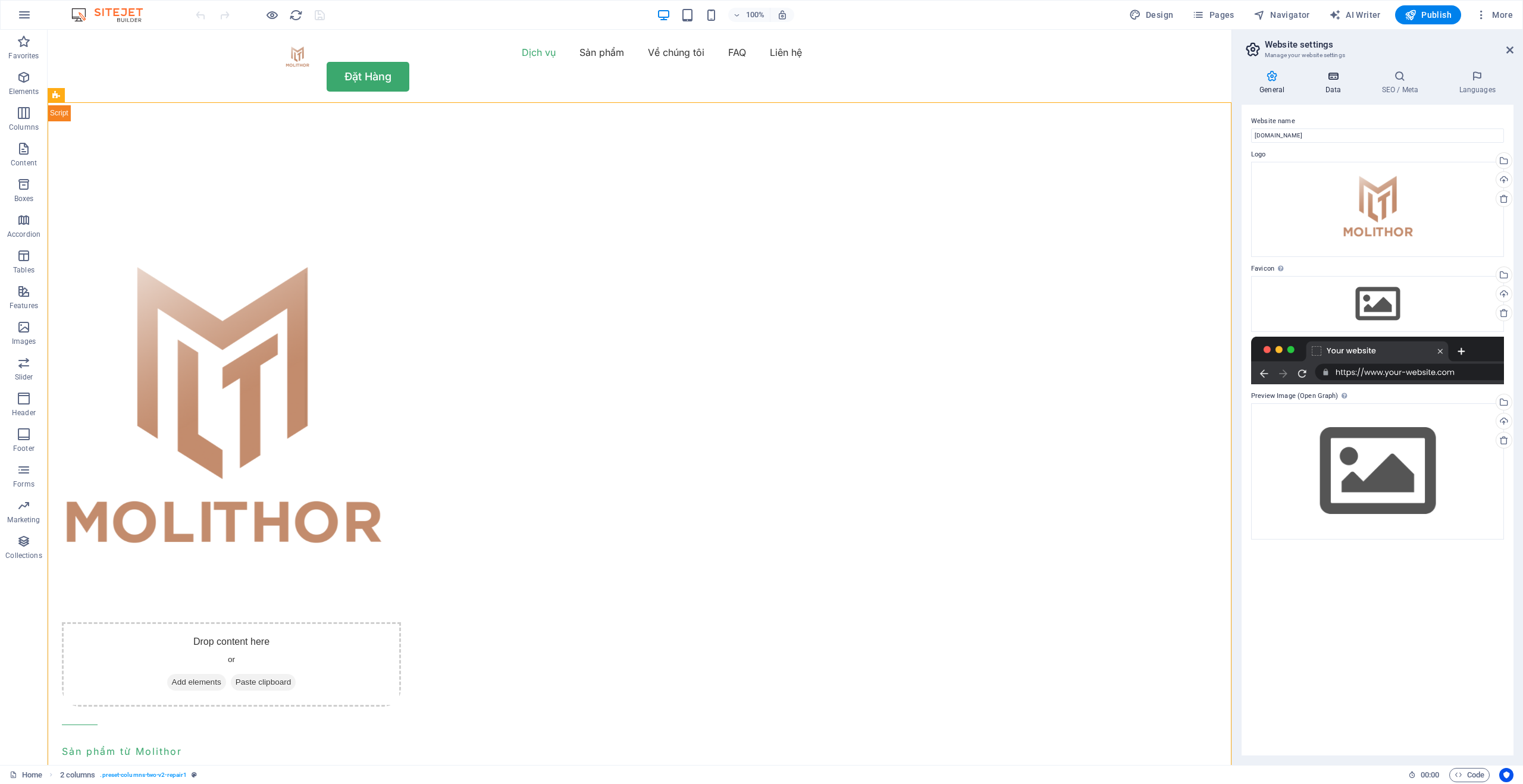
click at [1331, 88] on h4 "Data" at bounding box center [1335, 82] width 57 height 25
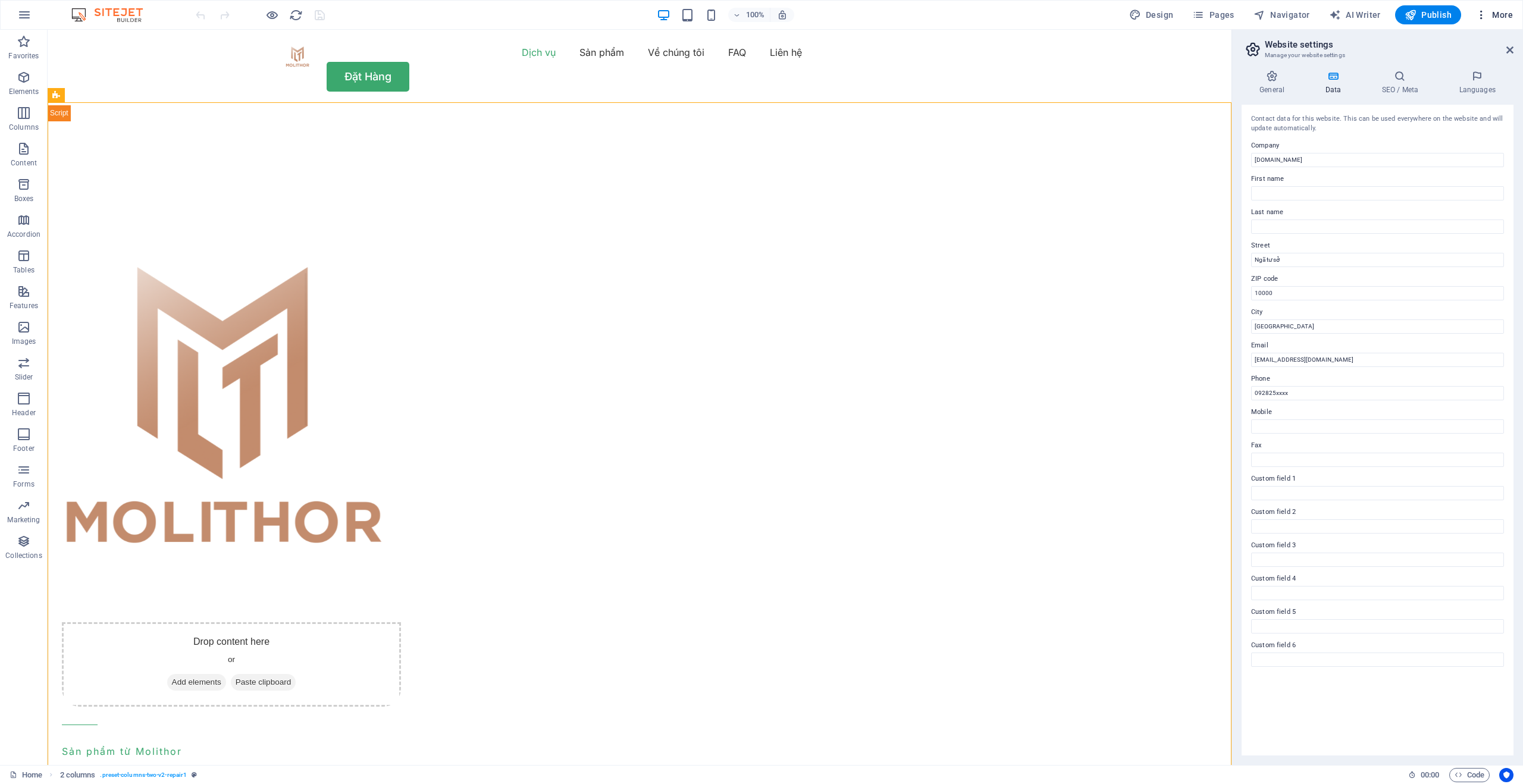
click at [1487, 14] on icon "button" at bounding box center [1481, 15] width 12 height 12
click at [1201, 58] on div at bounding box center [762, 392] width 1523 height 784
click at [1266, 85] on h4 "General" at bounding box center [1274, 82] width 66 height 25
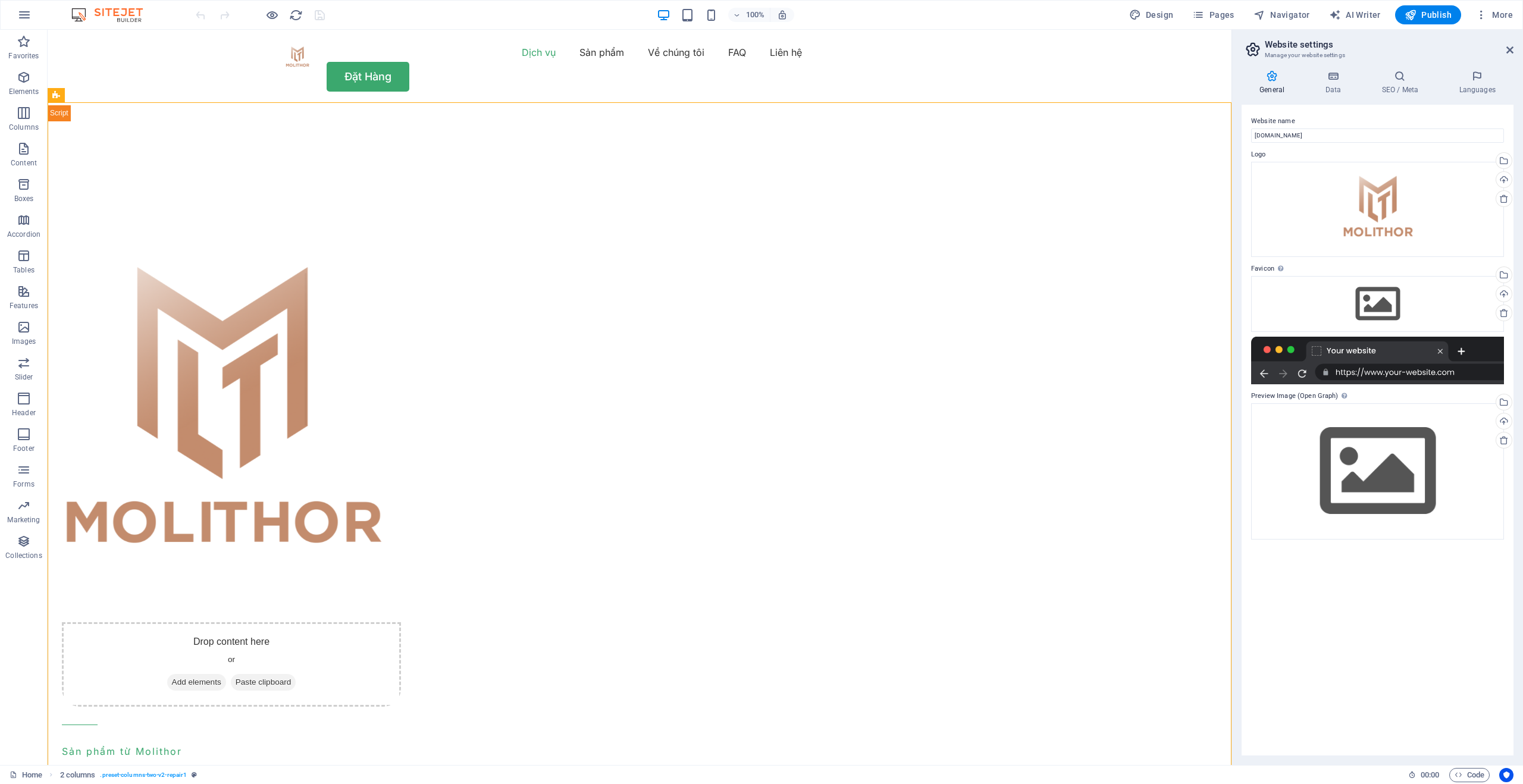
click at [1266, 84] on h4 "General" at bounding box center [1274, 82] width 66 height 25
click at [14, 10] on button "button" at bounding box center [24, 15] width 29 height 29
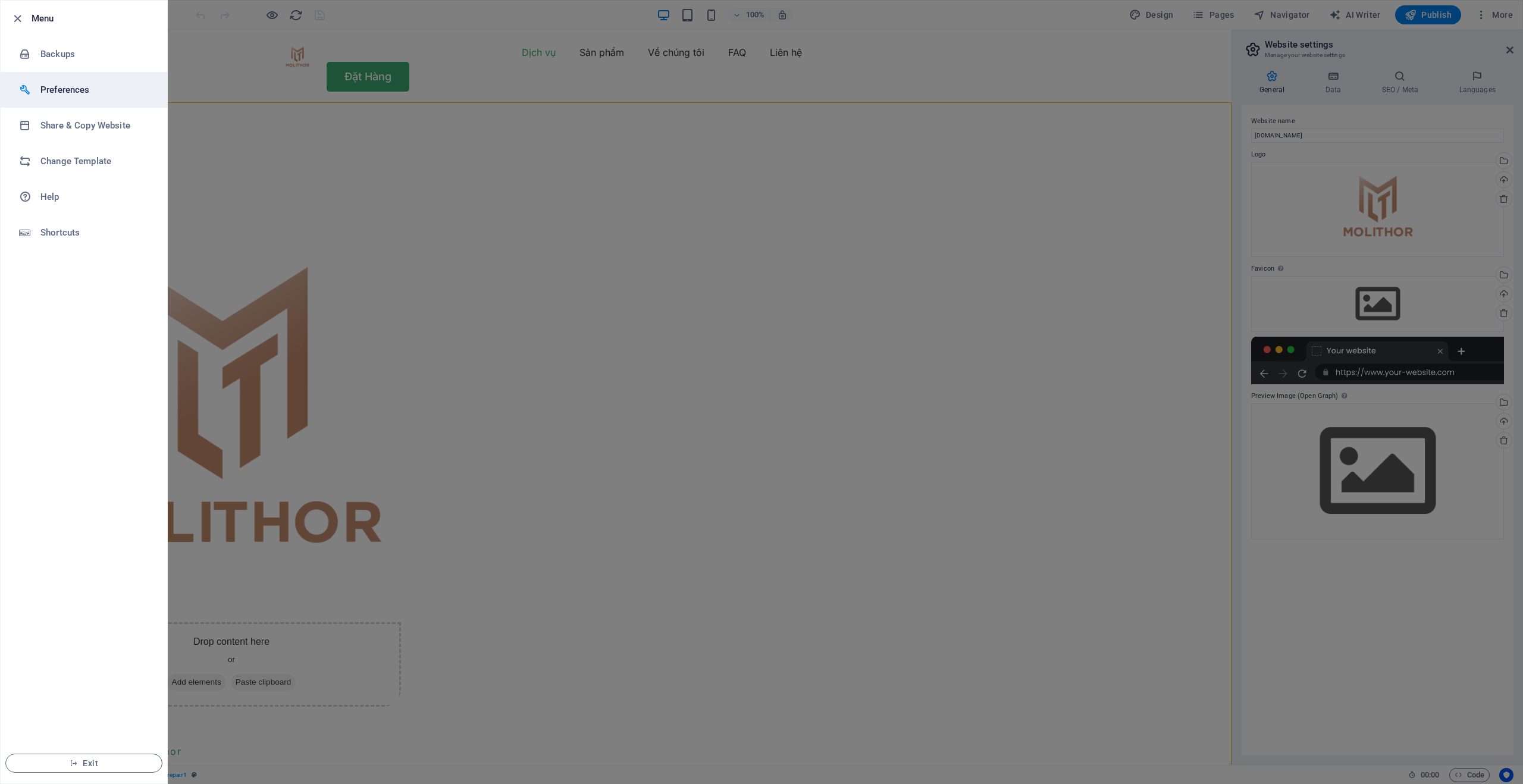
click at [63, 89] on h6 "Preferences" at bounding box center [96, 90] width 110 height 14
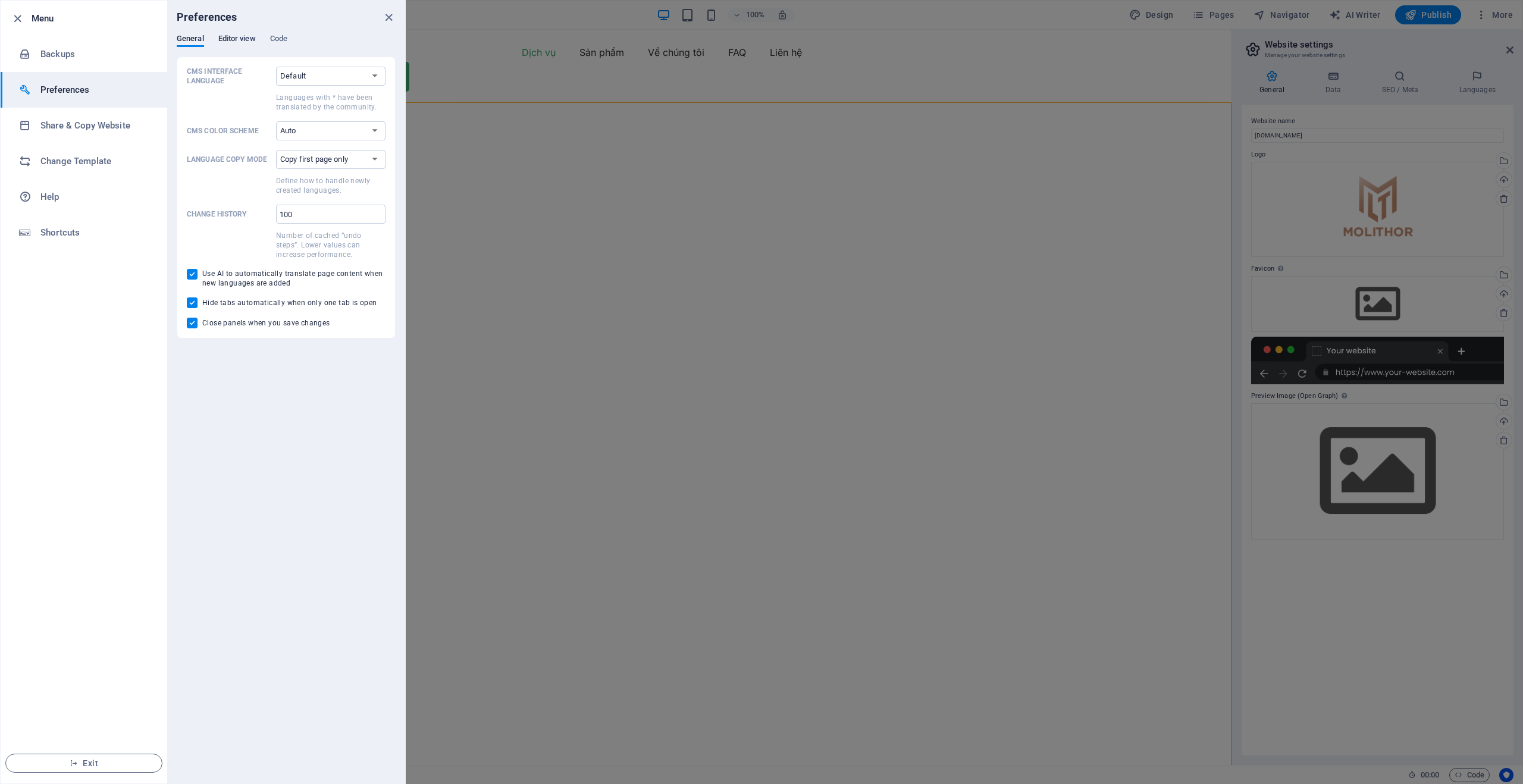
click at [241, 39] on span "Editor view" at bounding box center [237, 40] width 38 height 17
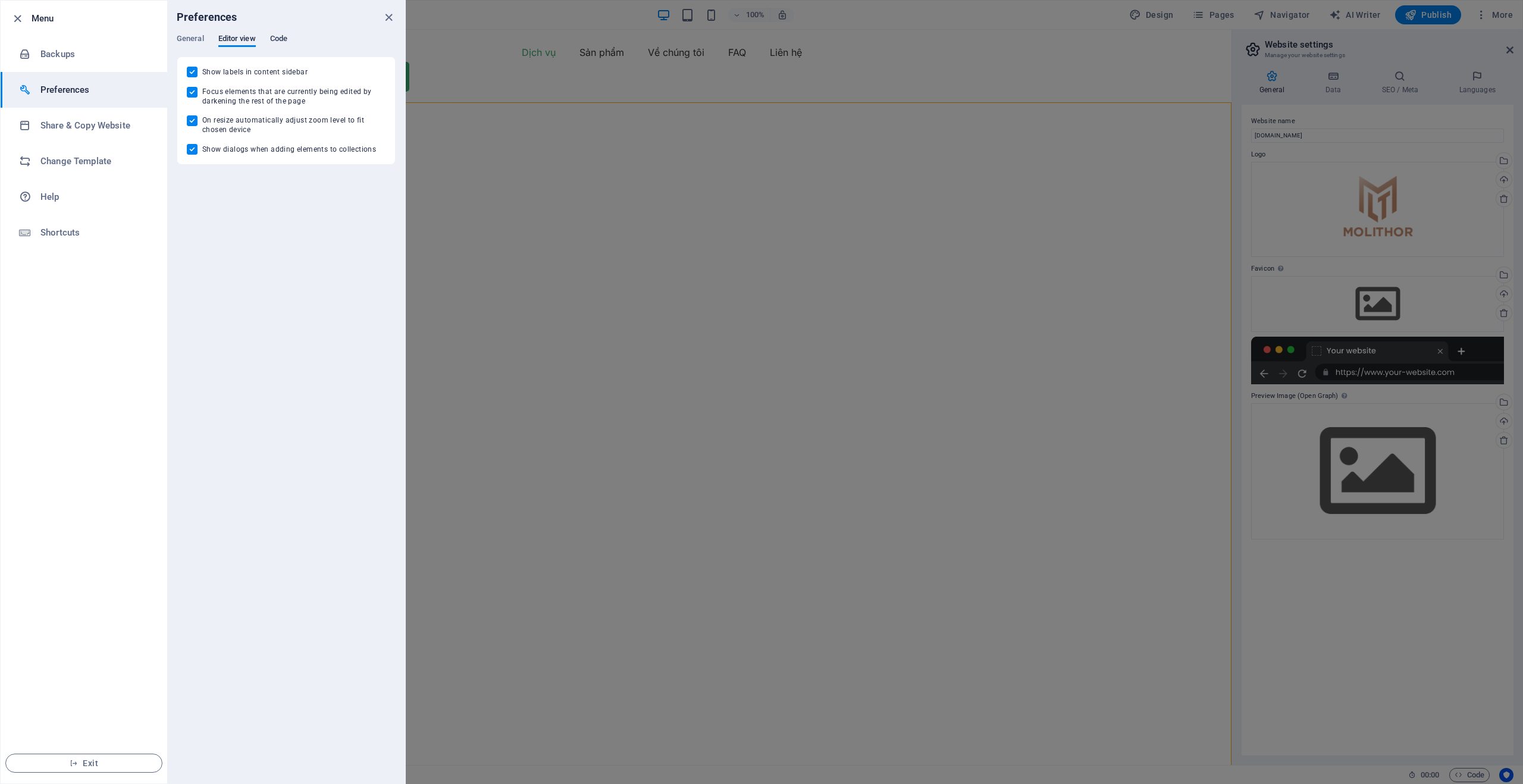
click at [278, 37] on span "Code" at bounding box center [278, 40] width 17 height 17
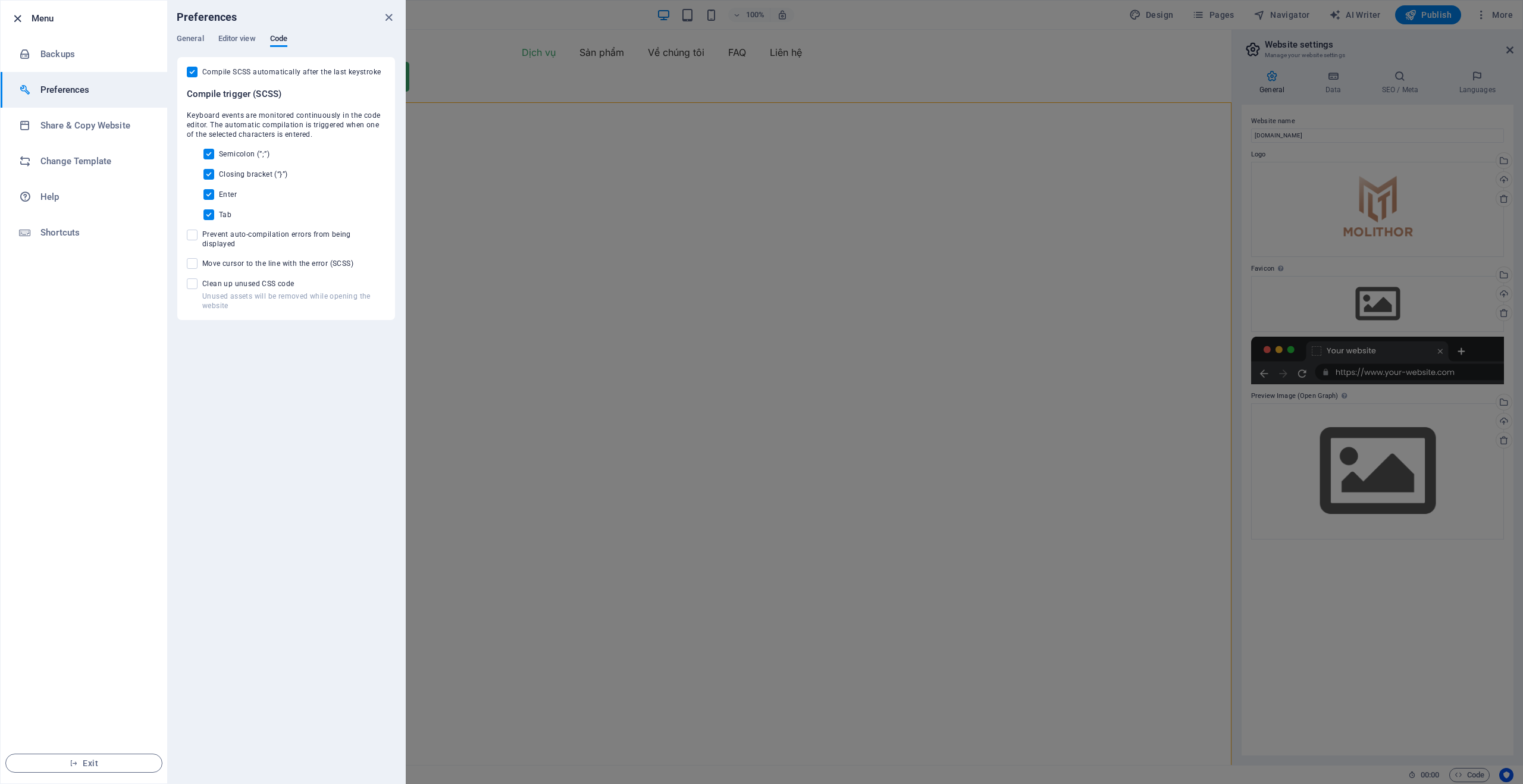
click at [19, 14] on icon "button" at bounding box center [17, 19] width 14 height 14
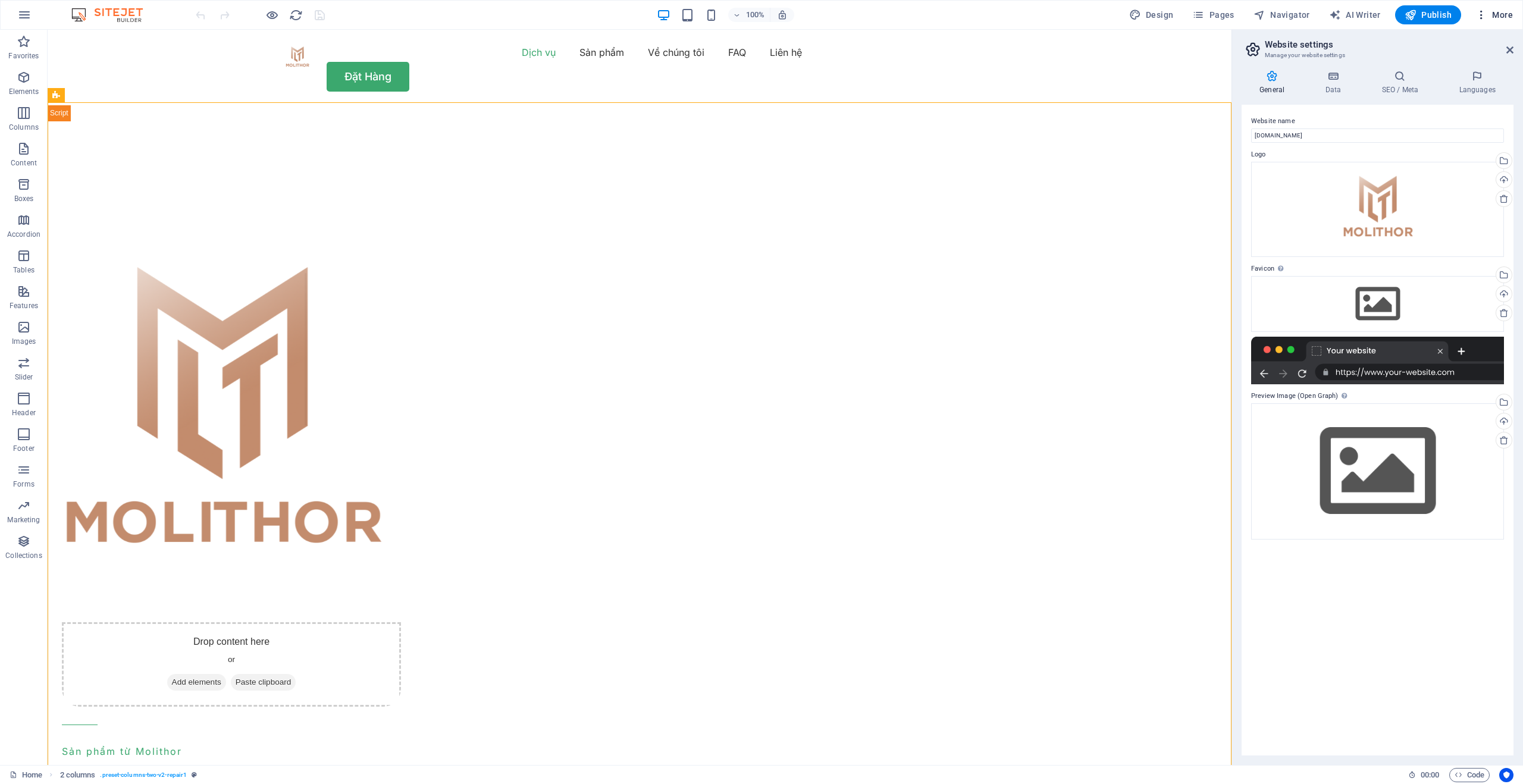
click at [1481, 19] on icon "button" at bounding box center [1481, 15] width 12 height 12
click at [1180, 72] on div at bounding box center [762, 392] width 1523 height 784
click at [1230, 15] on span "Pages" at bounding box center [1213, 15] width 42 height 12
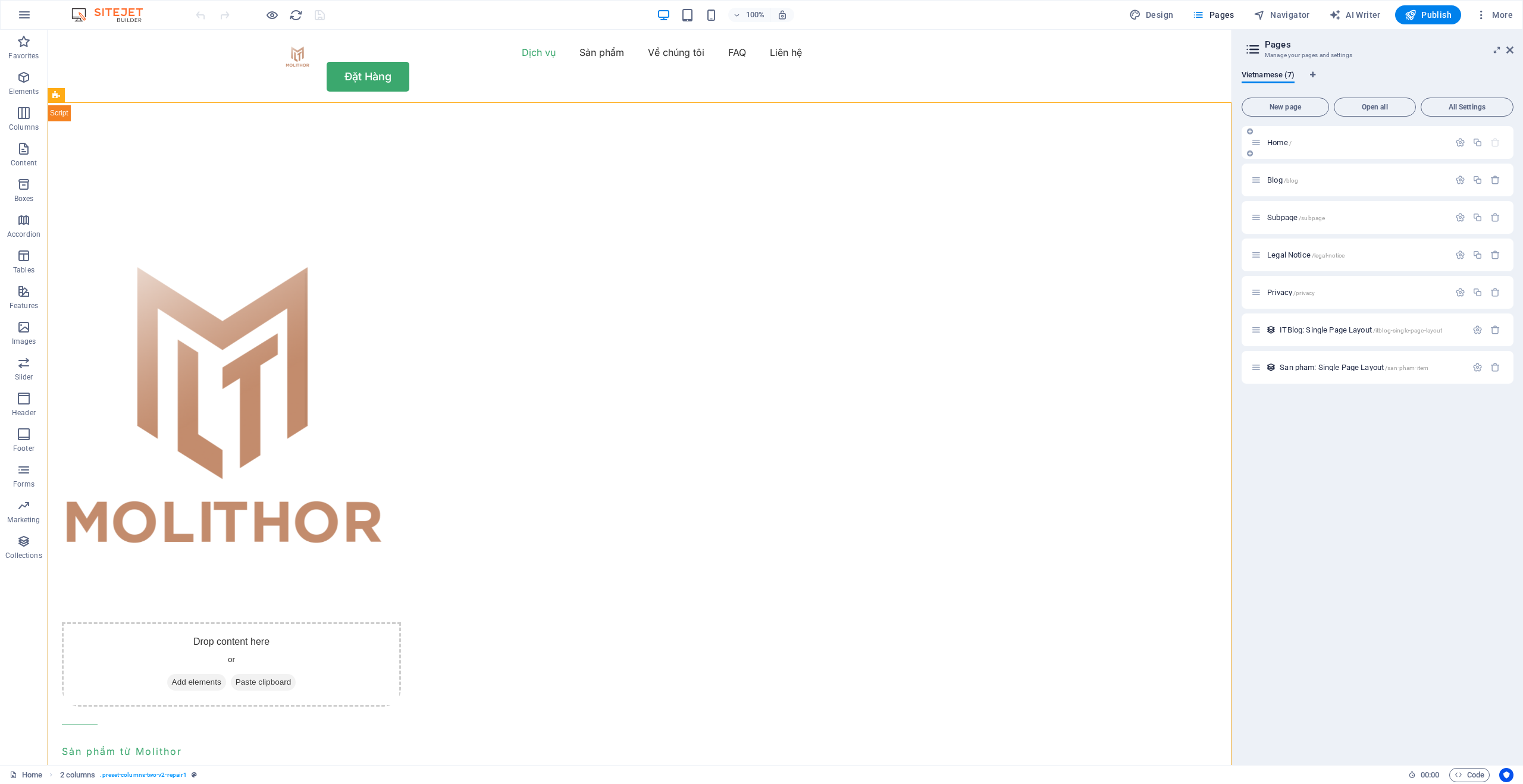
click at [1261, 134] on div "Home /" at bounding box center [1377, 142] width 272 height 32
click at [1460, 144] on icon "button" at bounding box center [1460, 142] width 10 height 10
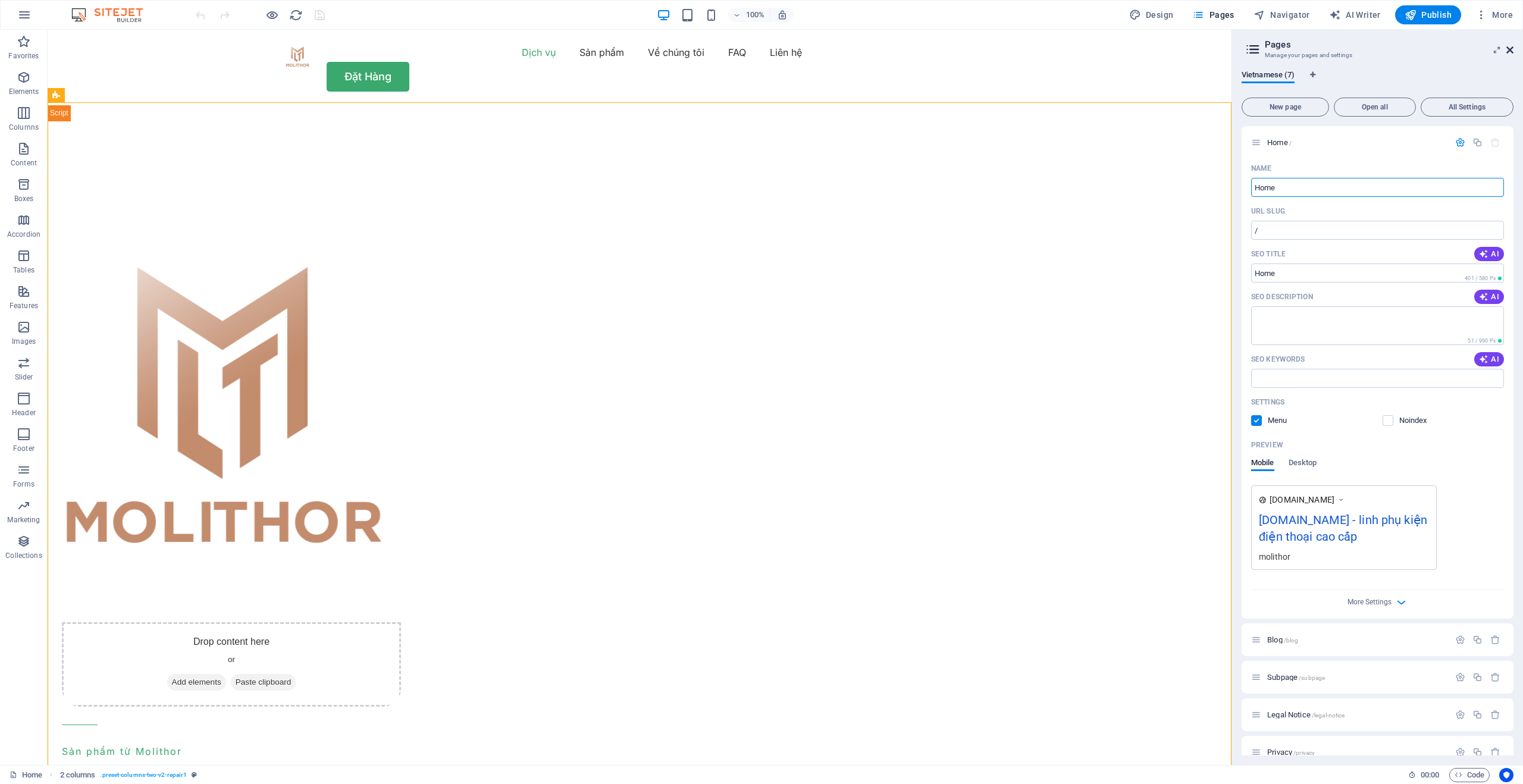
click at [1508, 54] on icon at bounding box center [1509, 50] width 7 height 10
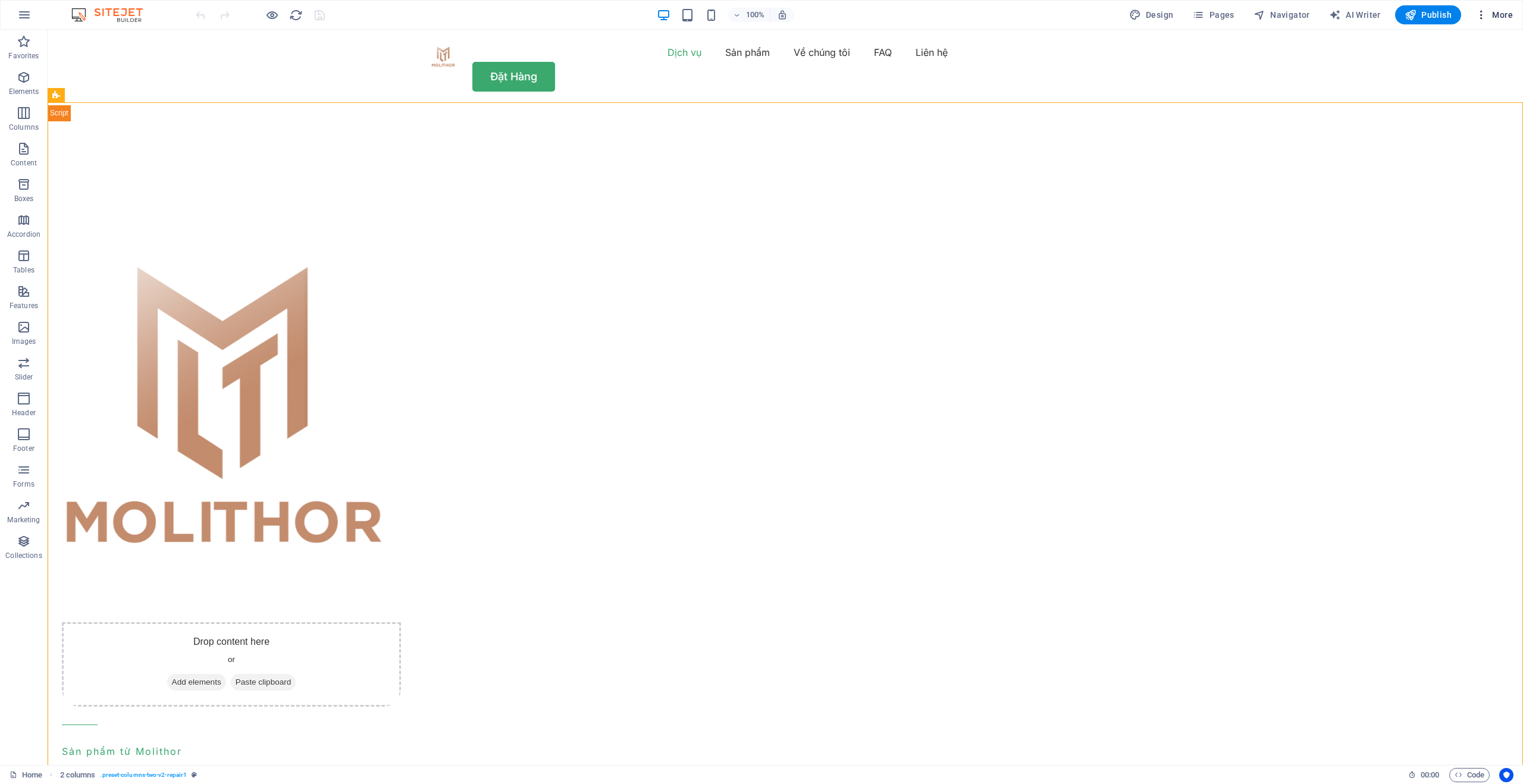
click at [1486, 17] on icon "button" at bounding box center [1481, 15] width 12 height 12
click at [1448, 77] on h6 "SEO Settings" at bounding box center [1469, 74] width 71 height 14
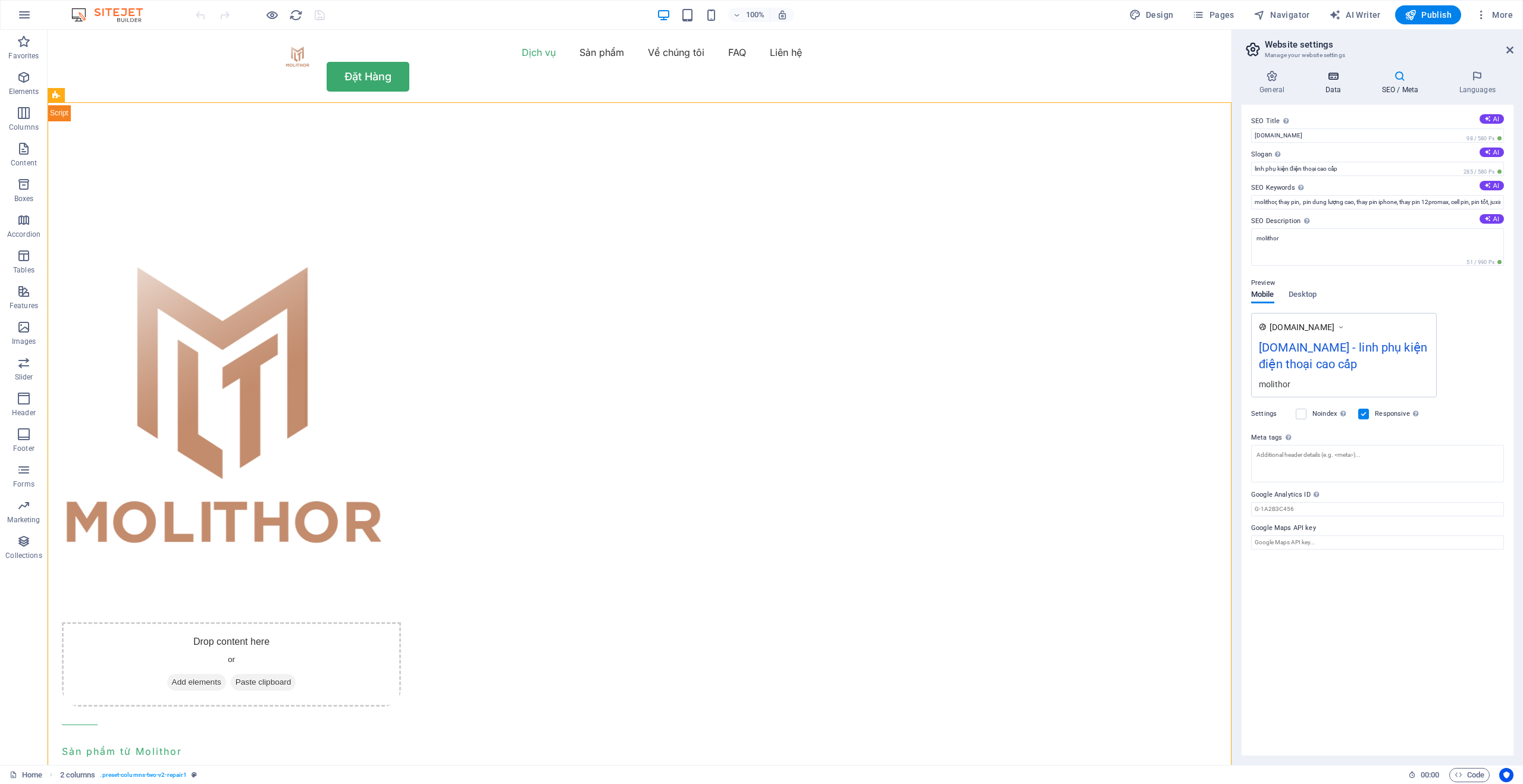
click at [1329, 76] on icon at bounding box center [1333, 76] width 52 height 12
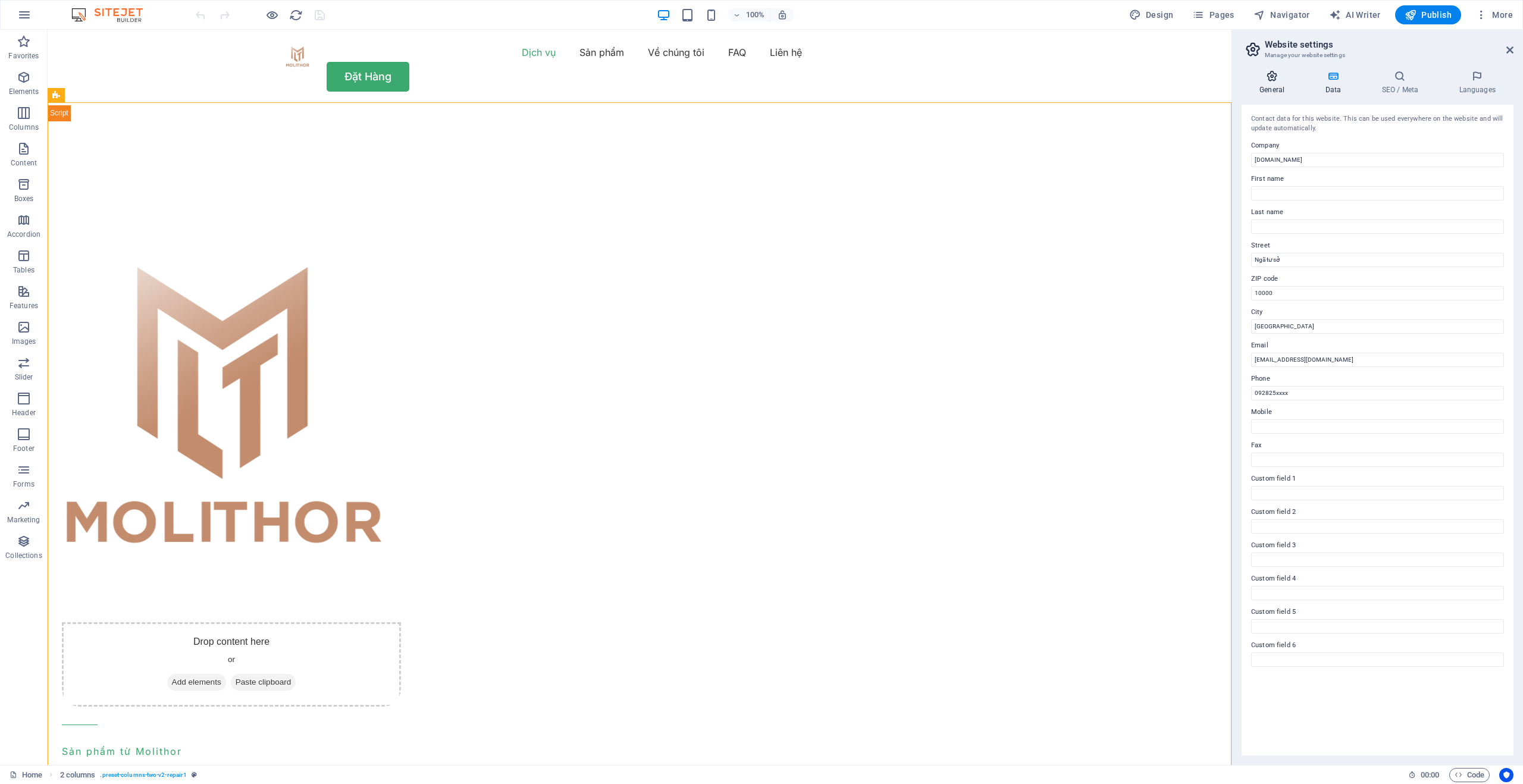
click at [1272, 74] on icon at bounding box center [1272, 76] width 60 height 12
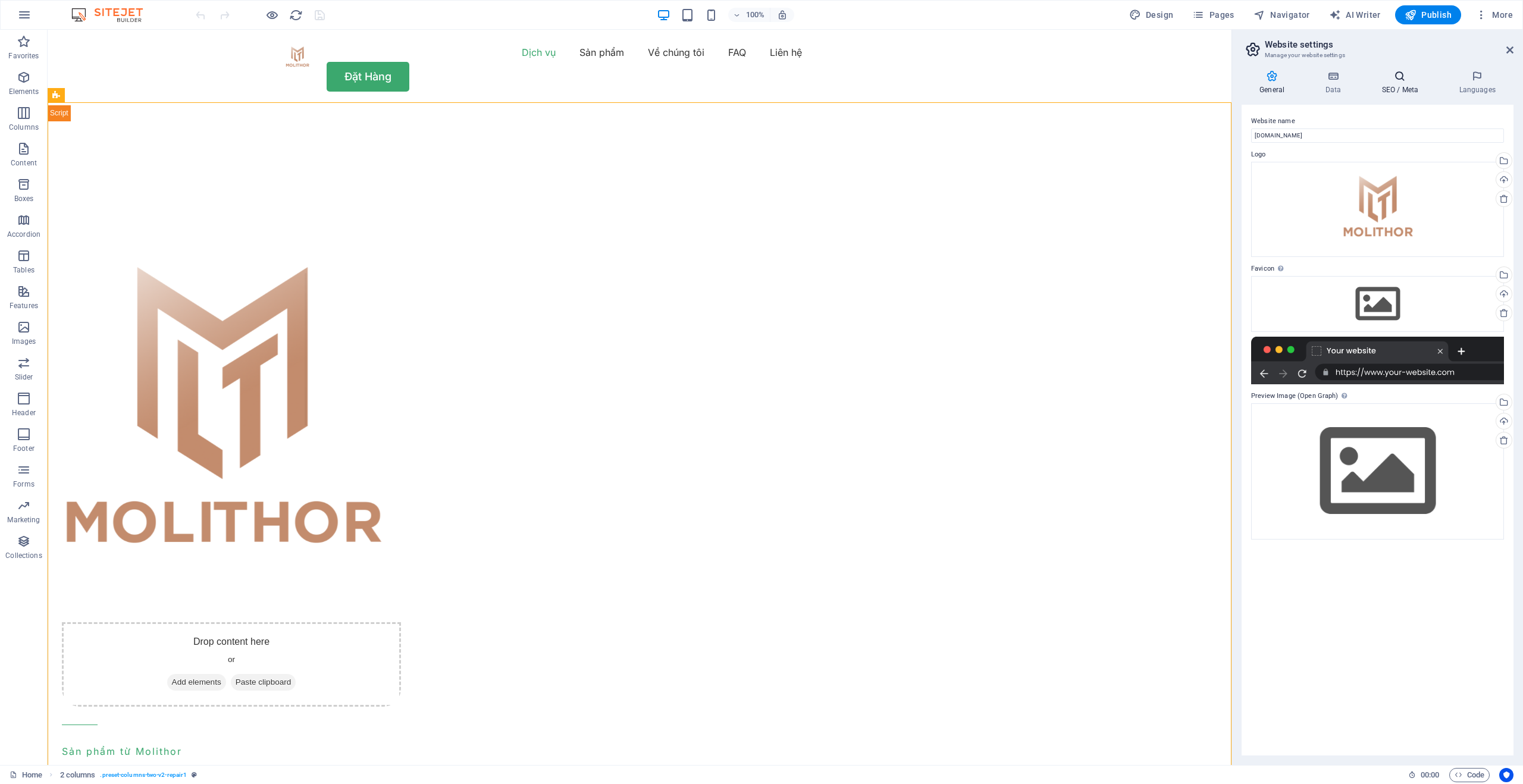
click at [1409, 79] on icon at bounding box center [1400, 76] width 72 height 12
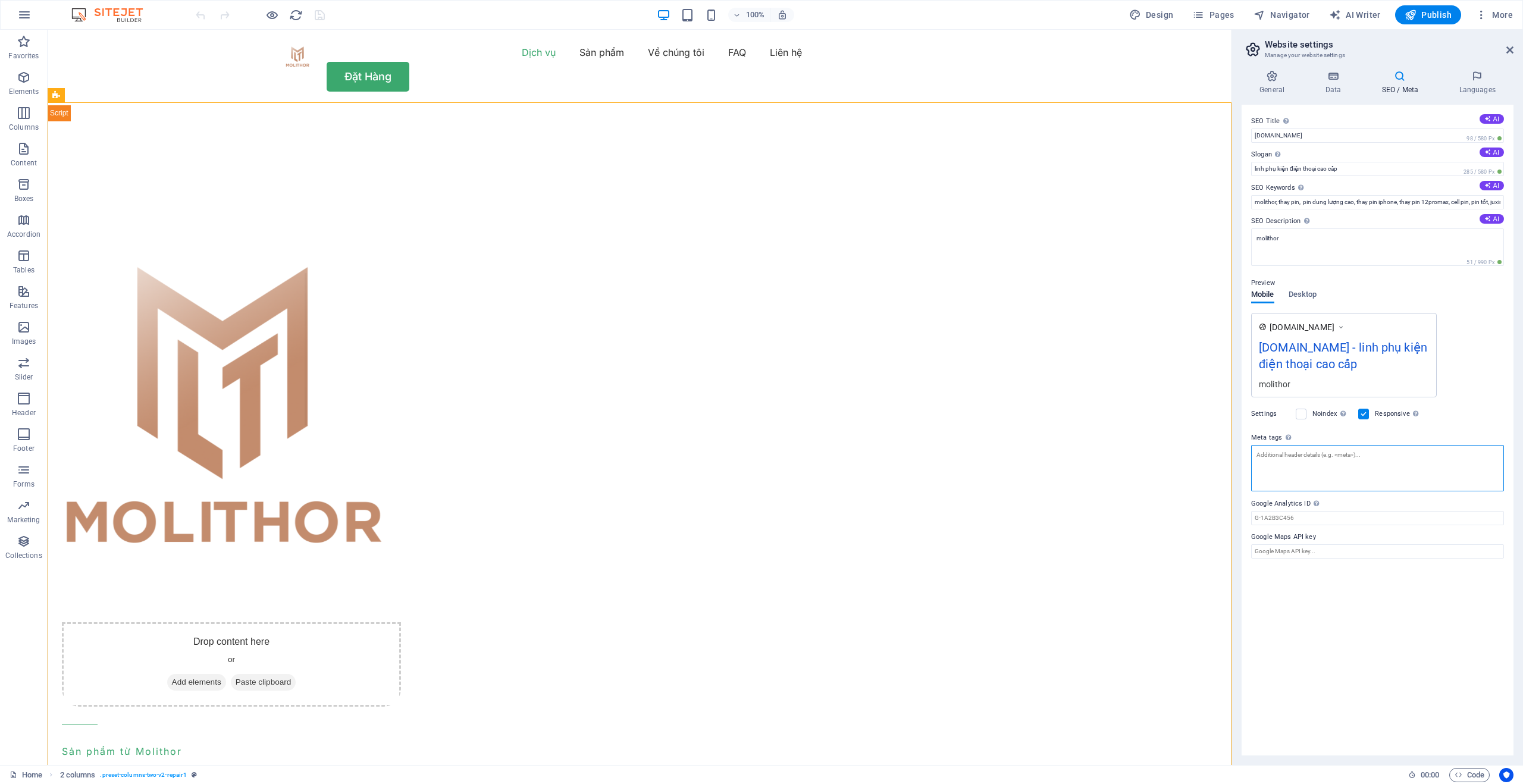
click at [1292, 463] on textarea "Meta tags Enter HTML code here that will be placed inside the tags of your webs…" at bounding box center [1377, 468] width 253 height 46
click at [1463, 774] on span "Code" at bounding box center [1469, 775] width 29 height 14
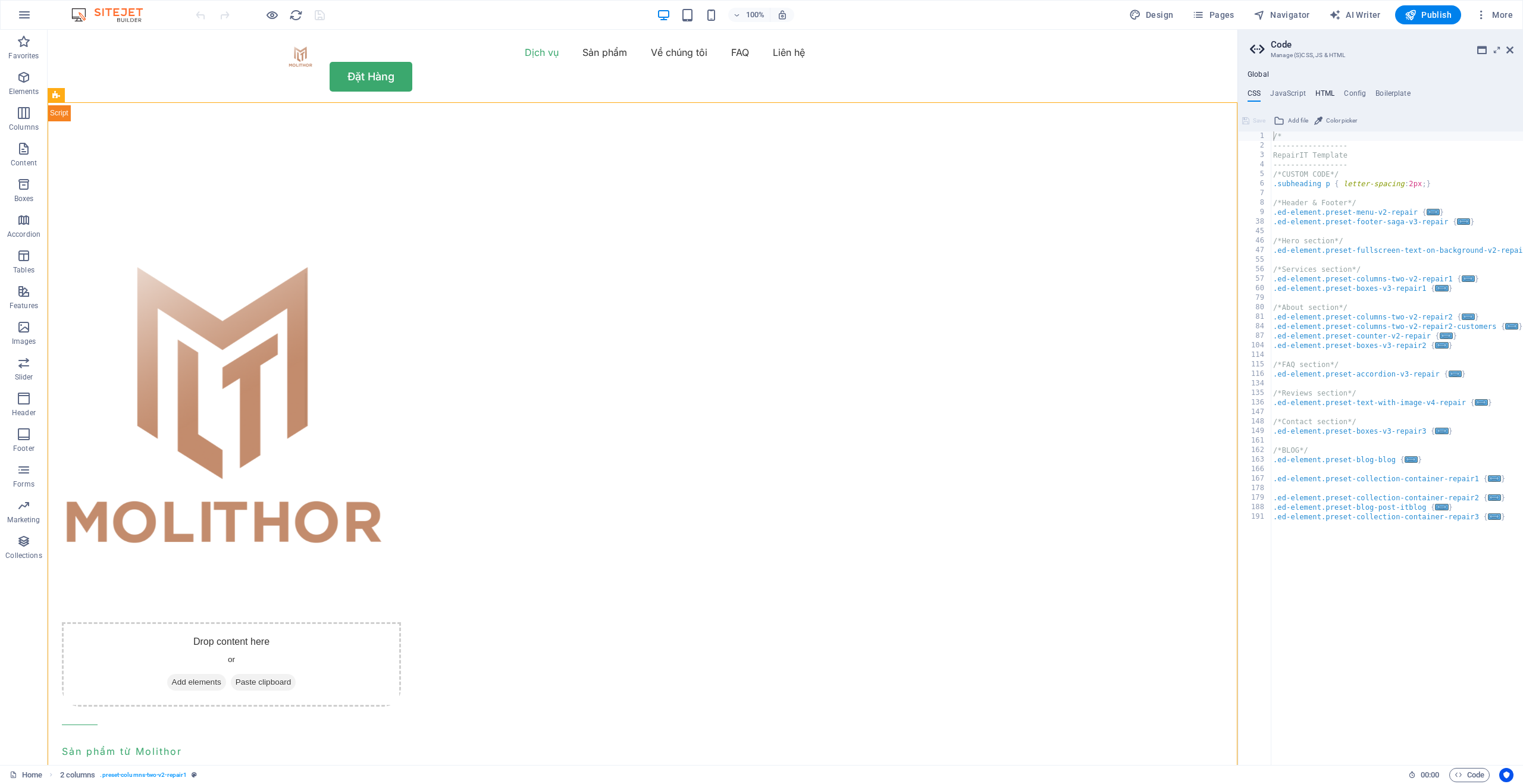
click at [1328, 91] on h4 "HTML" at bounding box center [1325, 95] width 20 height 13
type textarea "<a href="#main-content" class="button wv-link-content">Skip to main content</a>"
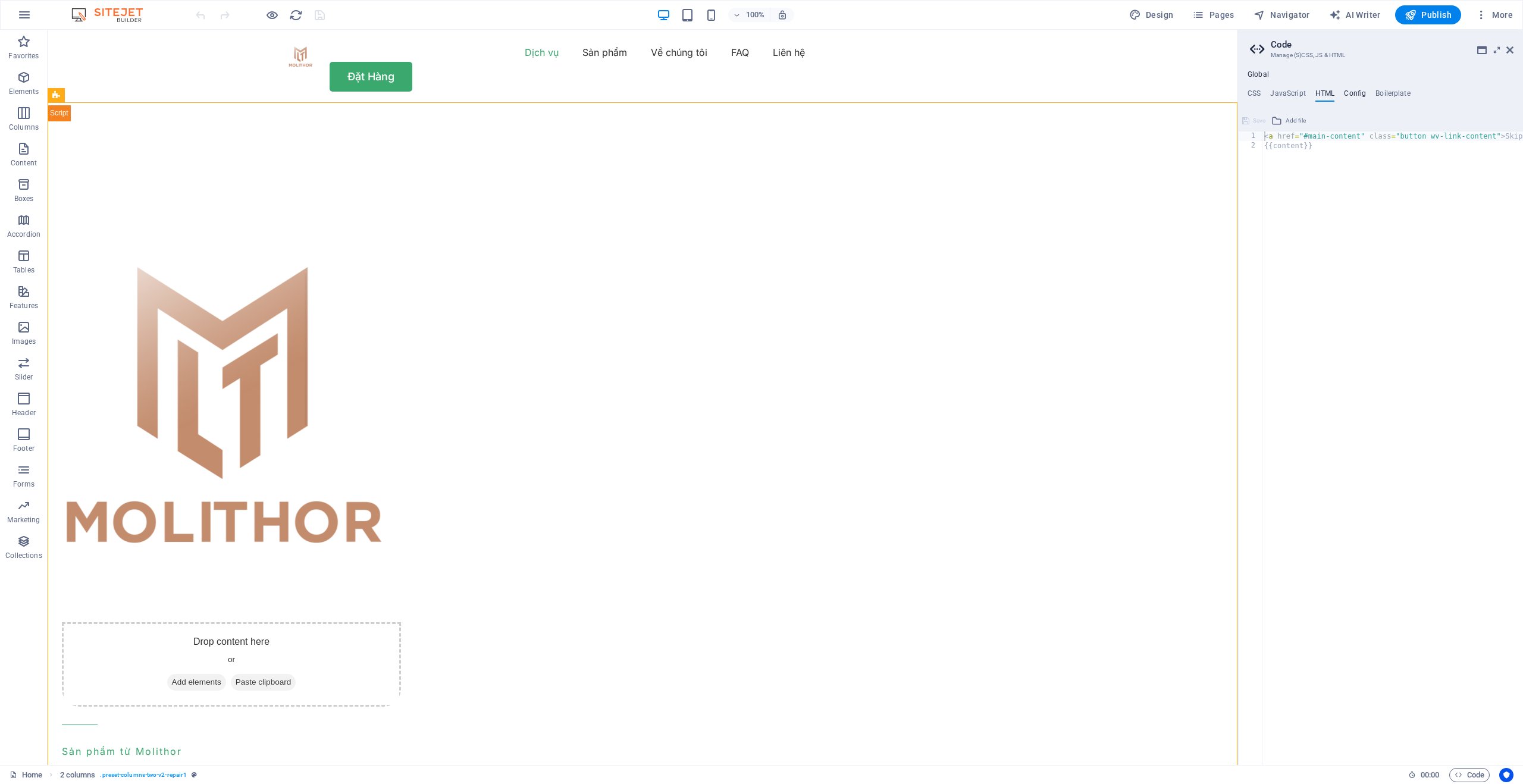
click at [1351, 91] on h4 "Config" at bounding box center [1355, 95] width 22 height 13
type textarea "$color-background: #ffffff;"
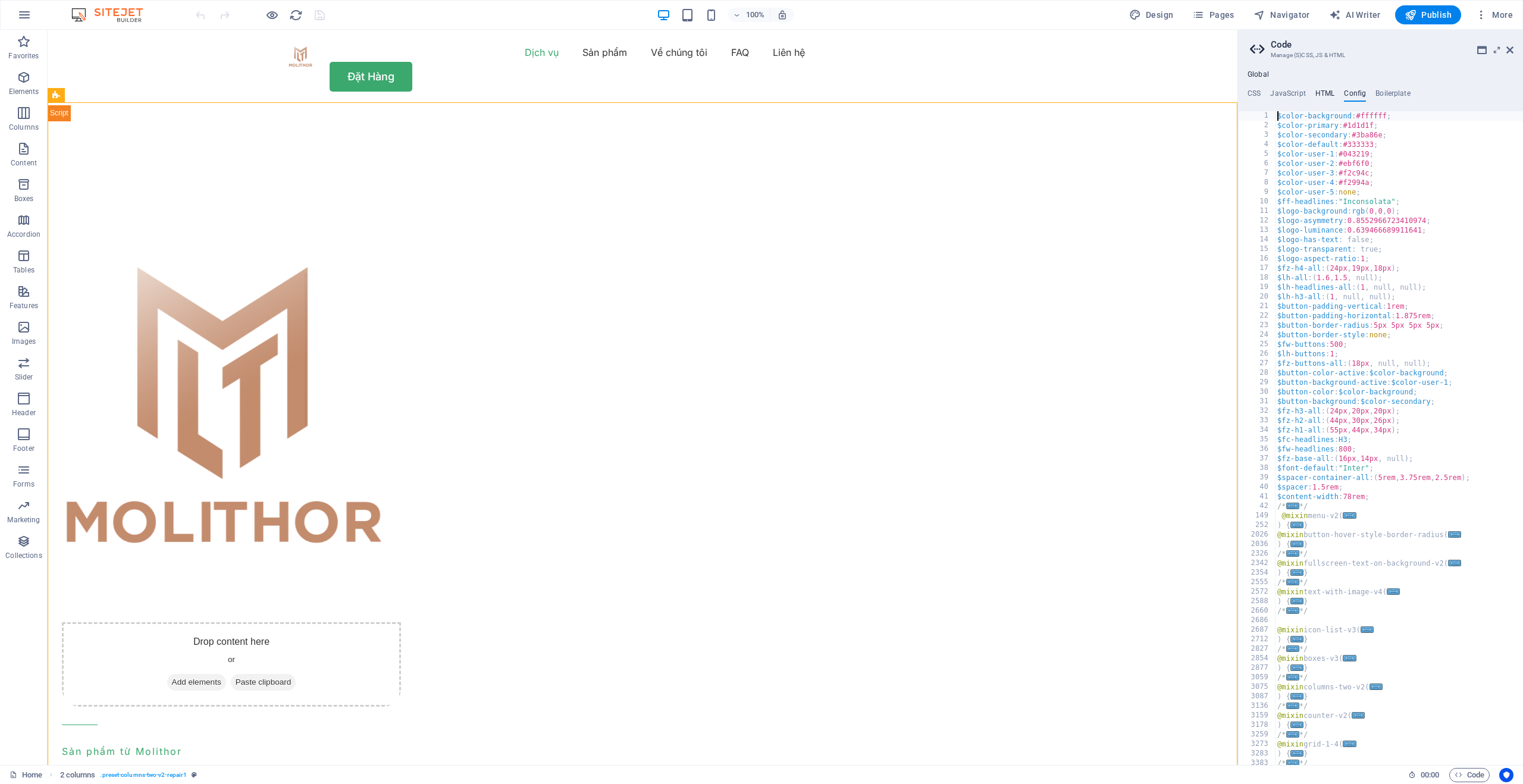
click at [1328, 89] on h4 "HTML" at bounding box center [1325, 95] width 20 height 13
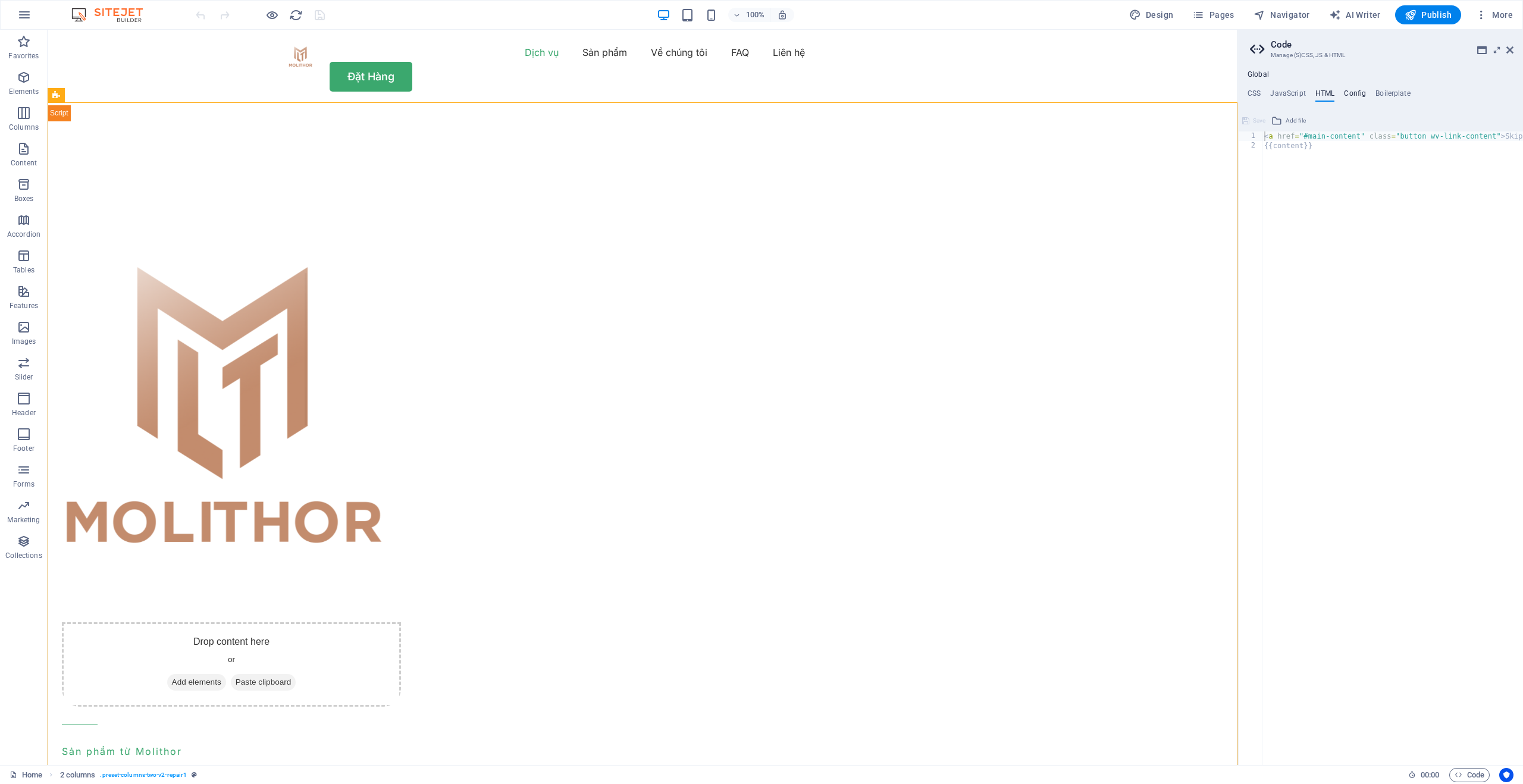
click at [1344, 91] on h4 "Config" at bounding box center [1355, 95] width 22 height 13
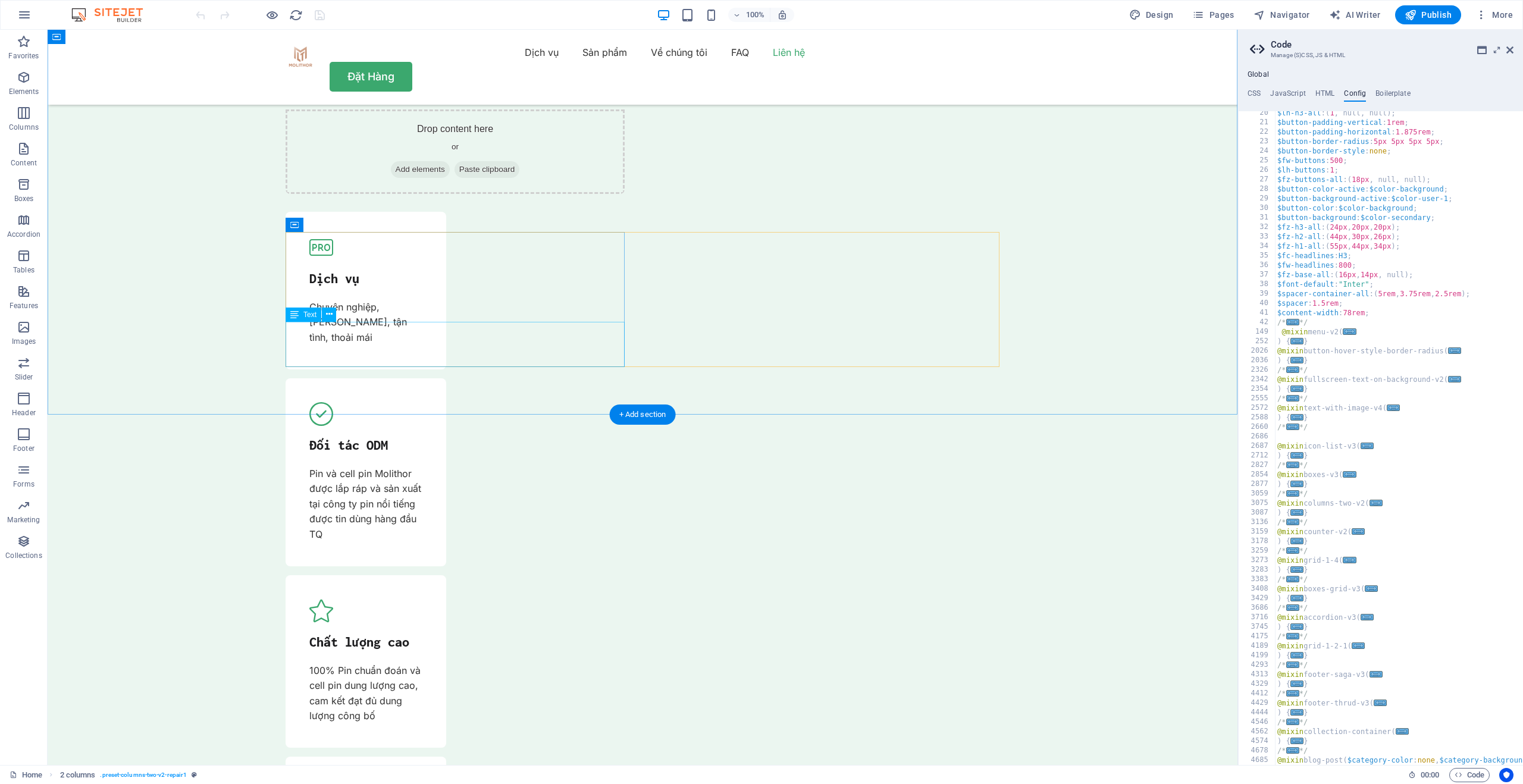
scroll to position [4555, 0]
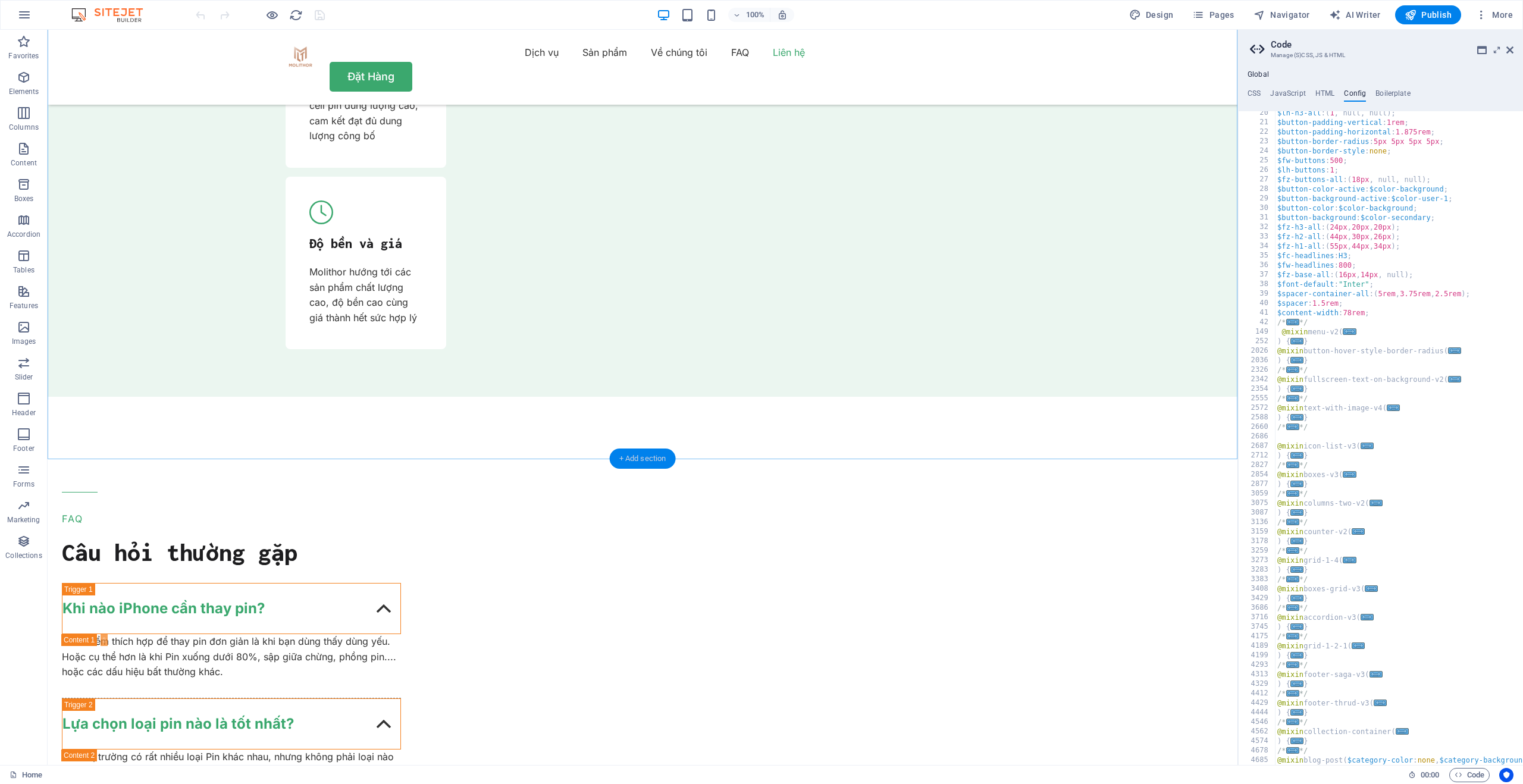
drag, startPoint x: 648, startPoint y: 454, endPoint x: 395, endPoint y: 425, distance: 254.7
click at [648, 454] on div "+ Add section" at bounding box center [643, 458] width 66 height 20
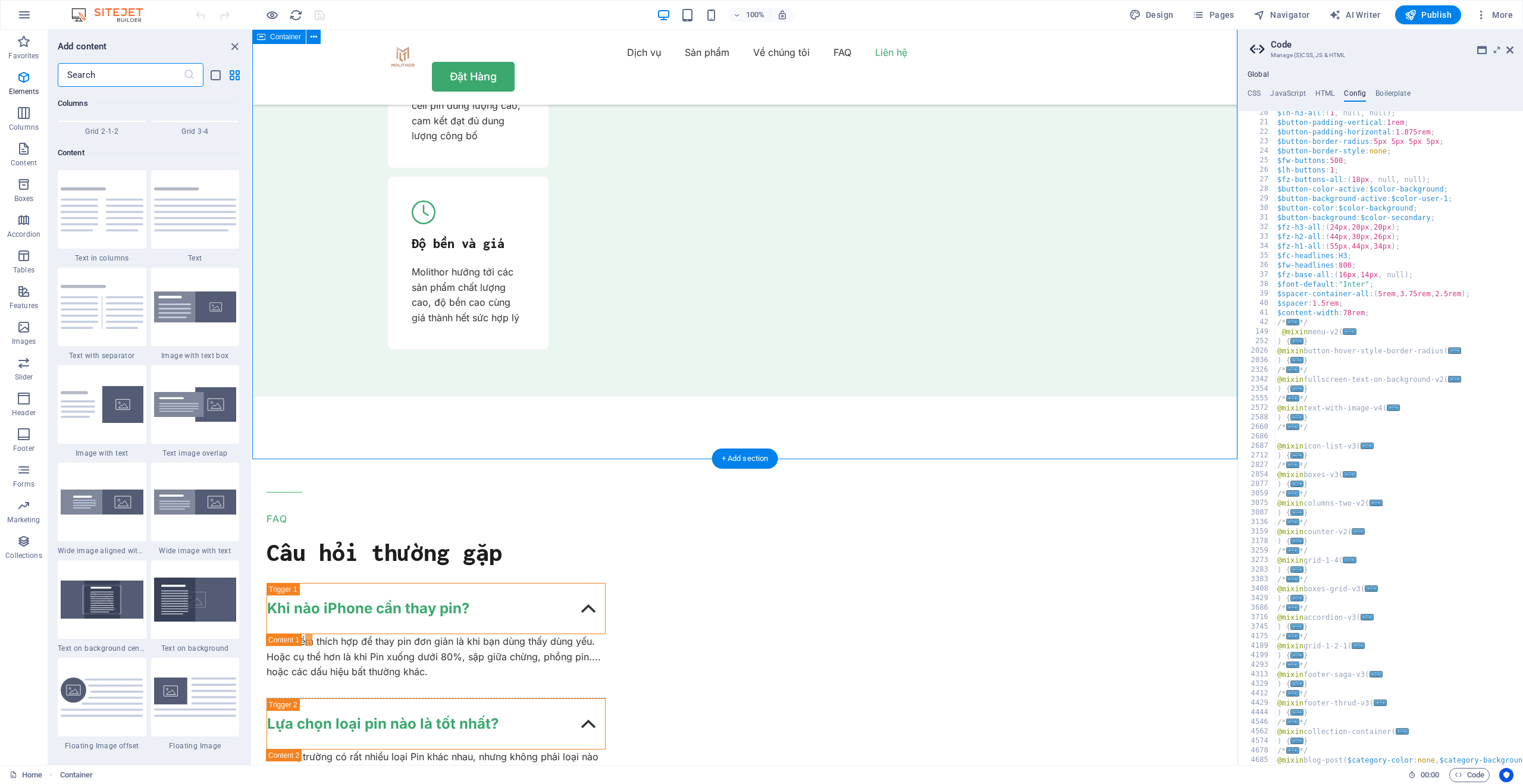
scroll to position [2082, 0]
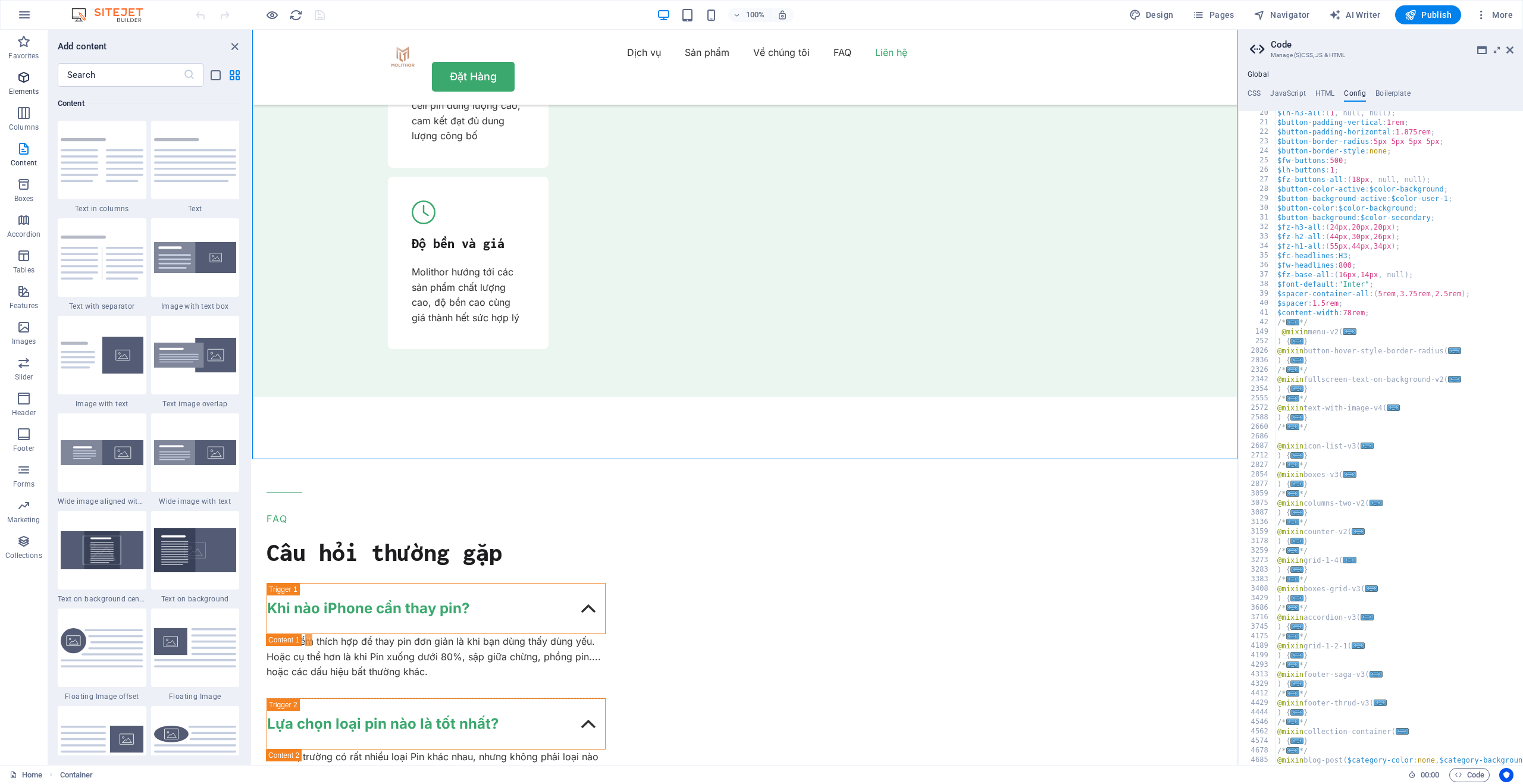
click at [27, 77] on icon "button" at bounding box center [23, 77] width 14 height 14
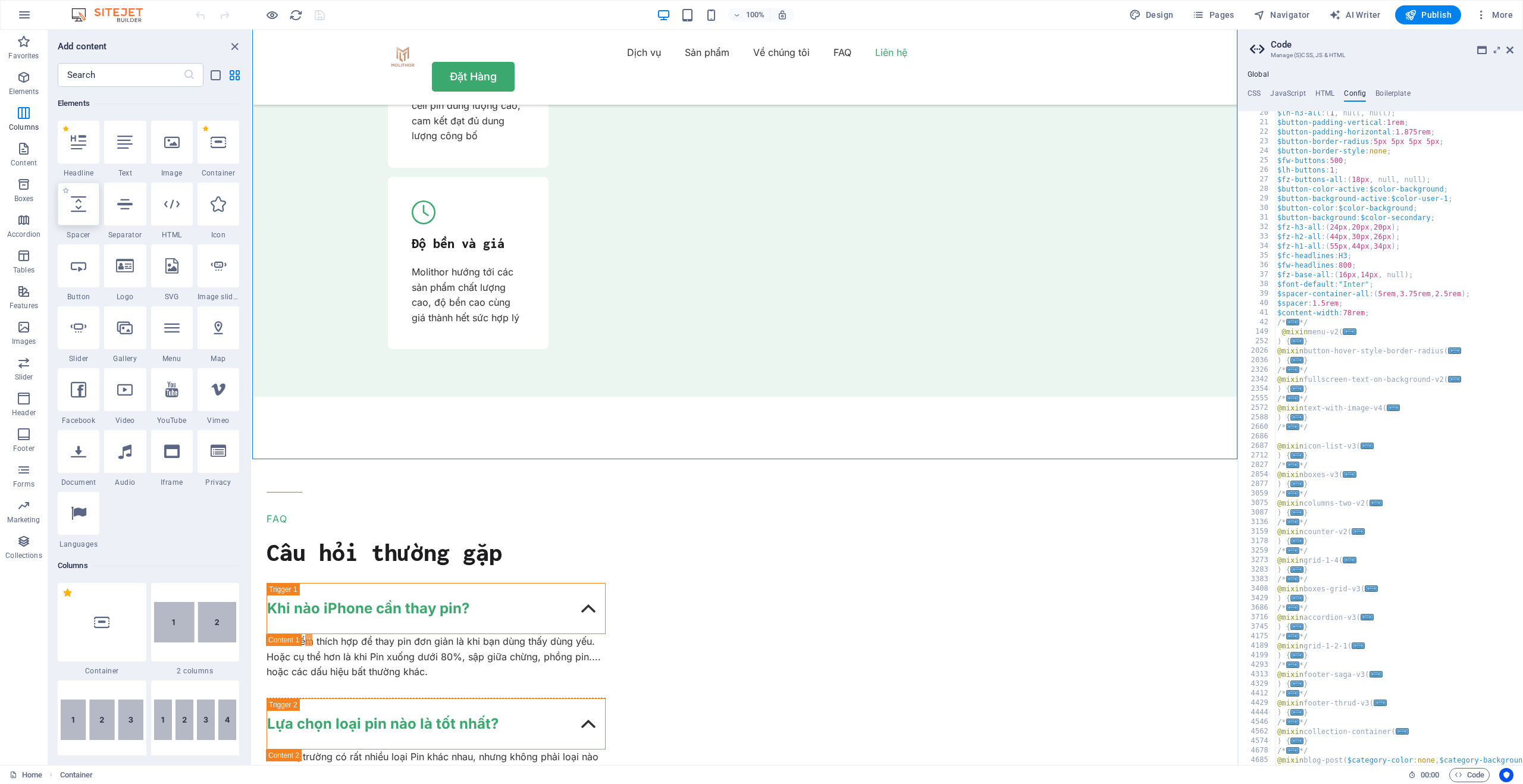
scroll to position [127, 0]
click at [233, 45] on icon "close panel" at bounding box center [235, 47] width 14 height 14
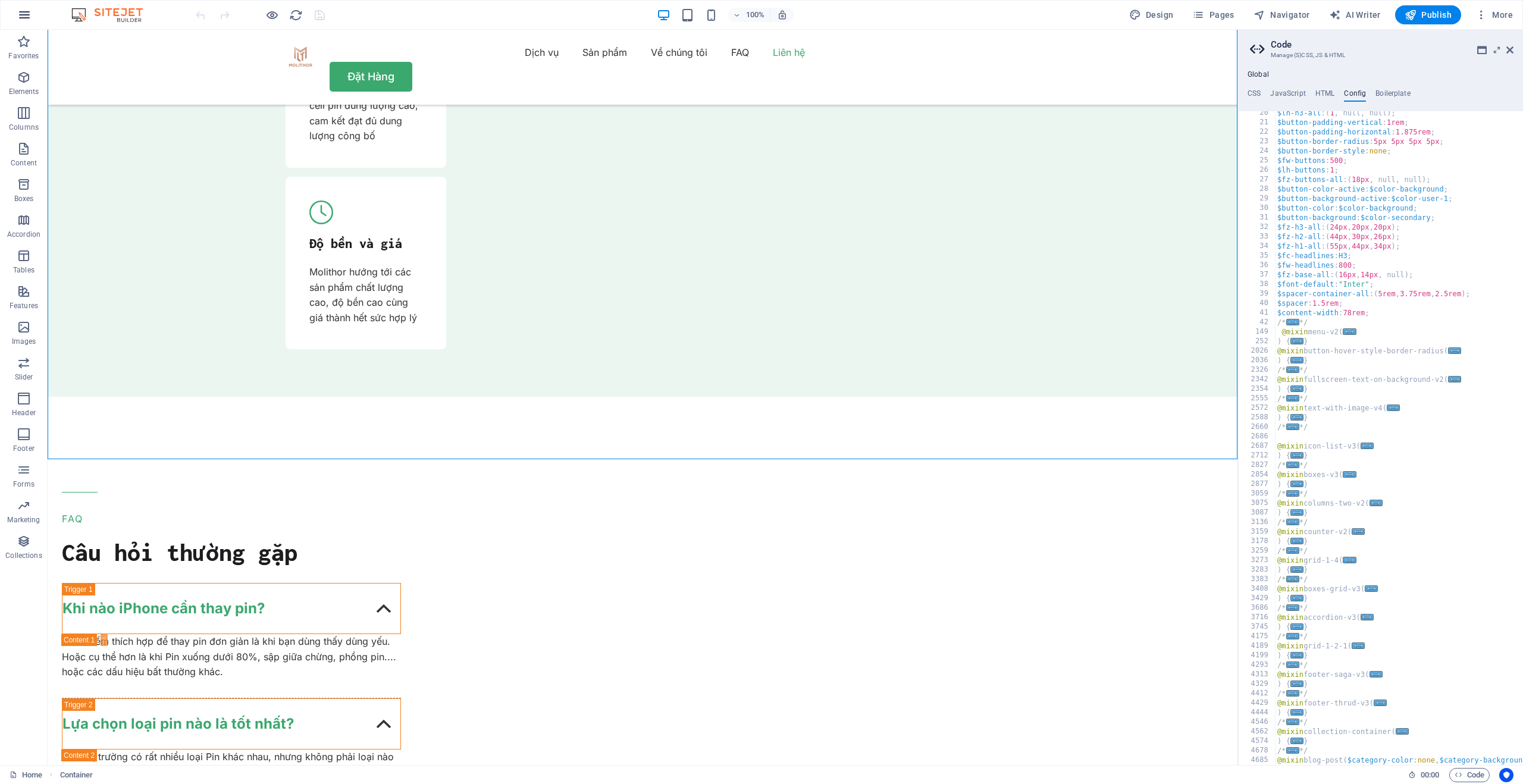
click at [18, 10] on icon "button" at bounding box center [24, 14] width 14 height 14
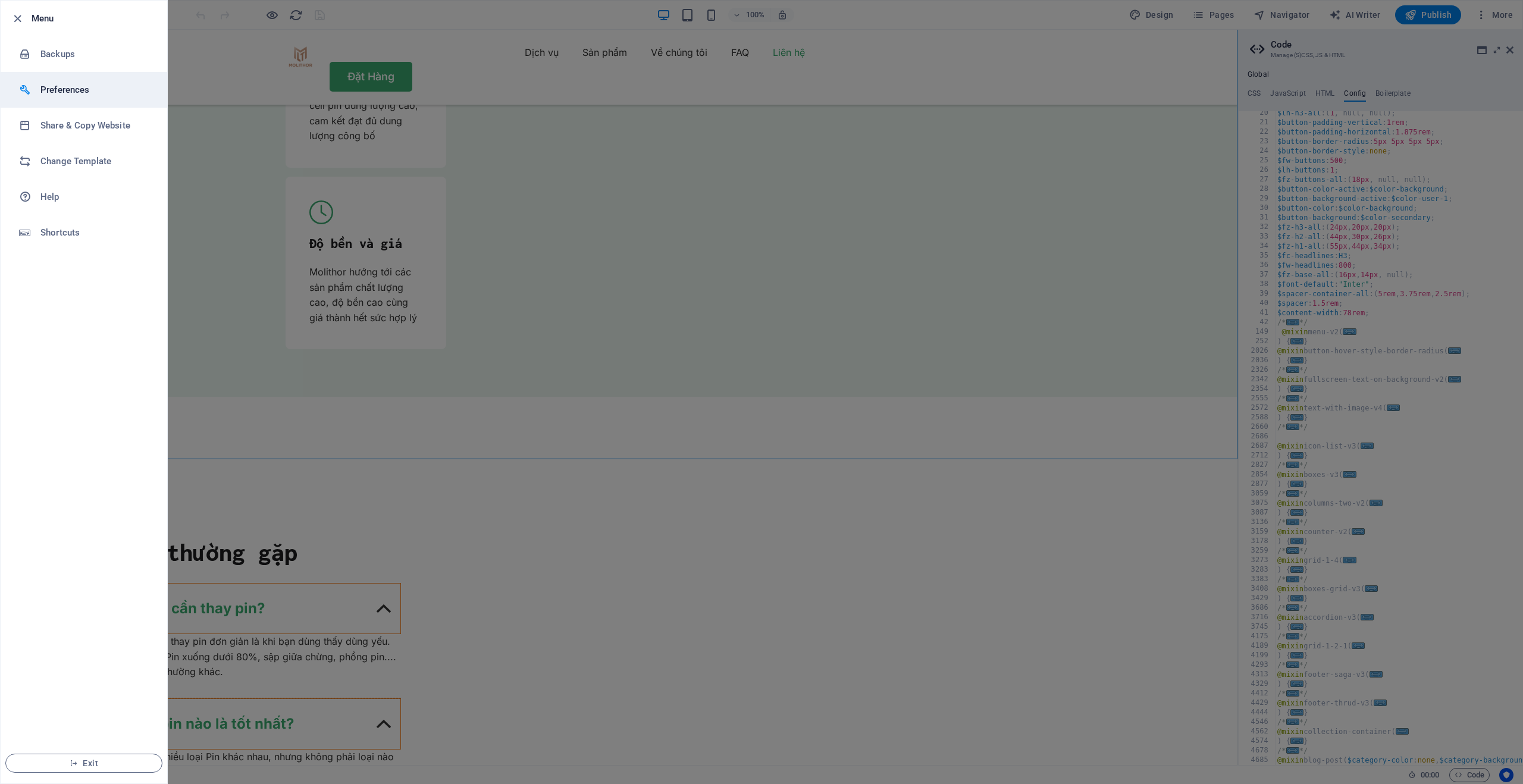
click at [60, 92] on h6 "Preferences" at bounding box center [96, 90] width 110 height 14
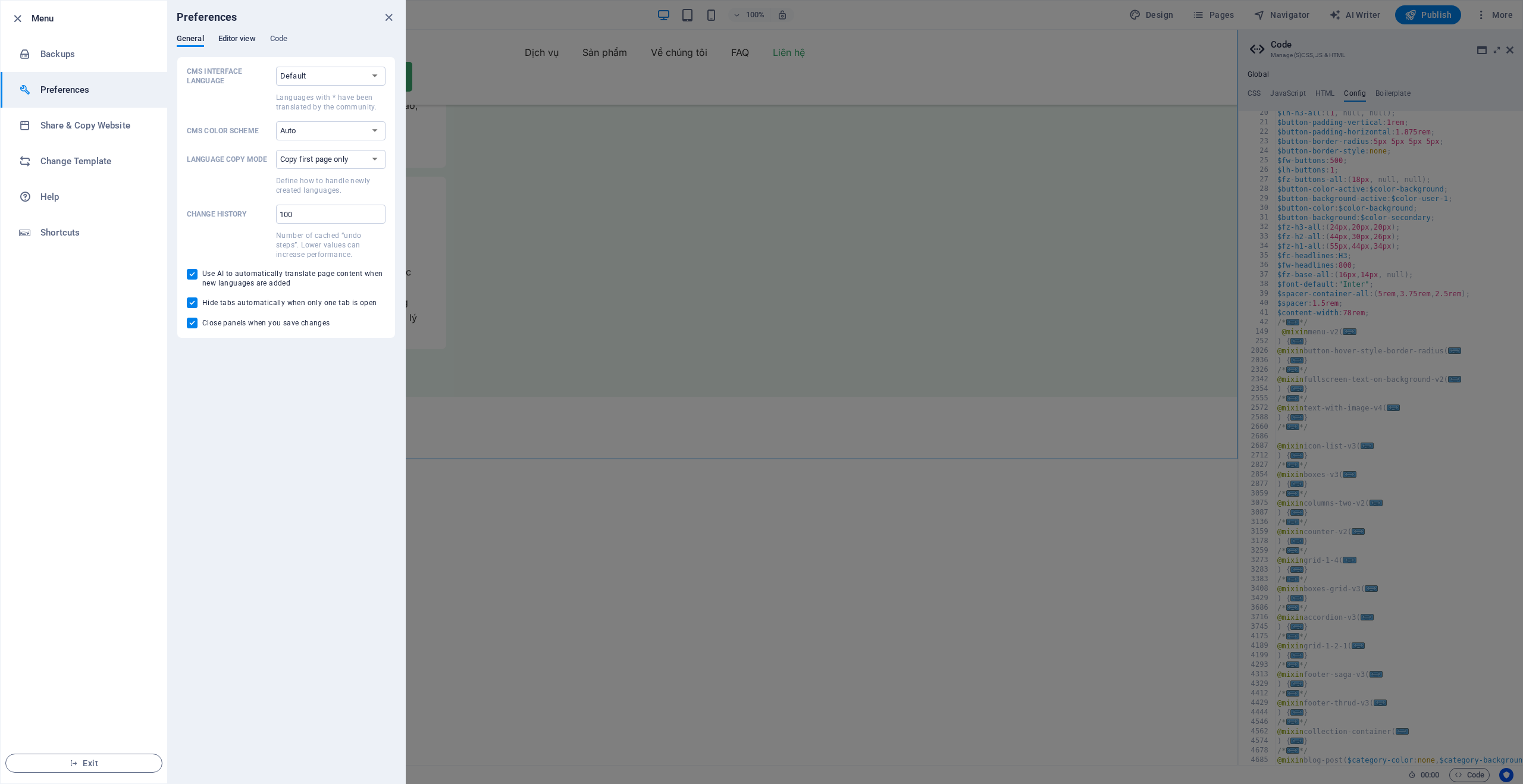
click at [234, 35] on span "Editor view" at bounding box center [237, 40] width 38 height 17
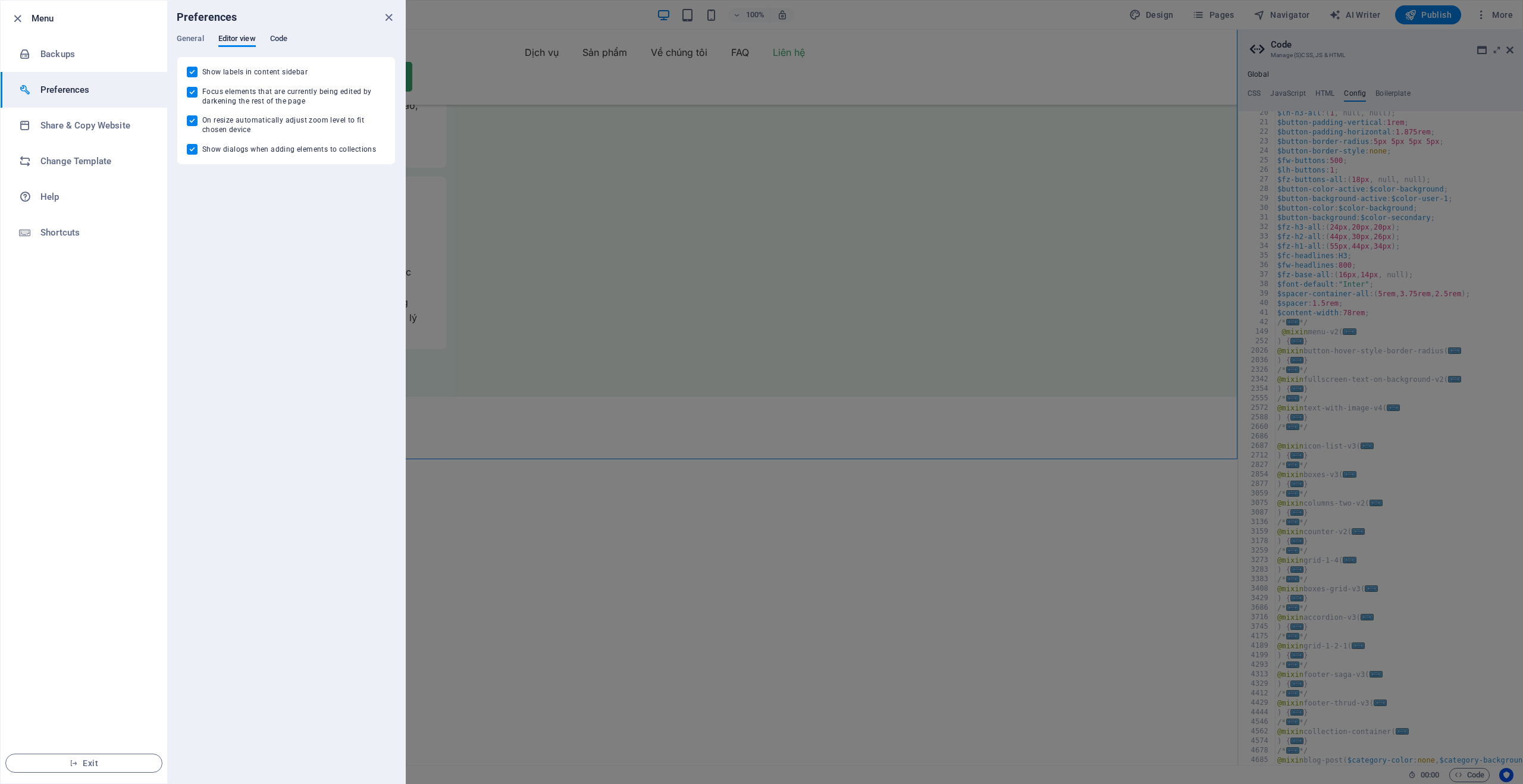
click at [285, 35] on span "Code" at bounding box center [278, 40] width 17 height 17
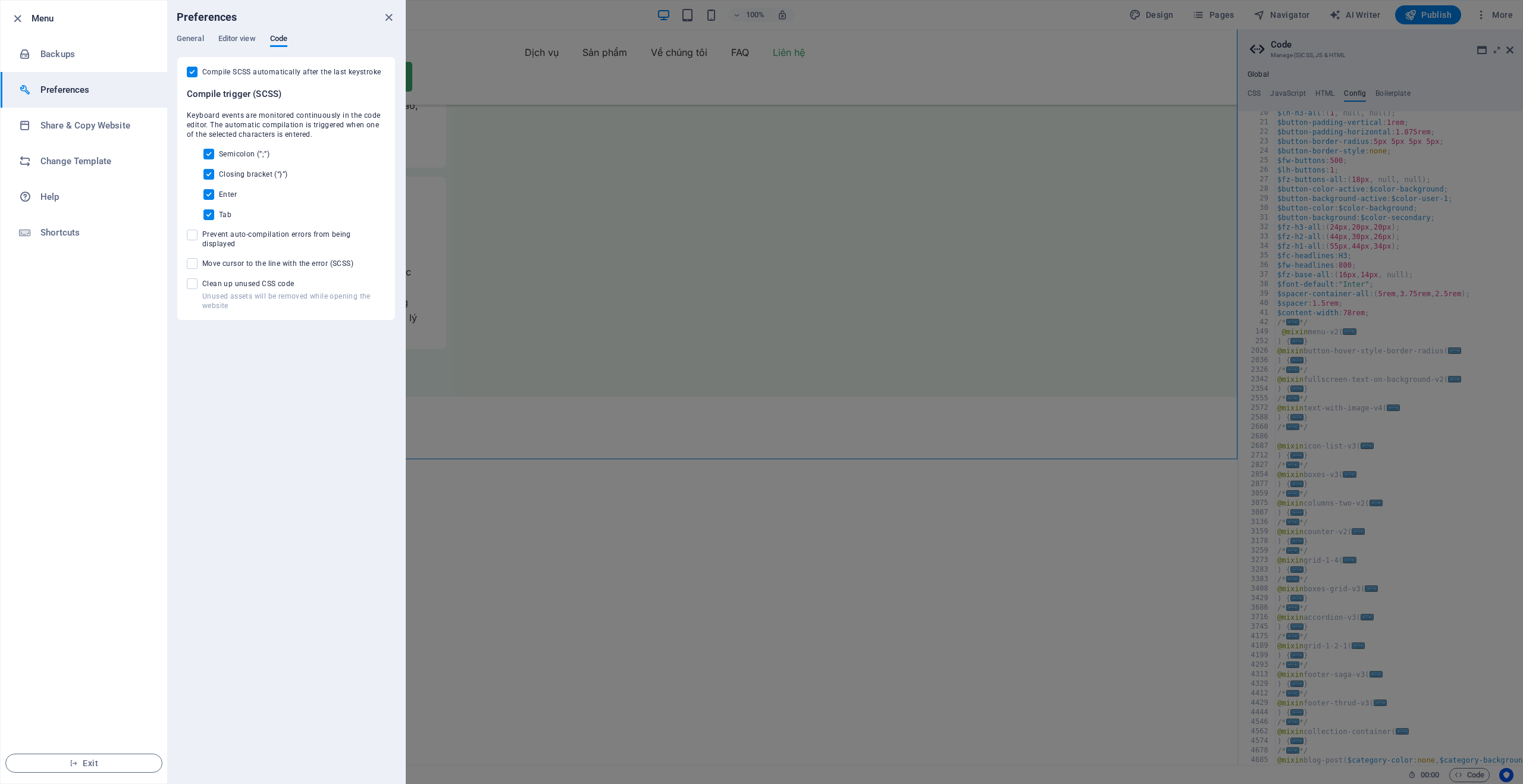
drag, startPoint x: 385, startPoint y: 15, endPoint x: 577, endPoint y: 39, distance: 193.5
click at [385, 15] on icon "close" at bounding box center [389, 17] width 14 height 14
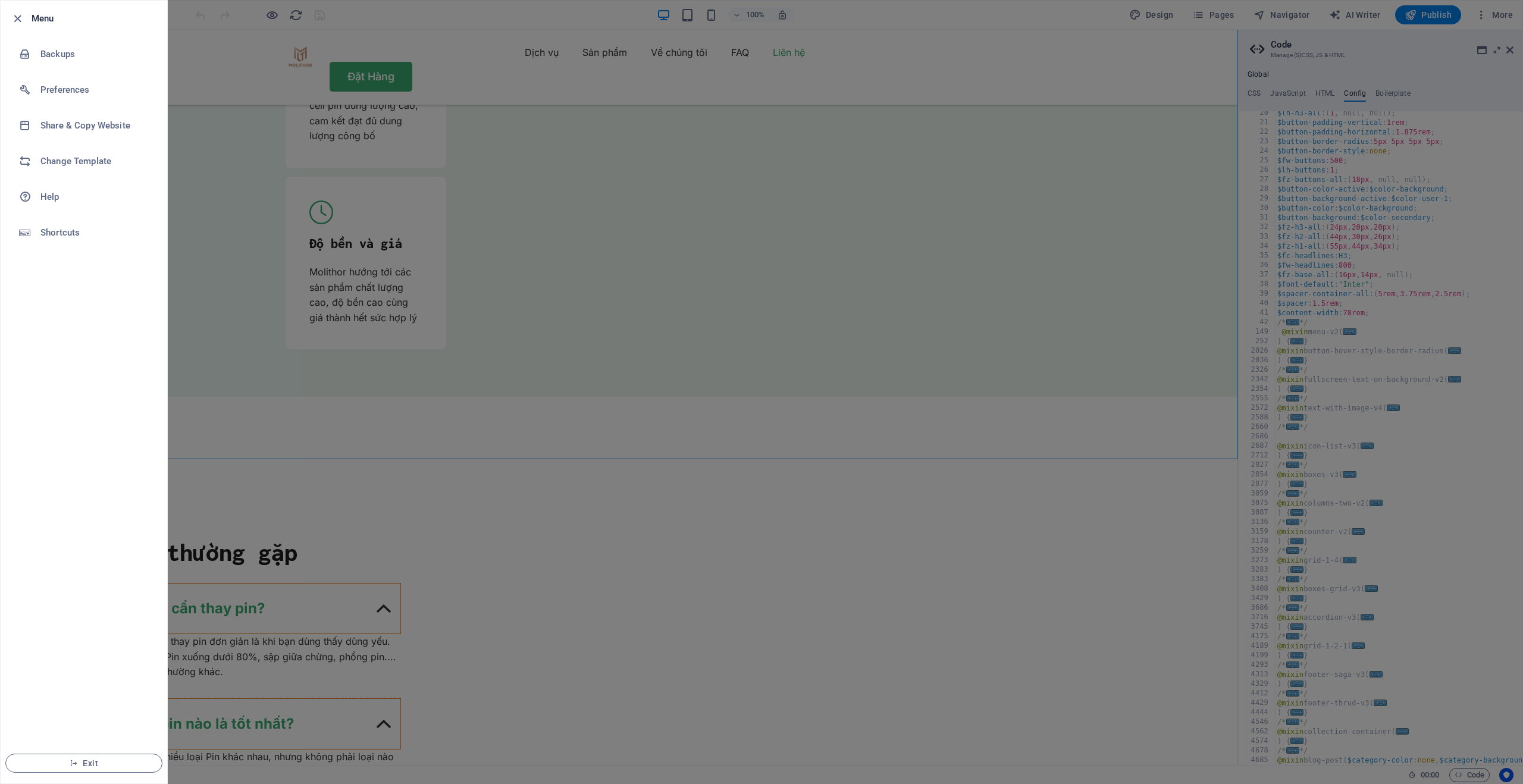
click at [1314, 24] on div at bounding box center [762, 392] width 1523 height 784
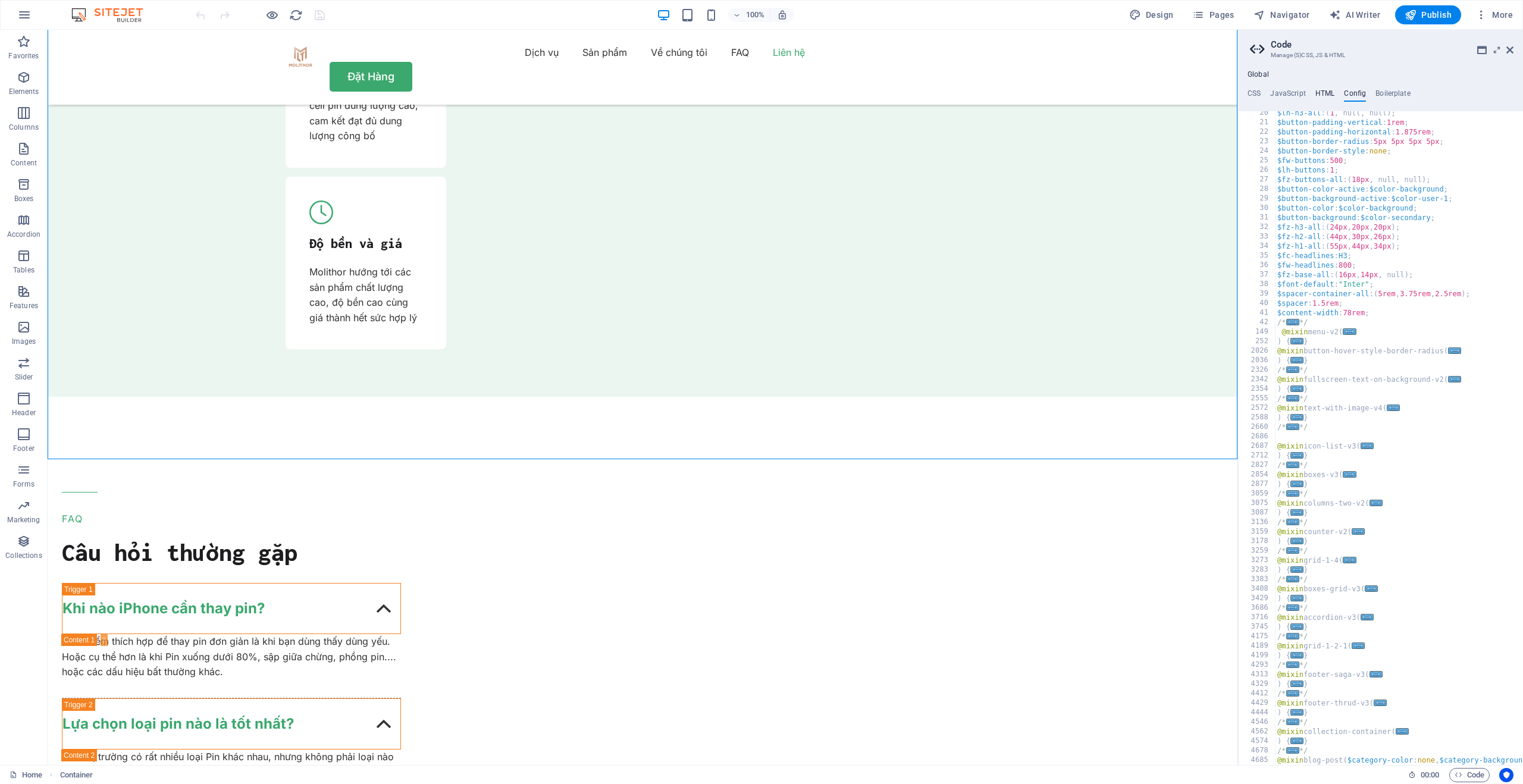
click at [1317, 91] on h4 "HTML" at bounding box center [1325, 95] width 20 height 13
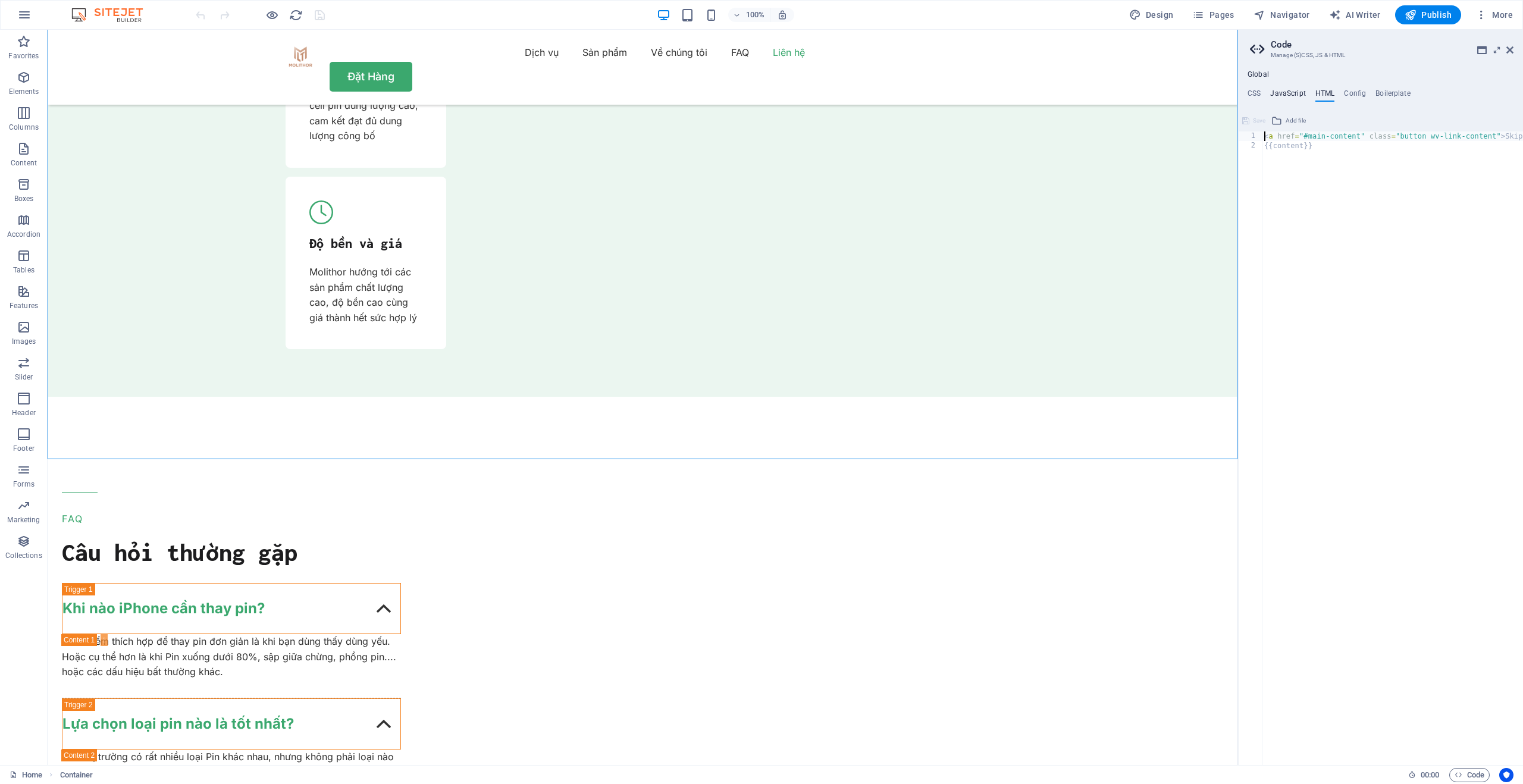
click at [1289, 95] on h4 "JavaScript" at bounding box center [1288, 95] width 35 height 13
type textarea "/* JS for preset "Menu V2" */"
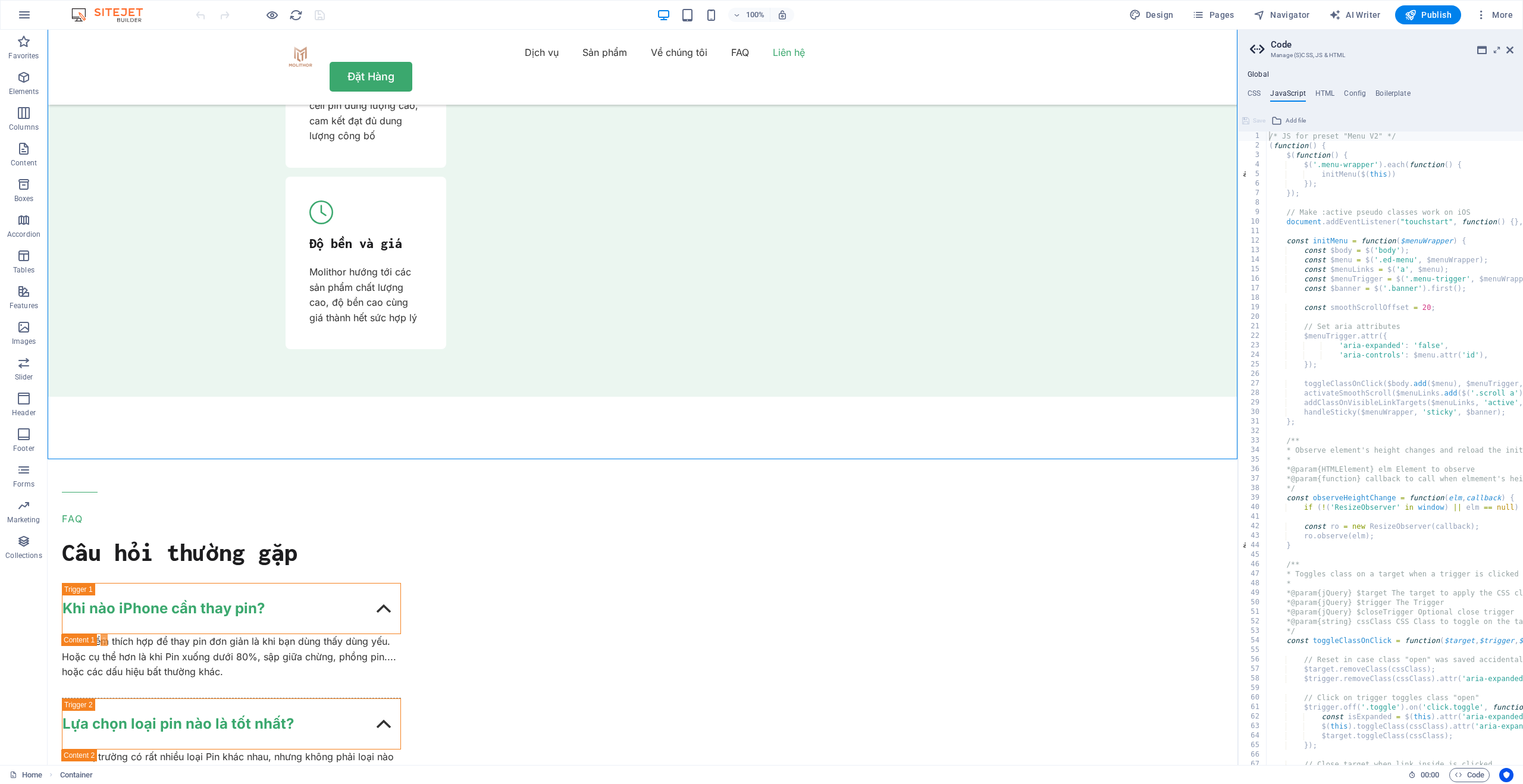
drag, startPoint x: 1258, startPoint y: 94, endPoint x: 1280, endPoint y: 92, distance: 22.1
click at [1257, 94] on h4 "CSS" at bounding box center [1254, 95] width 13 height 13
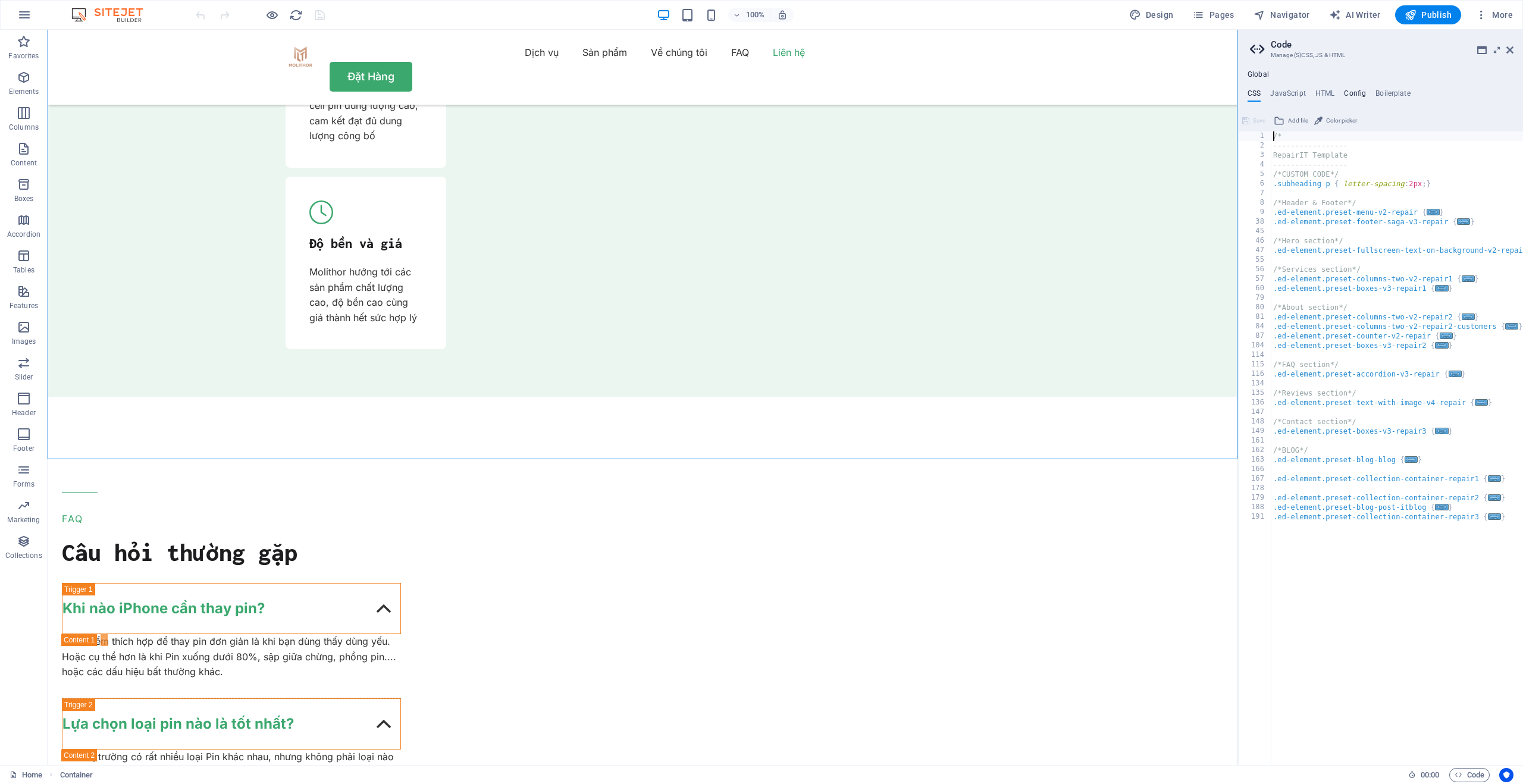
drag, startPoint x: 1376, startPoint y: 94, endPoint x: 1361, endPoint y: 89, distance: 15.8
click at [1376, 94] on h4 "Boilerplate" at bounding box center [1393, 95] width 35 height 13
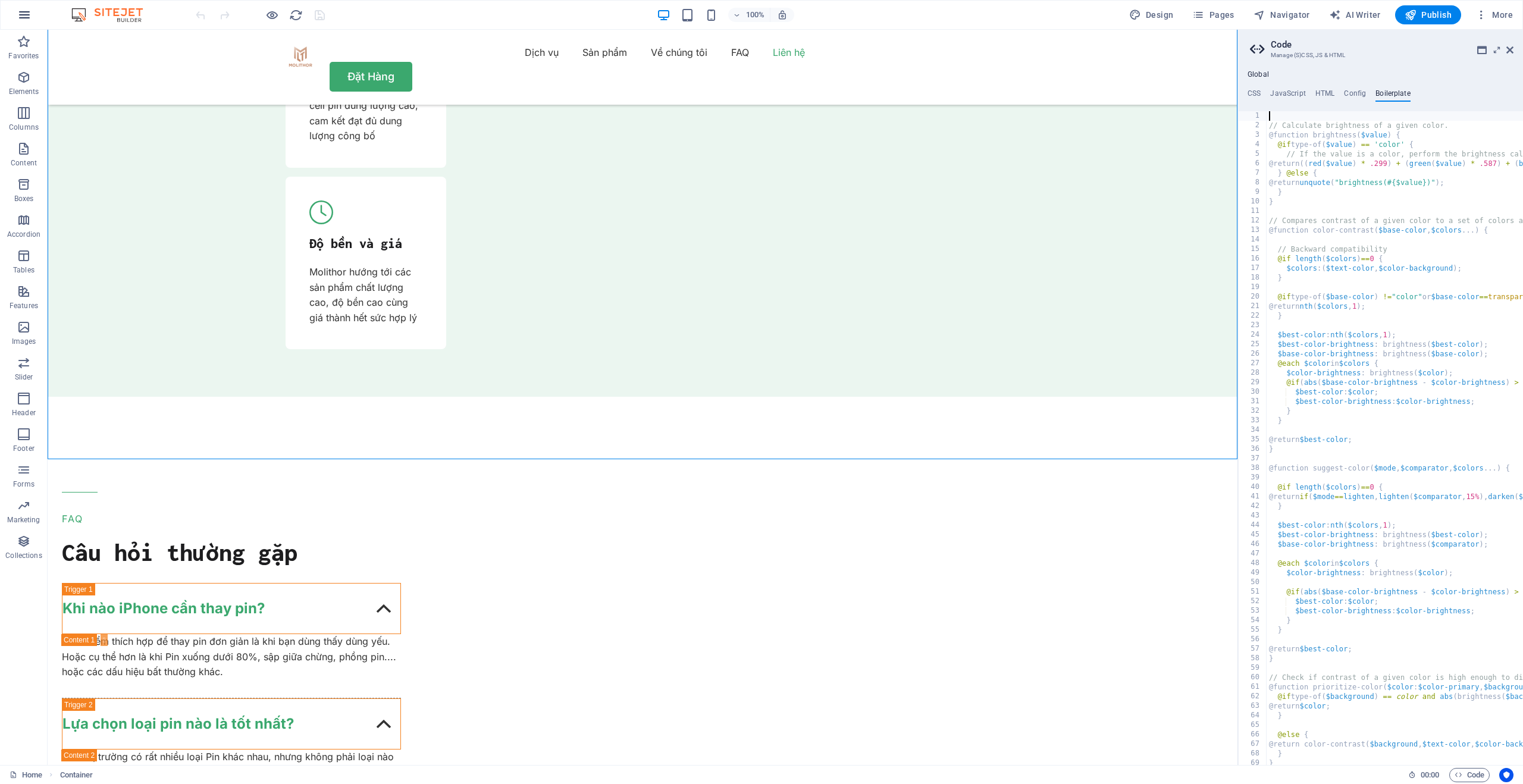
click at [17, 5] on button "button" at bounding box center [24, 15] width 29 height 29
